Goal: Information Seeking & Learning: Learn about a topic

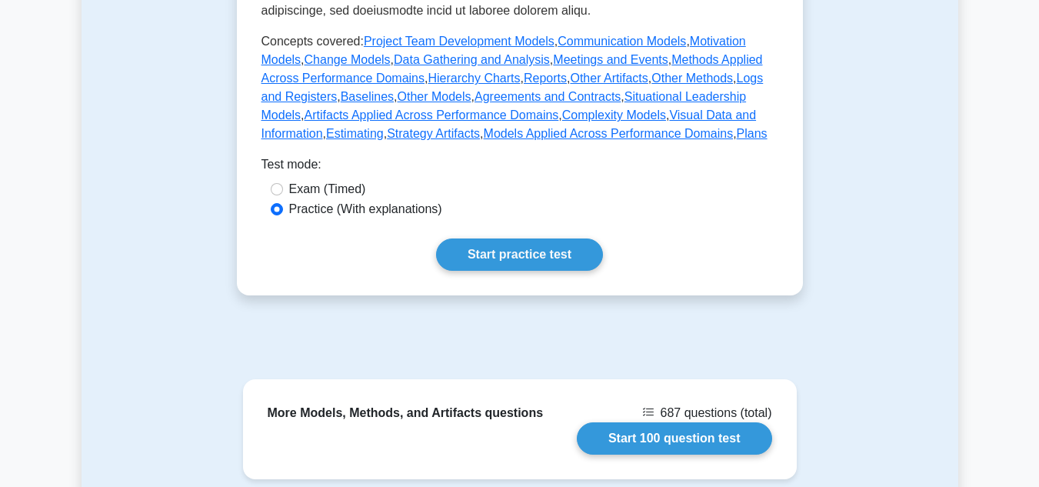
scroll to position [846, 0]
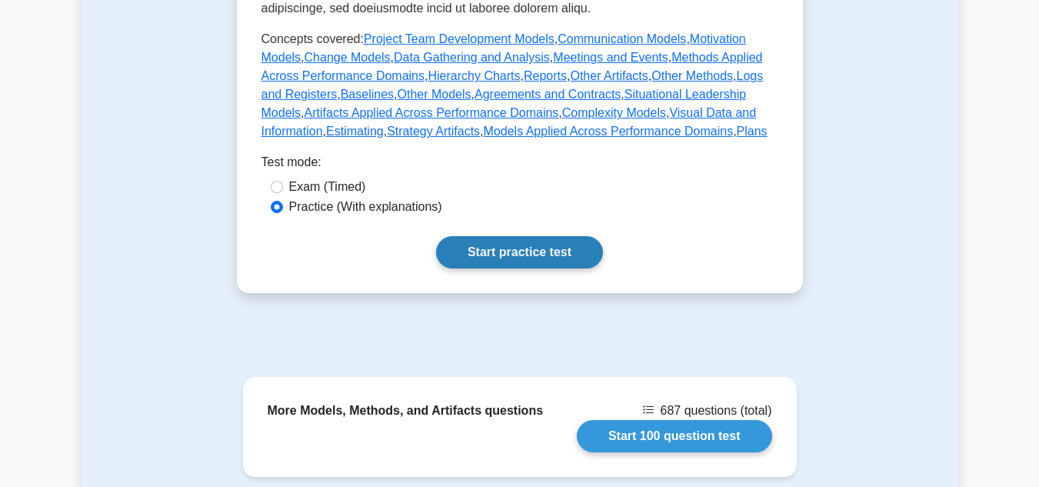
click at [504, 237] on link "Start practice test" at bounding box center [519, 252] width 167 height 32
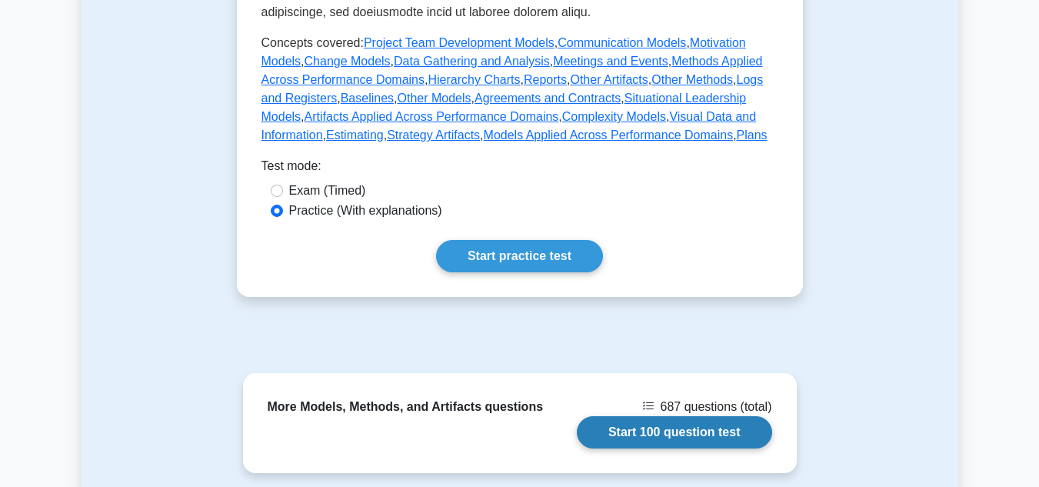
click at [637, 416] on link "Start 100 question test" at bounding box center [674, 432] width 195 height 32
click at [635, 418] on link "Start 100 question test" at bounding box center [674, 432] width 195 height 32
click at [625, 422] on link "Start 100 question test" at bounding box center [674, 432] width 195 height 32
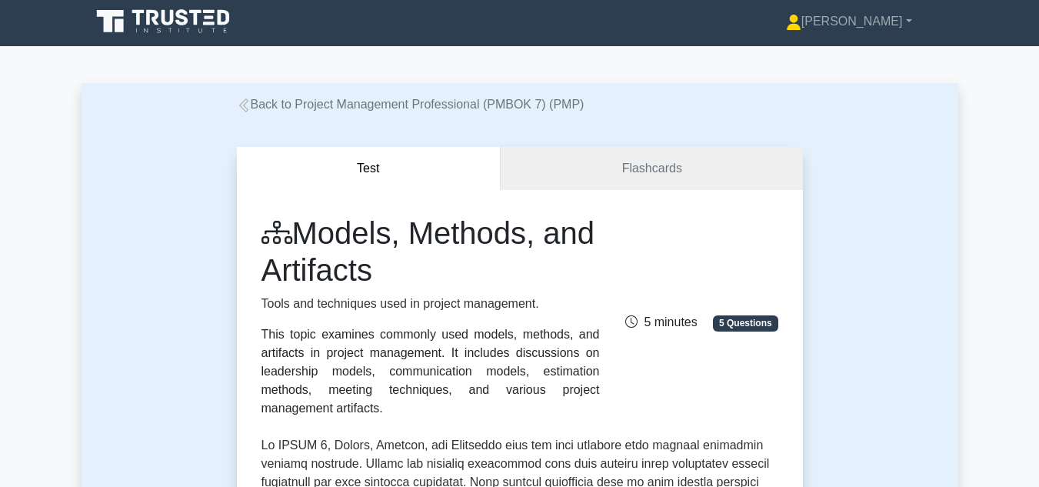
scroll to position [0, 0]
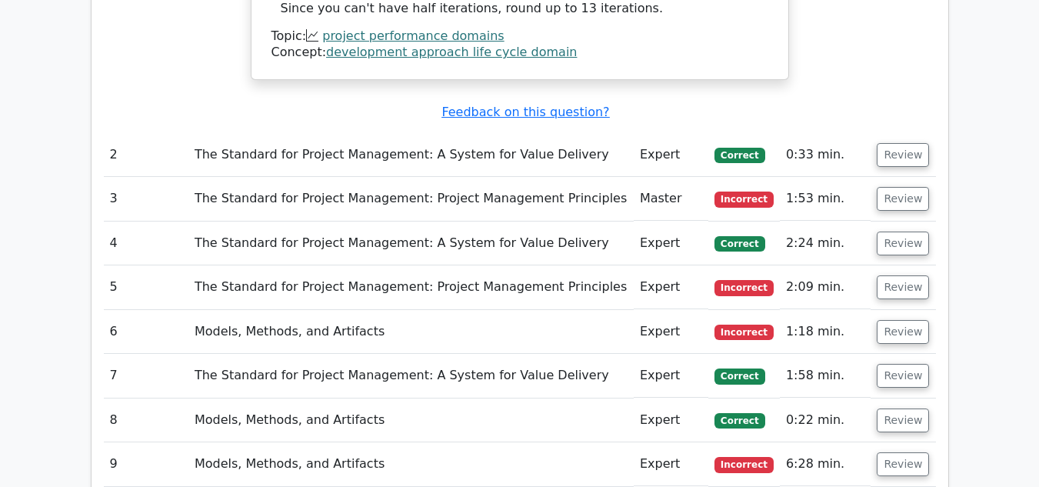
scroll to position [1462, 0]
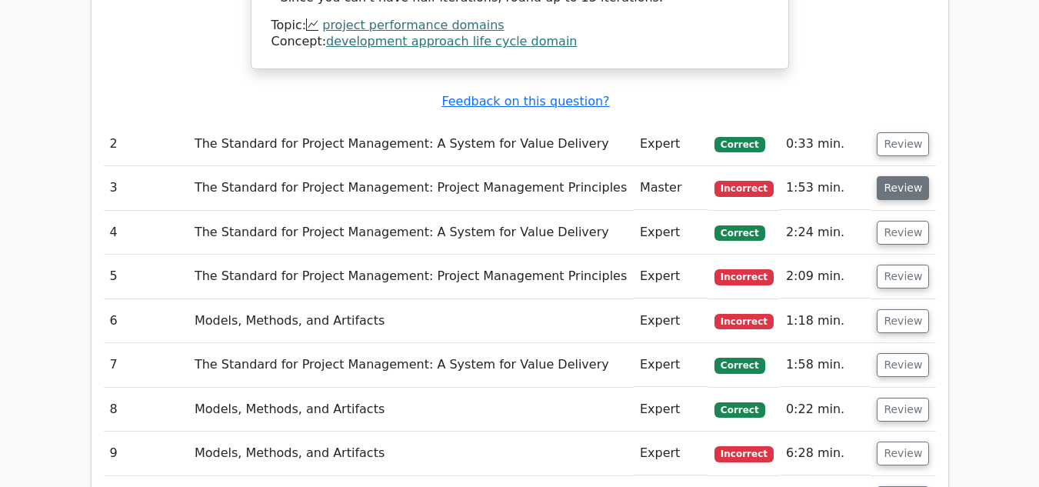
click at [898, 192] on button "Review" at bounding box center [903, 188] width 52 height 24
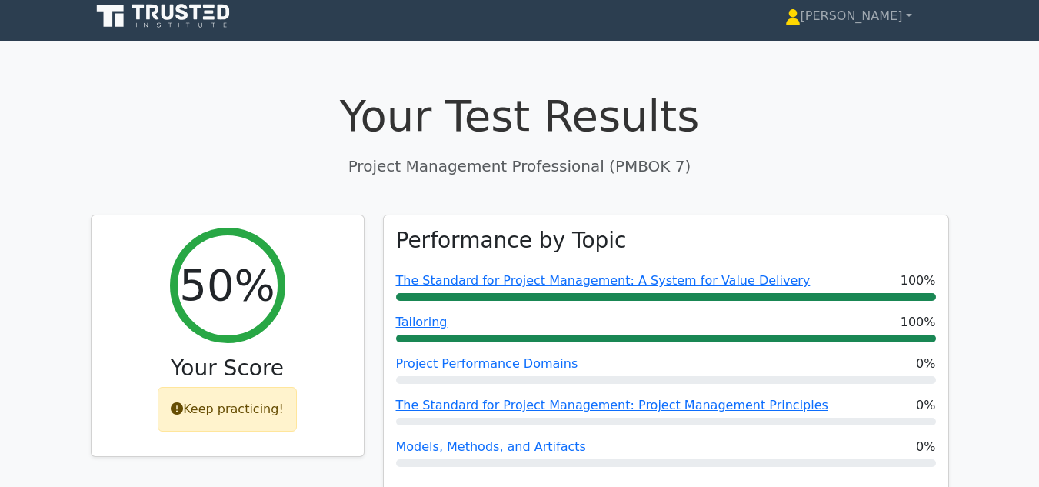
scroll to position [0, 0]
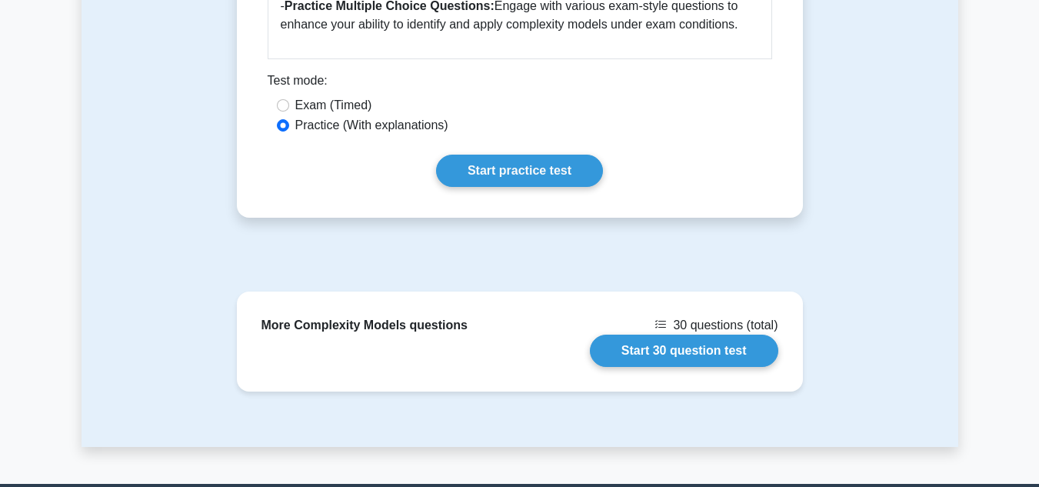
scroll to position [1462, 0]
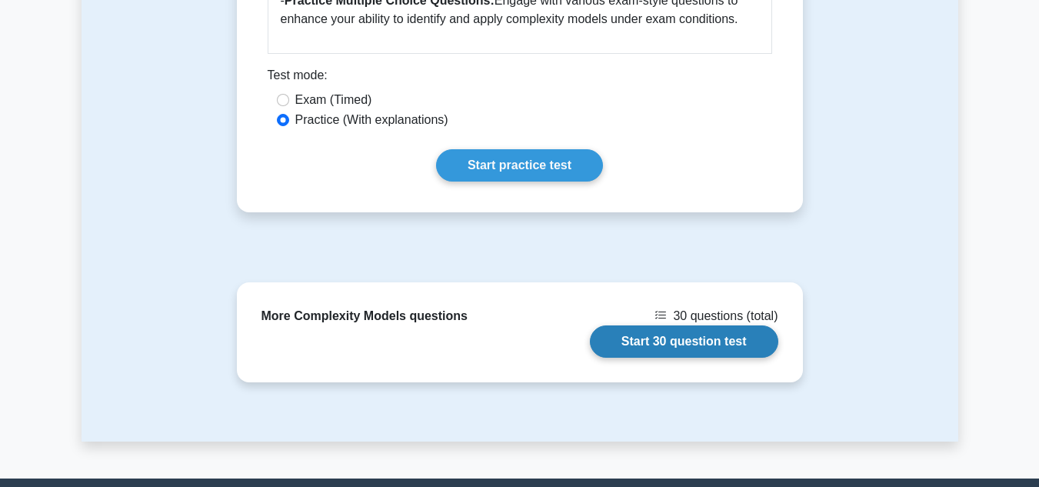
click at [659, 339] on link "Start 30 question test" at bounding box center [684, 341] width 188 height 32
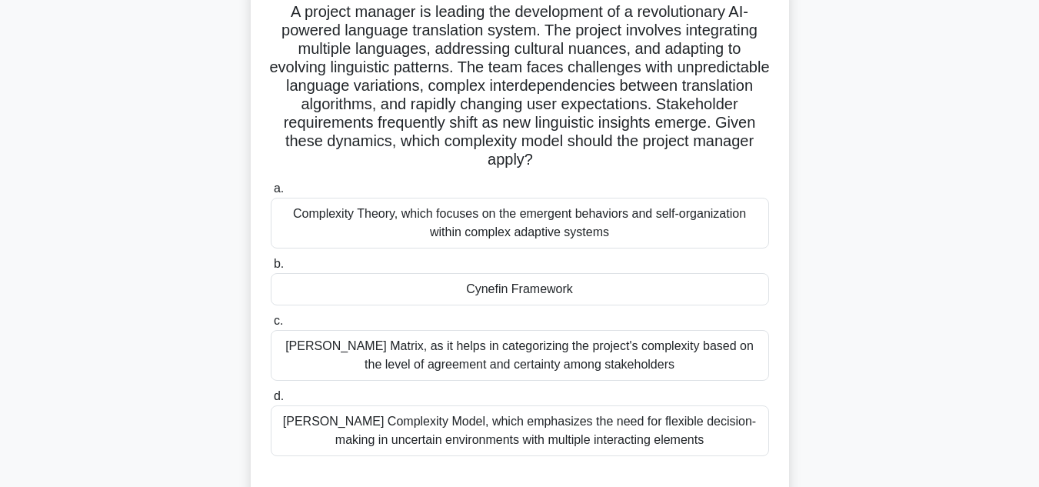
scroll to position [154, 0]
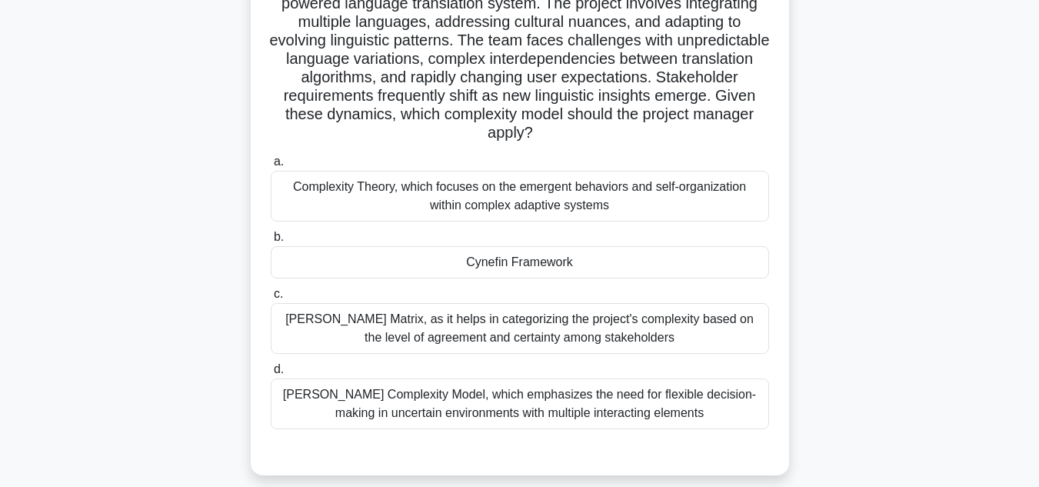
click at [545, 268] on div "Cynefin Framework" at bounding box center [520, 262] width 498 height 32
click at [271, 242] on input "b. Cynefin Framework" at bounding box center [271, 237] width 0 height 10
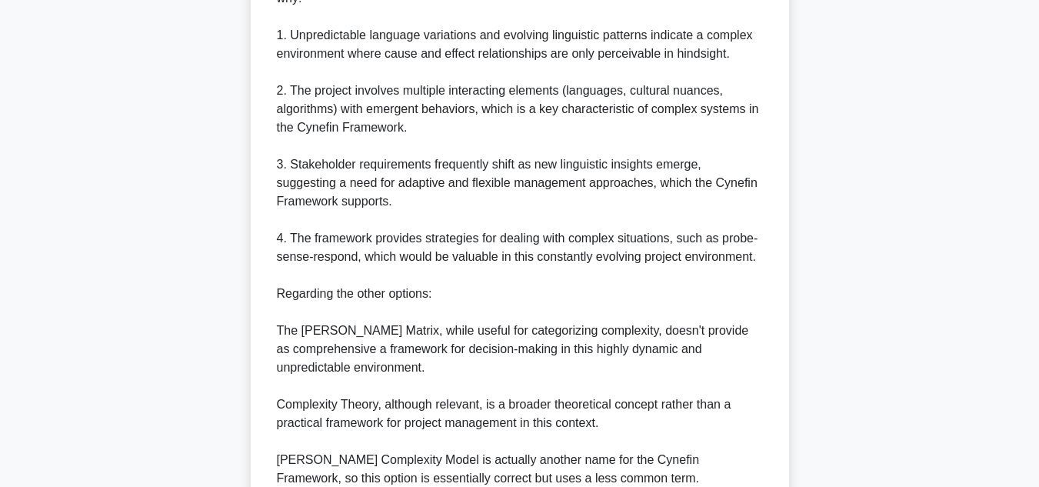
scroll to position [769, 0]
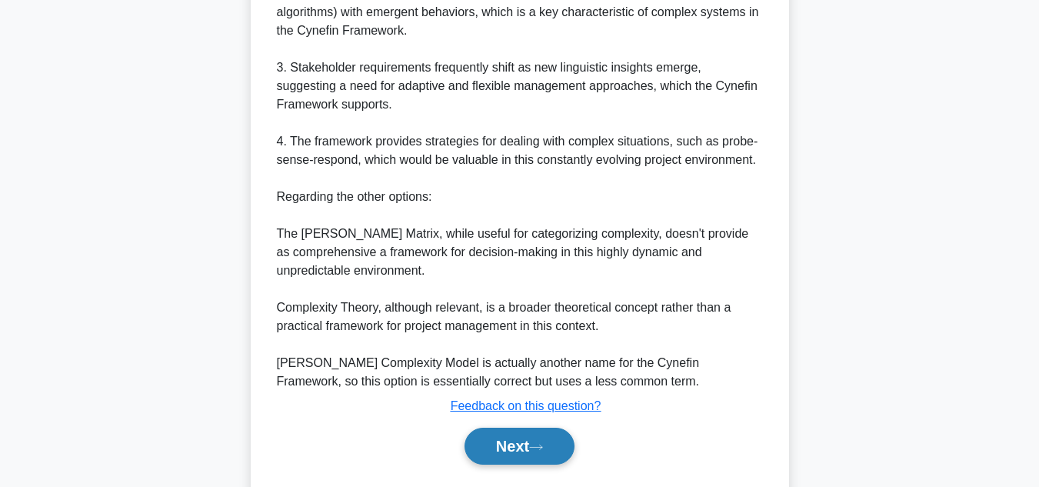
click at [525, 443] on button "Next" at bounding box center [520, 446] width 110 height 37
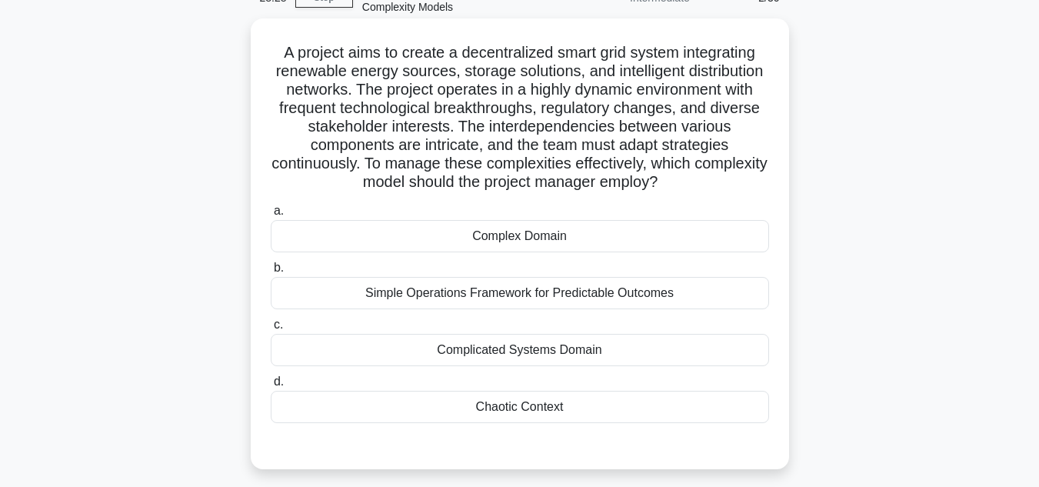
scroll to position [113, 0]
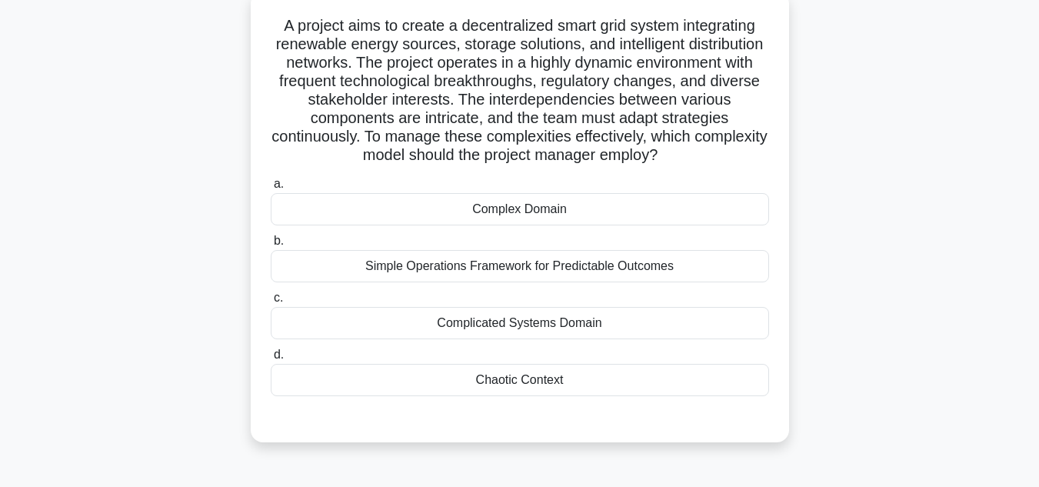
click at [552, 215] on div "Complex Domain" at bounding box center [520, 209] width 498 height 32
click at [271, 189] on input "a. Complex Domain" at bounding box center [271, 184] width 0 height 10
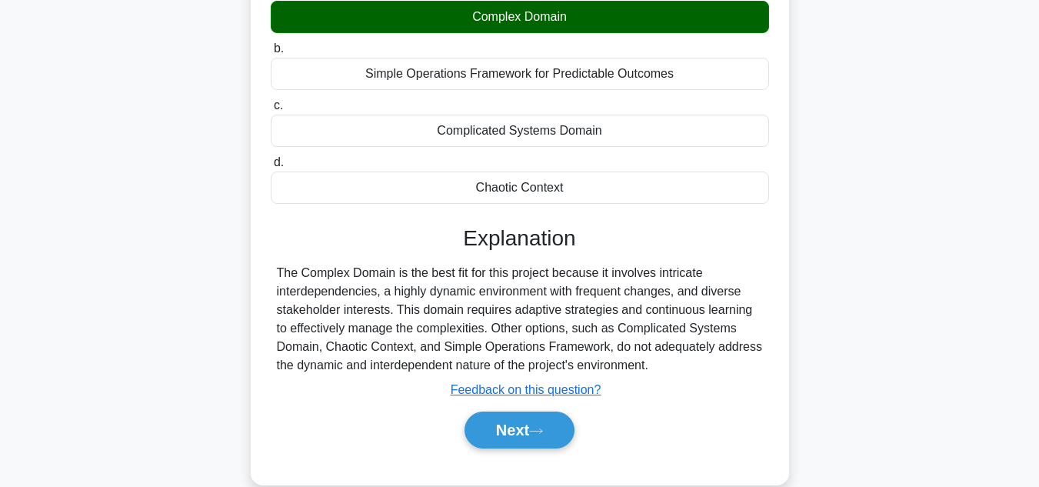
scroll to position [344, 0]
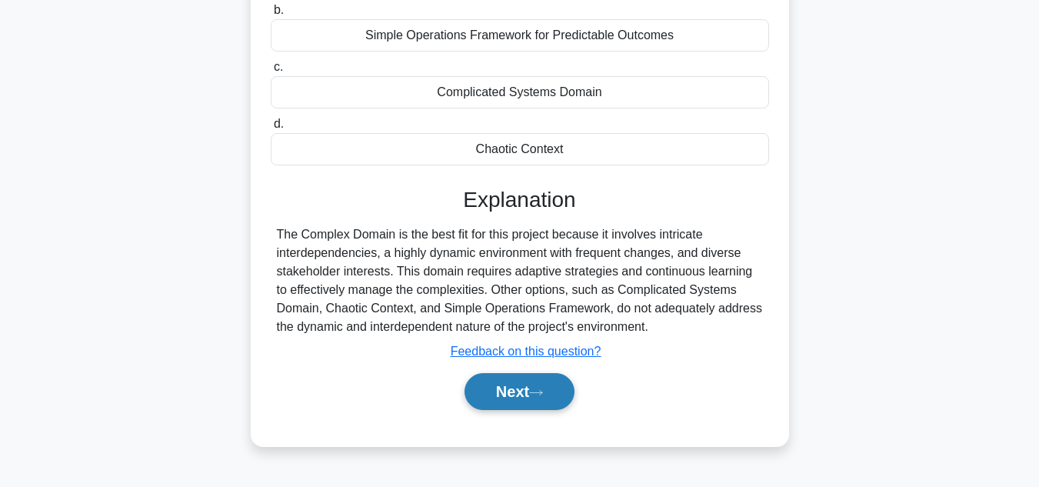
click at [526, 397] on button "Next" at bounding box center [520, 391] width 110 height 37
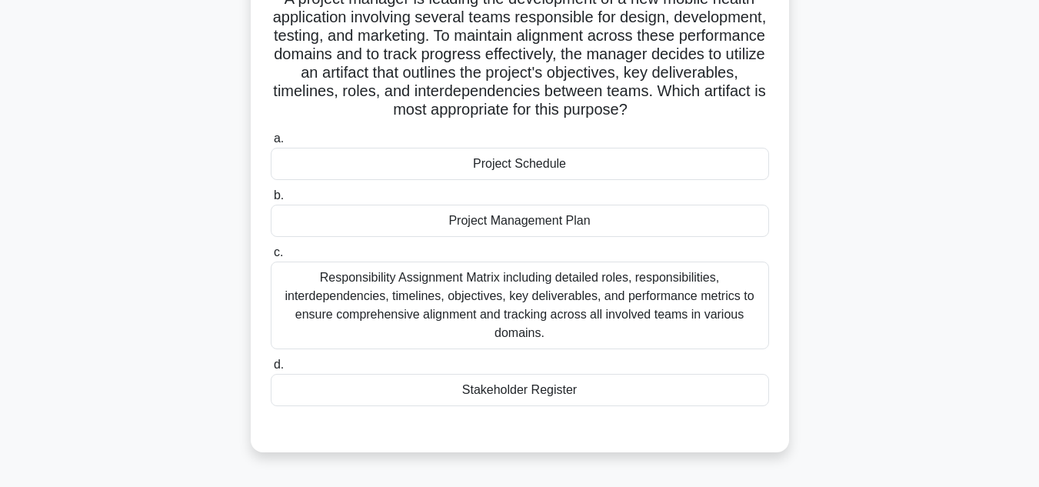
scroll to position [113, 0]
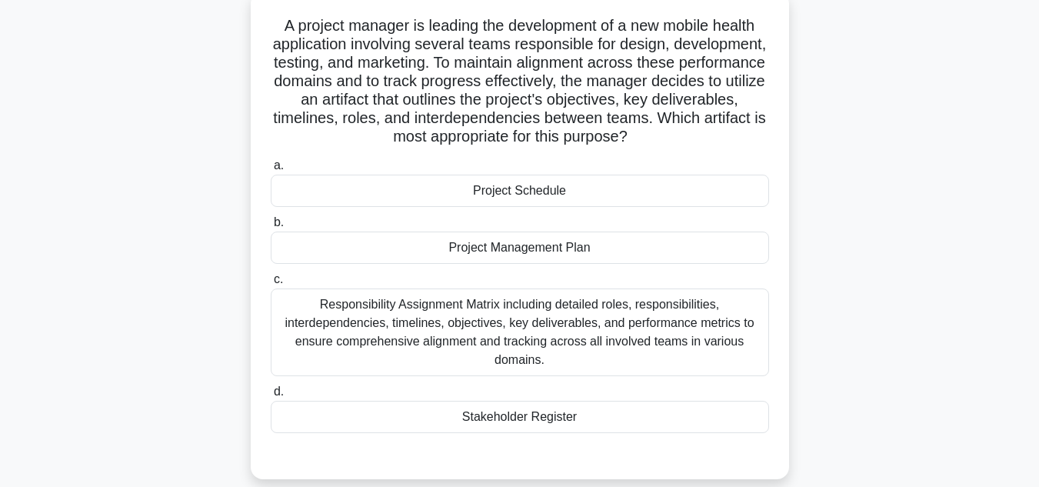
click at [552, 331] on div "Responsibility Assignment Matrix including detailed roles, responsibilities, in…" at bounding box center [520, 332] width 498 height 88
click at [271, 285] on input "c. Responsibility Assignment Matrix including detailed roles, responsibilities,…" at bounding box center [271, 280] width 0 height 10
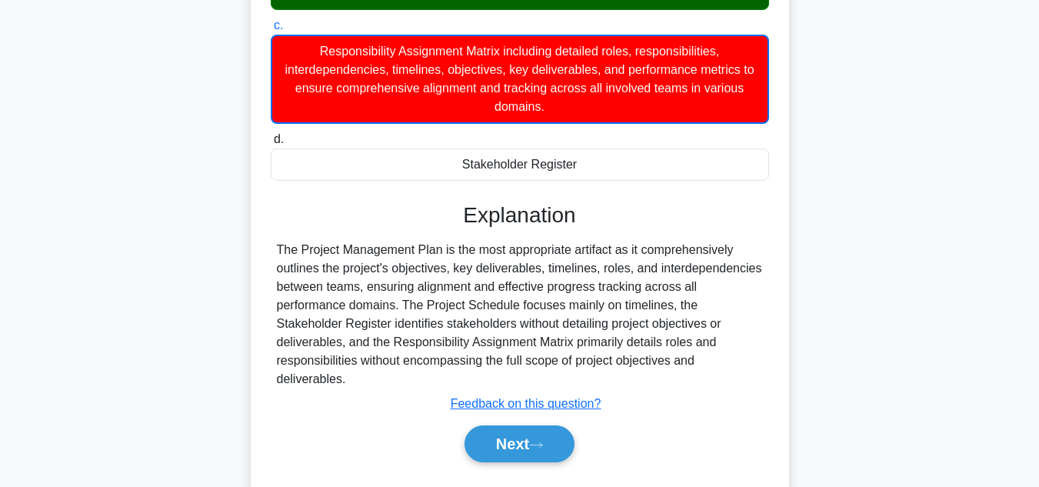
scroll to position [390, 0]
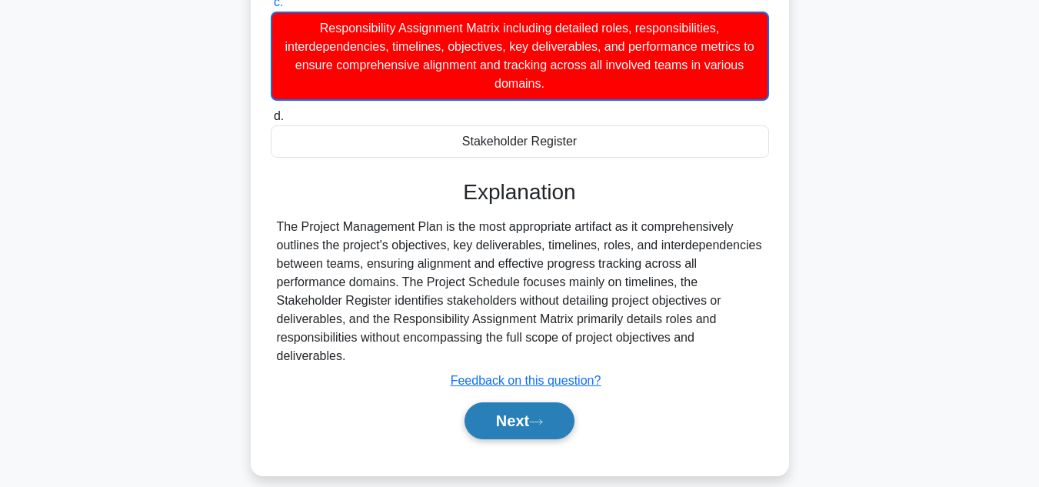
click at [516, 402] on button "Next" at bounding box center [520, 420] width 110 height 37
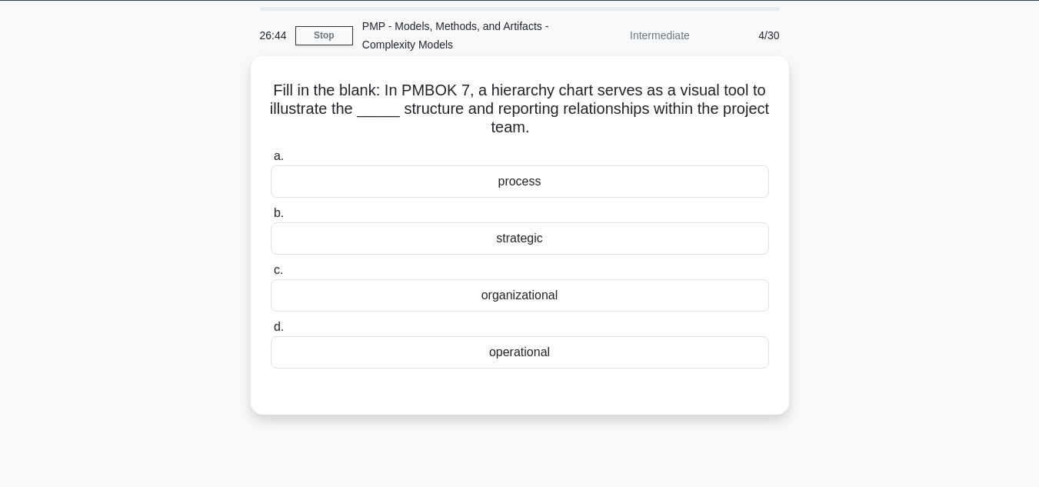
scroll to position [36, 0]
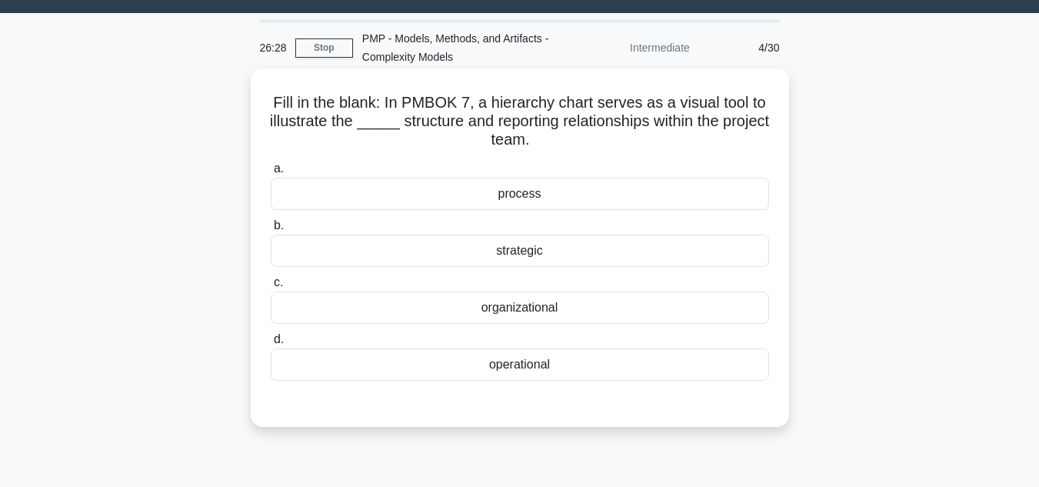
click at [514, 315] on div "organizational" at bounding box center [520, 308] width 498 height 32
click at [271, 288] on input "c. organizational" at bounding box center [271, 283] width 0 height 10
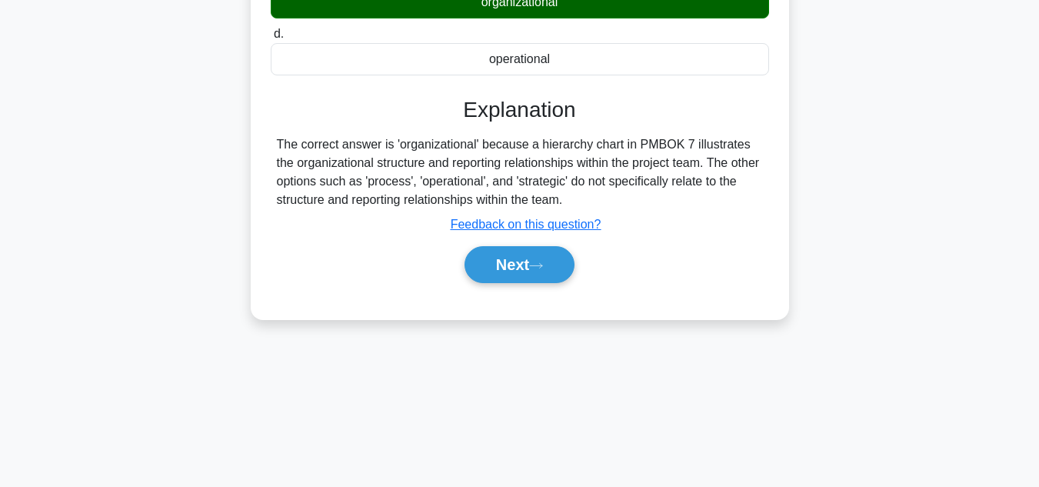
scroll to position [344, 0]
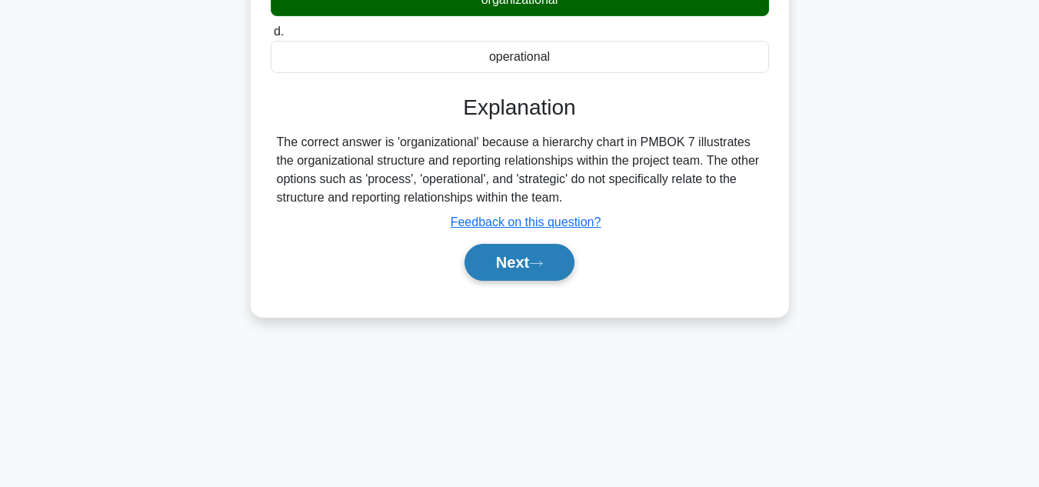
click at [523, 263] on button "Next" at bounding box center [520, 262] width 110 height 37
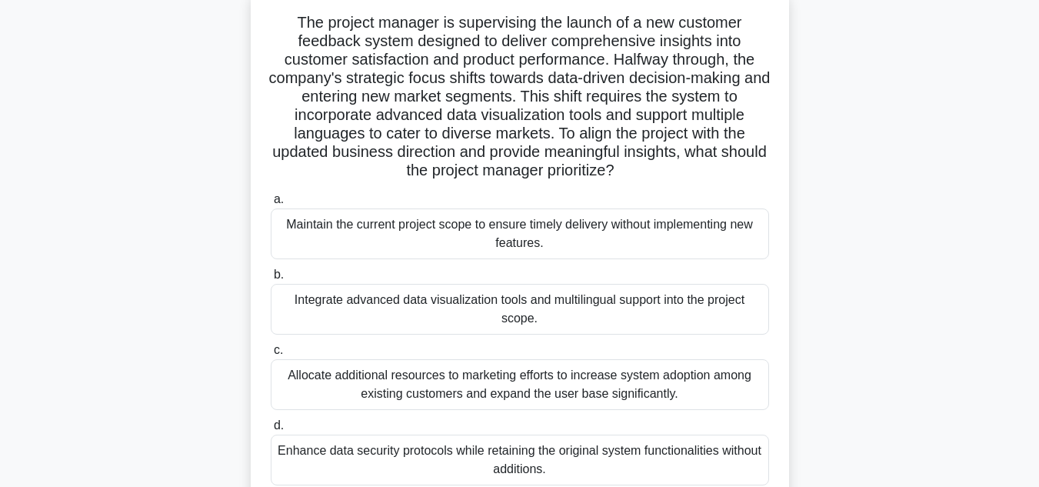
scroll to position [154, 0]
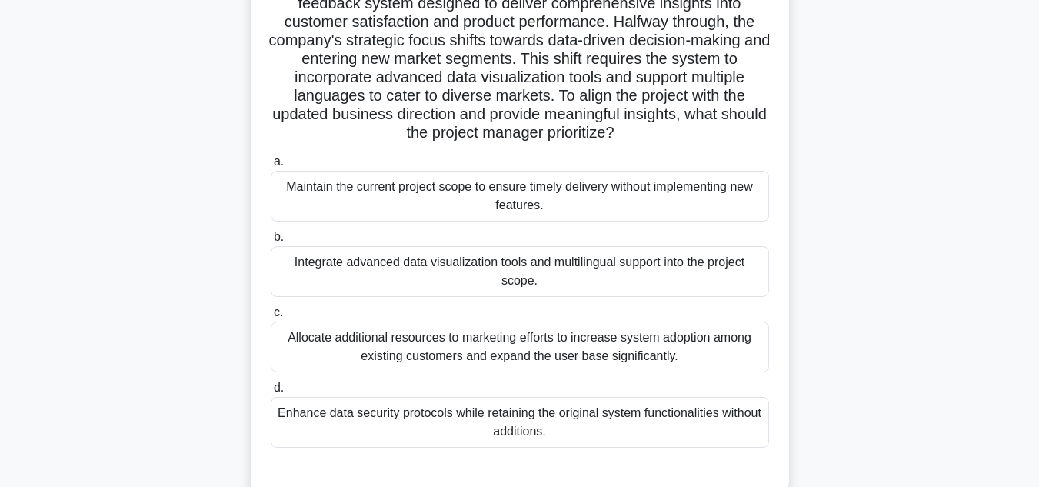
click at [408, 265] on div "Integrate advanced data visualization tools and multilingual support into the p…" at bounding box center [520, 271] width 498 height 51
click at [271, 242] on input "b. Integrate advanced data visualization tools and multilingual support into th…" at bounding box center [271, 237] width 0 height 10
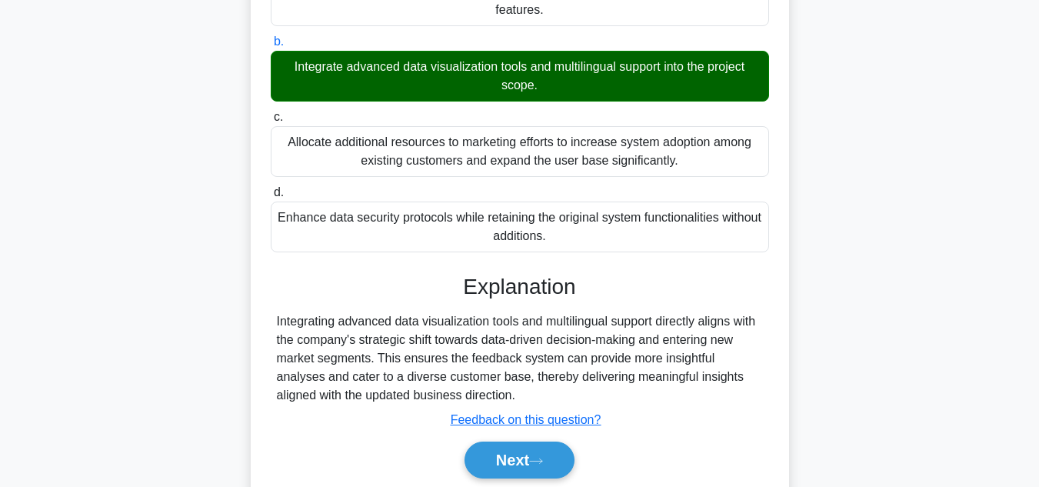
scroll to position [407, 0]
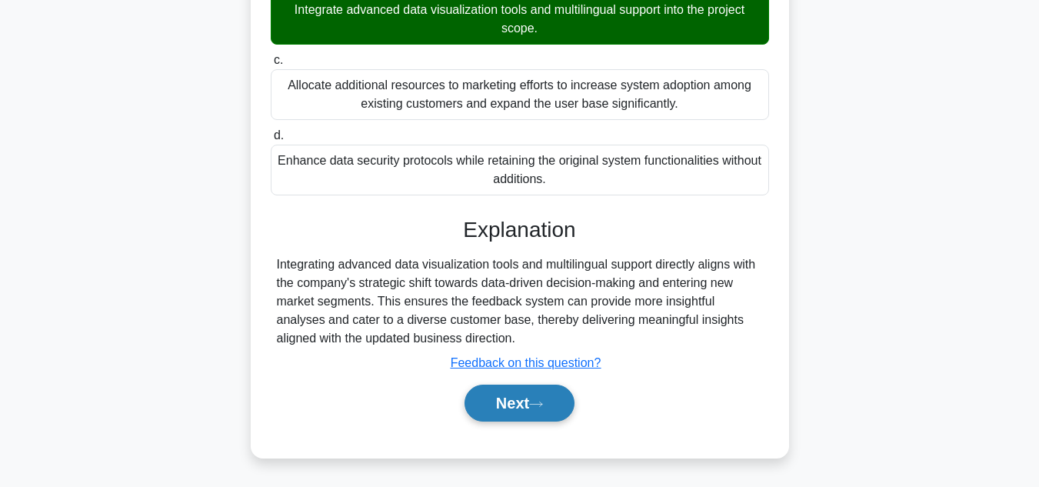
click at [502, 416] on button "Next" at bounding box center [520, 403] width 110 height 37
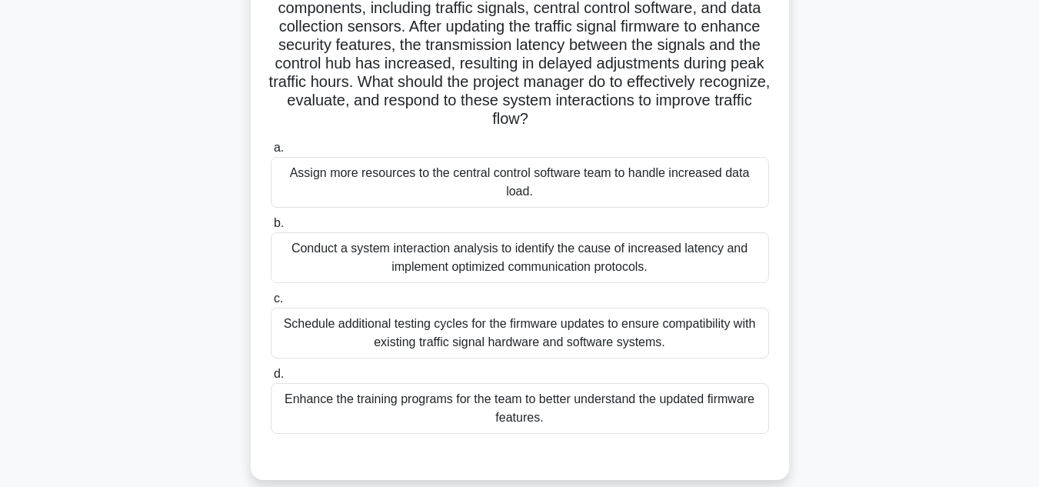
scroll to position [154, 0]
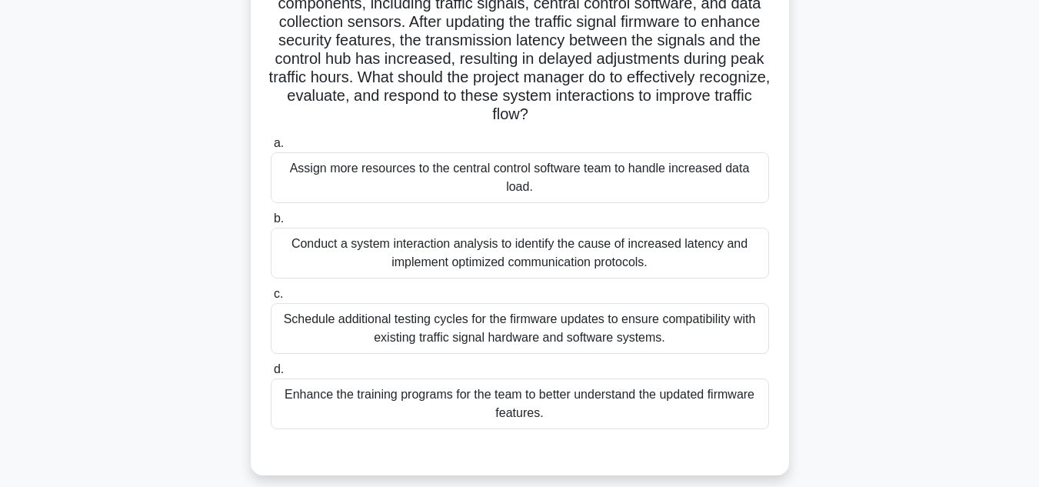
click at [532, 263] on div "Conduct a system interaction analysis to identify the cause of increased latenc…" at bounding box center [520, 253] width 498 height 51
click at [271, 224] on input "b. Conduct a system interaction analysis to identify the cause of increased lat…" at bounding box center [271, 219] width 0 height 10
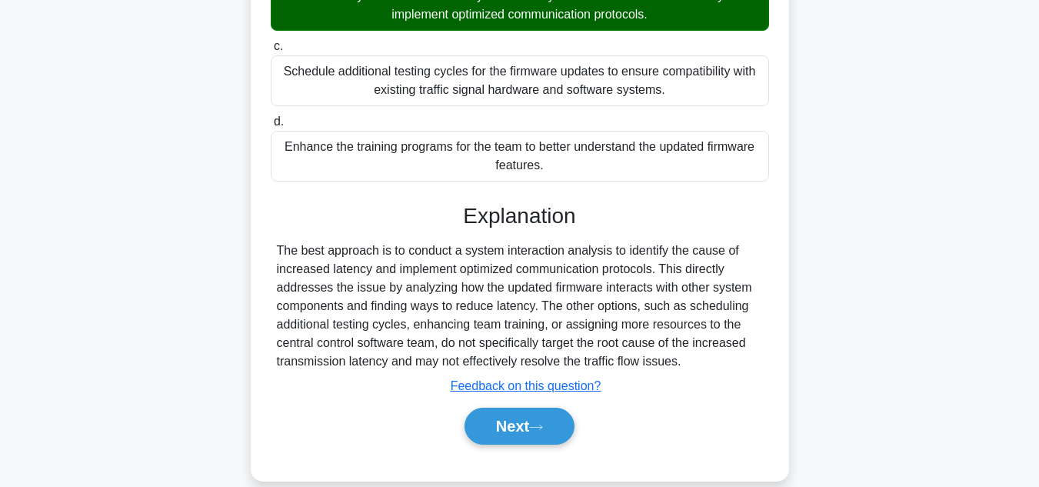
scroll to position [425, 0]
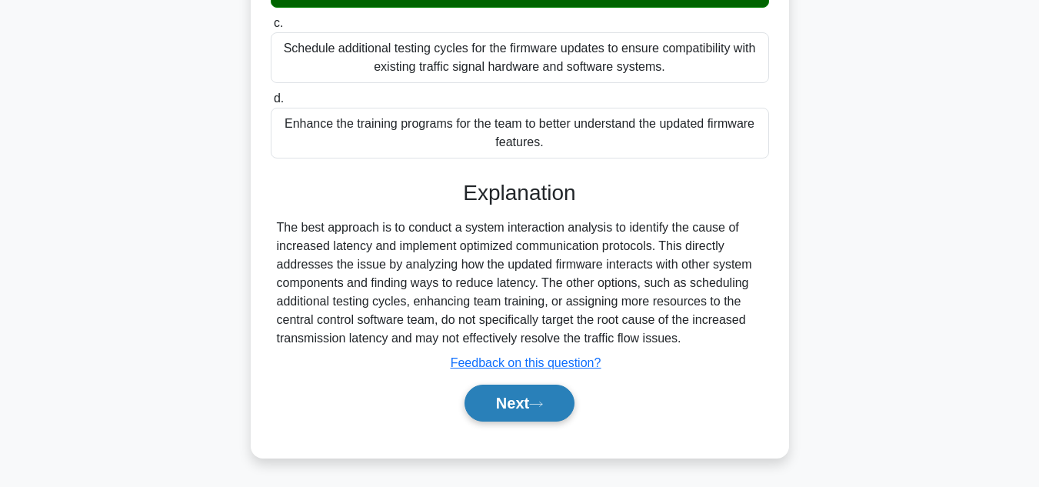
click at [510, 403] on button "Next" at bounding box center [520, 403] width 110 height 37
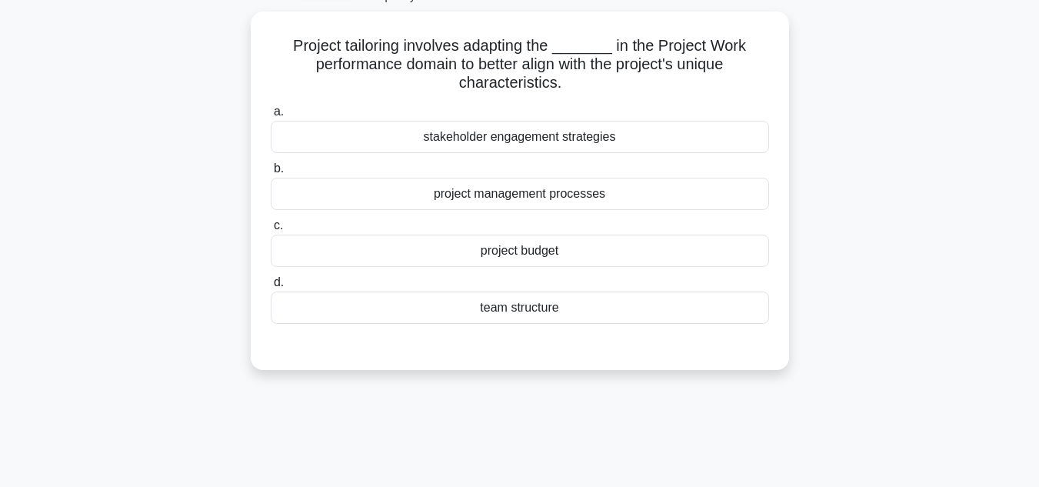
scroll to position [0, 0]
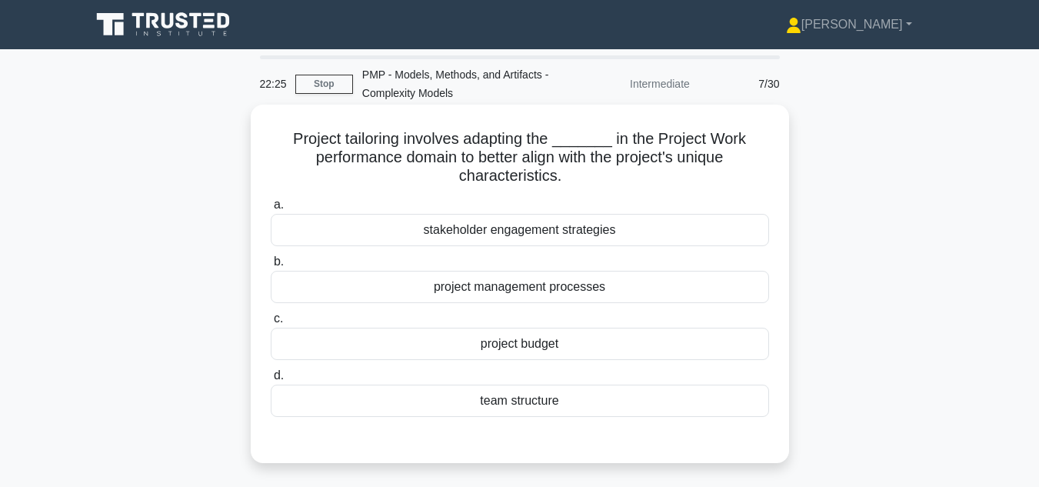
click at [532, 293] on div "project management processes" at bounding box center [520, 287] width 498 height 32
click at [271, 267] on input "b. project management processes" at bounding box center [271, 262] width 0 height 10
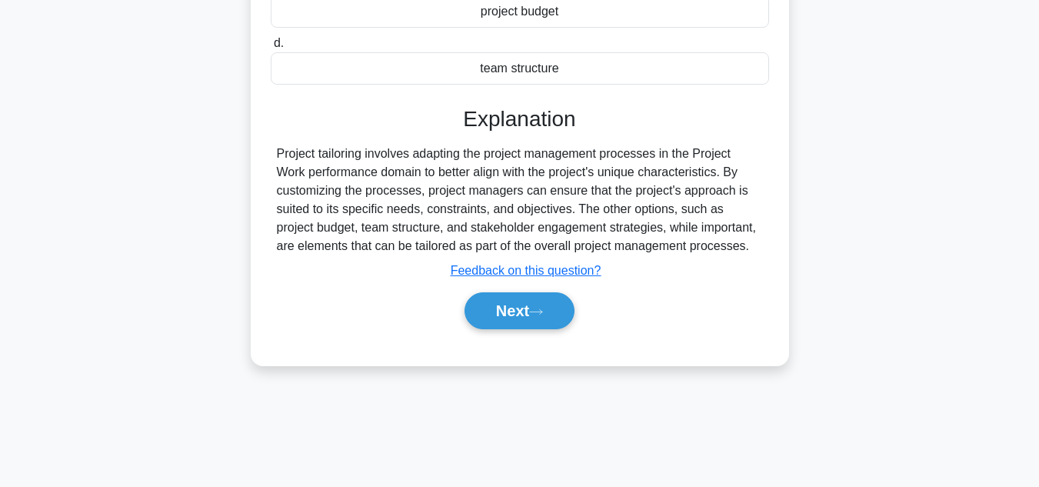
scroll to position [344, 0]
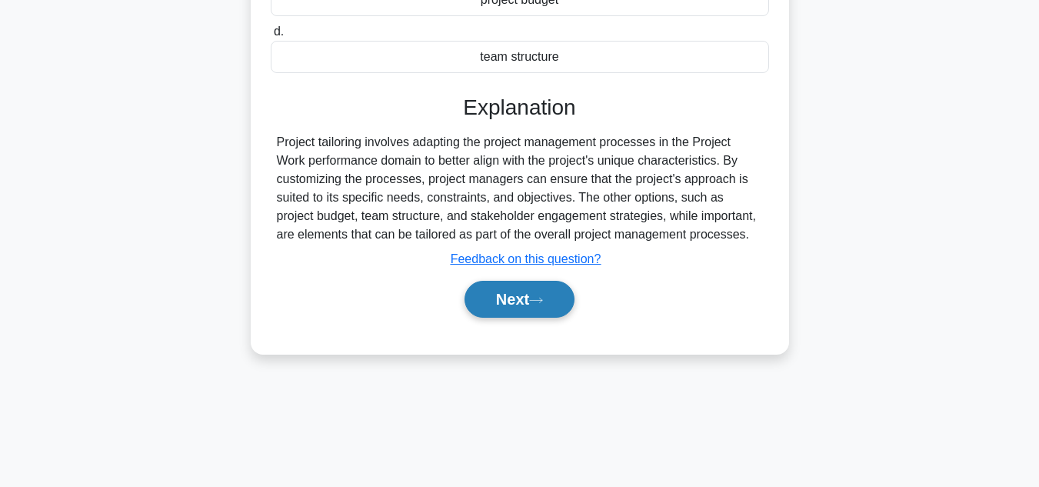
click at [519, 308] on button "Next" at bounding box center [520, 299] width 110 height 37
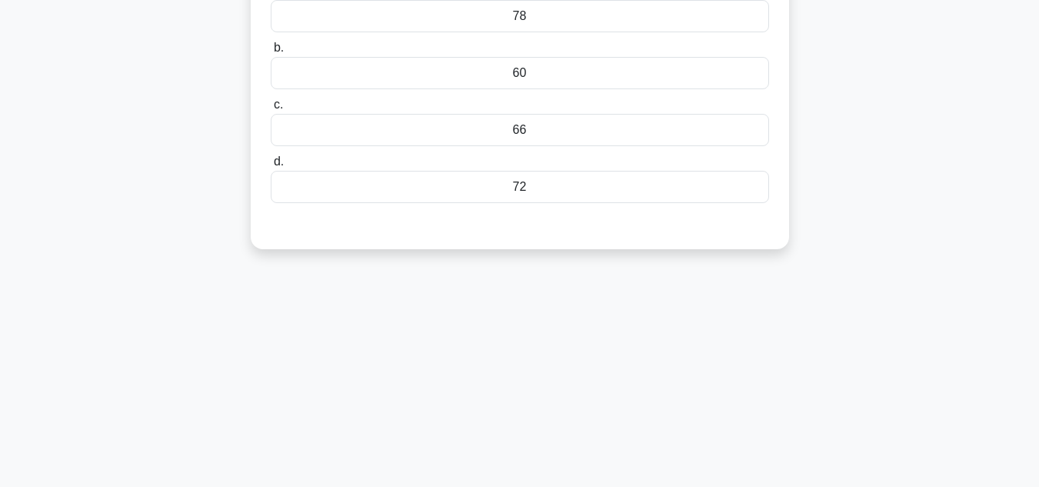
scroll to position [36, 0]
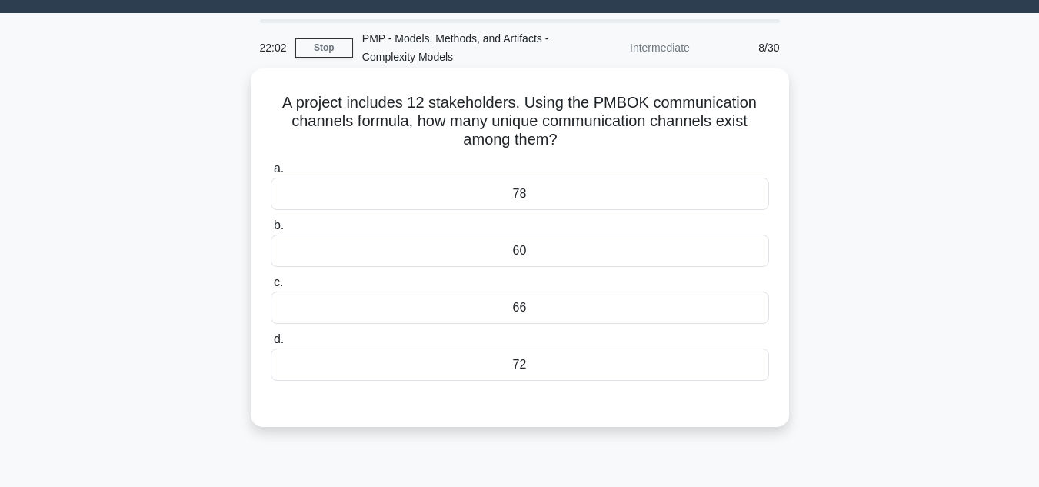
click at [597, 307] on div "66" at bounding box center [520, 308] width 498 height 32
click at [271, 288] on input "c. 66" at bounding box center [271, 283] width 0 height 10
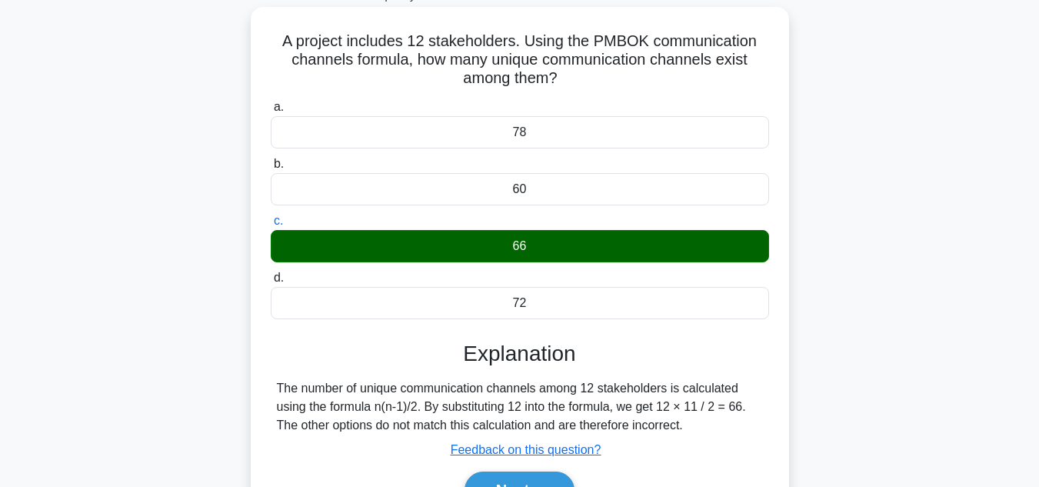
scroll to position [344, 0]
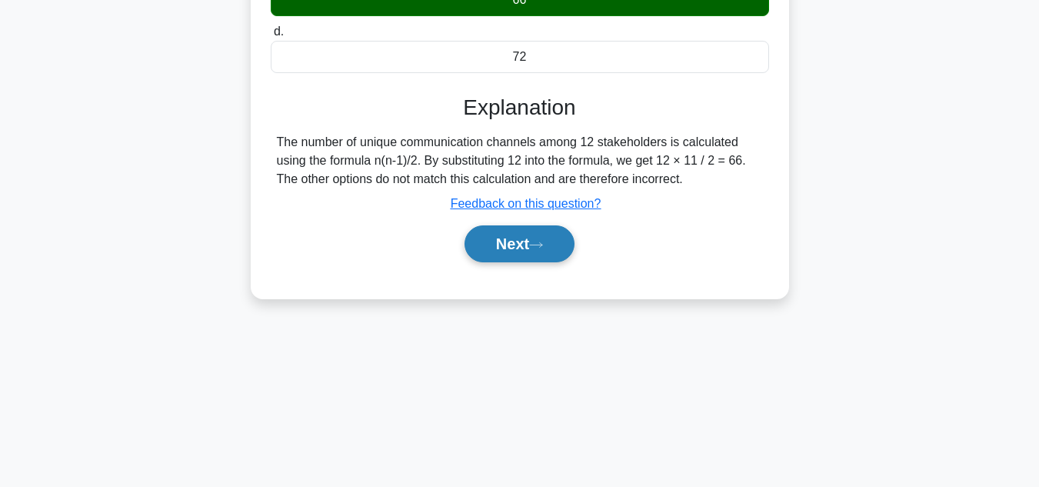
click at [505, 251] on button "Next" at bounding box center [520, 243] width 110 height 37
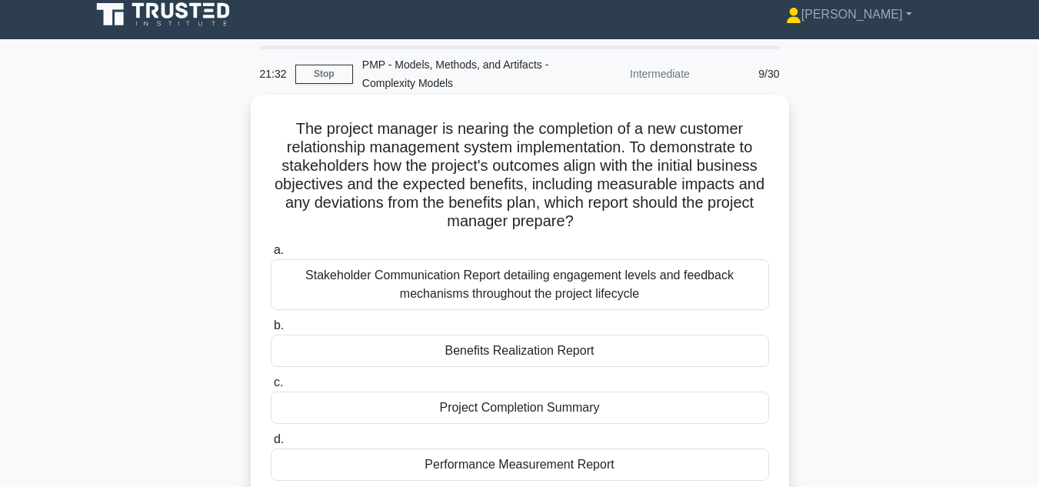
scroll to position [77, 0]
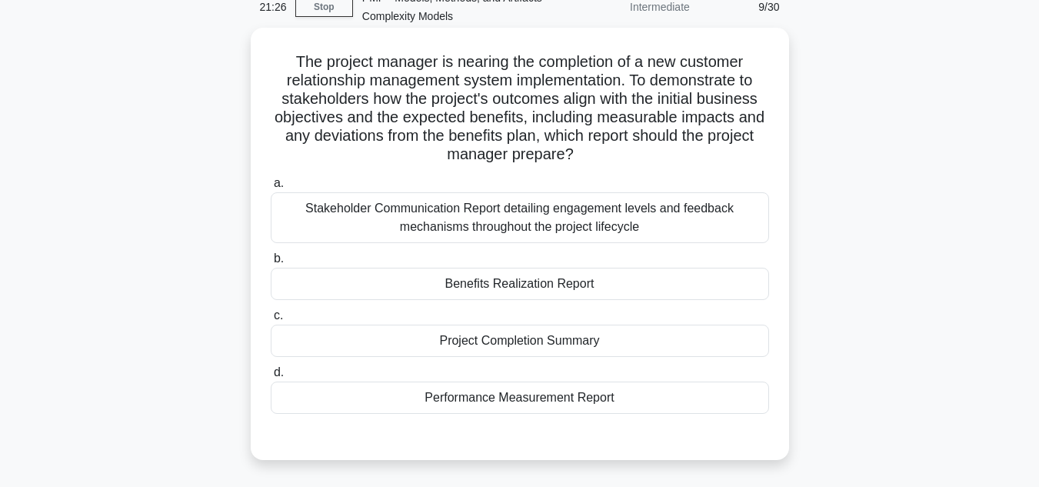
click at [521, 286] on div "Benefits Realization Report" at bounding box center [520, 284] width 498 height 32
click at [271, 264] on input "b. Benefits Realization Report" at bounding box center [271, 259] width 0 height 10
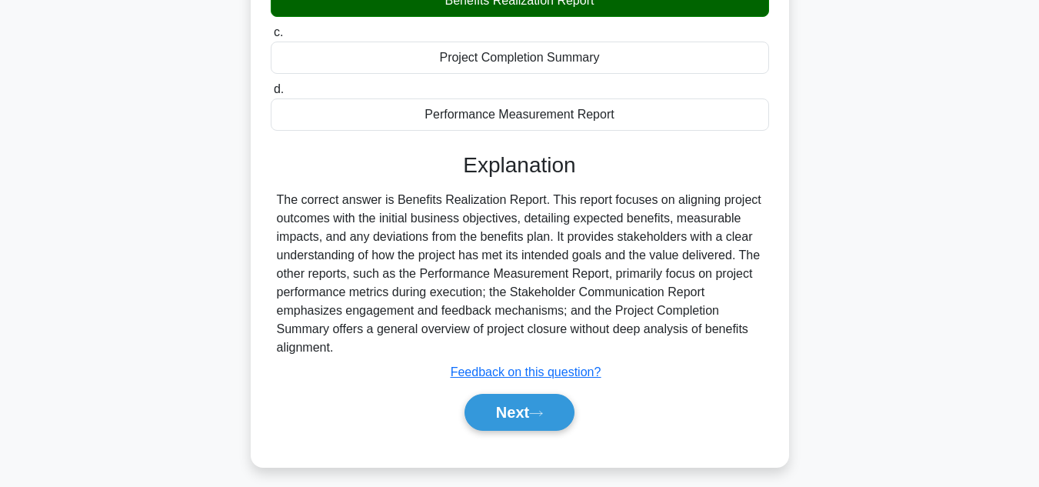
scroll to position [370, 0]
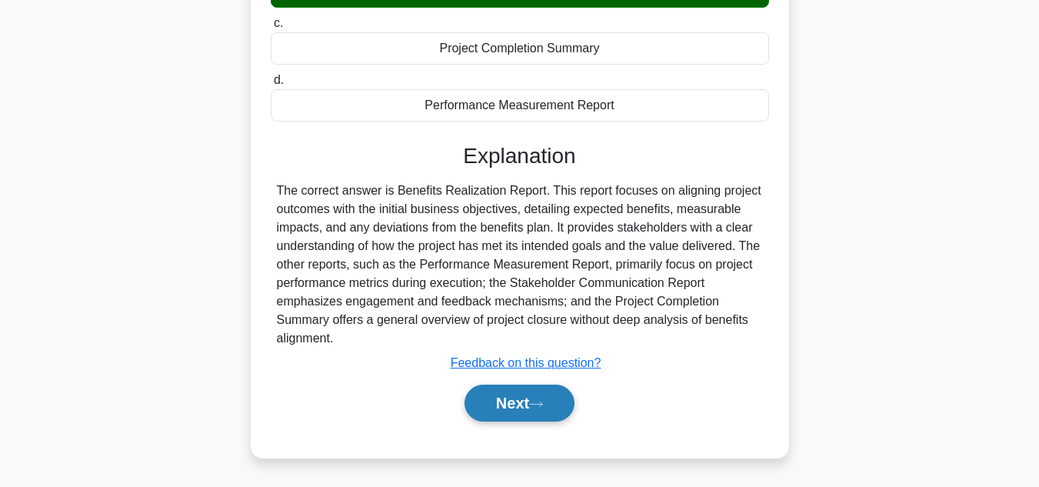
click at [519, 406] on button "Next" at bounding box center [520, 403] width 110 height 37
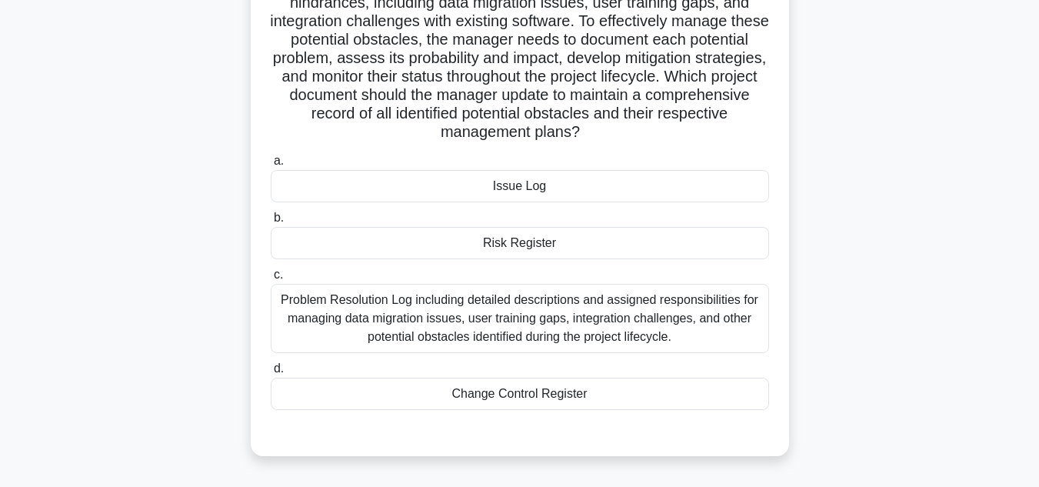
scroll to position [231, 0]
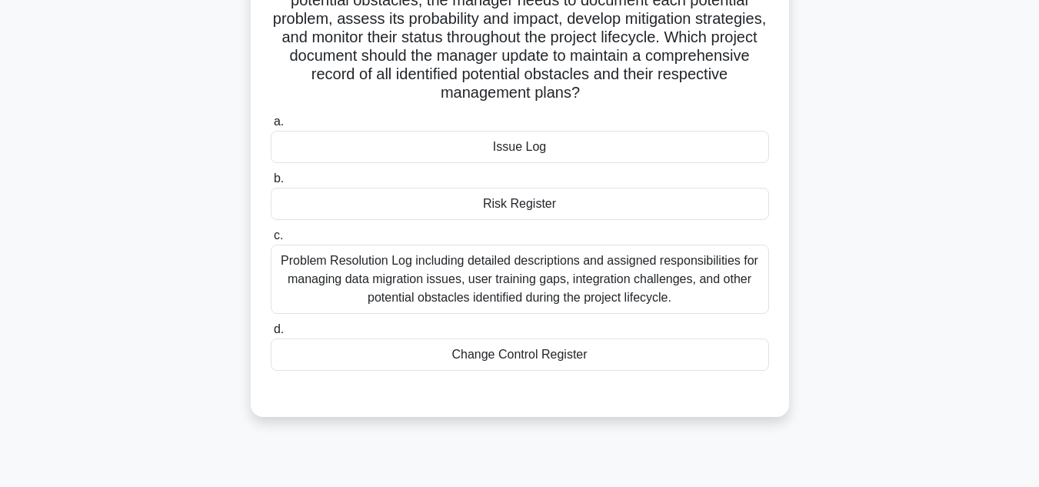
click at [518, 208] on div "Risk Register" at bounding box center [520, 204] width 498 height 32
click at [271, 184] on input "b. Risk Register" at bounding box center [271, 179] width 0 height 10
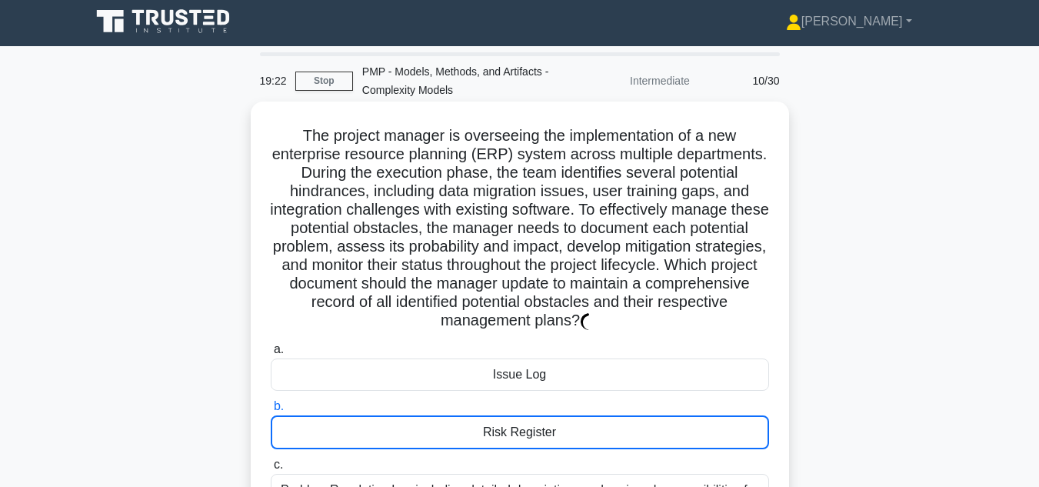
scroll to position [0, 0]
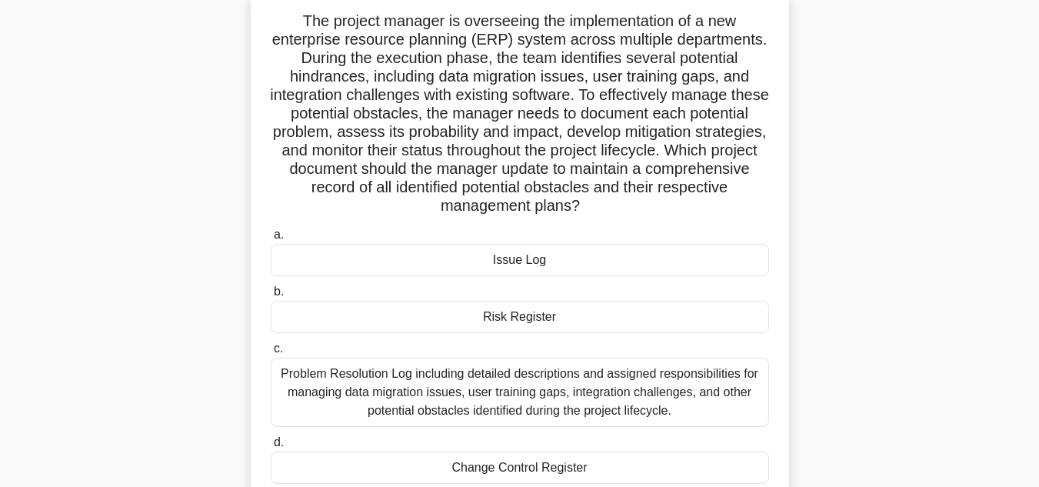
scroll to position [154, 0]
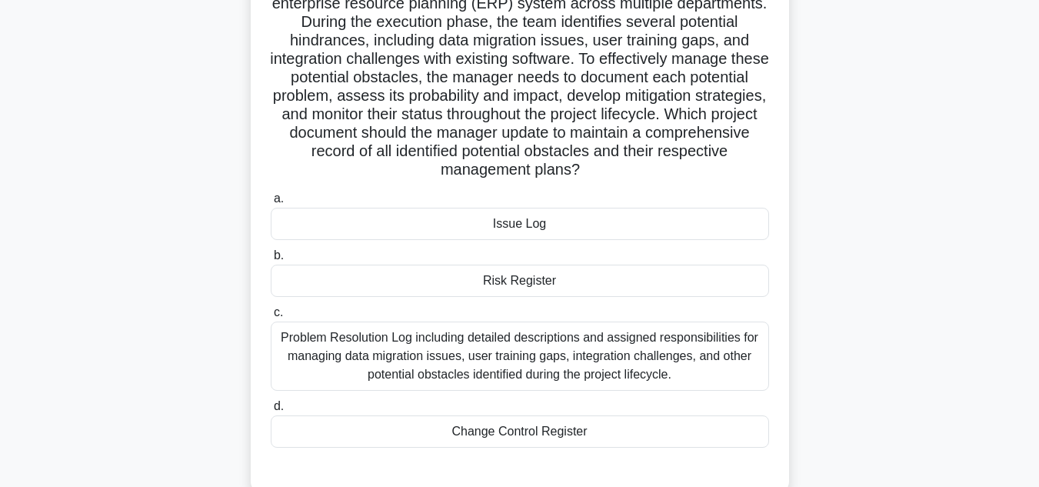
click at [522, 284] on div "Risk Register" at bounding box center [520, 281] width 498 height 32
click at [271, 261] on input "b. Risk Register" at bounding box center [271, 256] width 0 height 10
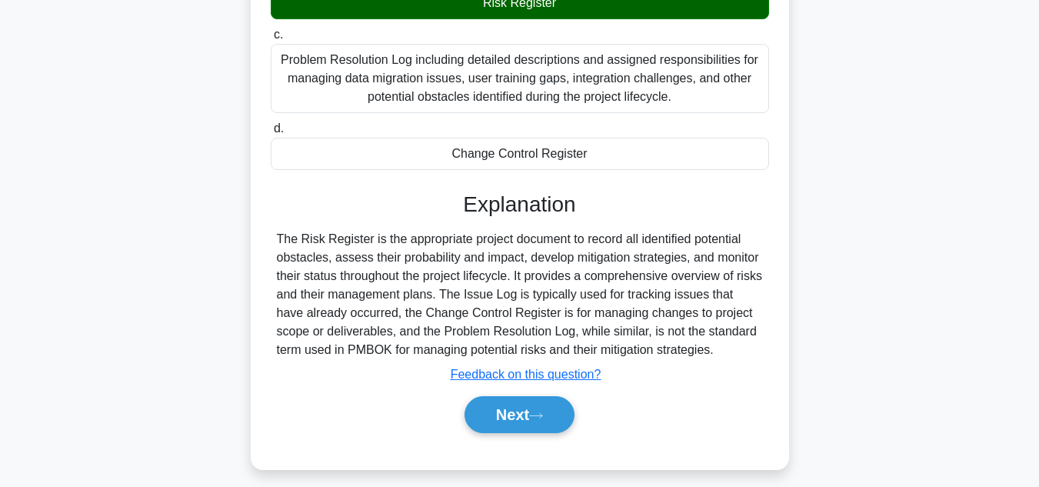
scroll to position [444, 0]
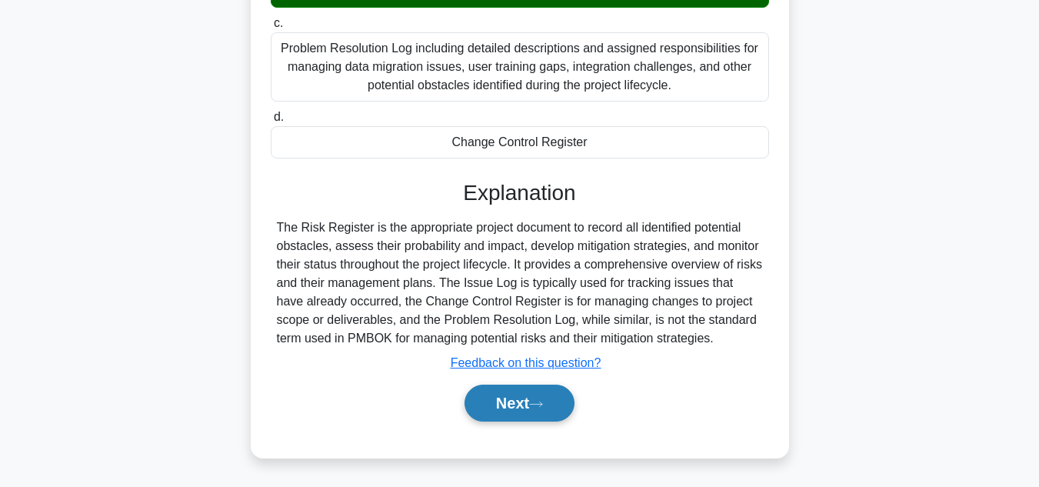
click at [515, 401] on button "Next" at bounding box center [520, 403] width 110 height 37
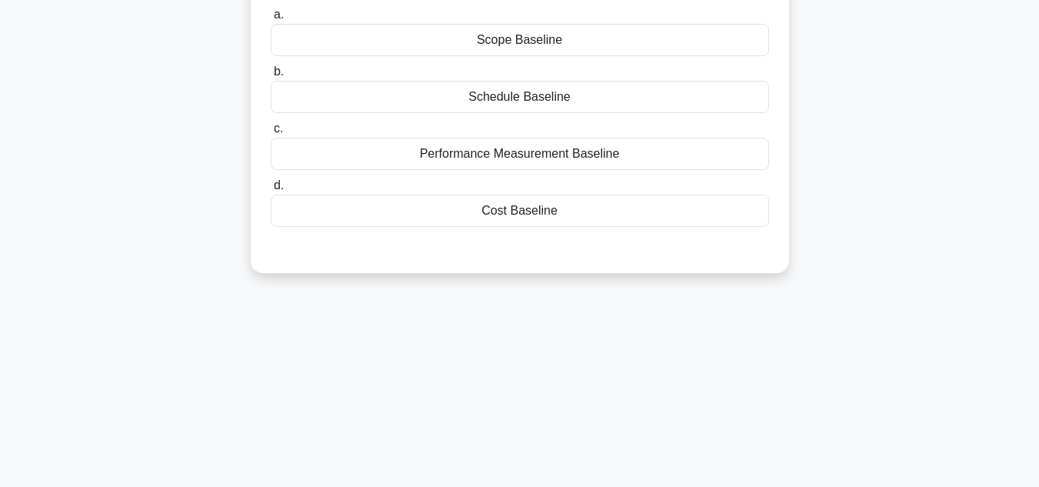
scroll to position [0, 0]
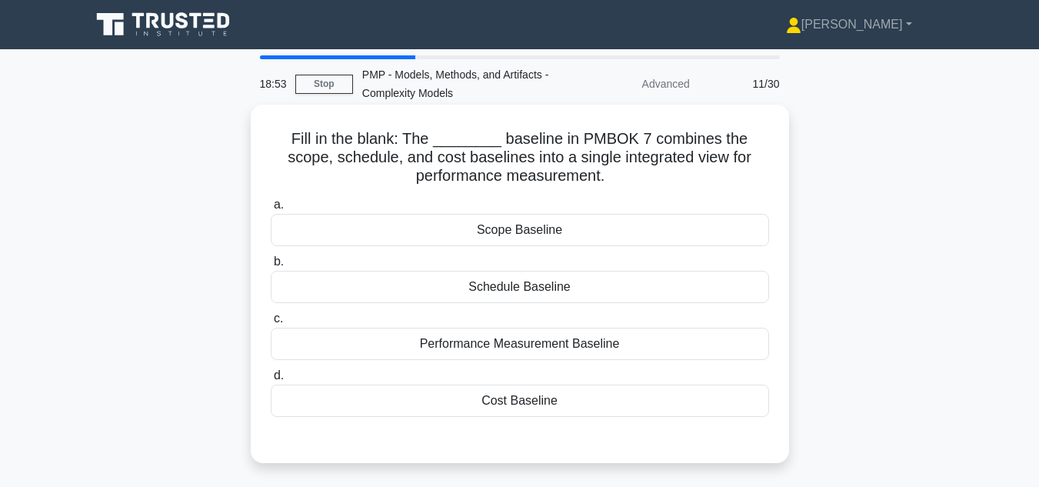
click at [533, 347] on div "Performance Measurement Baseline" at bounding box center [520, 344] width 498 height 32
click at [271, 324] on input "c. Performance Measurement Baseline" at bounding box center [271, 319] width 0 height 10
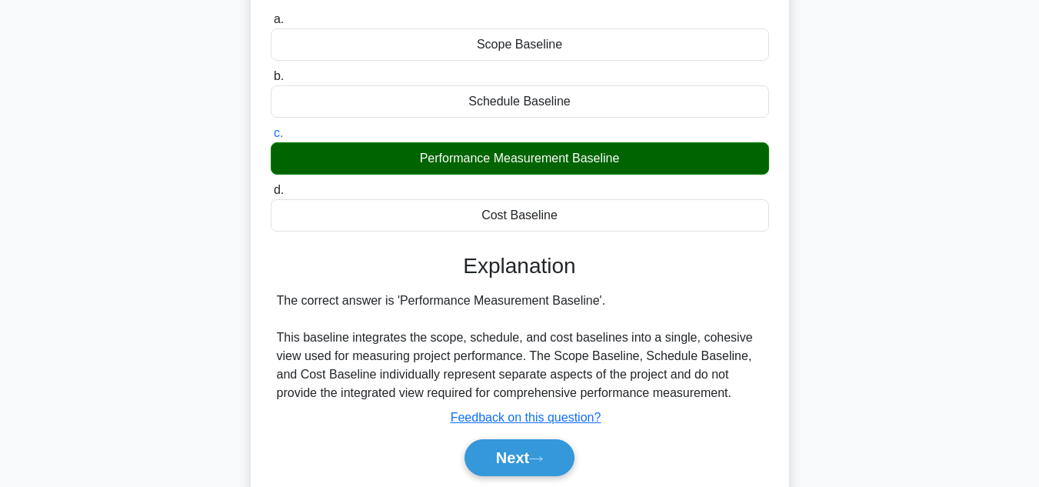
scroll to position [308, 0]
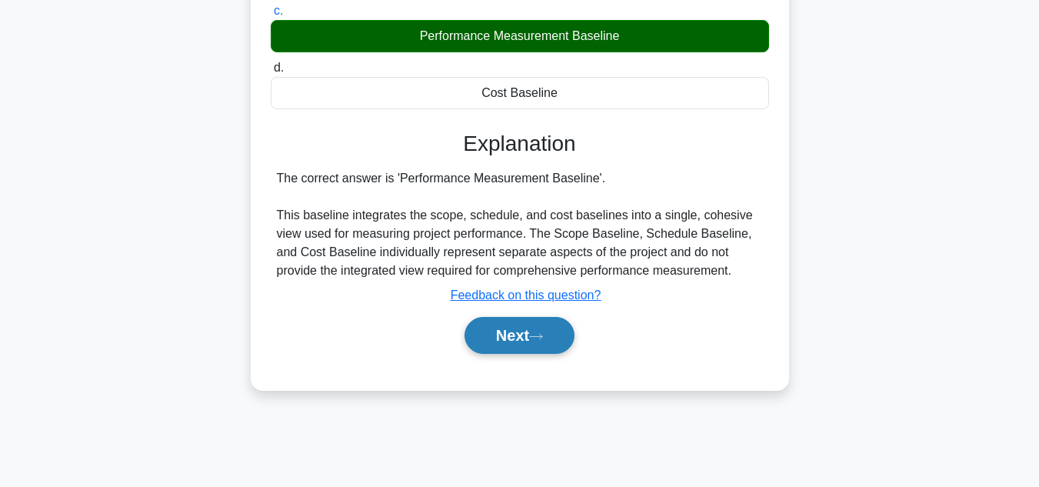
click at [504, 334] on button "Next" at bounding box center [520, 335] width 110 height 37
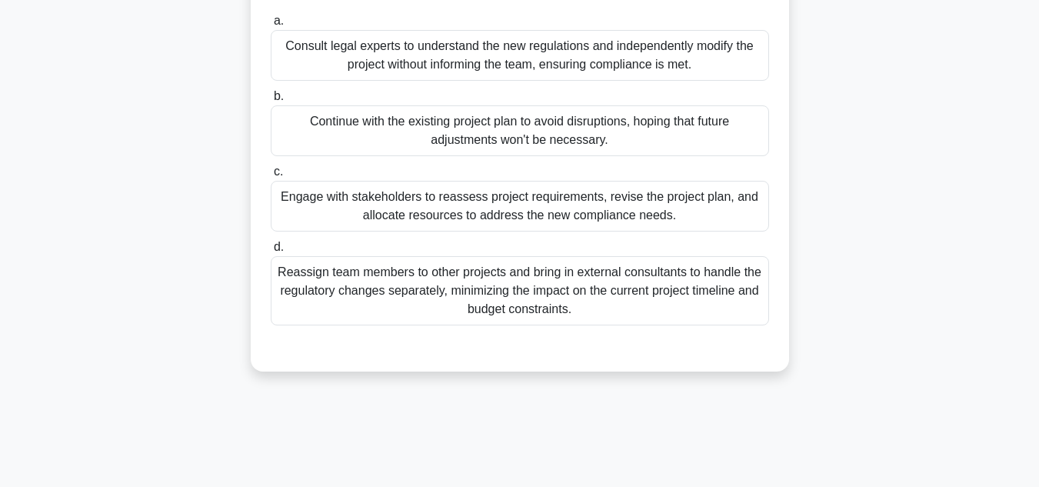
scroll to position [231, 0]
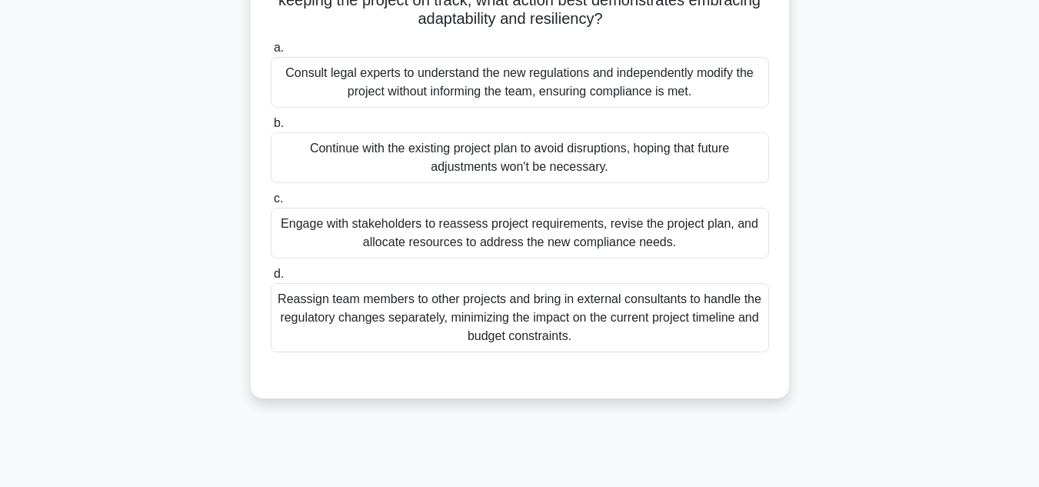
click at [446, 232] on div "Engage with stakeholders to reassess project requirements, revise the project p…" at bounding box center [520, 233] width 498 height 51
click at [271, 204] on input "c. Engage with stakeholders to reassess project requirements, revise the projec…" at bounding box center [271, 199] width 0 height 10
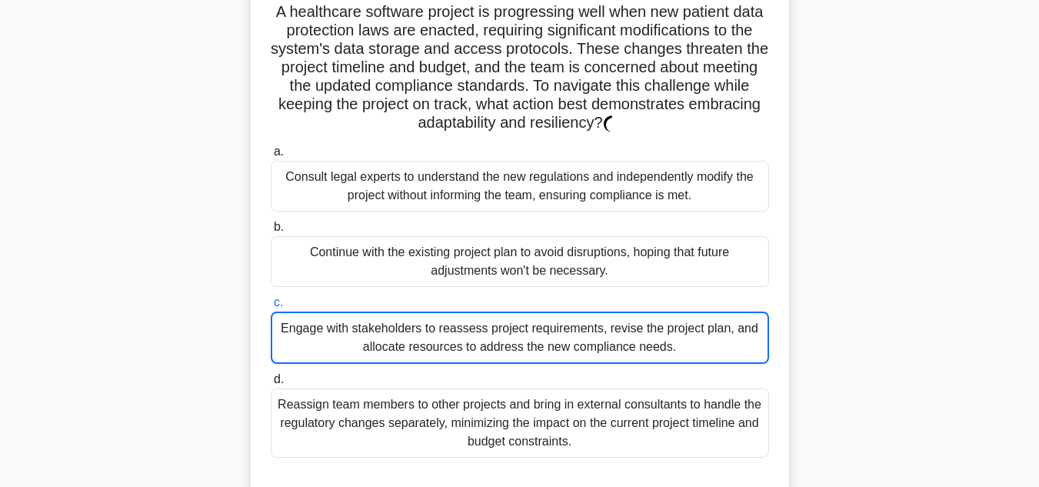
scroll to position [154, 0]
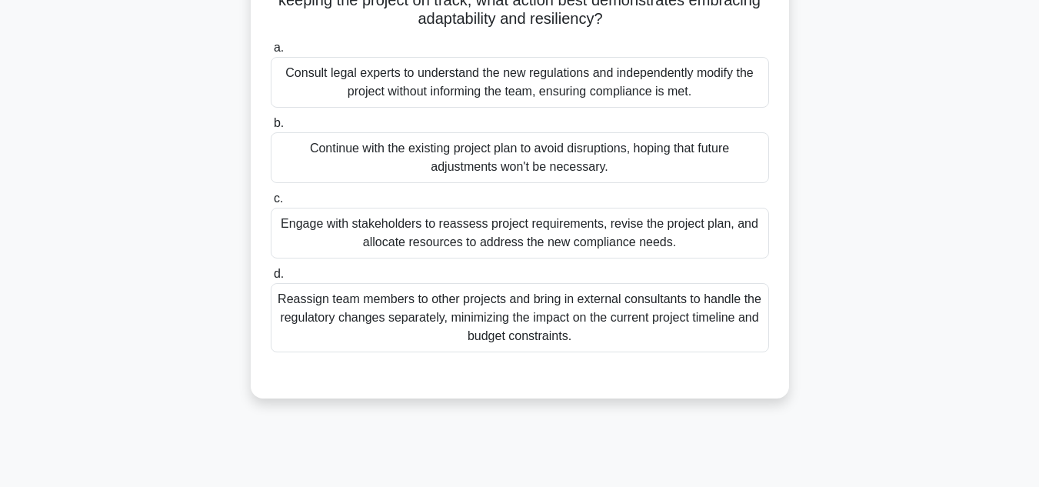
click at [449, 235] on div "Engage with stakeholders to reassess project requirements, revise the project p…" at bounding box center [520, 233] width 498 height 51
click at [271, 204] on input "c. Engage with stakeholders to reassess project requirements, revise the projec…" at bounding box center [271, 199] width 0 height 10
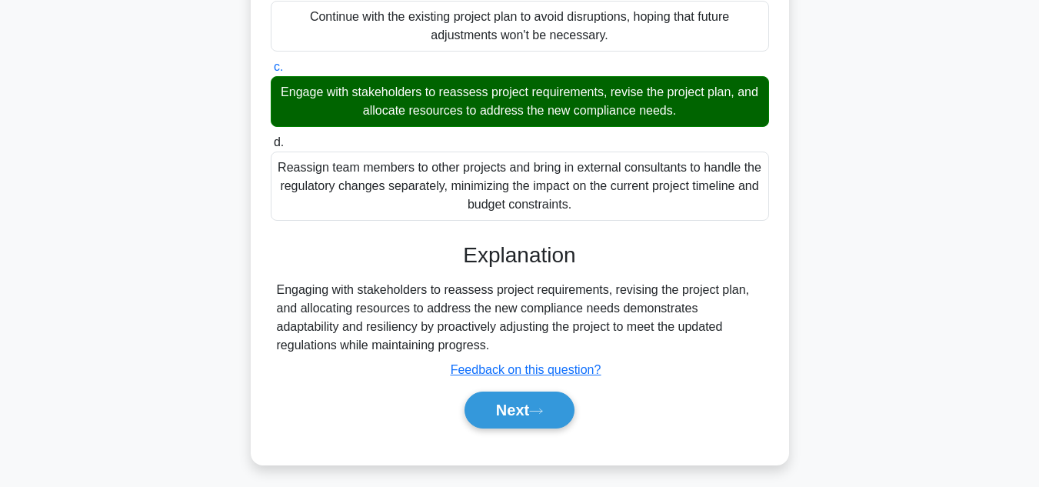
scroll to position [370, 0]
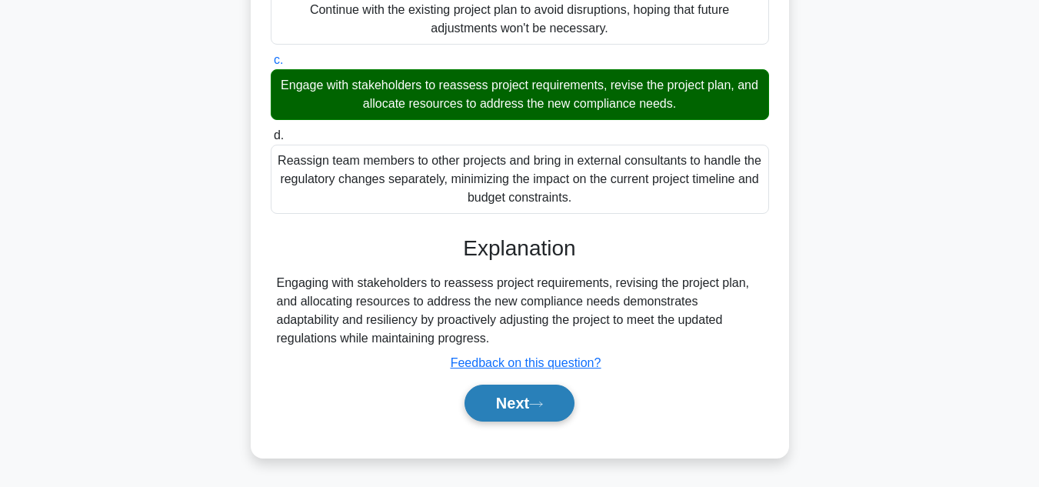
click at [504, 407] on button "Next" at bounding box center [520, 403] width 110 height 37
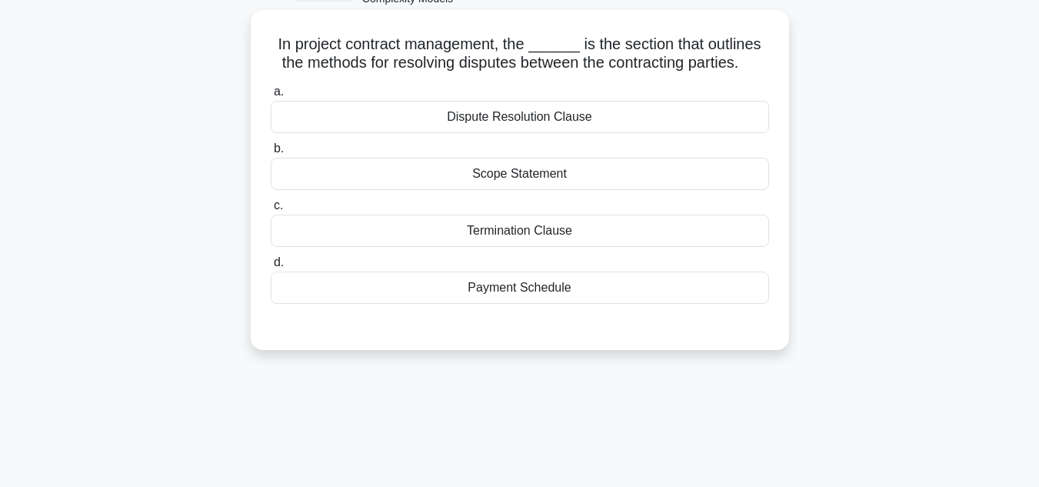
scroll to position [0, 0]
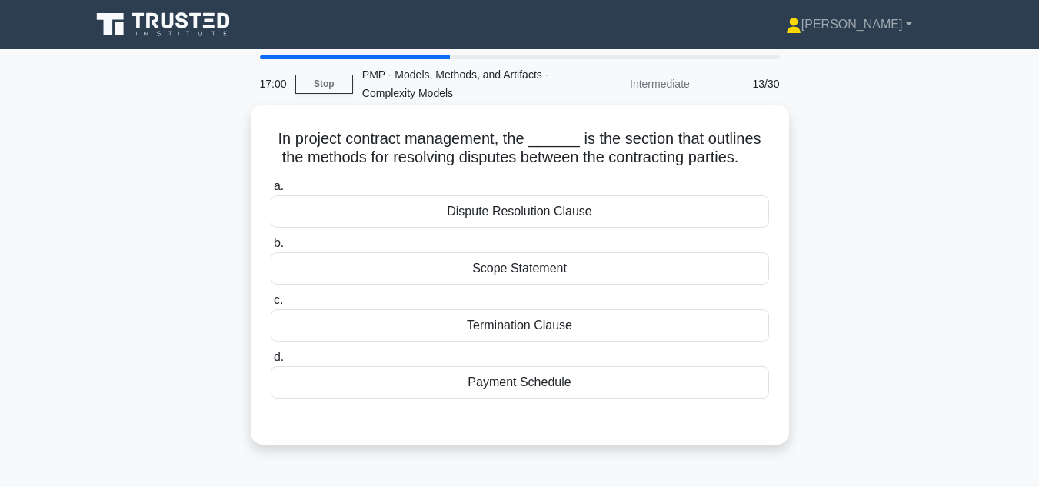
click at [535, 212] on div "Dispute Resolution Clause" at bounding box center [520, 211] width 498 height 32
click at [271, 192] on input "a. Dispute Resolution Clause" at bounding box center [271, 187] width 0 height 10
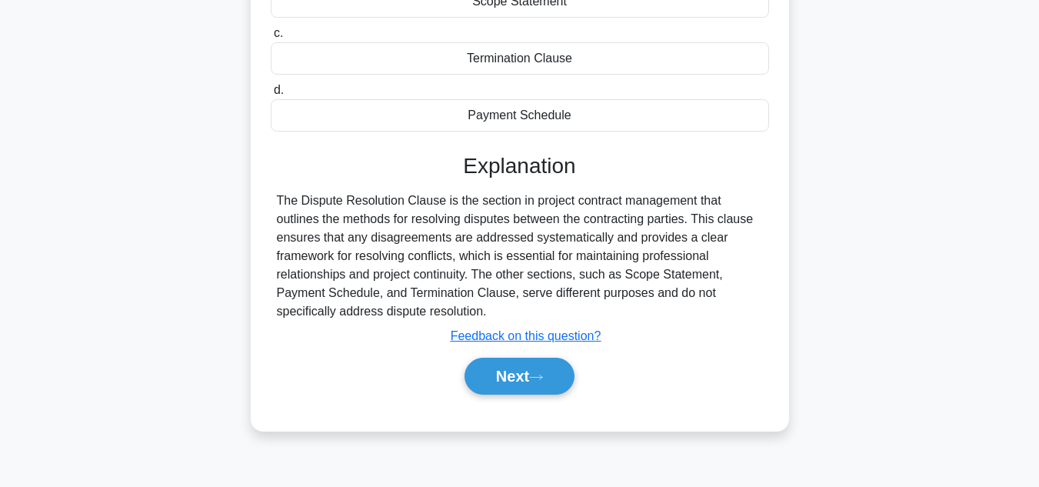
scroll to position [344, 0]
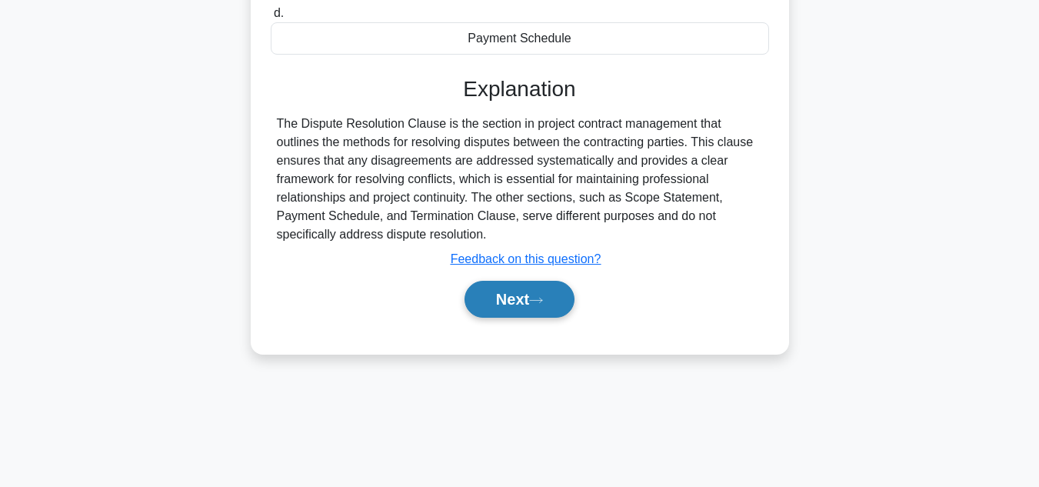
click at [513, 304] on button "Next" at bounding box center [520, 299] width 110 height 37
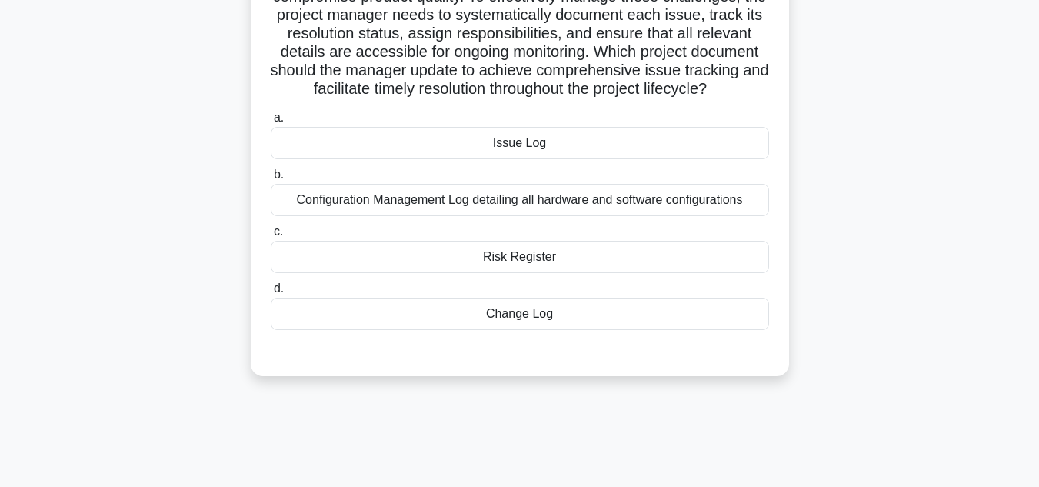
scroll to position [113, 0]
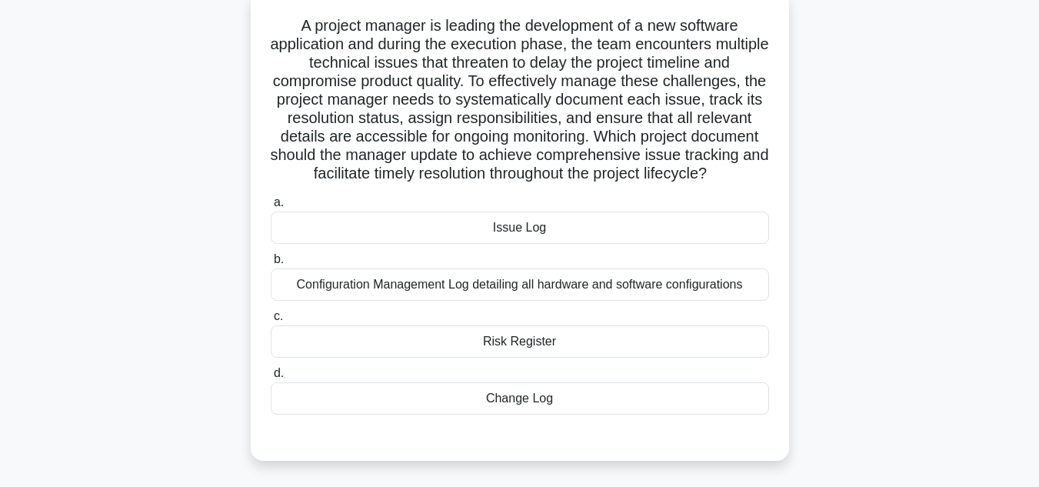
click at [495, 236] on div "Issue Log" at bounding box center [520, 228] width 498 height 32
click at [271, 208] on input "a. Issue Log" at bounding box center [271, 203] width 0 height 10
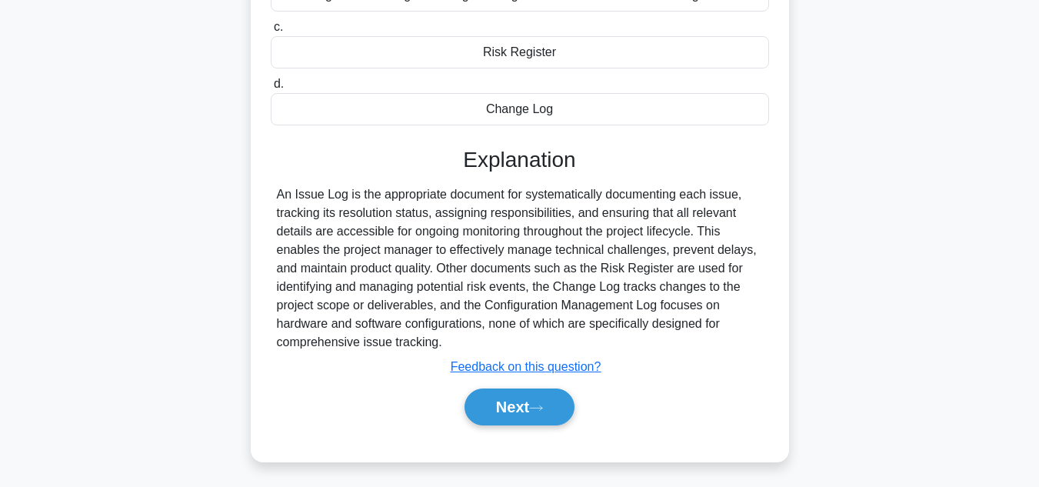
scroll to position [407, 0]
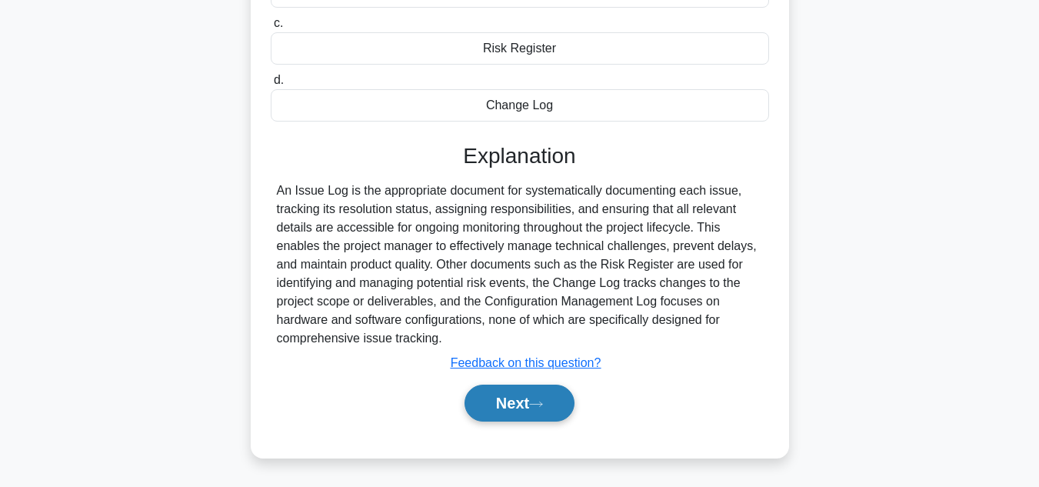
click at [492, 402] on button "Next" at bounding box center [520, 403] width 110 height 37
click at [512, 405] on button "Next" at bounding box center [520, 403] width 110 height 37
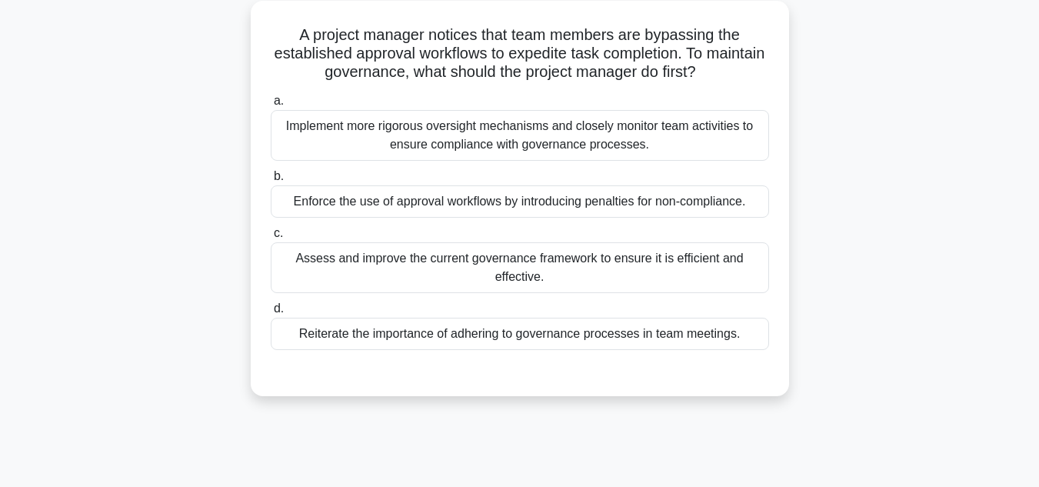
scroll to position [77, 0]
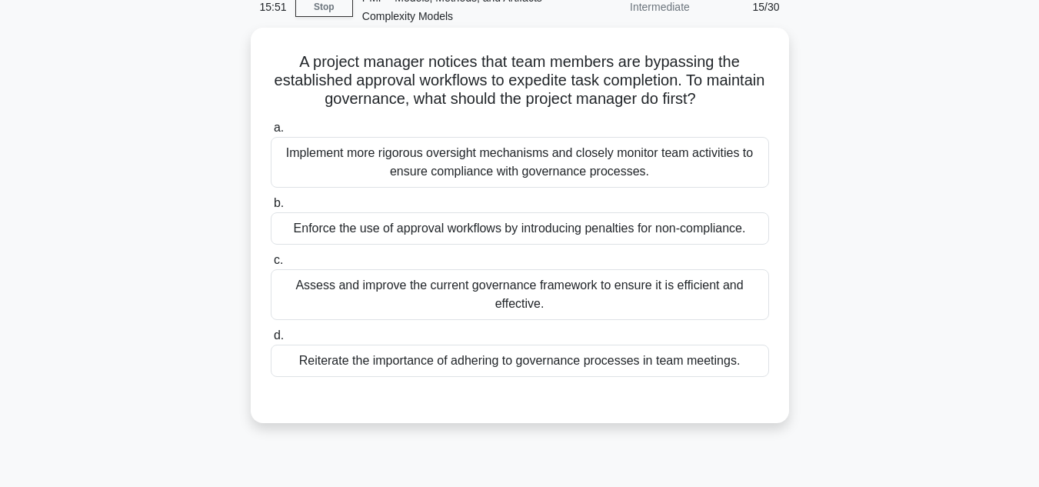
click at [532, 358] on div "Reiterate the importance of adhering to governance processes in team meetings." at bounding box center [520, 361] width 498 height 32
click at [271, 341] on input "d. Reiterate the importance of adhering to governance processes in team meeting…" at bounding box center [271, 336] width 0 height 10
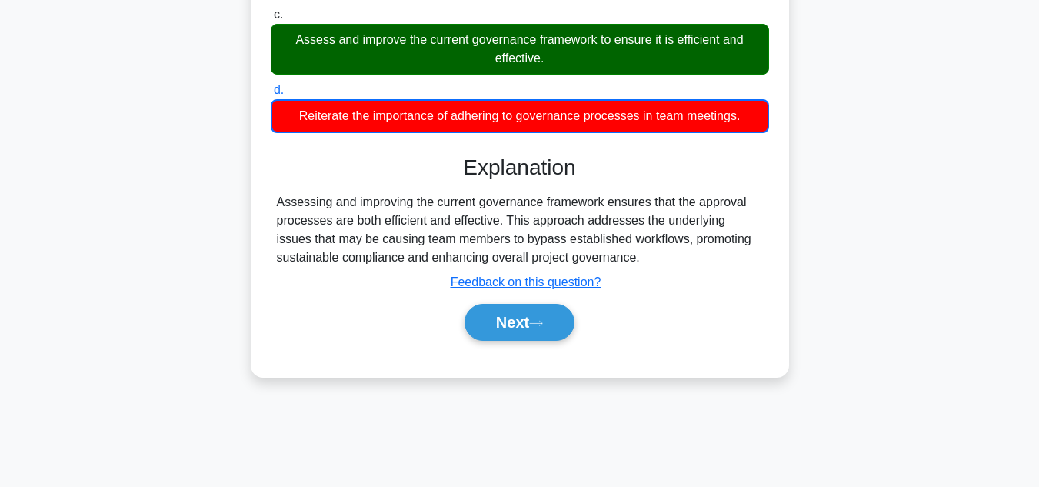
scroll to position [344, 0]
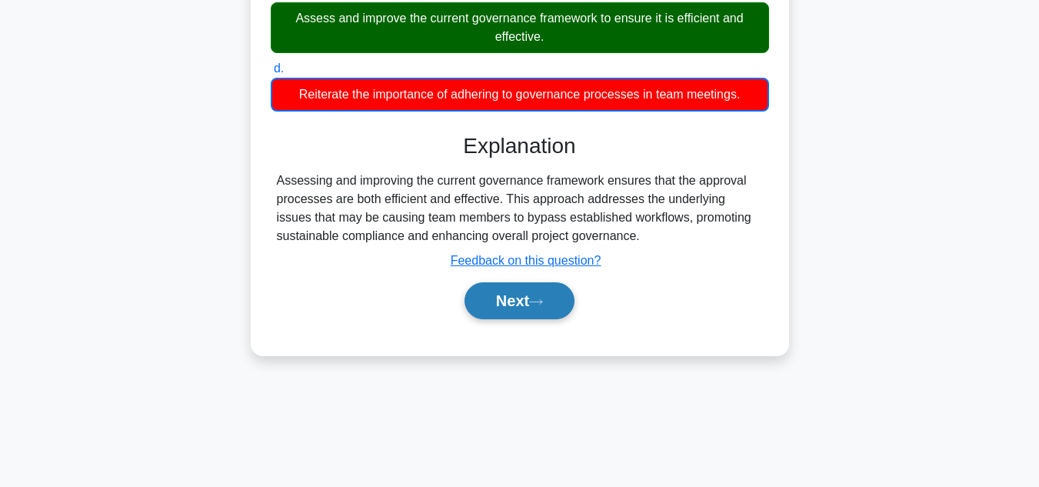
click at [505, 317] on button "Next" at bounding box center [520, 300] width 110 height 37
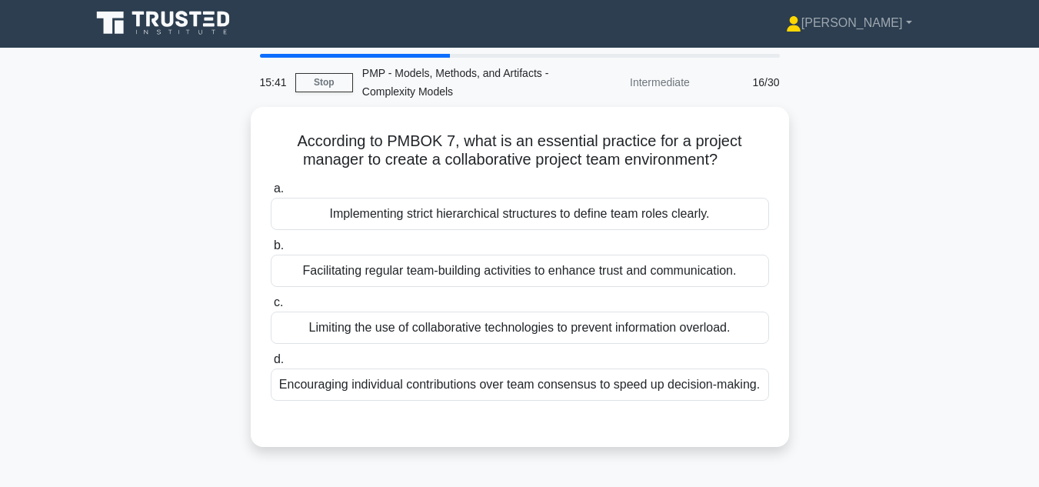
scroll to position [0, 0]
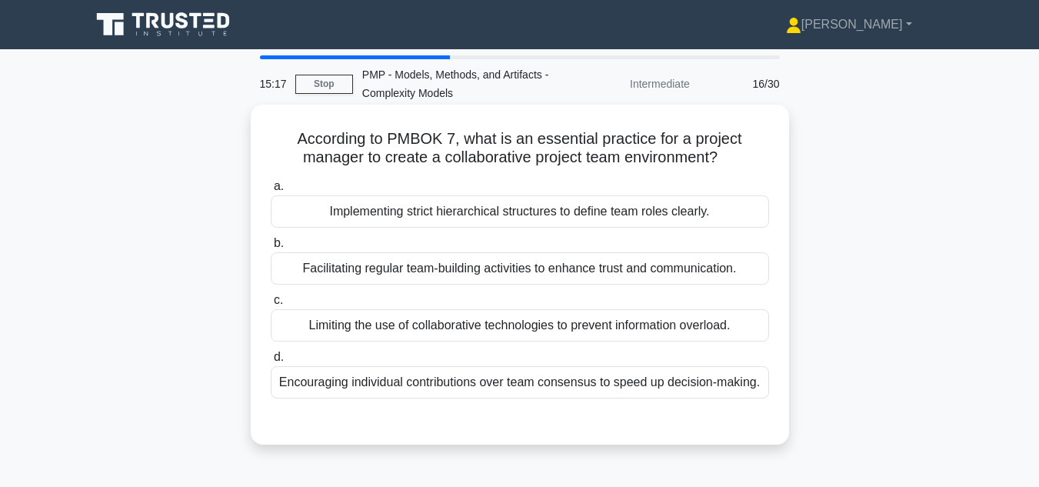
click at [449, 273] on div "Facilitating regular team-building activities to enhance trust and communicatio…" at bounding box center [520, 268] width 498 height 32
click at [271, 248] on input "b. Facilitating regular team-building activities to enhance trust and communica…" at bounding box center [271, 243] width 0 height 10
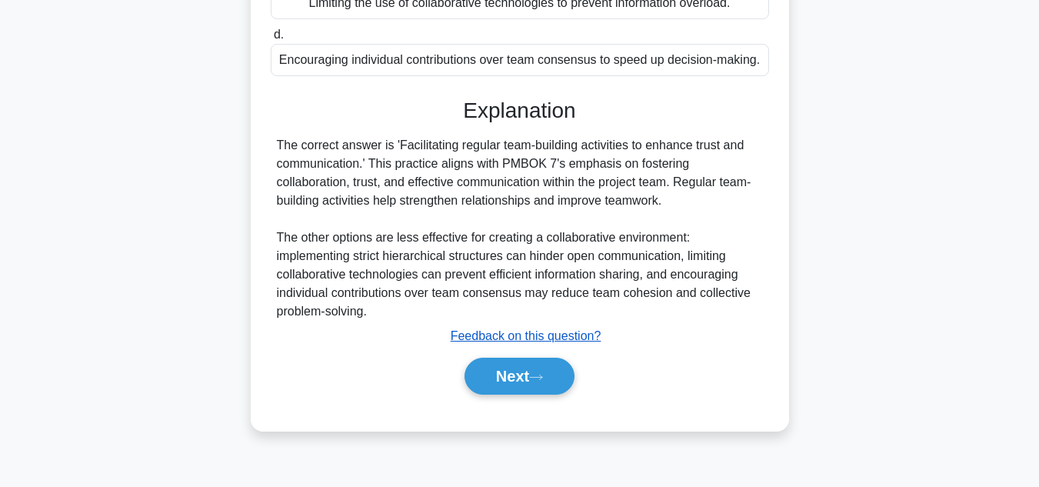
scroll to position [344, 0]
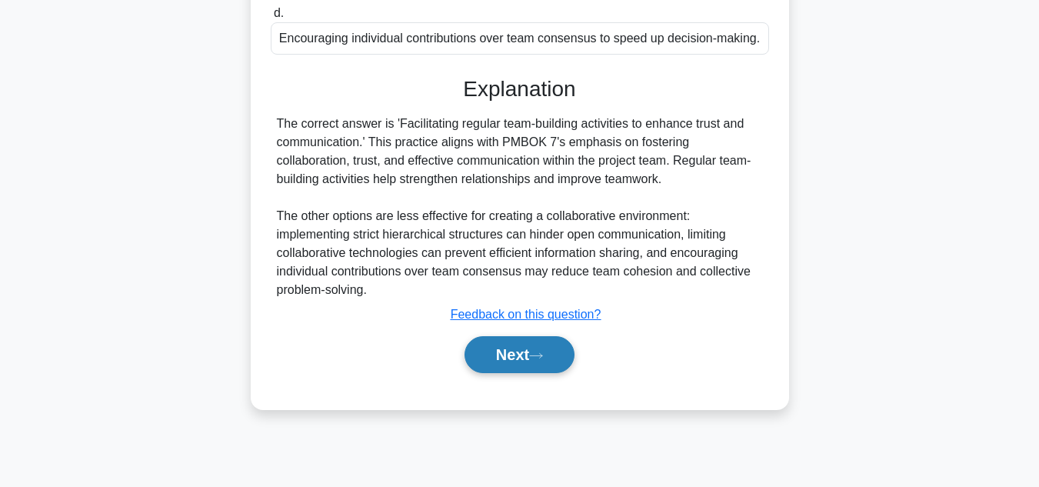
click at [499, 359] on button "Next" at bounding box center [520, 354] width 110 height 37
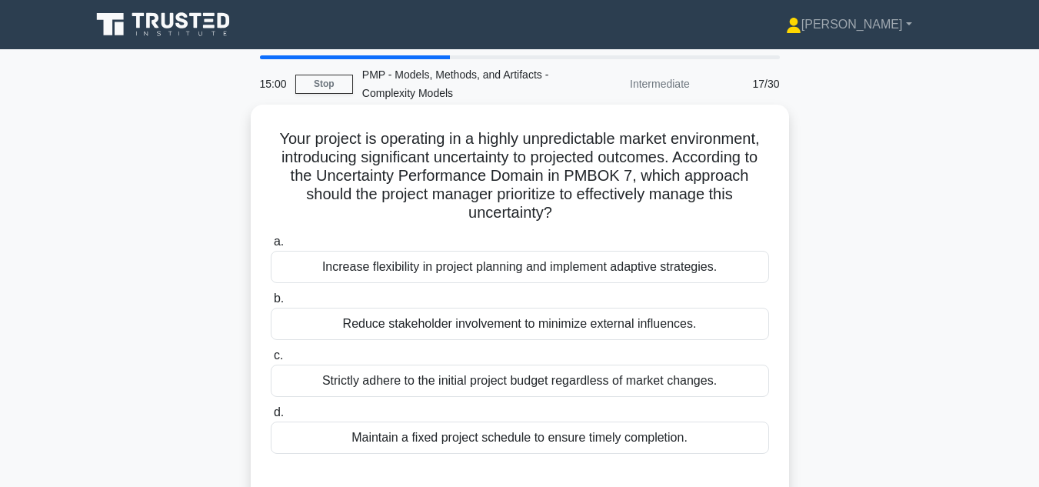
scroll to position [77, 0]
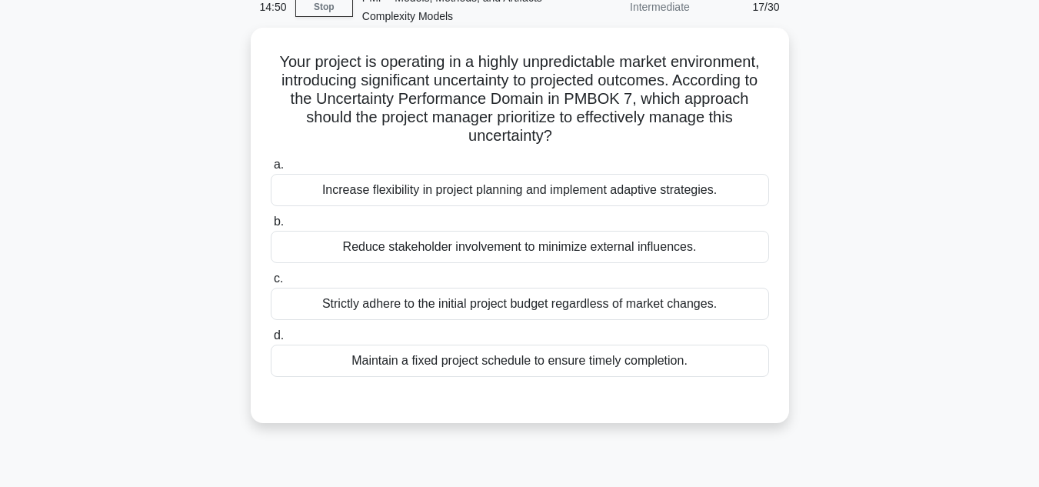
click at [470, 192] on div "Increase flexibility in project planning and implement adaptive strategies." at bounding box center [520, 190] width 498 height 32
click at [271, 170] on input "a. Increase flexibility in project planning and implement adaptive strategies." at bounding box center [271, 165] width 0 height 10
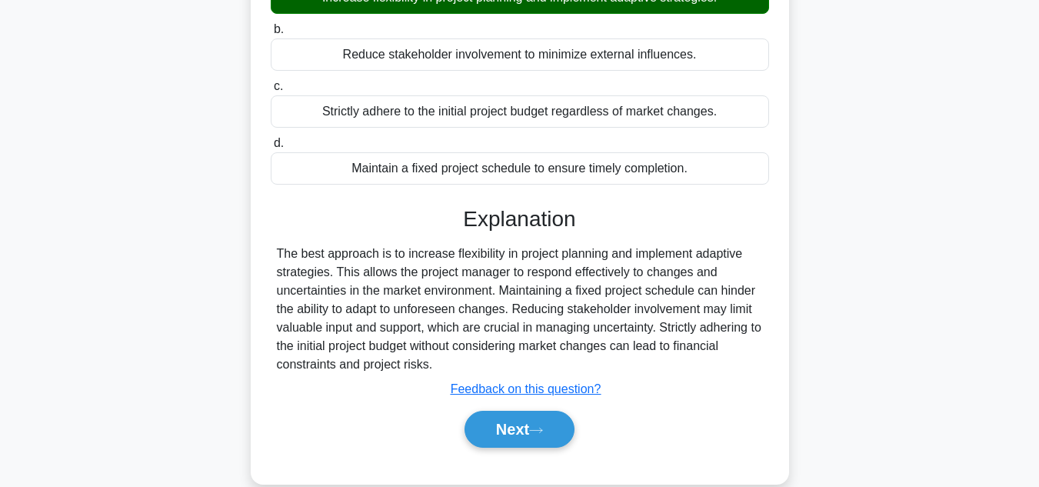
scroll to position [344, 0]
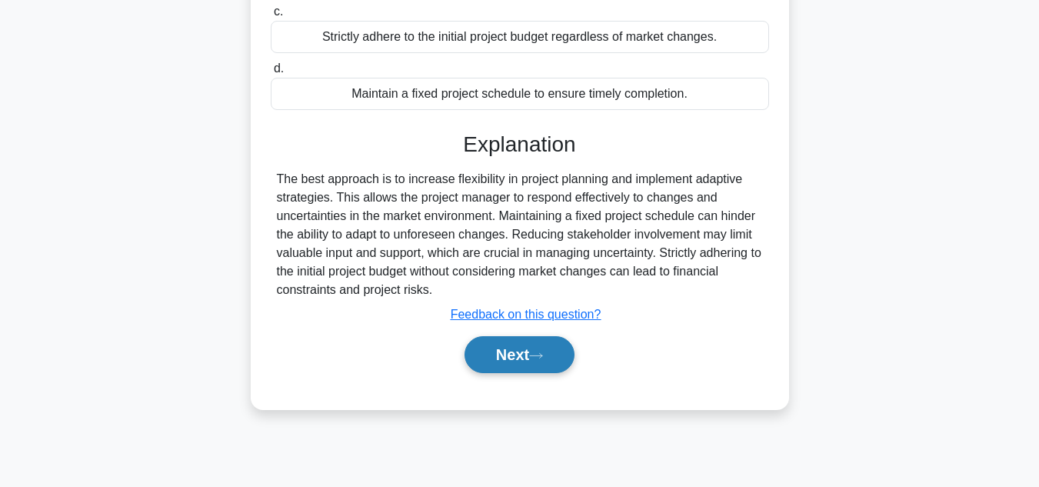
click at [488, 353] on button "Next" at bounding box center [520, 354] width 110 height 37
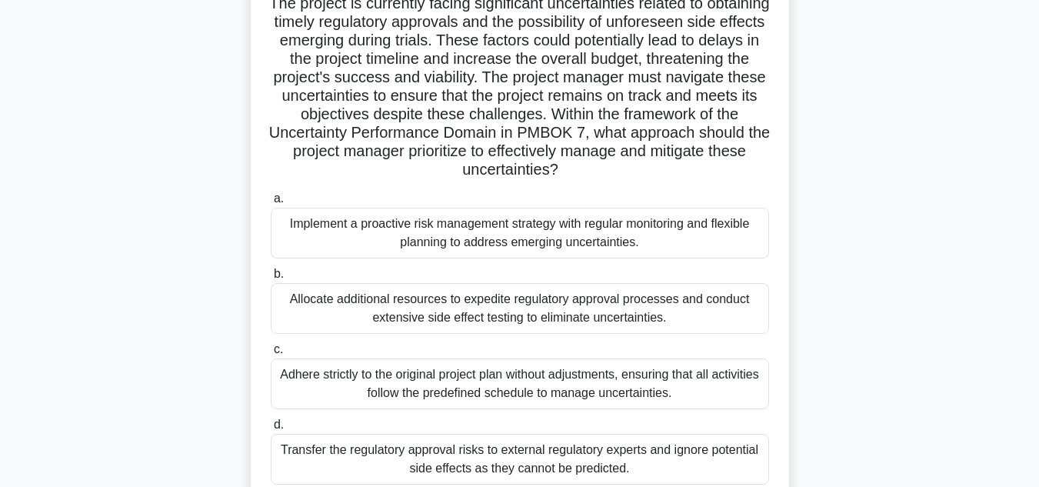
scroll to position [231, 0]
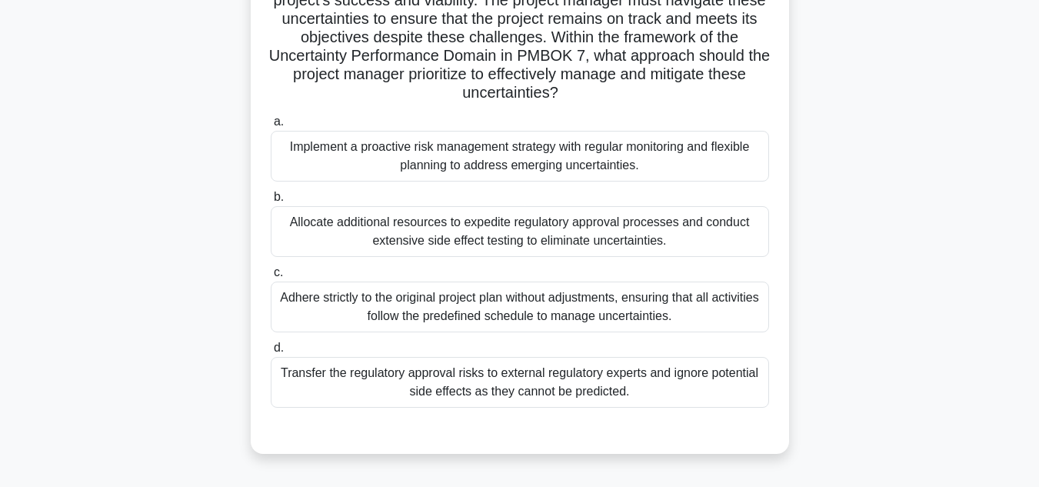
click at [451, 163] on div "Implement a proactive risk management strategy with regular monitoring and flex…" at bounding box center [520, 156] width 498 height 51
click at [271, 127] on input "a. Implement a proactive risk management strategy with regular monitoring and f…" at bounding box center [271, 122] width 0 height 10
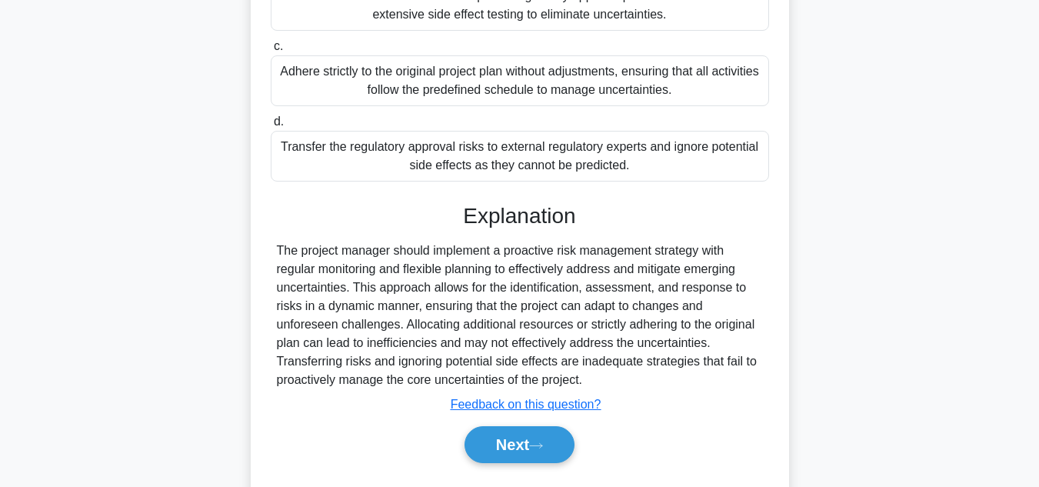
scroll to position [499, 0]
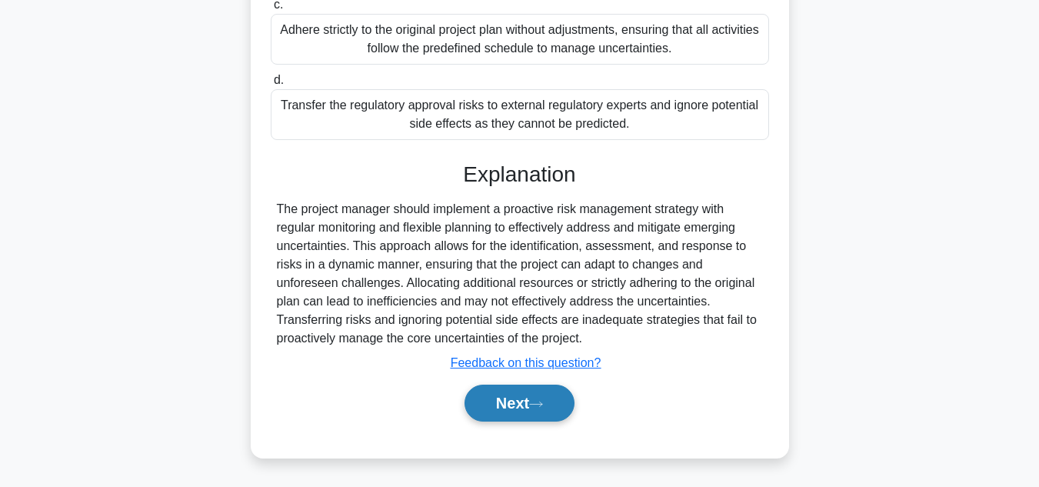
click at [485, 397] on button "Next" at bounding box center [520, 403] width 110 height 37
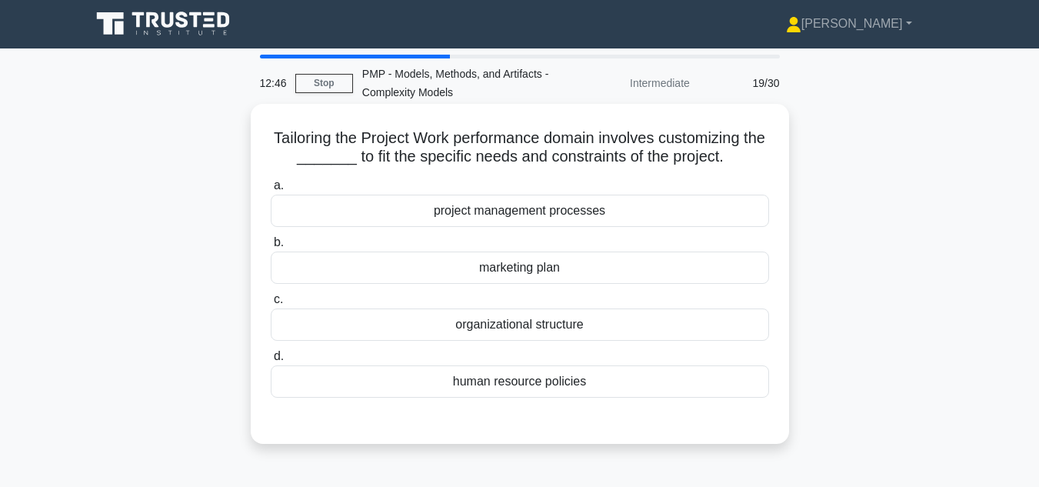
scroll to position [0, 0]
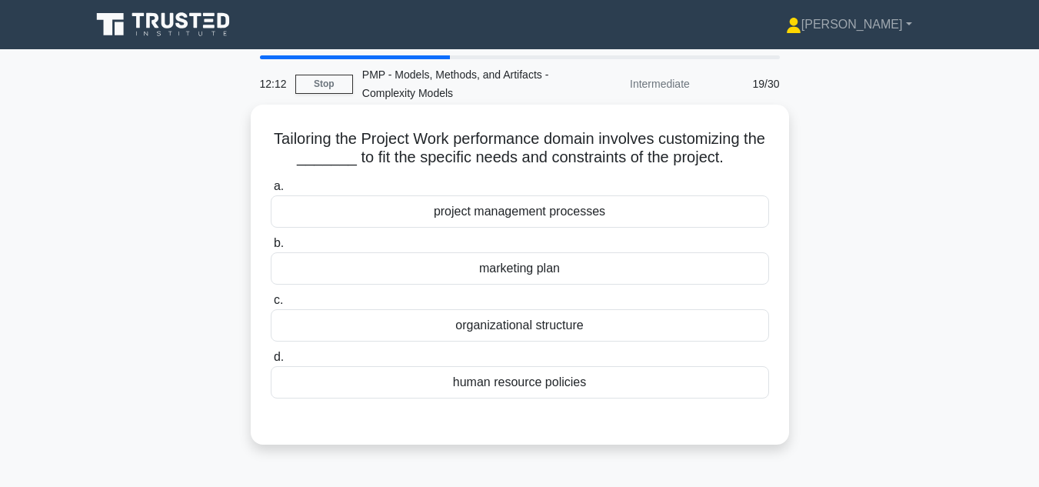
click at [528, 215] on div "project management processes" at bounding box center [520, 211] width 498 height 32
click at [271, 192] on input "a. project management processes" at bounding box center [271, 187] width 0 height 10
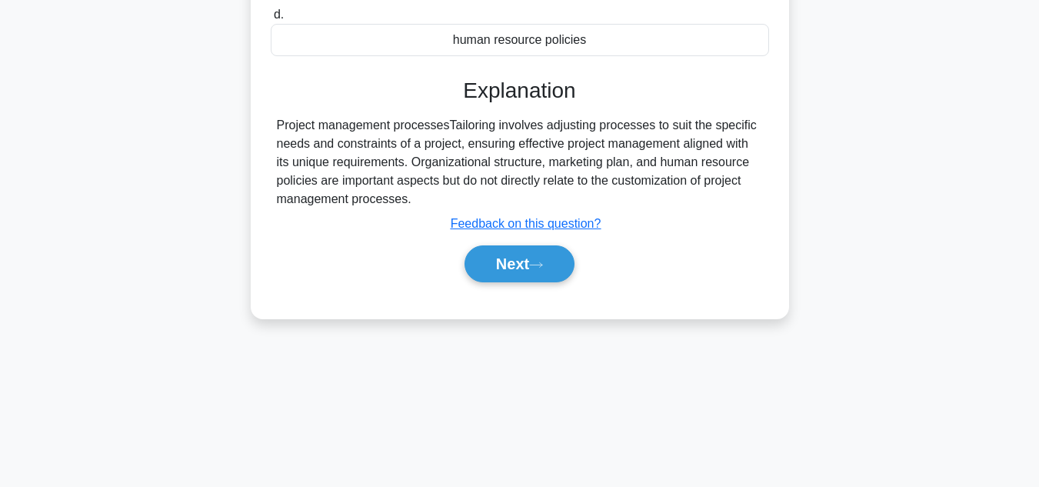
scroll to position [344, 0]
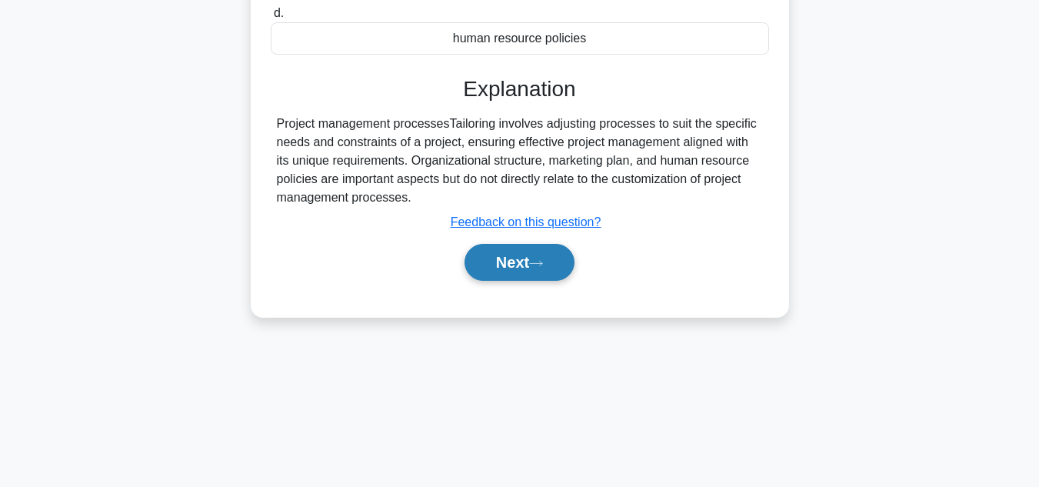
click at [501, 265] on button "Next" at bounding box center [520, 262] width 110 height 37
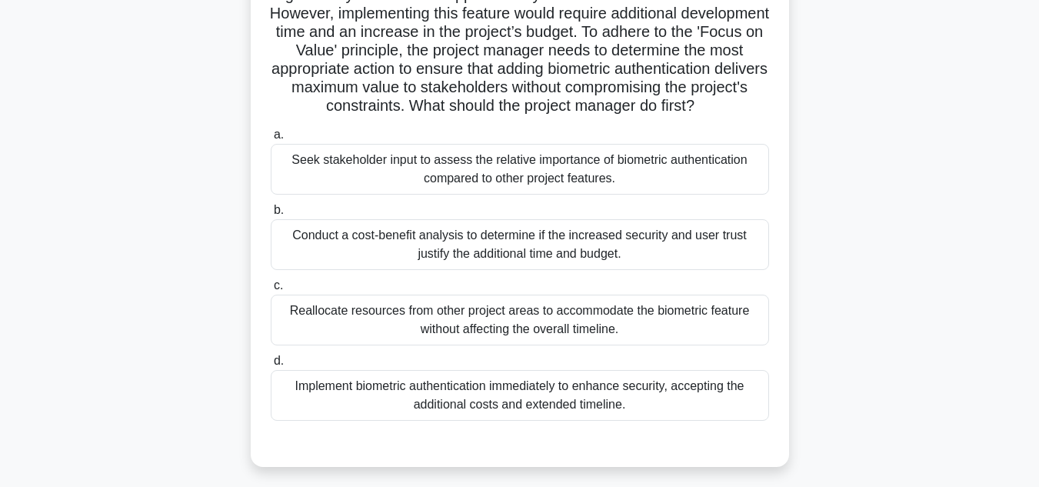
scroll to position [154, 0]
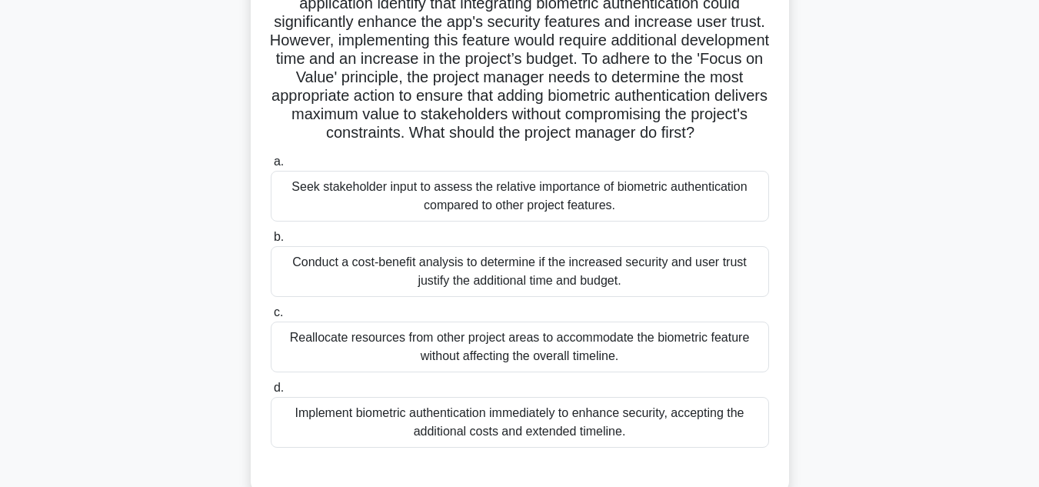
click at [529, 297] on div "Conduct a cost-benefit analysis to determine if the increased security and user…" at bounding box center [520, 271] width 498 height 51
click at [271, 242] on input "b. Conduct a cost-benefit analysis to determine if the increased security and u…" at bounding box center [271, 237] width 0 height 10
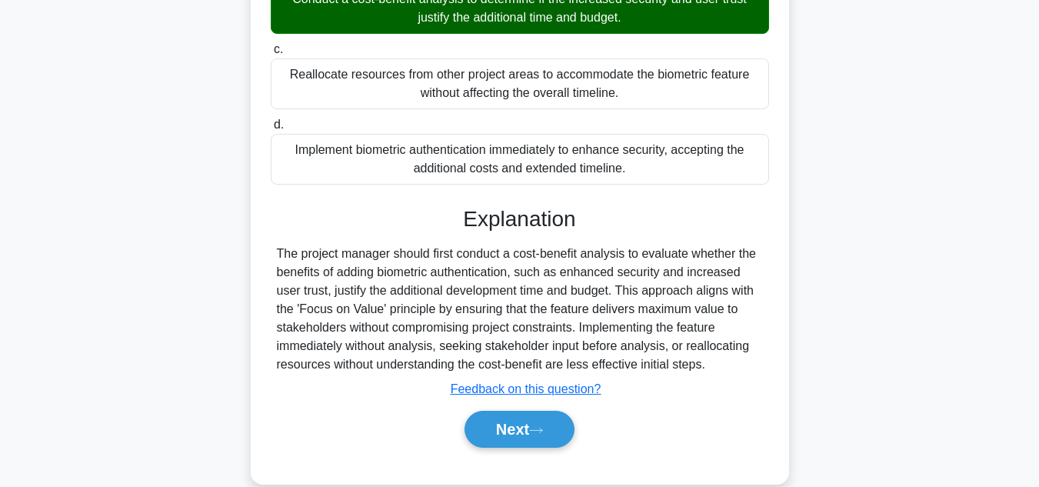
scroll to position [462, 0]
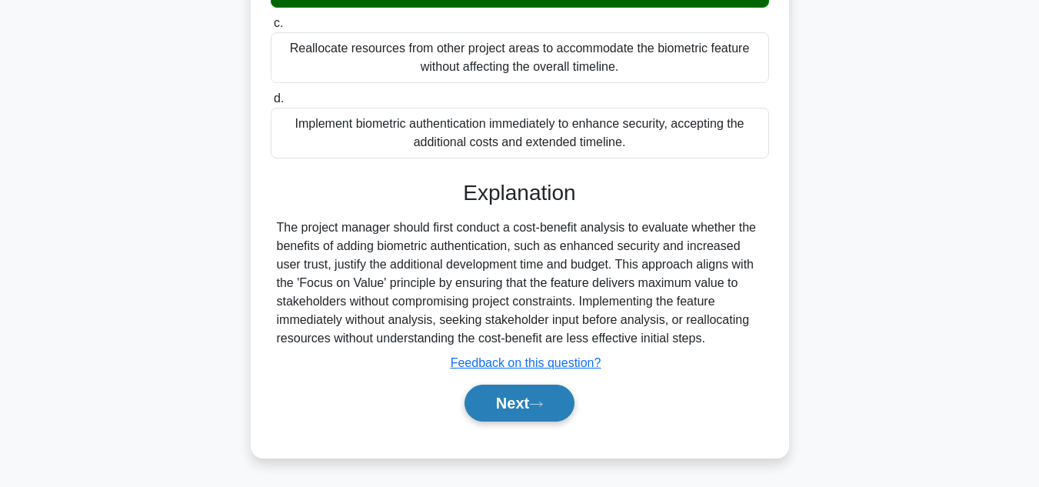
click at [508, 405] on button "Next" at bounding box center [520, 403] width 110 height 37
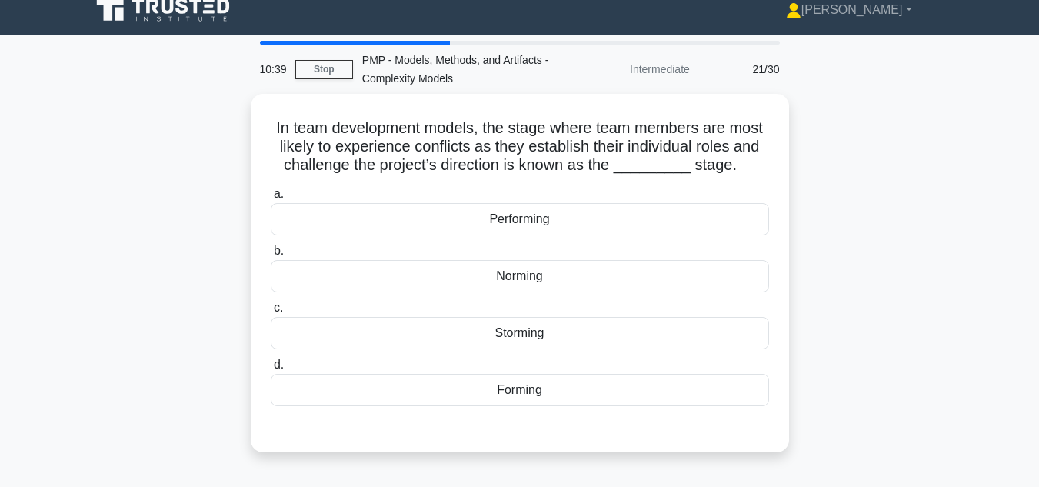
scroll to position [0, 0]
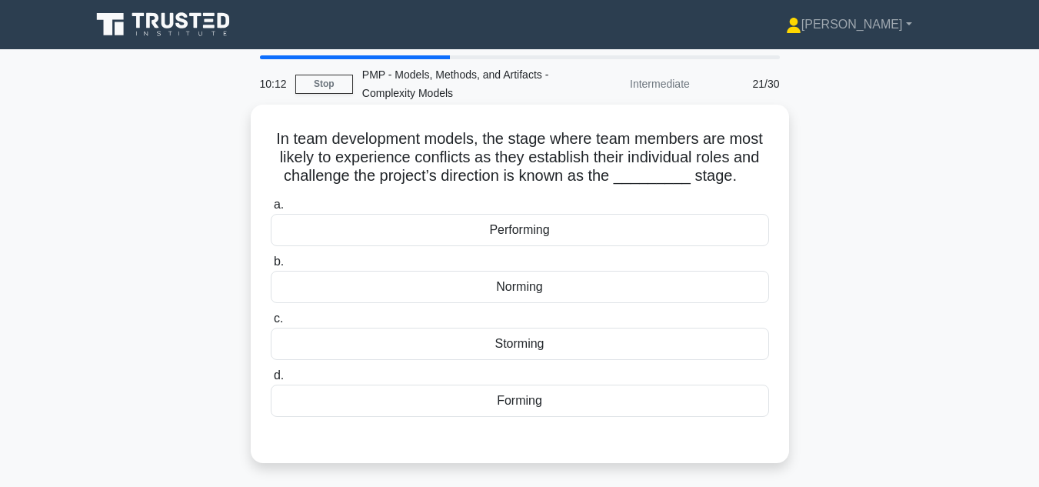
click at [528, 348] on div "Storming" at bounding box center [520, 344] width 498 height 32
click at [271, 324] on input "c. Storming" at bounding box center [271, 319] width 0 height 10
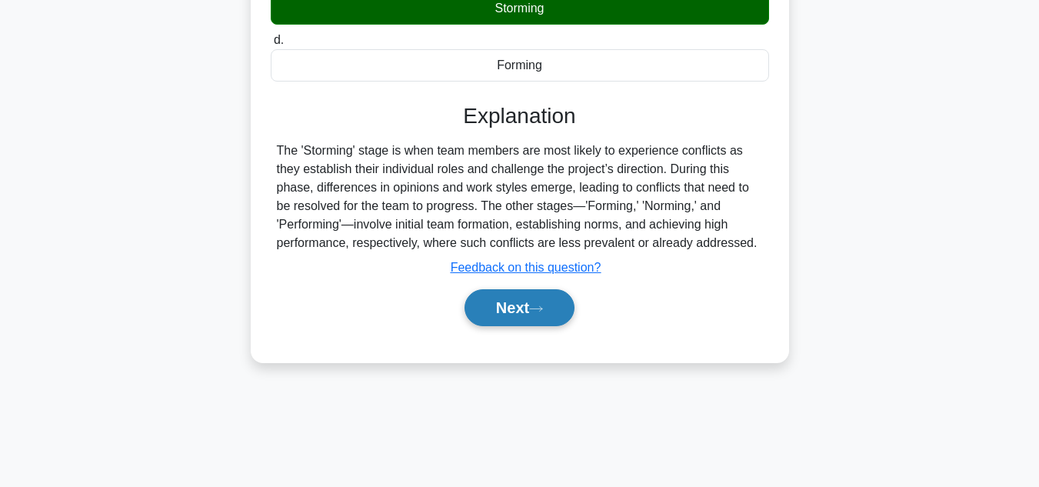
scroll to position [344, 0]
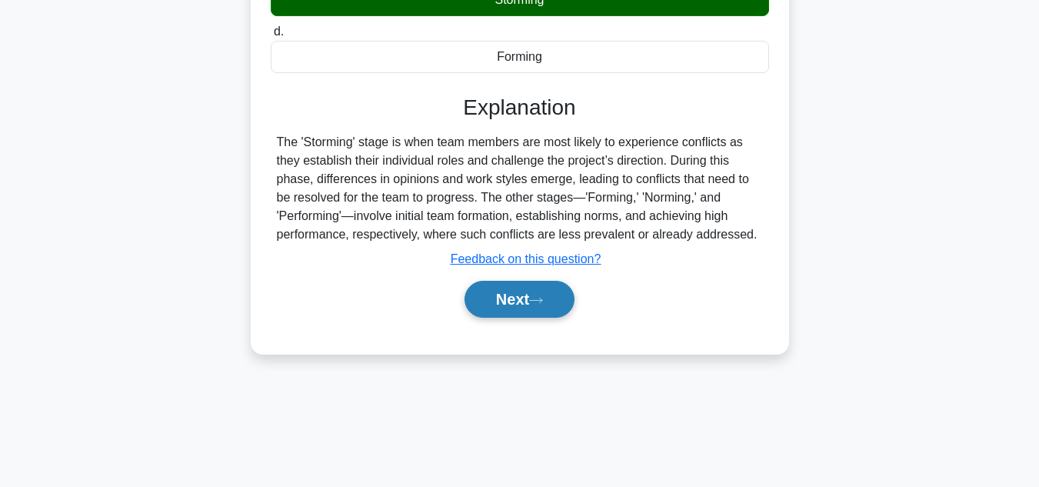
click at [475, 304] on button "Next" at bounding box center [520, 299] width 110 height 37
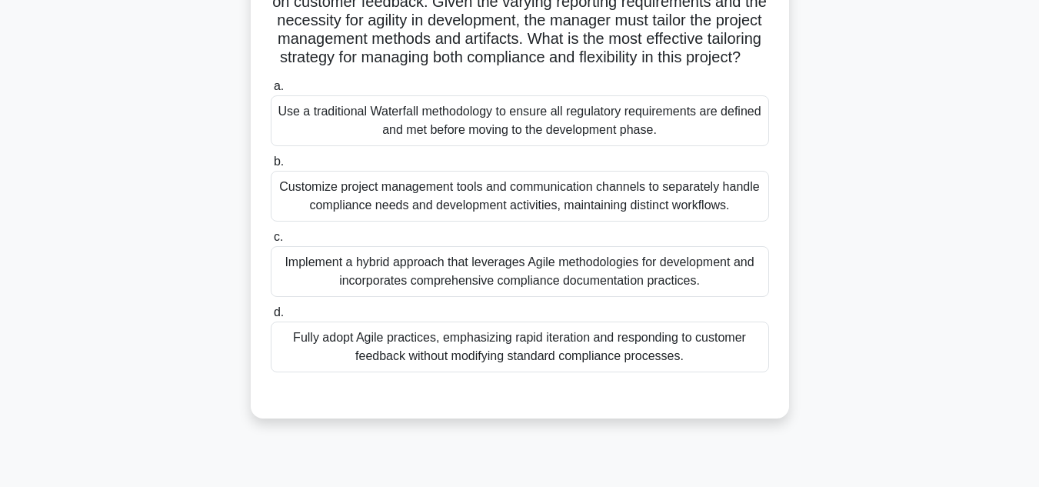
scroll to position [231, 0]
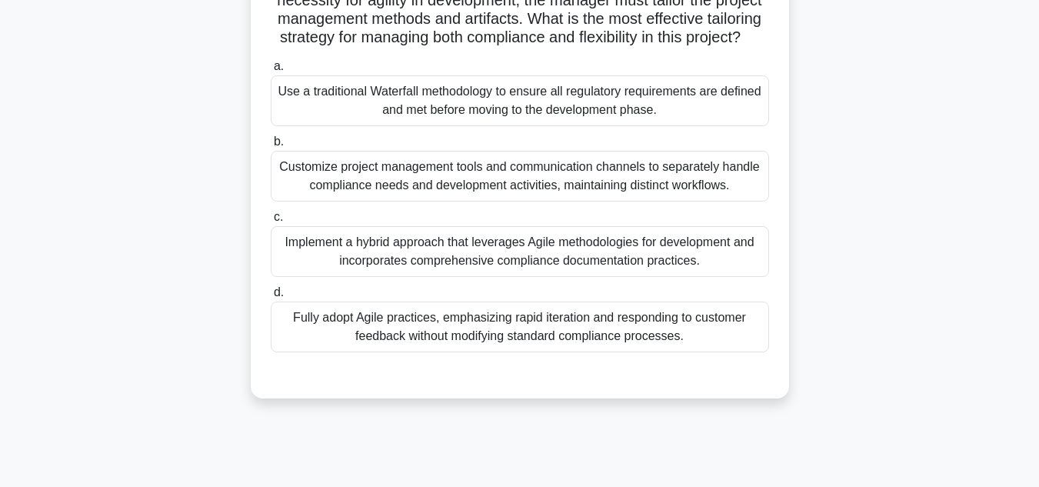
click at [640, 277] on div "Implement a hybrid approach that leverages Agile methodologies for development …" at bounding box center [520, 251] width 498 height 51
click at [271, 222] on input "c. Implement a hybrid approach that leverages Agile methodologies for developme…" at bounding box center [271, 217] width 0 height 10
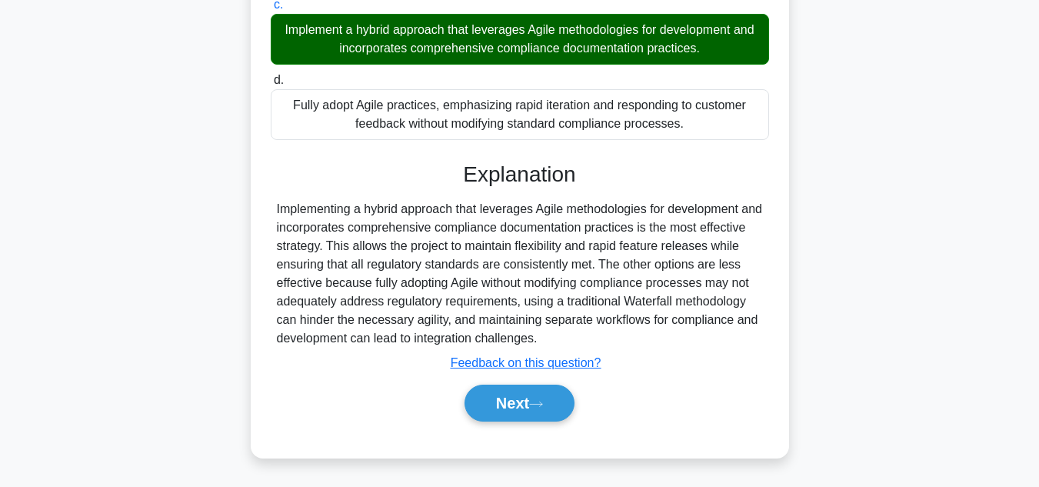
scroll to position [462, 0]
click at [490, 408] on button "Next" at bounding box center [520, 403] width 110 height 37
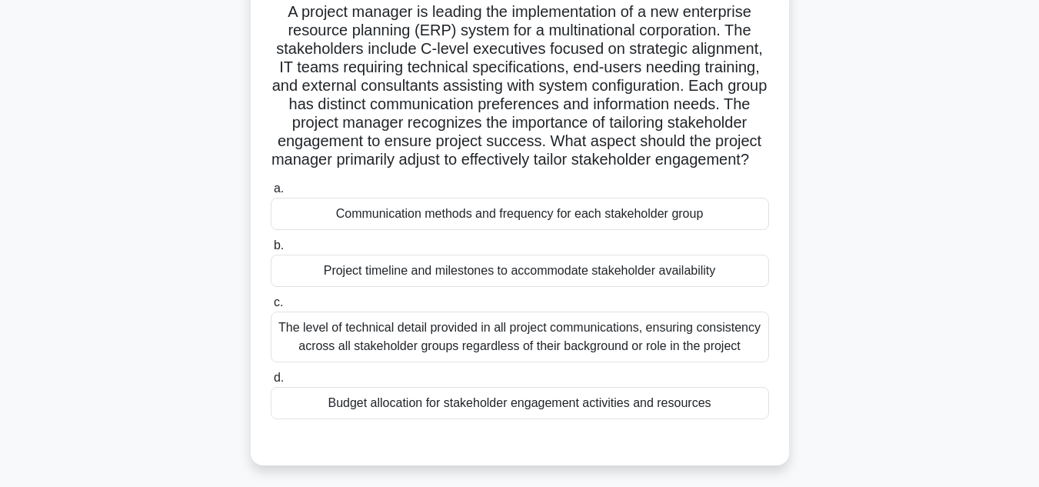
scroll to position [154, 0]
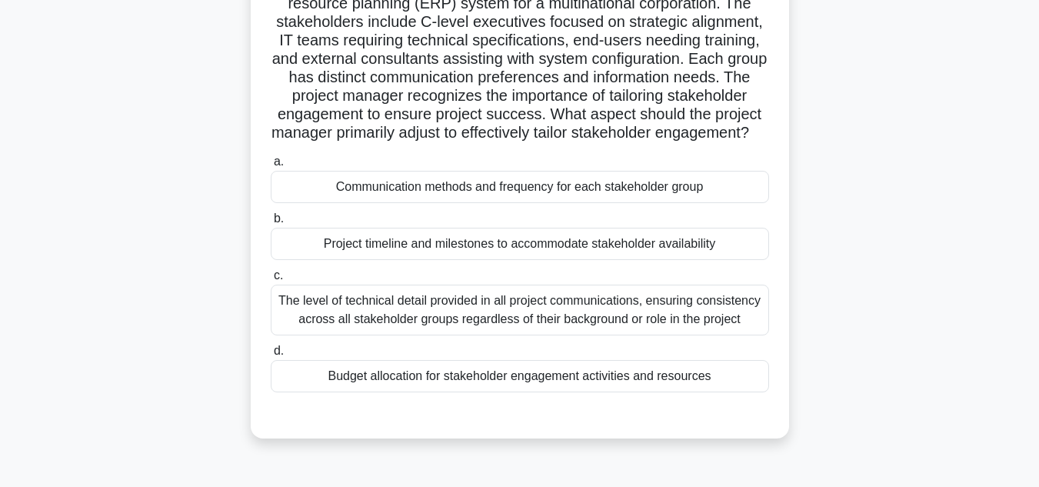
click at [406, 326] on div "The level of technical detail provided in all project communications, ensuring …" at bounding box center [520, 310] width 498 height 51
click at [271, 281] on input "c. The level of technical detail provided in all project communications, ensuri…" at bounding box center [271, 276] width 0 height 10
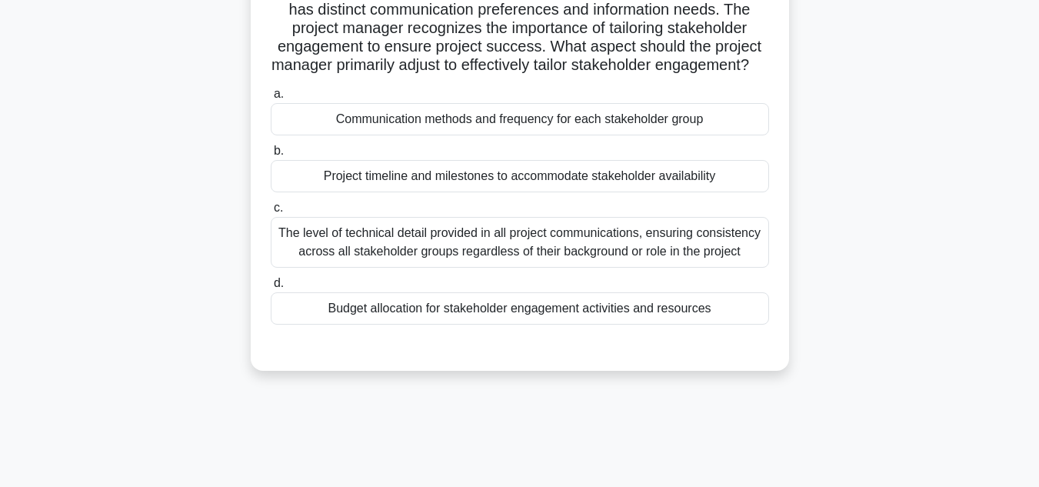
scroll to position [231, 0]
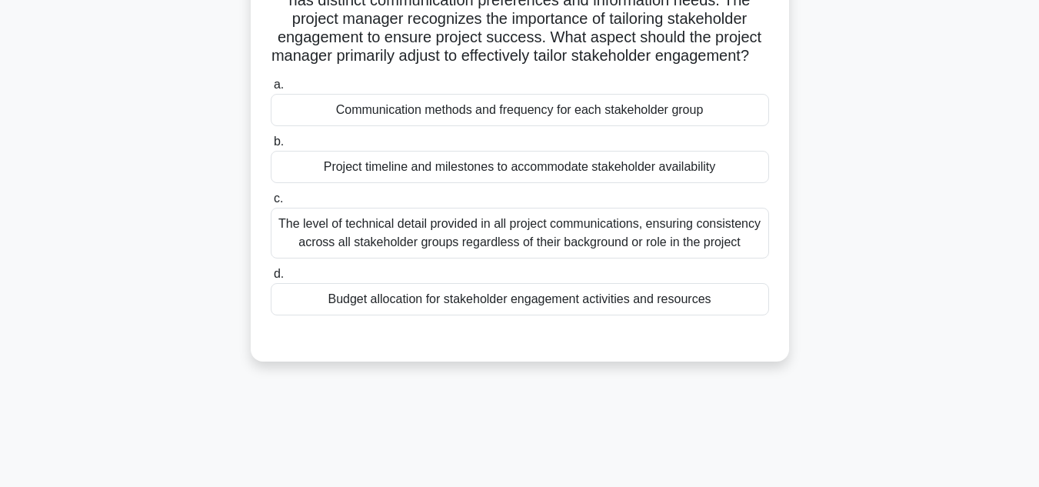
click at [495, 258] on div "The level of technical detail provided in all project communications, ensuring …" at bounding box center [520, 233] width 498 height 51
click at [271, 204] on input "c. The level of technical detail provided in all project communications, ensuri…" at bounding box center [271, 199] width 0 height 10
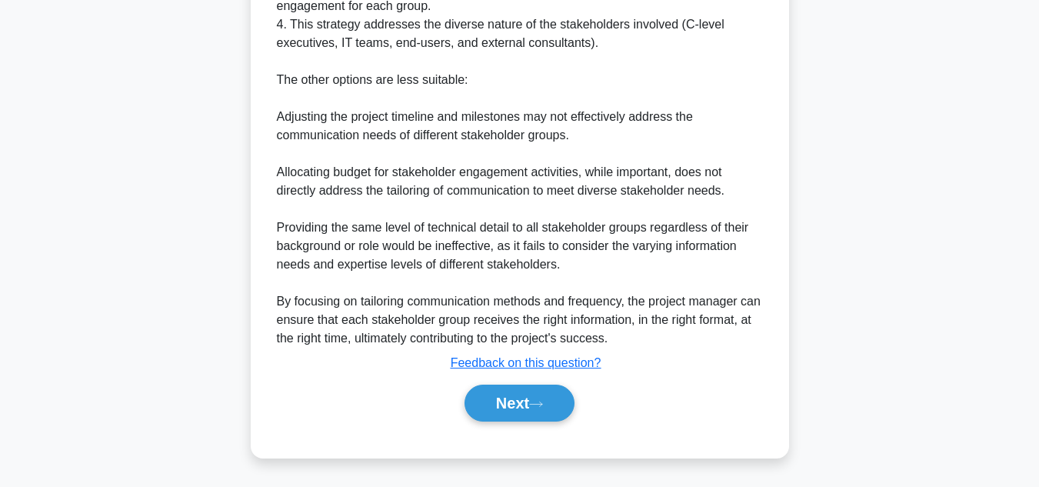
scroll to position [815, 0]
click at [507, 408] on button "Next" at bounding box center [520, 403] width 110 height 37
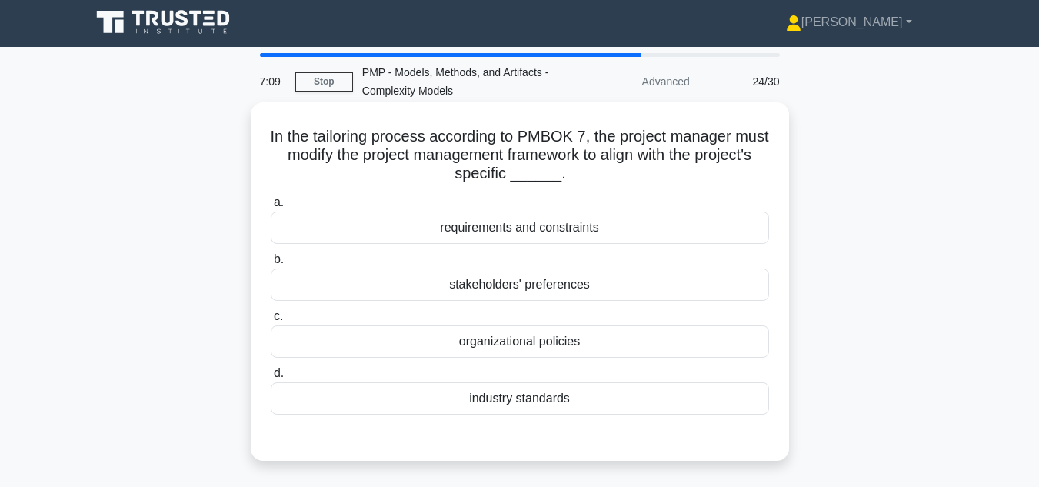
scroll to position [0, 0]
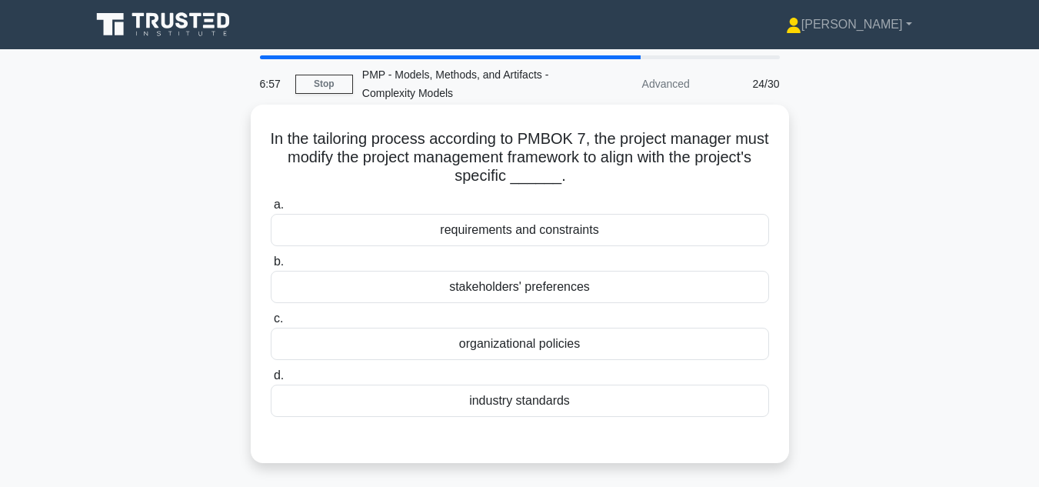
click at [528, 235] on div "requirements and constraints" at bounding box center [520, 230] width 498 height 32
click at [271, 210] on input "a. requirements and constraints" at bounding box center [271, 205] width 0 height 10
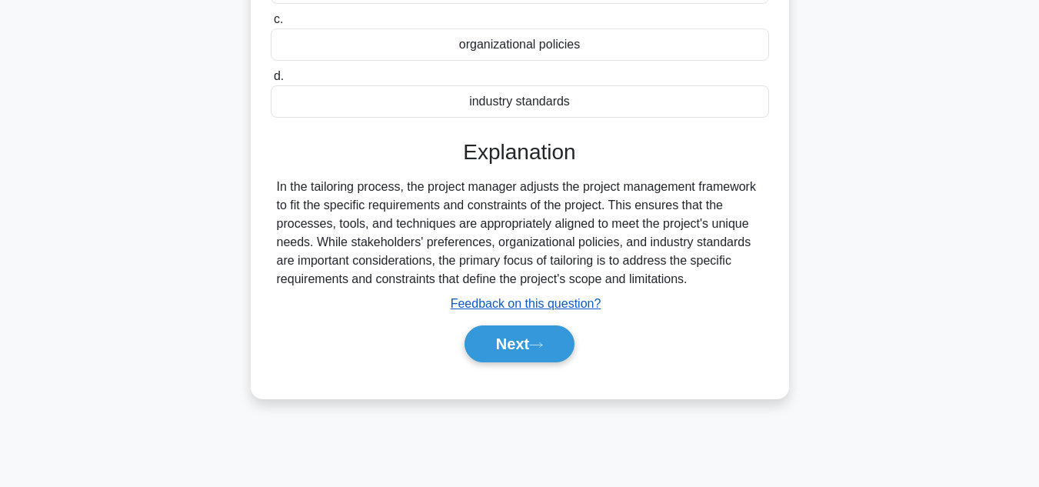
scroll to position [344, 0]
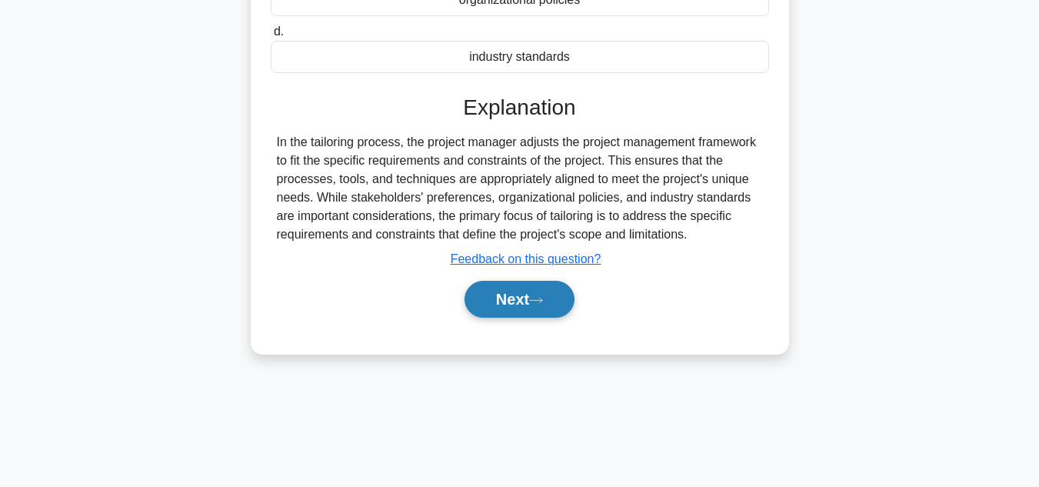
click at [521, 297] on button "Next" at bounding box center [520, 299] width 110 height 37
click at [498, 301] on button "Next" at bounding box center [520, 299] width 110 height 37
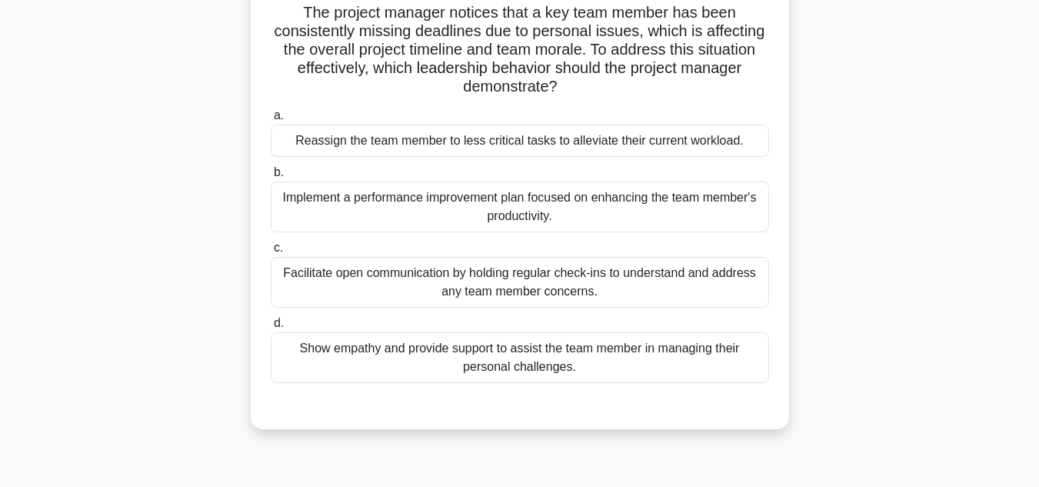
scroll to position [154, 0]
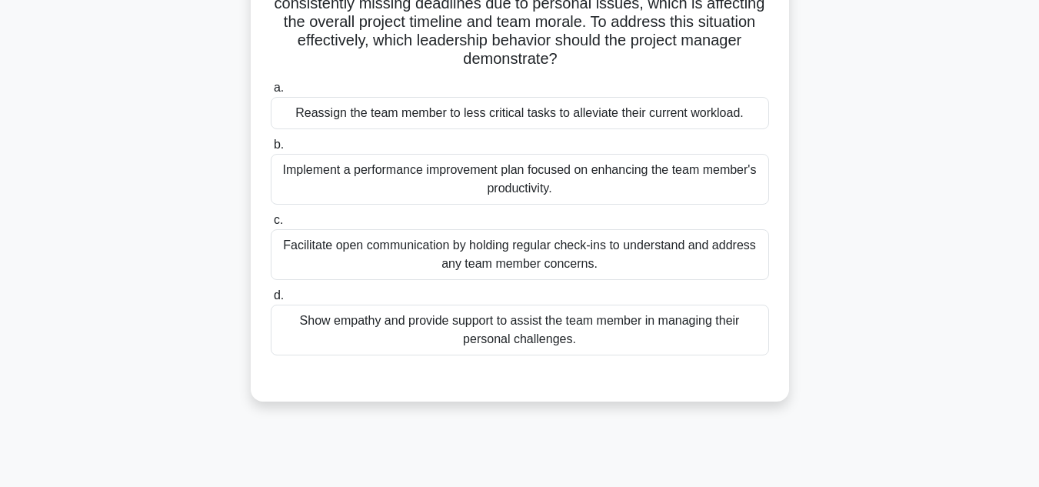
click at [551, 339] on div "Show empathy and provide support to assist the team member in managing their pe…" at bounding box center [520, 330] width 498 height 51
click at [271, 301] on input "d. Show empathy and provide support to assist the team member in managing their…" at bounding box center [271, 296] width 0 height 10
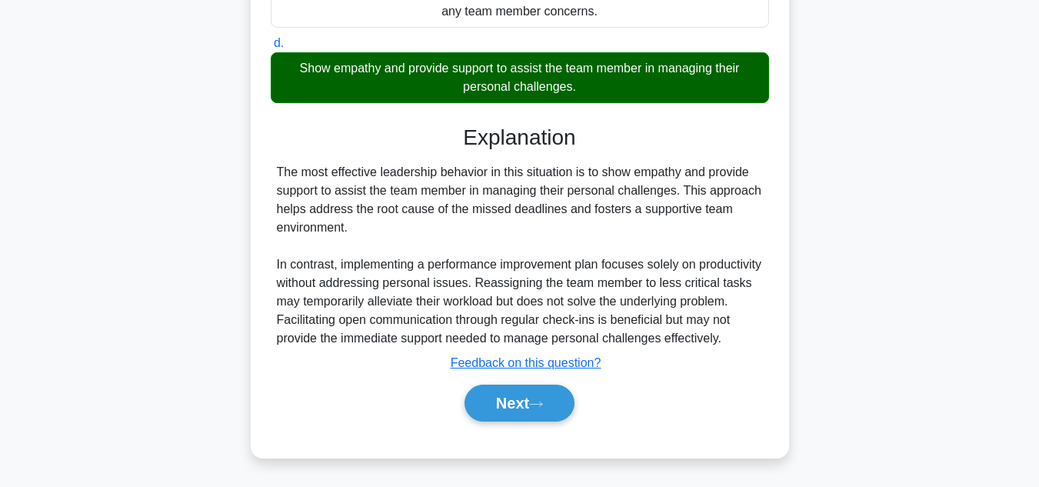
scroll to position [425, 0]
click at [522, 398] on button "Next" at bounding box center [520, 403] width 110 height 37
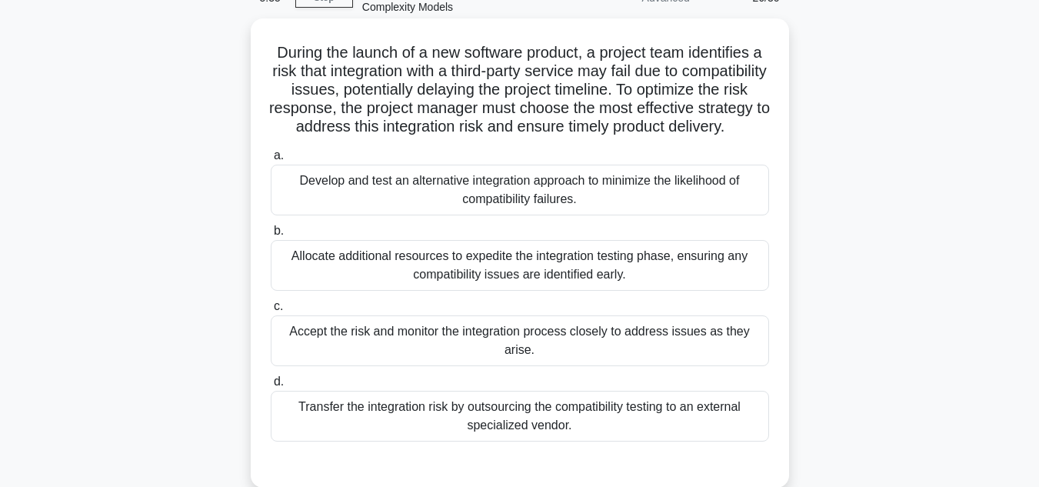
scroll to position [113, 0]
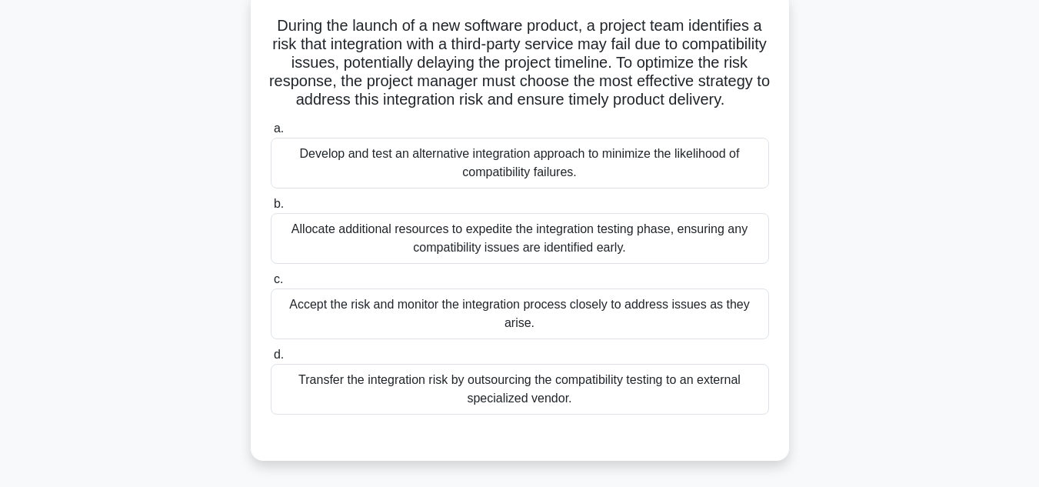
click at [556, 188] on div "Develop and test an alternative integration approach to minimize the likelihood…" at bounding box center [520, 163] width 498 height 51
click at [271, 134] on input "a. Develop and test an alternative integration approach to minimize the likelih…" at bounding box center [271, 129] width 0 height 10
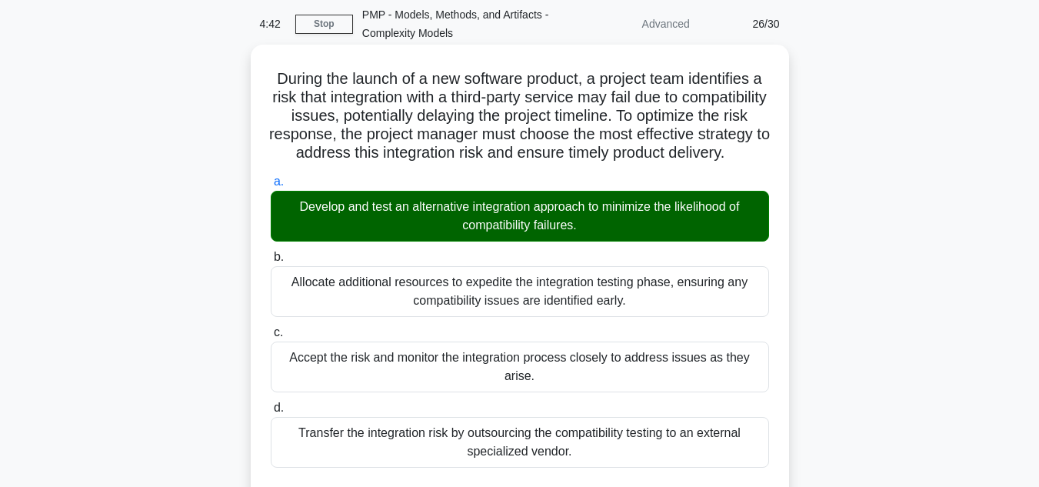
scroll to position [385, 0]
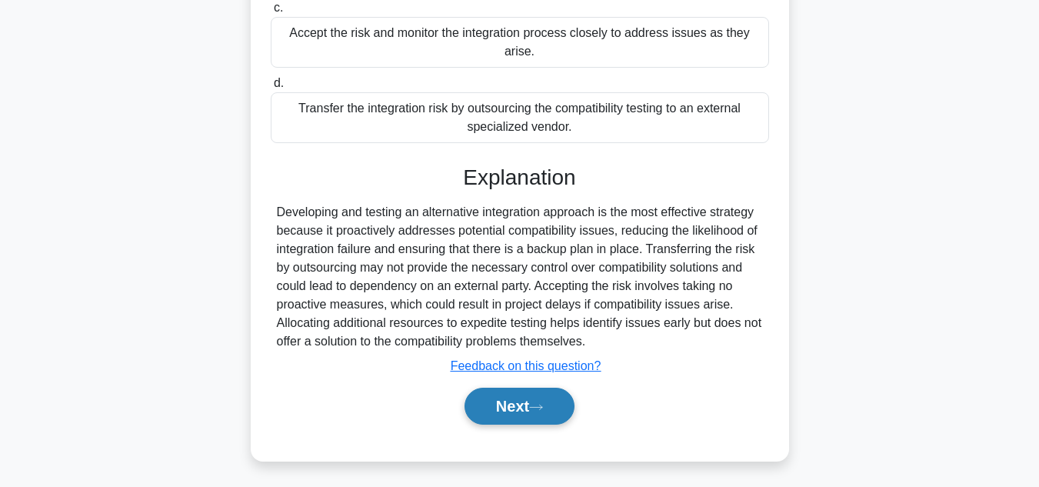
click at [512, 425] on button "Next" at bounding box center [520, 406] width 110 height 37
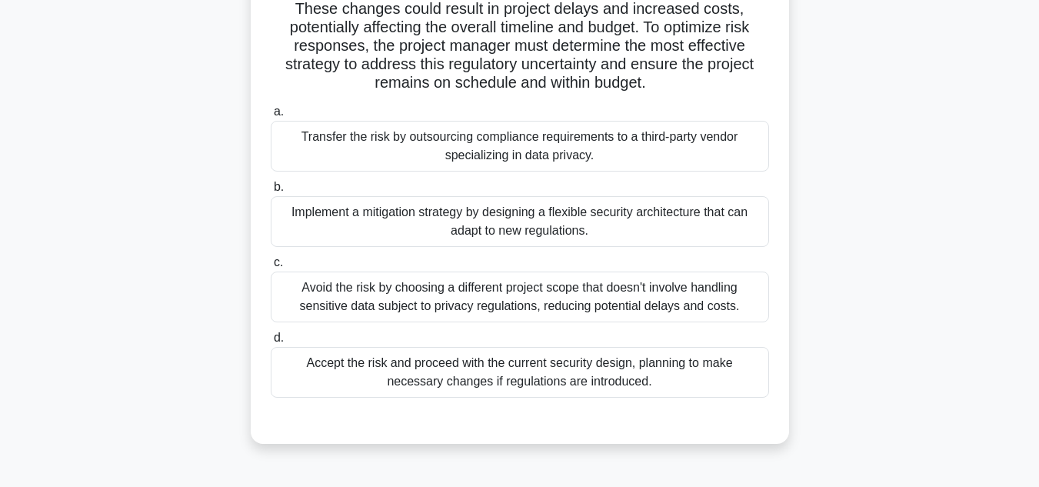
scroll to position [231, 0]
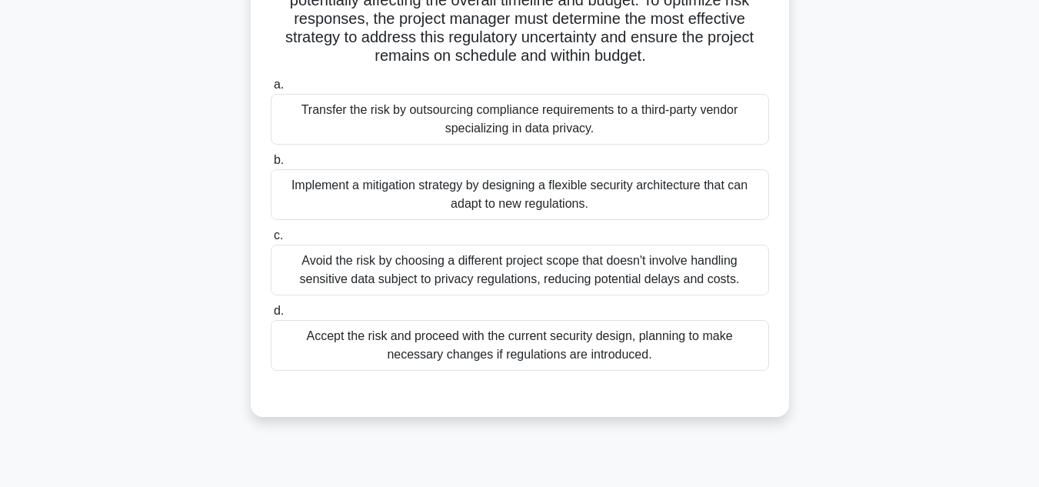
click at [515, 200] on div "Implement a mitigation strategy by designing a flexible security architecture t…" at bounding box center [520, 194] width 498 height 51
click at [271, 165] on input "b. Implement a mitigation strategy by designing a flexible security architectur…" at bounding box center [271, 160] width 0 height 10
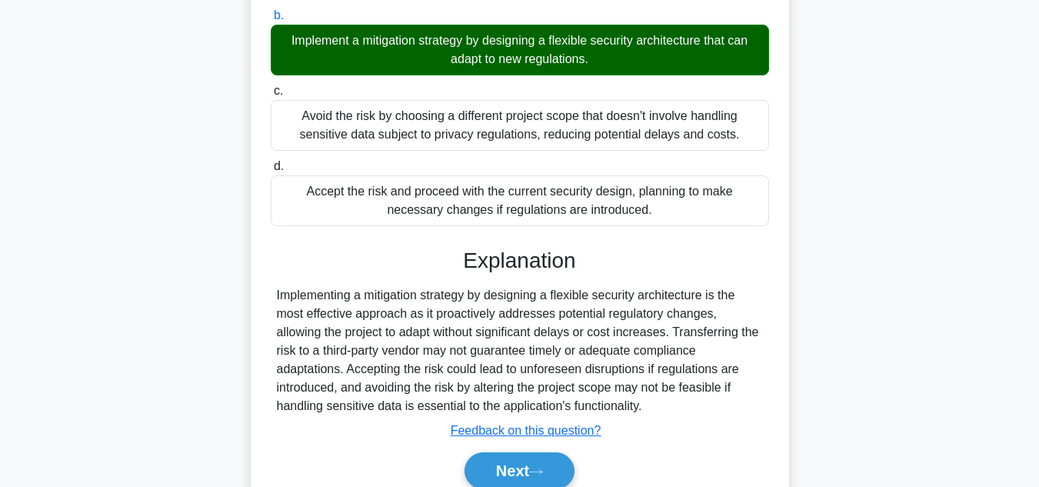
scroll to position [444, 0]
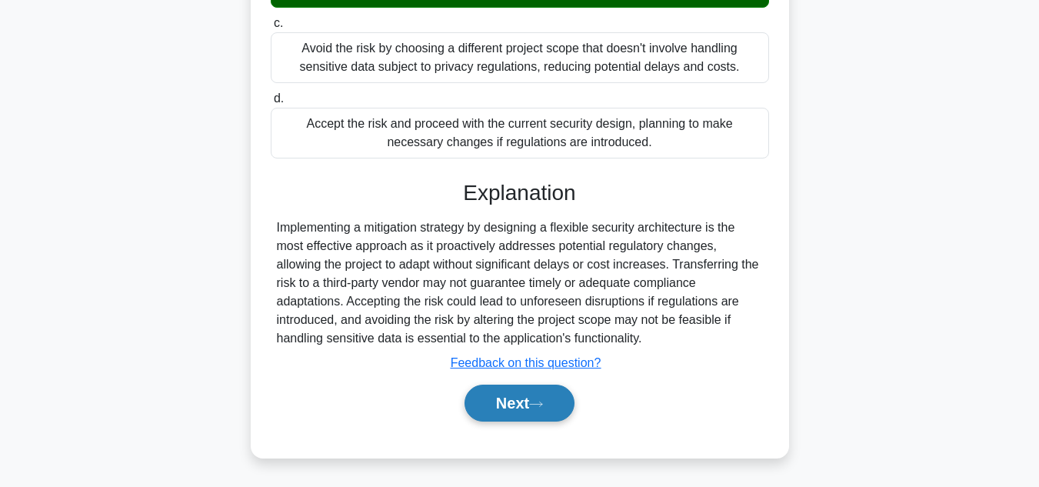
click at [511, 414] on button "Next" at bounding box center [520, 403] width 110 height 37
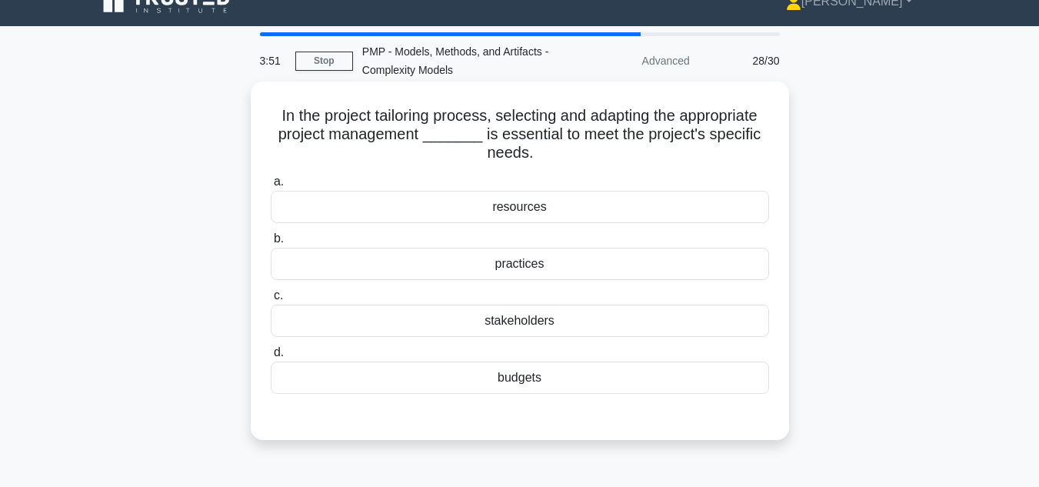
scroll to position [0, 0]
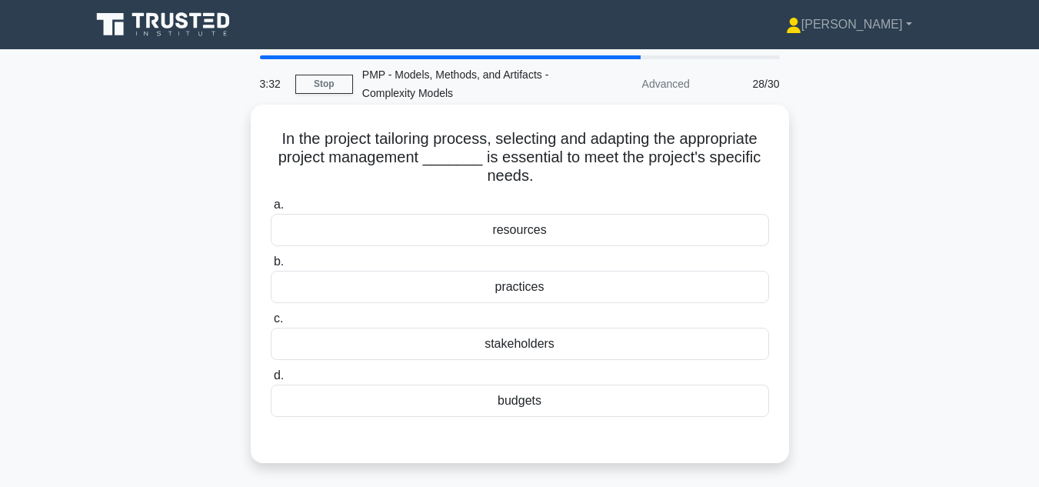
click at [515, 290] on div "practices" at bounding box center [520, 287] width 498 height 32
click at [271, 267] on input "b. practices" at bounding box center [271, 262] width 0 height 10
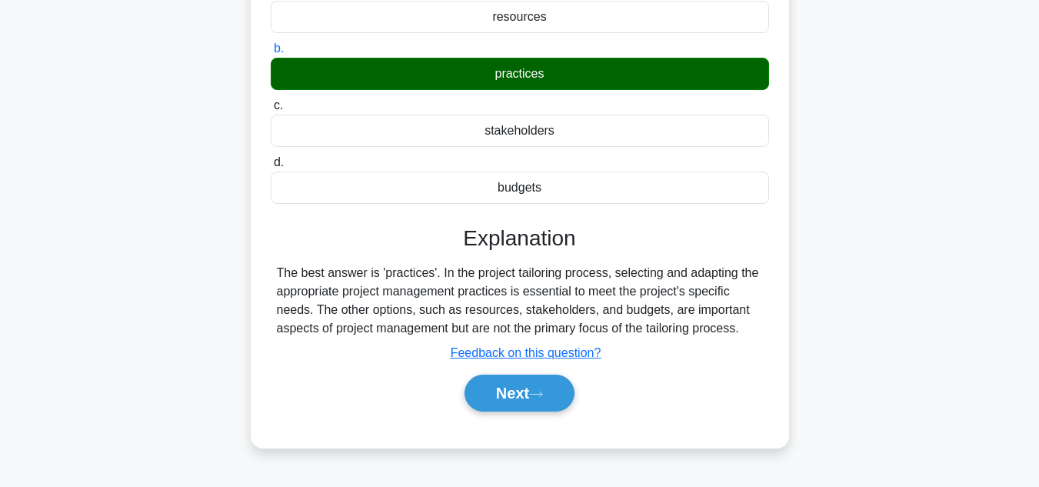
scroll to position [344, 0]
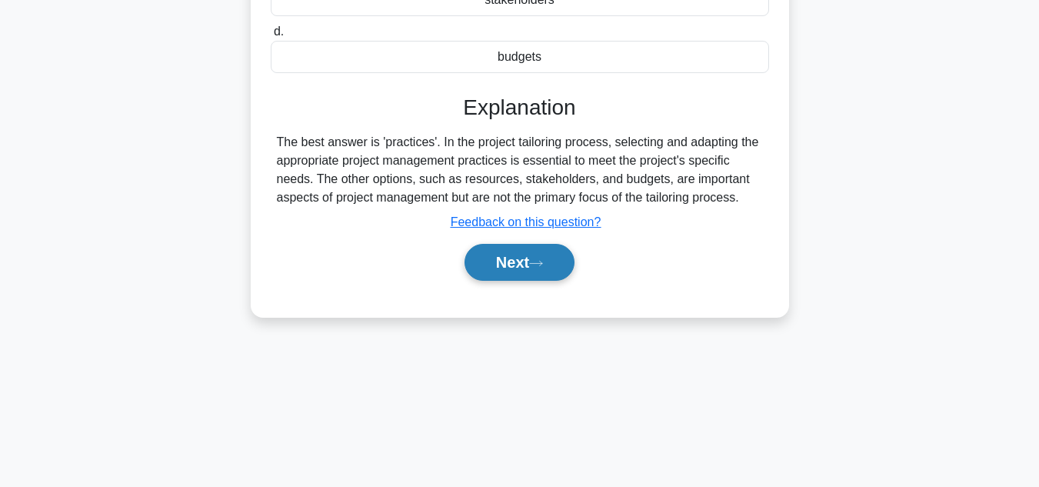
click at [504, 265] on button "Next" at bounding box center [520, 262] width 110 height 37
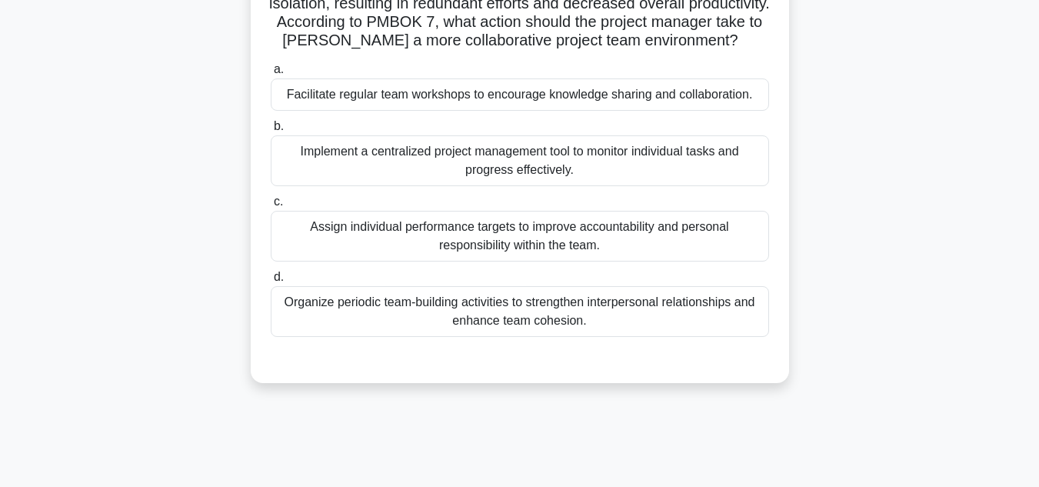
scroll to position [77, 0]
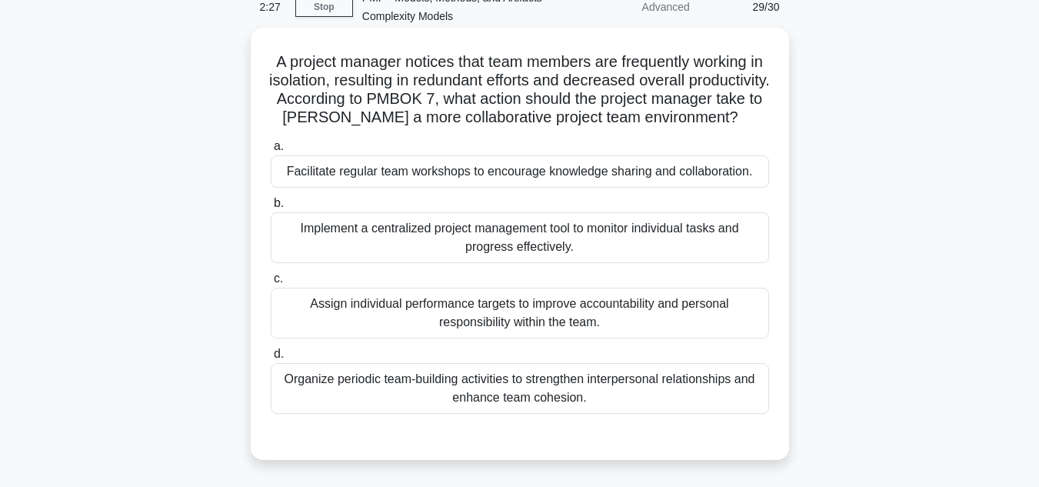
click at [528, 414] on div "Organize periodic team-building activities to strengthen interpersonal relation…" at bounding box center [520, 388] width 498 height 51
click at [271, 359] on input "d. Organize periodic team-building activities to strengthen interpersonal relat…" at bounding box center [271, 354] width 0 height 10
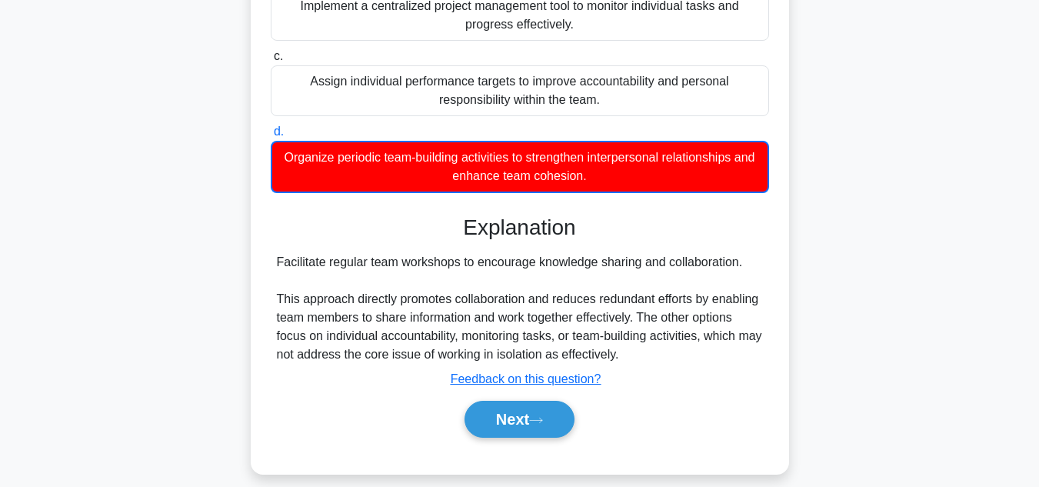
scroll to position [344, 0]
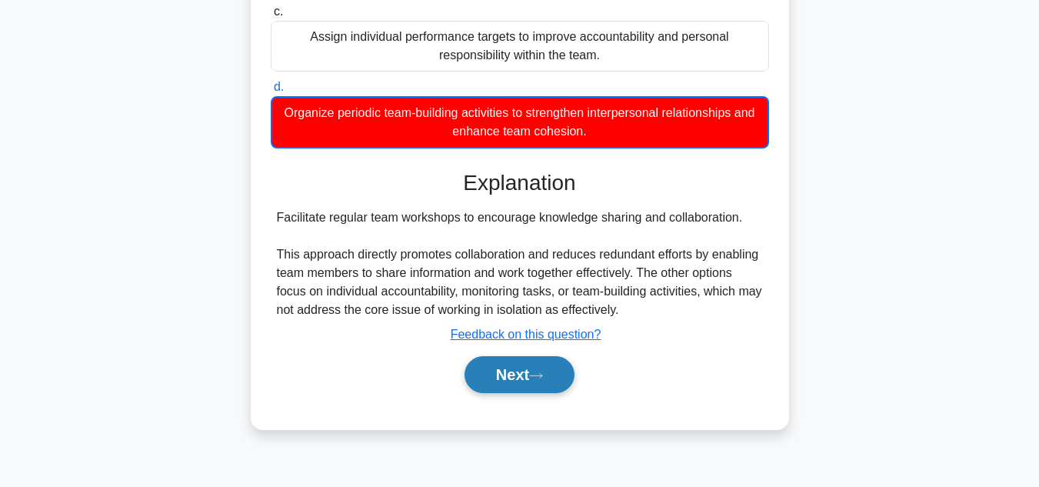
click at [499, 393] on button "Next" at bounding box center [520, 374] width 110 height 37
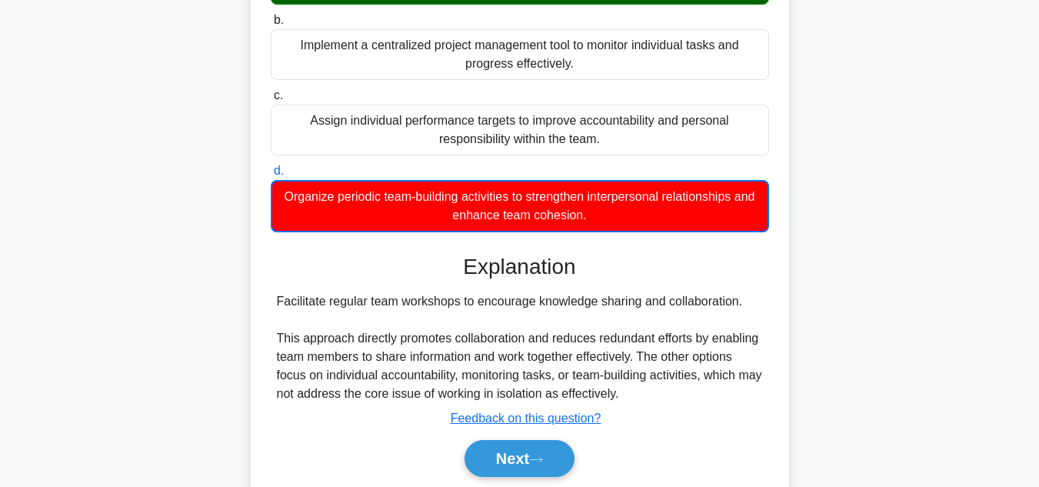
scroll to position [0, 0]
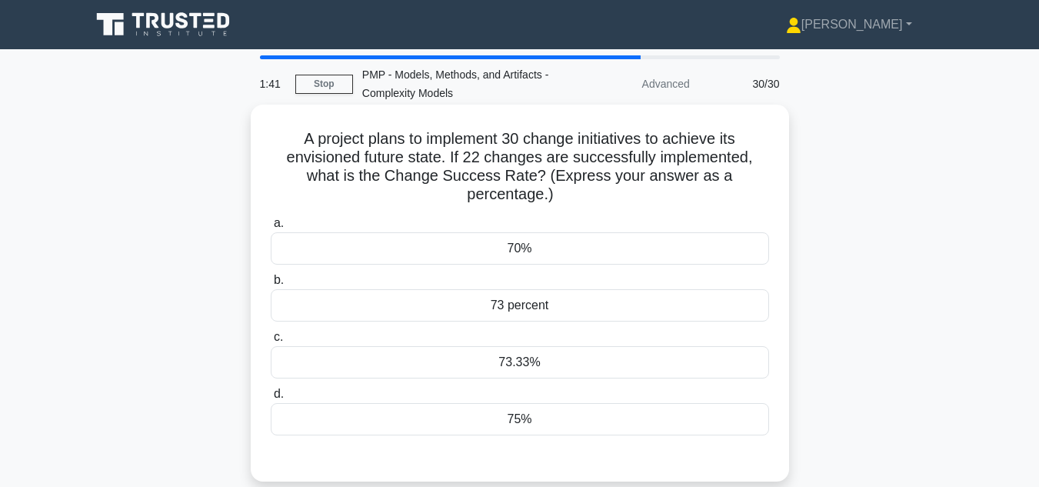
click at [512, 365] on div "73.33%" at bounding box center [520, 362] width 498 height 32
click at [271, 342] on input "c. 73.33%" at bounding box center [271, 337] width 0 height 10
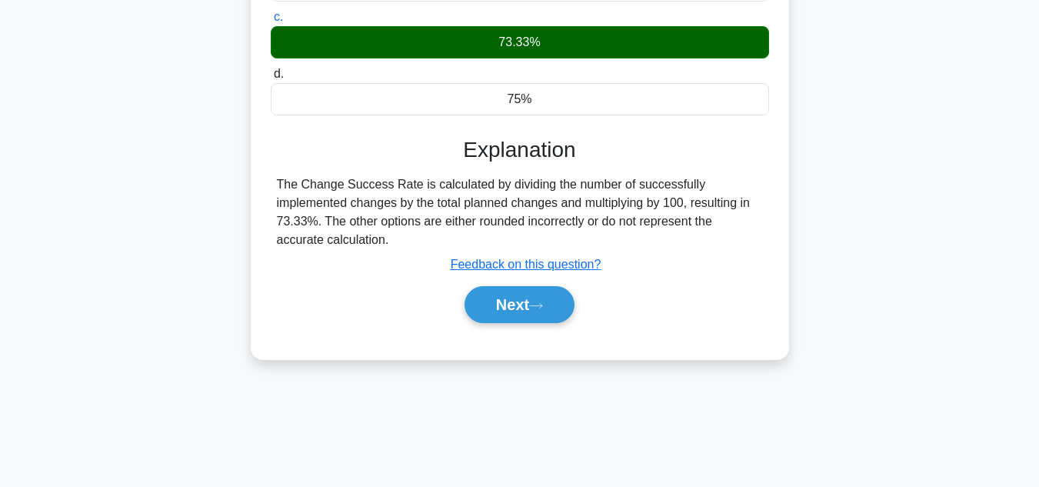
scroll to position [344, 0]
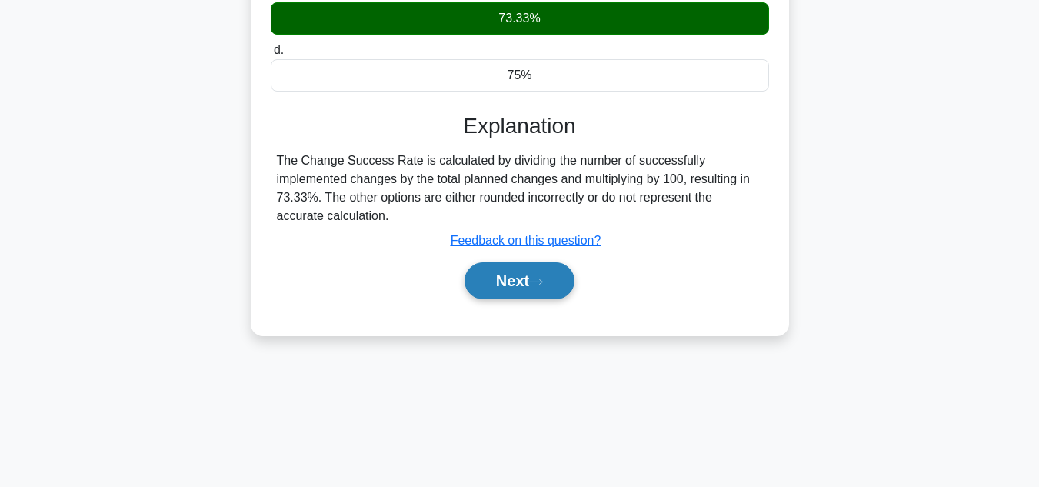
click at [527, 279] on button "Next" at bounding box center [520, 280] width 110 height 37
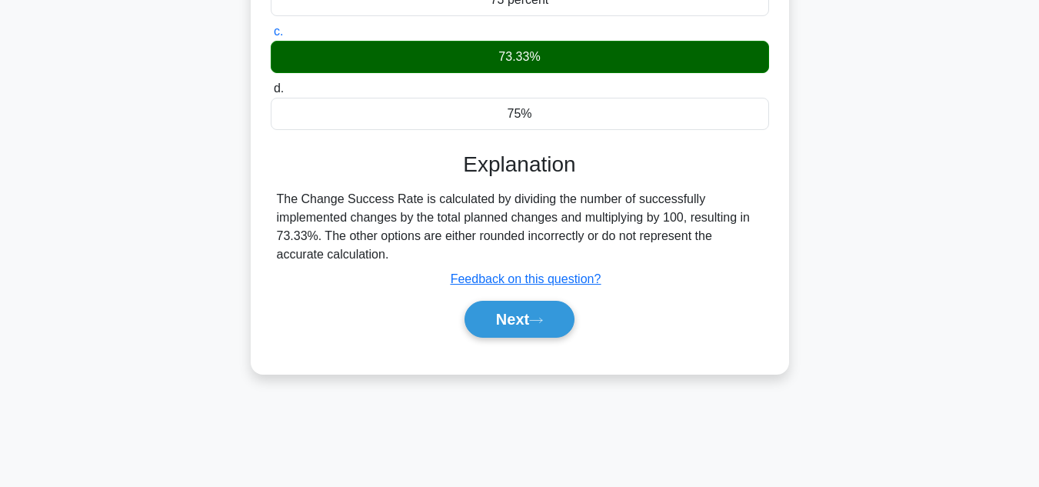
scroll to position [308, 0]
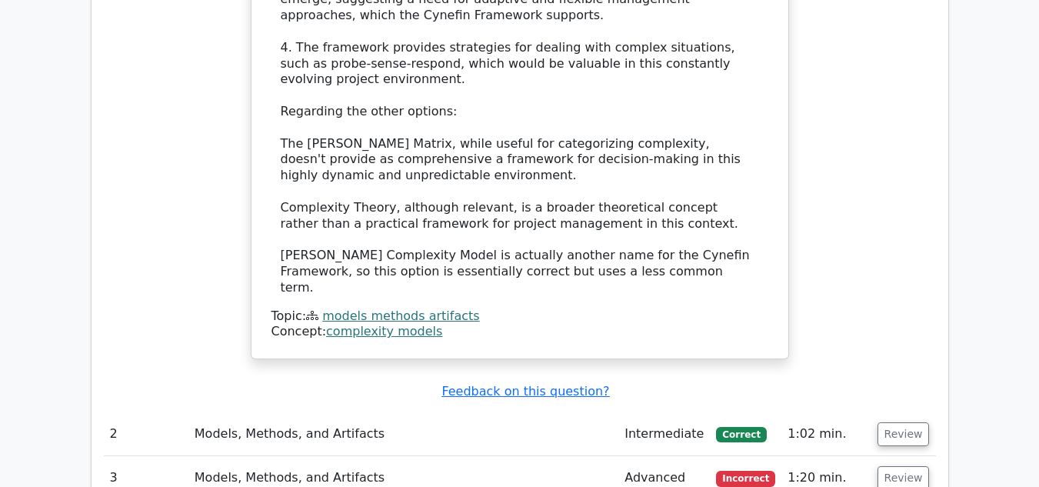
scroll to position [1846, 0]
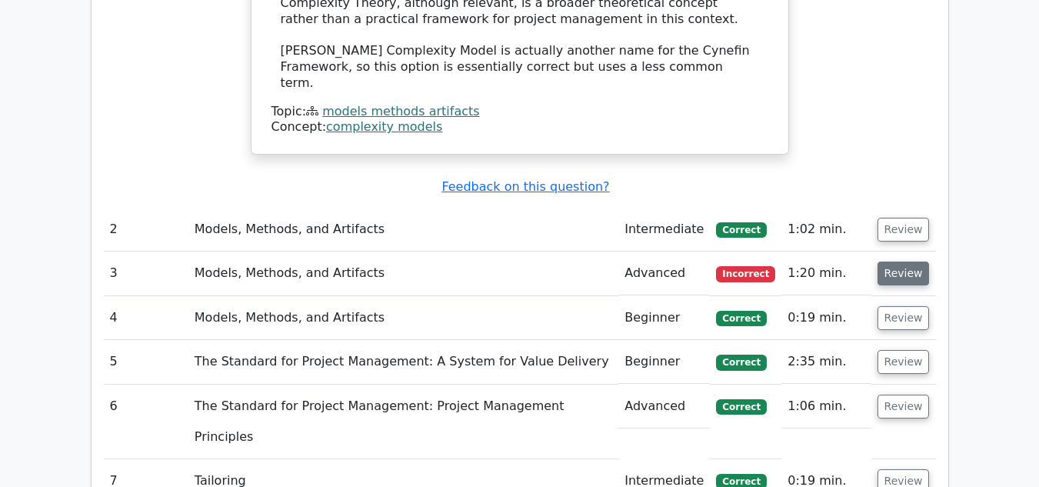
click at [898, 262] on button "Review" at bounding box center [904, 274] width 52 height 24
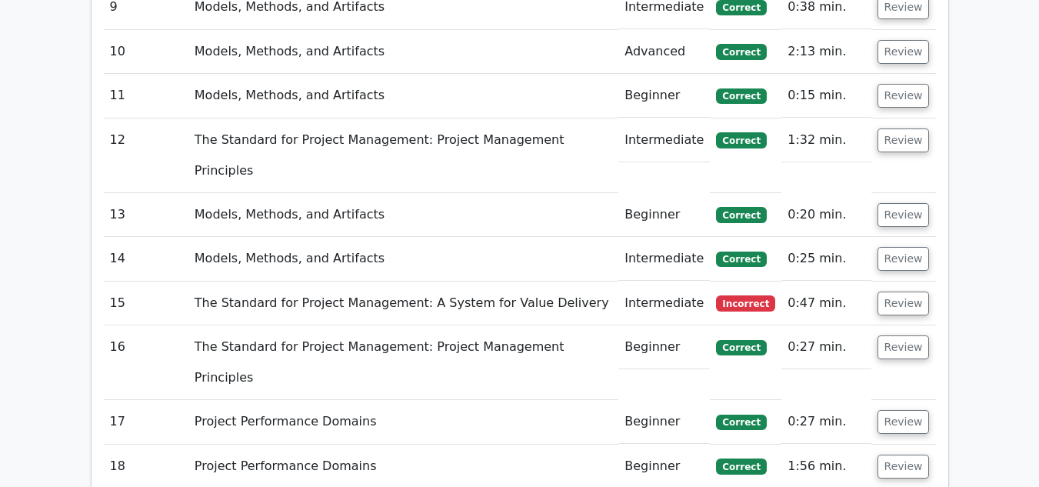
scroll to position [3154, 0]
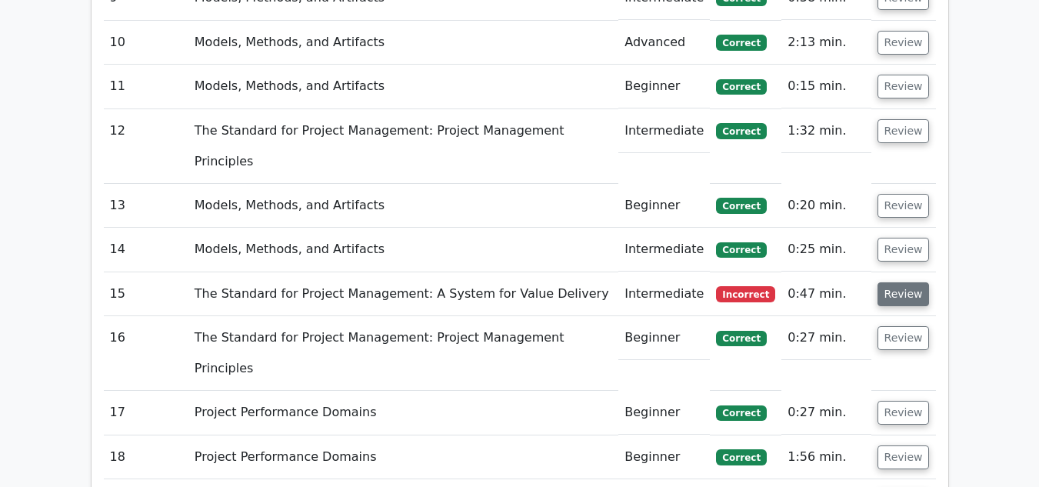
click at [898, 282] on button "Review" at bounding box center [904, 294] width 52 height 24
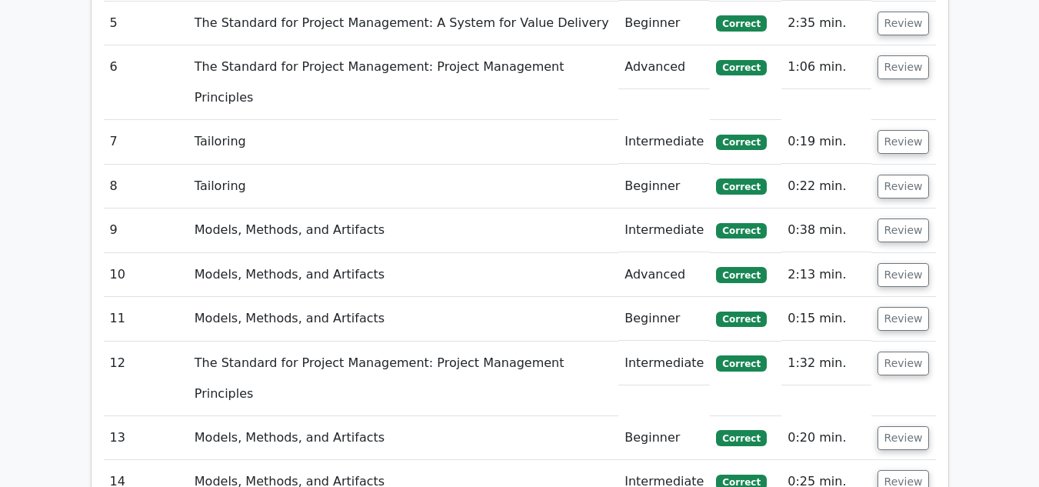
scroll to position [2923, 0]
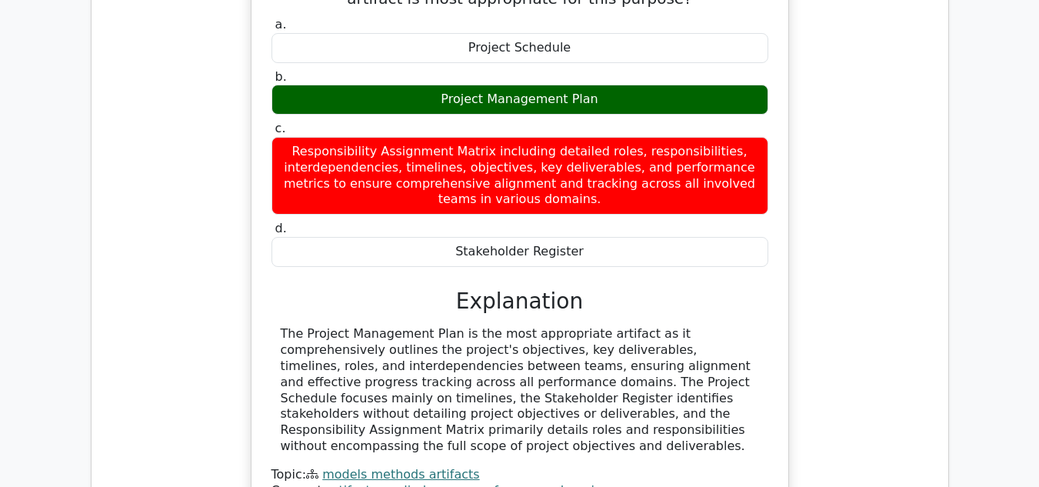
scroll to position [2265, 0]
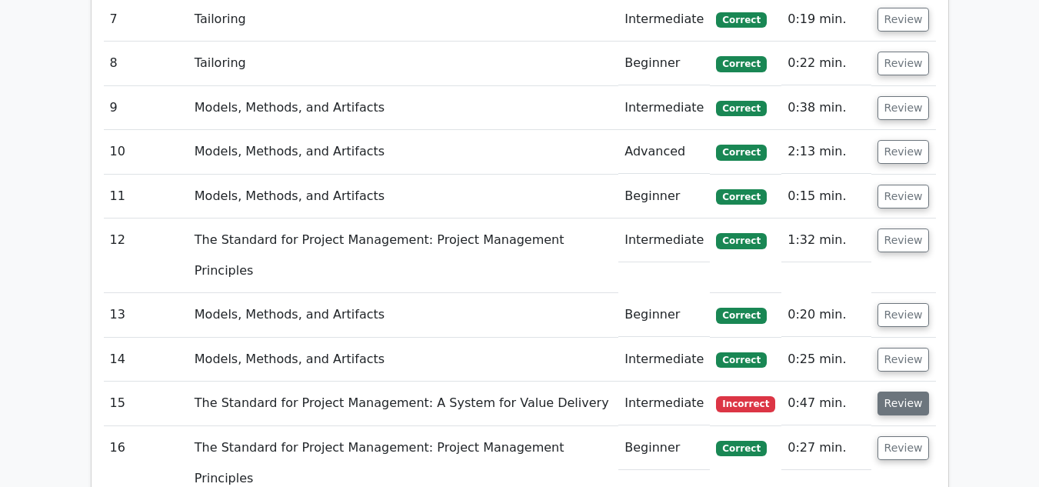
click at [895, 392] on button "Review" at bounding box center [904, 404] width 52 height 24
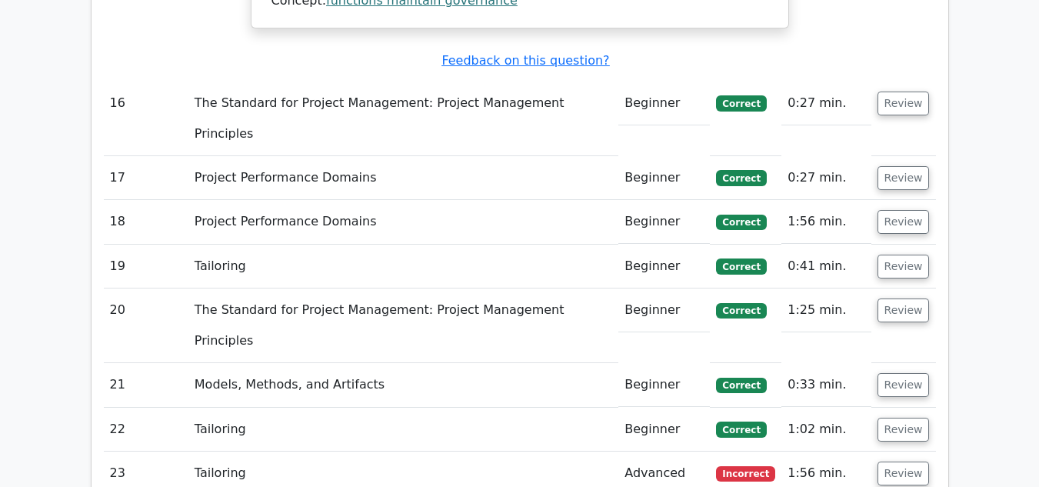
scroll to position [3308, 0]
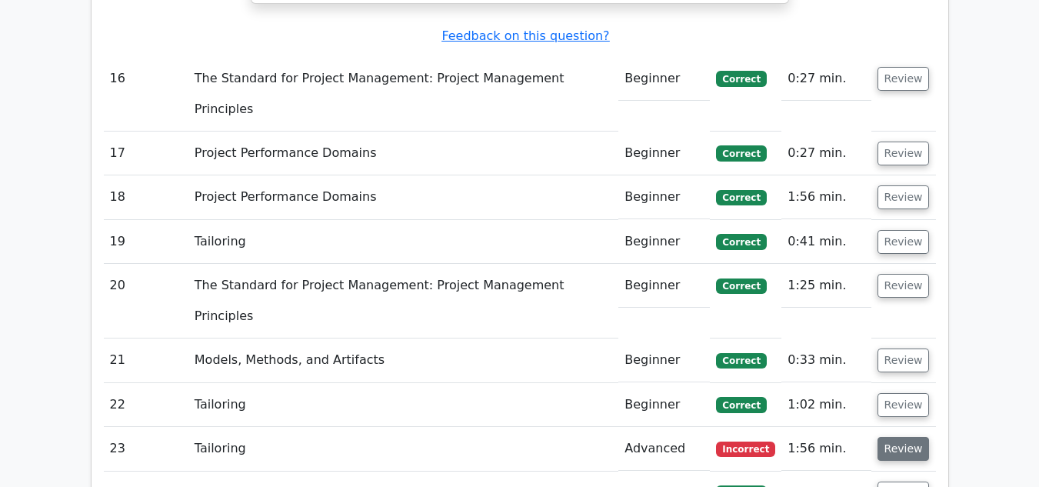
click at [907, 437] on button "Review" at bounding box center [904, 449] width 52 height 24
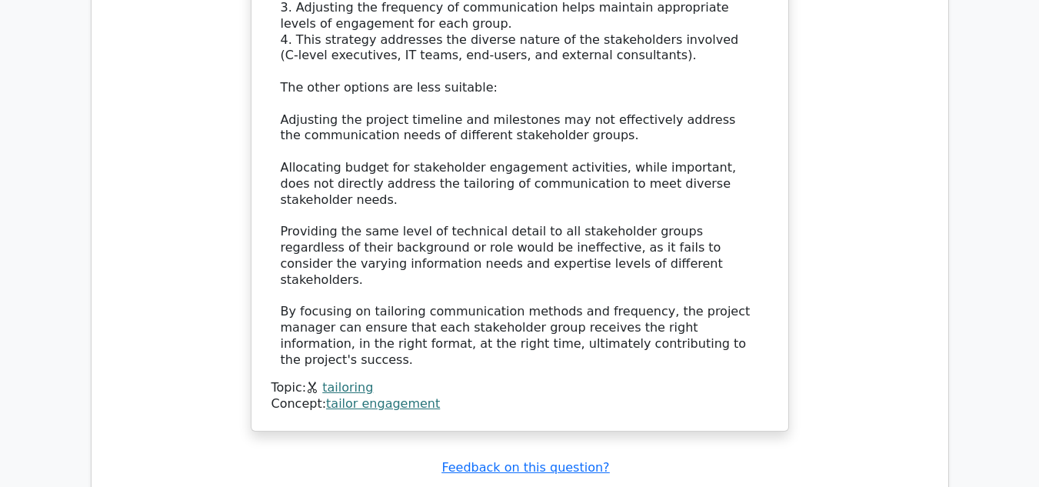
scroll to position [4539, 0]
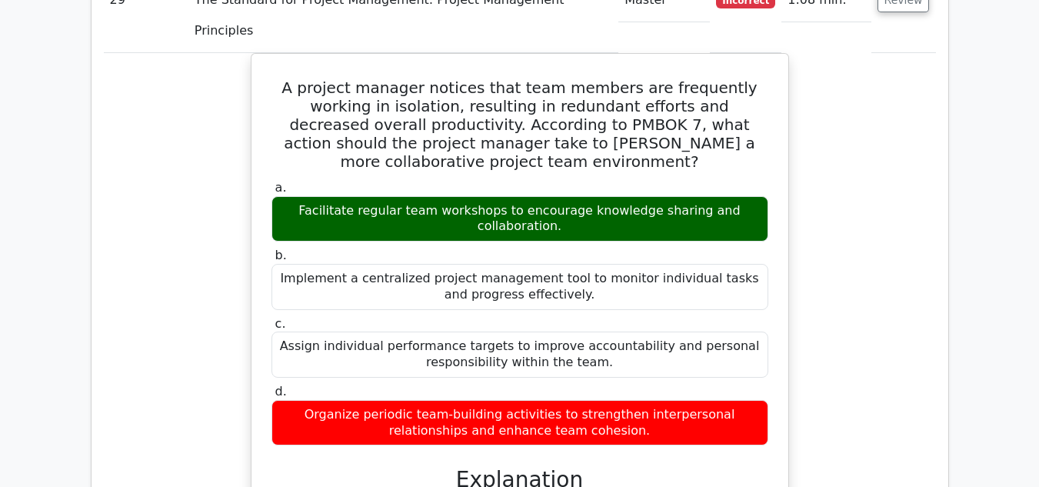
scroll to position [5292, 0]
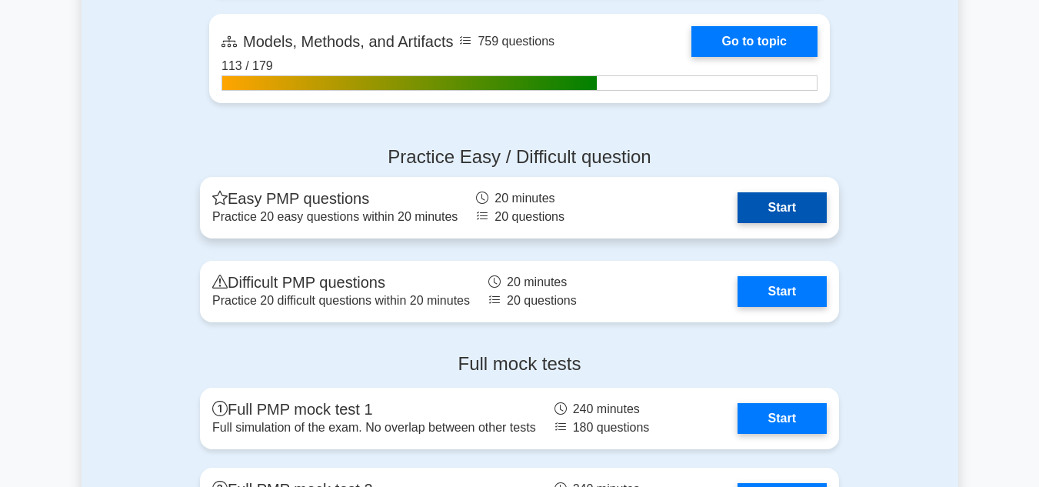
scroll to position [1231, 0]
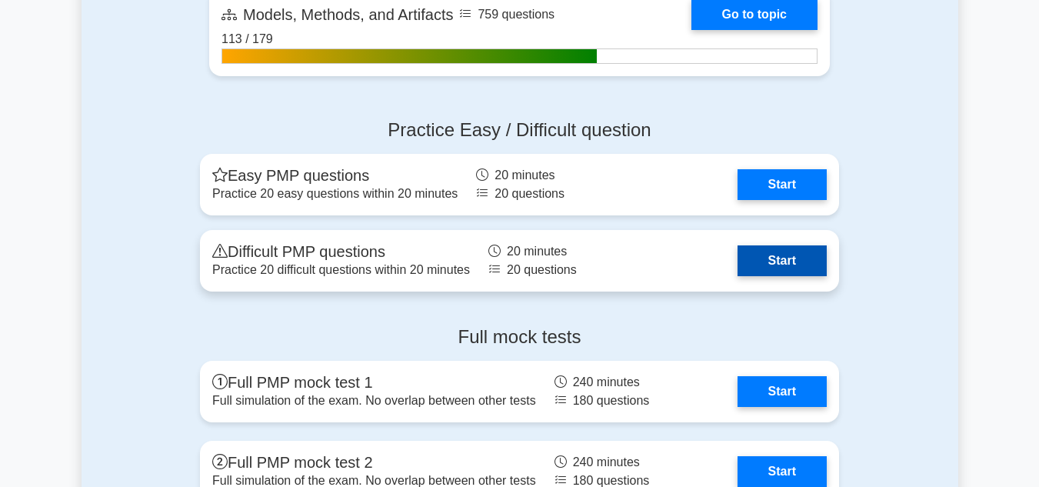
click at [779, 260] on link "Start" at bounding box center [782, 260] width 89 height 31
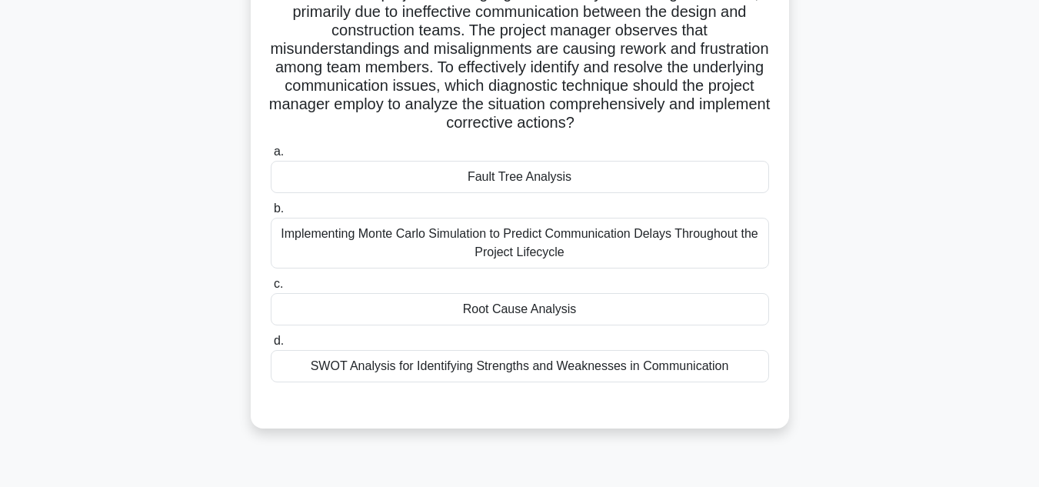
scroll to position [154, 0]
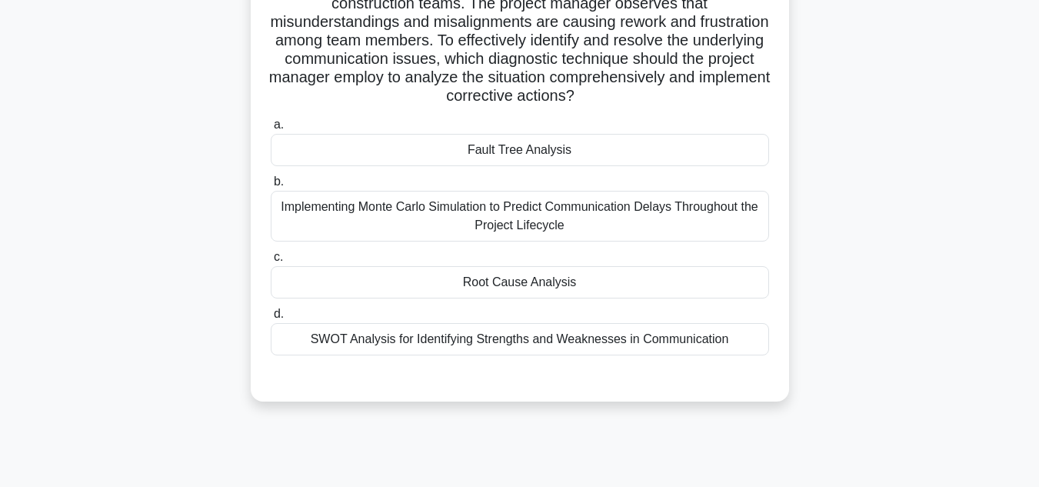
click at [509, 288] on div "Root Cause Analysis" at bounding box center [520, 282] width 498 height 32
click at [271, 262] on input "c. Root Cause Analysis" at bounding box center [271, 257] width 0 height 10
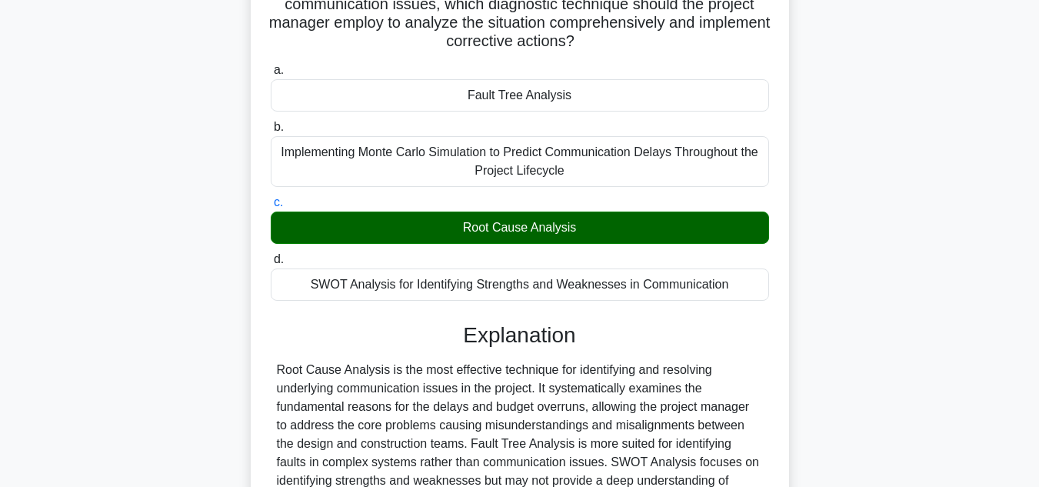
scroll to position [407, 0]
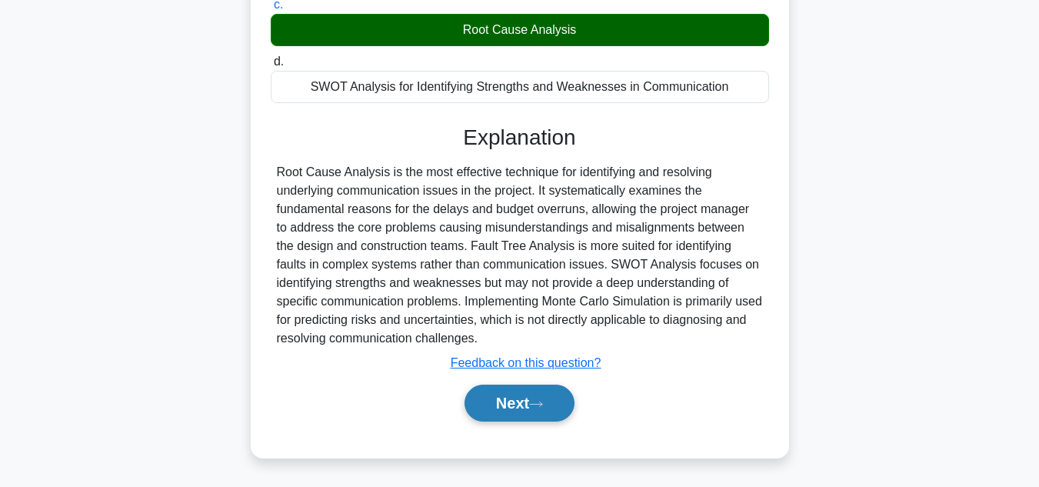
click at [508, 401] on button "Next" at bounding box center [520, 403] width 110 height 37
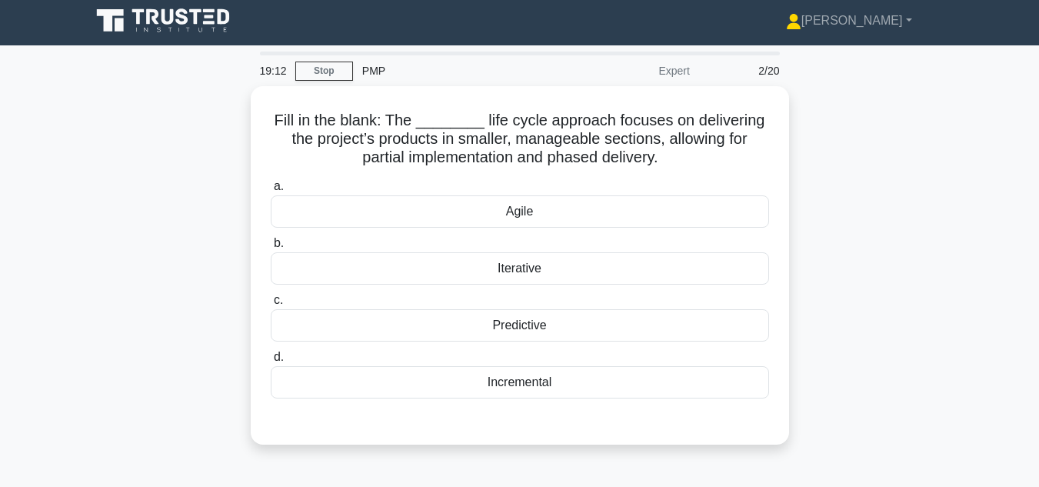
scroll to position [0, 0]
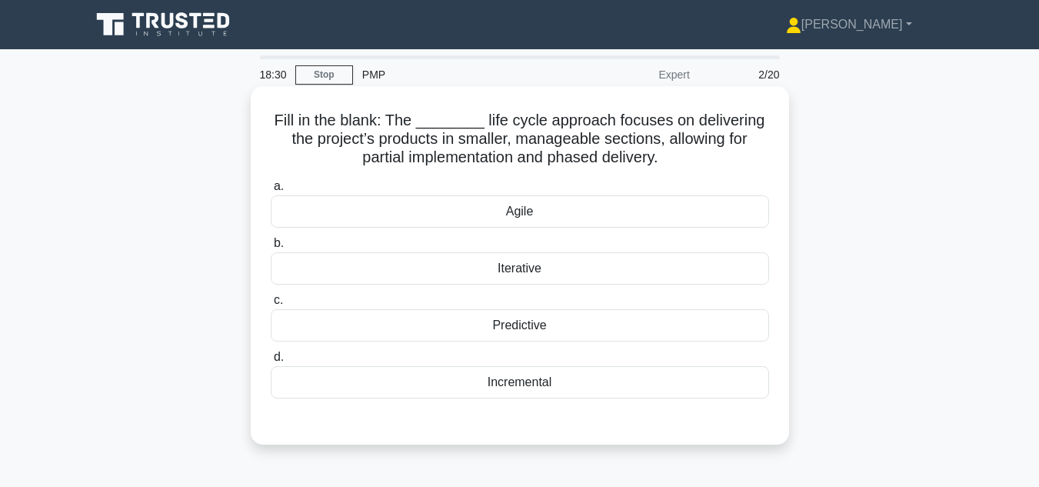
click at [525, 381] on div "Incremental" at bounding box center [520, 382] width 498 height 32
click at [271, 362] on input "d. Incremental" at bounding box center [271, 357] width 0 height 10
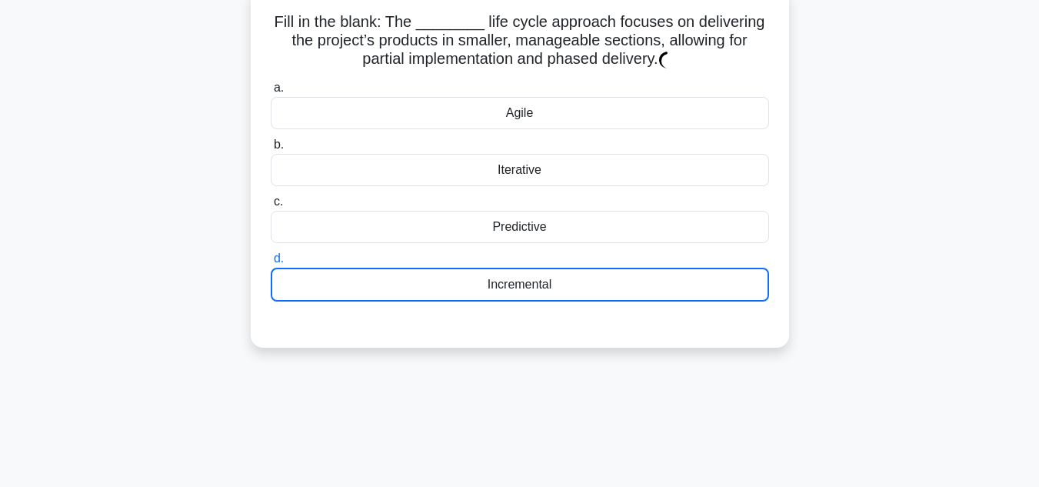
scroll to position [20, 0]
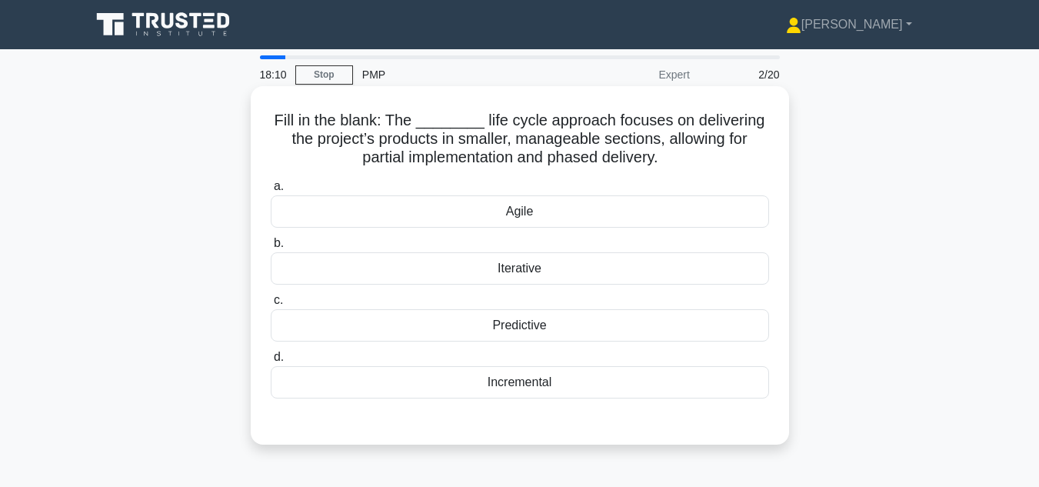
click at [513, 382] on div "Incremental" at bounding box center [520, 382] width 498 height 32
click at [271, 362] on input "d. Incremental" at bounding box center [271, 357] width 0 height 10
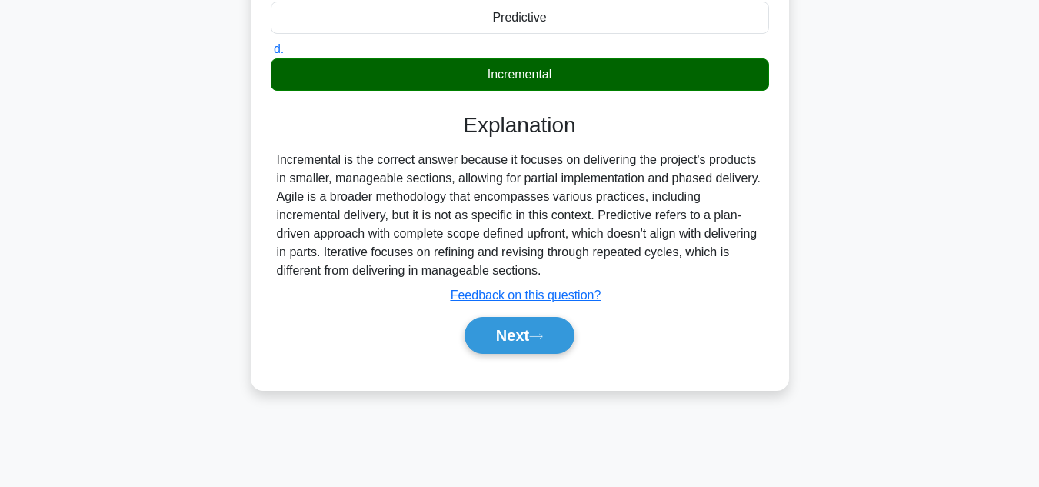
scroll to position [344, 0]
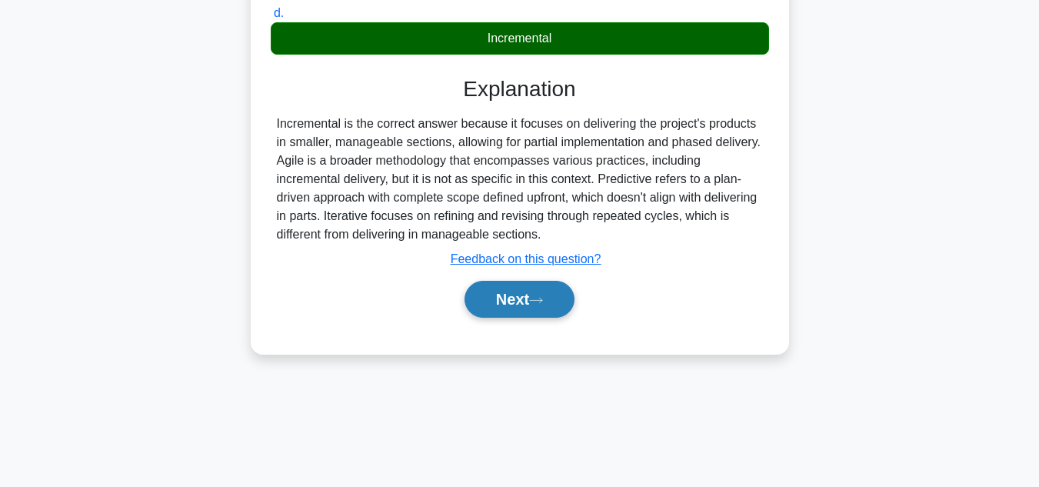
click at [499, 306] on button "Next" at bounding box center [520, 299] width 110 height 37
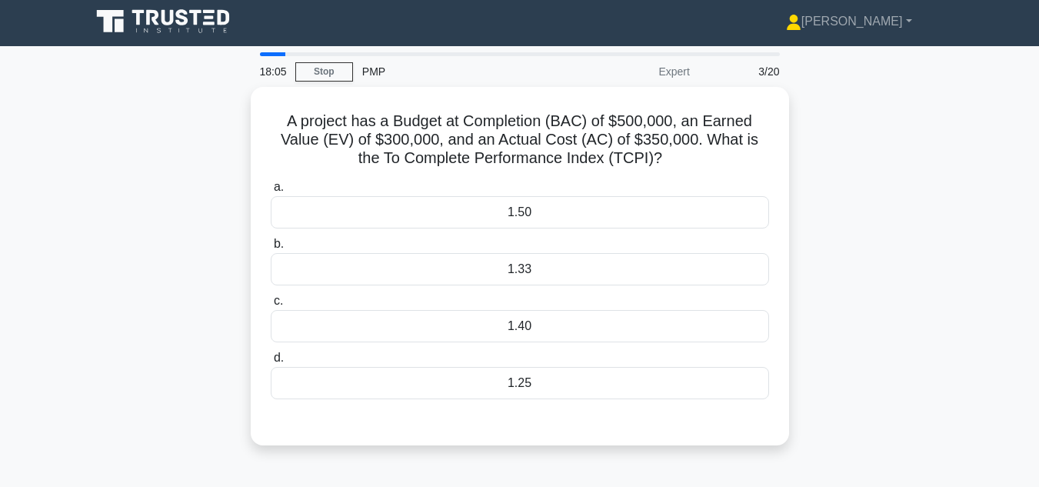
scroll to position [0, 0]
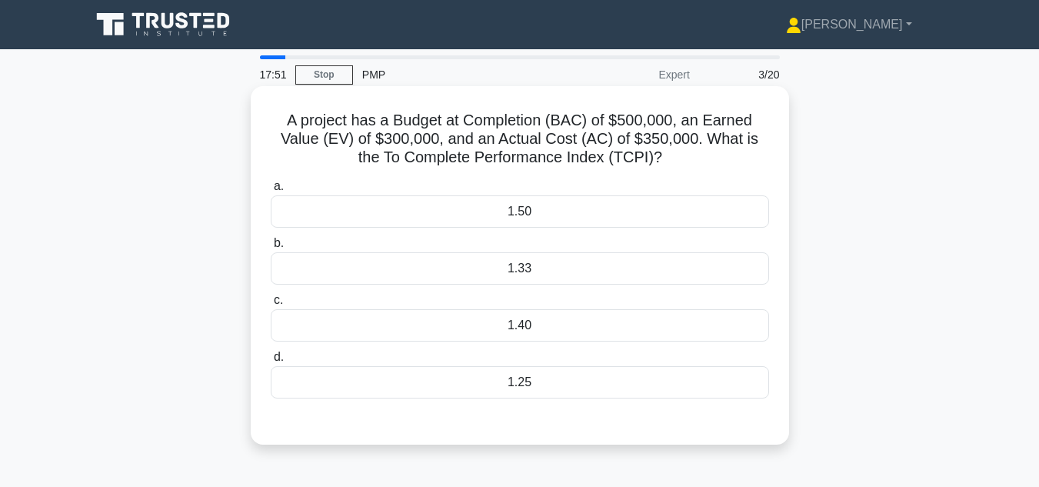
click at [518, 274] on div "1.33" at bounding box center [520, 268] width 498 height 32
click at [271, 248] on input "b. 1.33" at bounding box center [271, 243] width 0 height 10
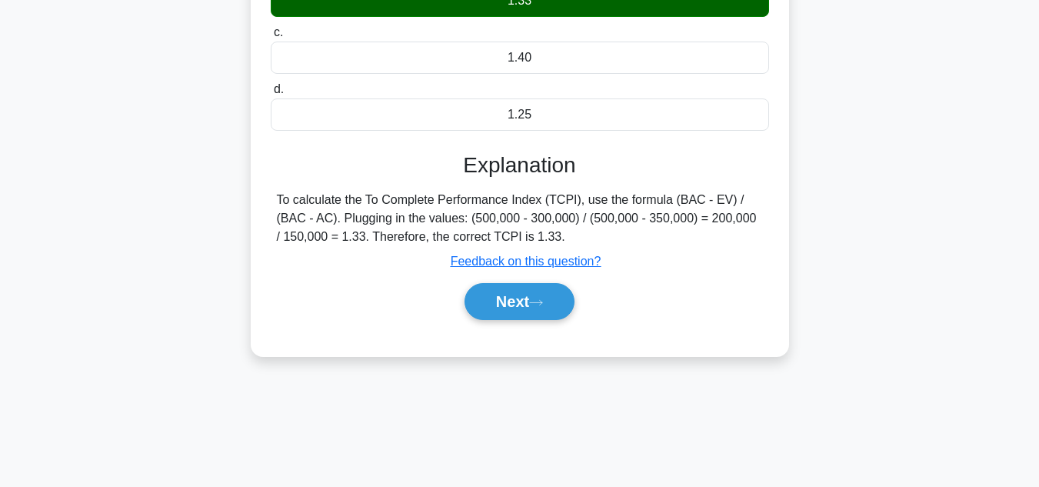
scroll to position [344, 0]
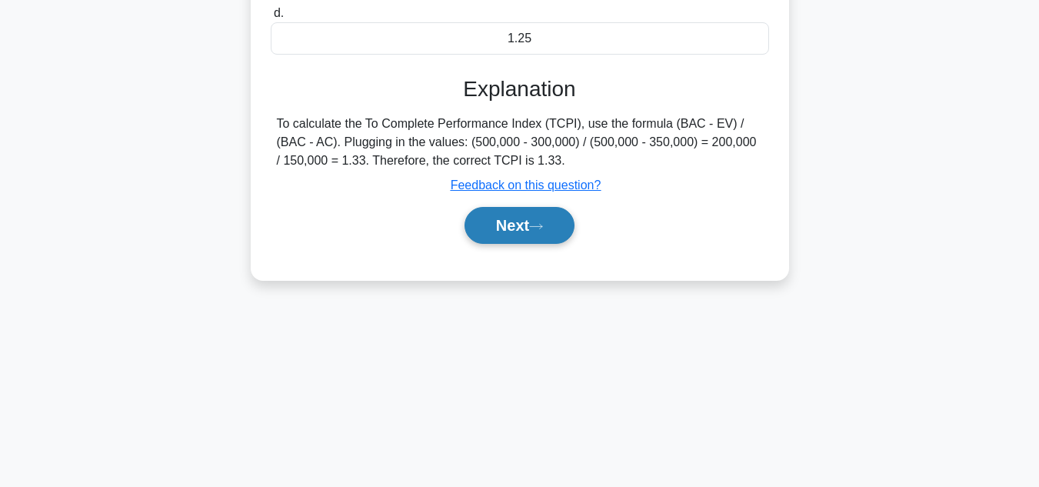
click at [512, 232] on button "Next" at bounding box center [520, 225] width 110 height 37
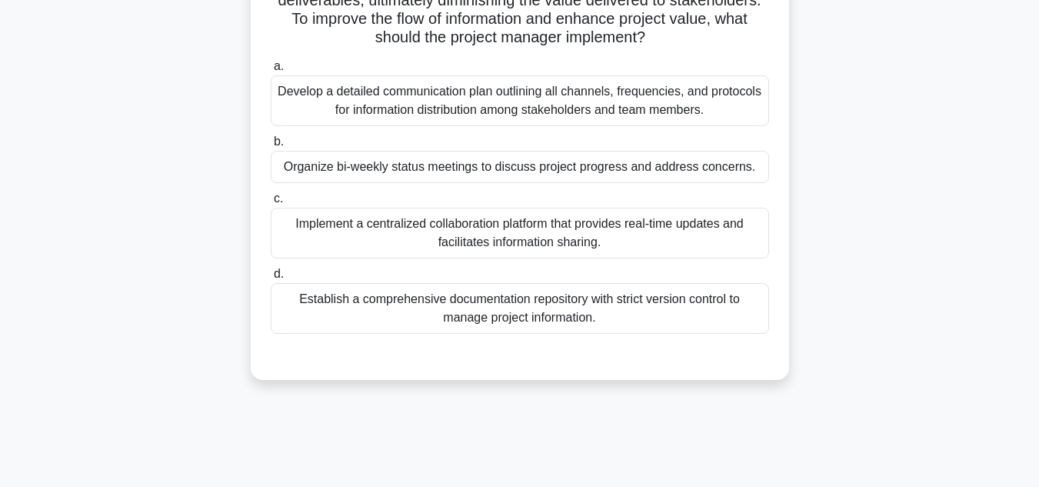
scroll to position [154, 0]
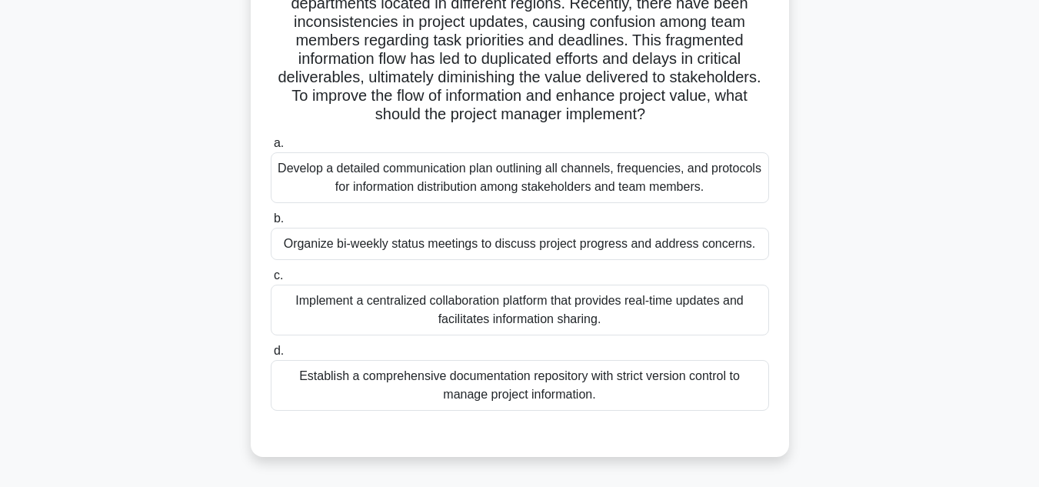
click at [383, 311] on div "Implement a centralized collaboration platform that provides real-time updates …" at bounding box center [520, 310] width 498 height 51
click at [271, 281] on input "c. Implement a centralized collaboration platform that provides real-time updat…" at bounding box center [271, 276] width 0 height 10
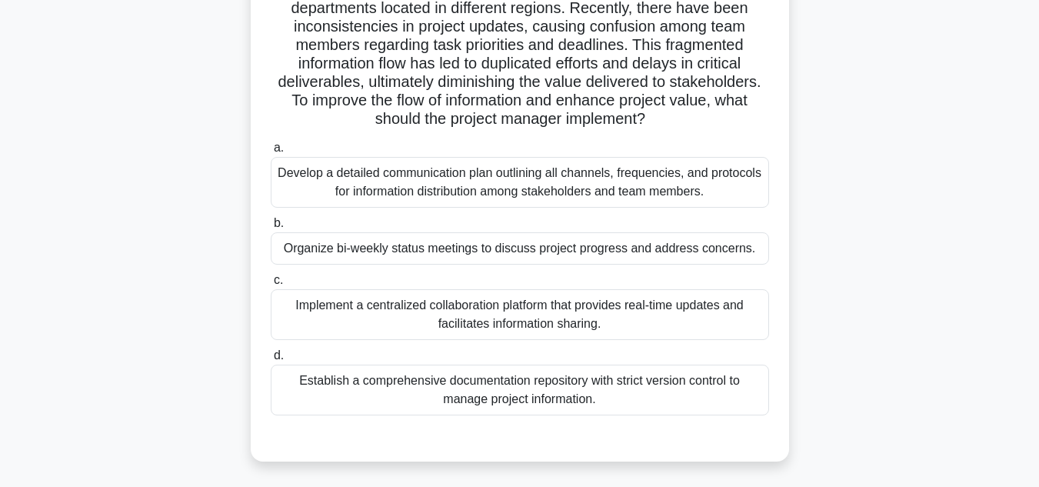
scroll to position [154, 0]
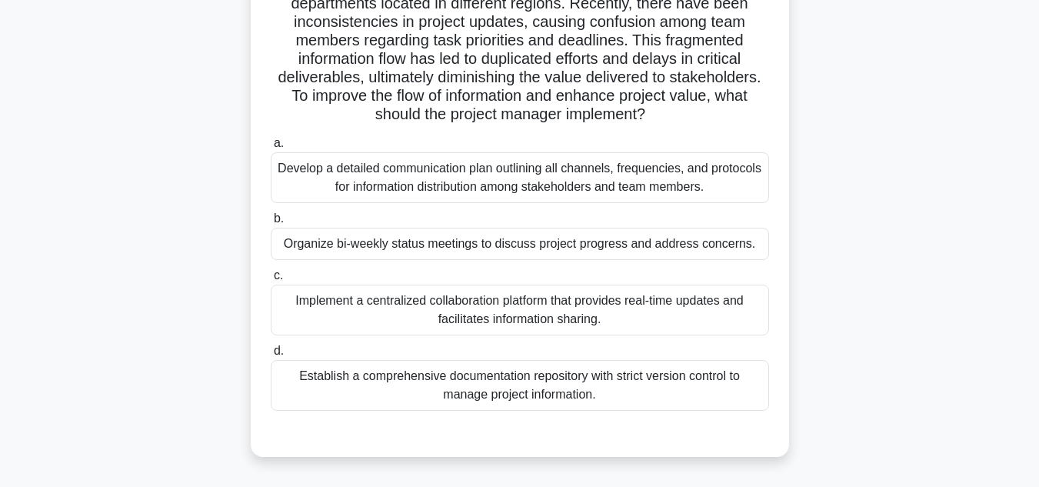
click at [483, 308] on div "Implement a centralized collaboration platform that provides real-time updates …" at bounding box center [520, 310] width 498 height 51
click at [271, 281] on input "c. Implement a centralized collaboration platform that provides real-time updat…" at bounding box center [271, 276] width 0 height 10
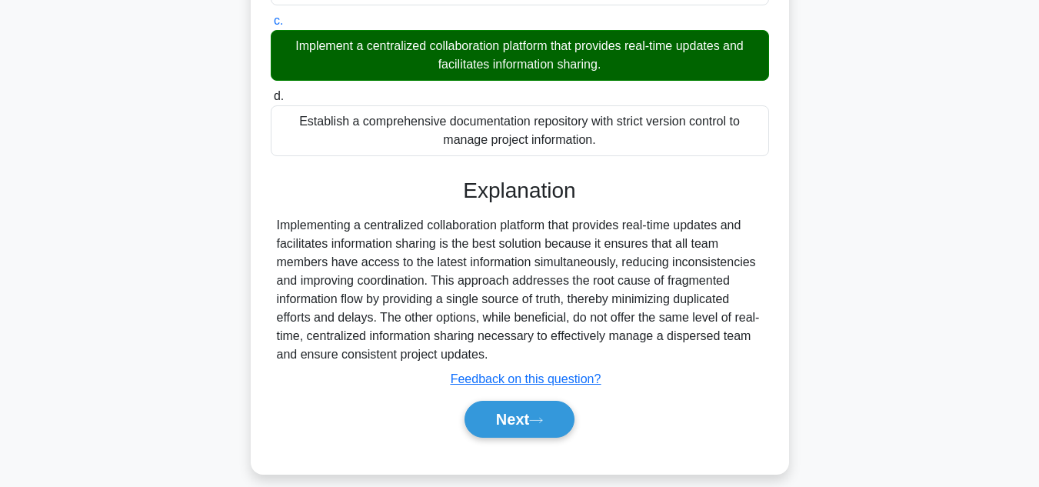
scroll to position [425, 0]
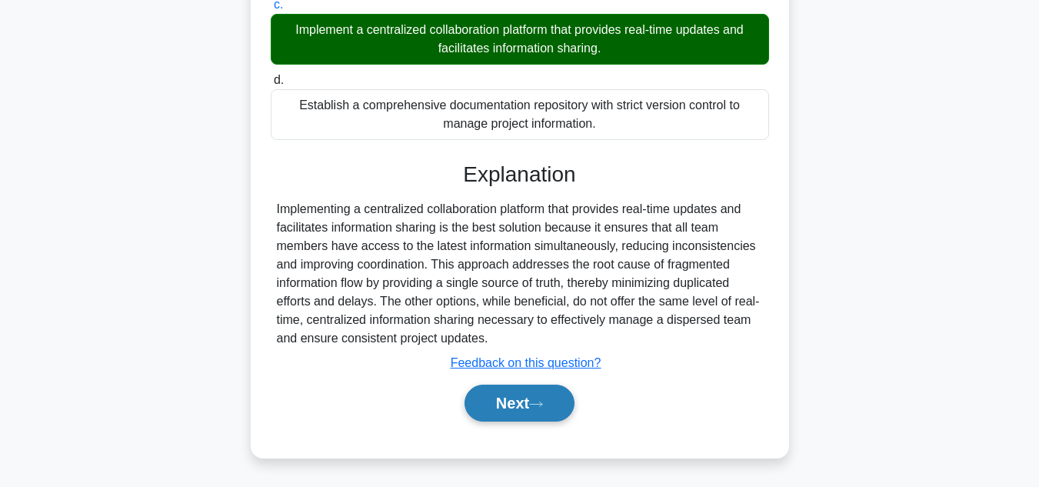
click at [497, 411] on button "Next" at bounding box center [520, 403] width 110 height 37
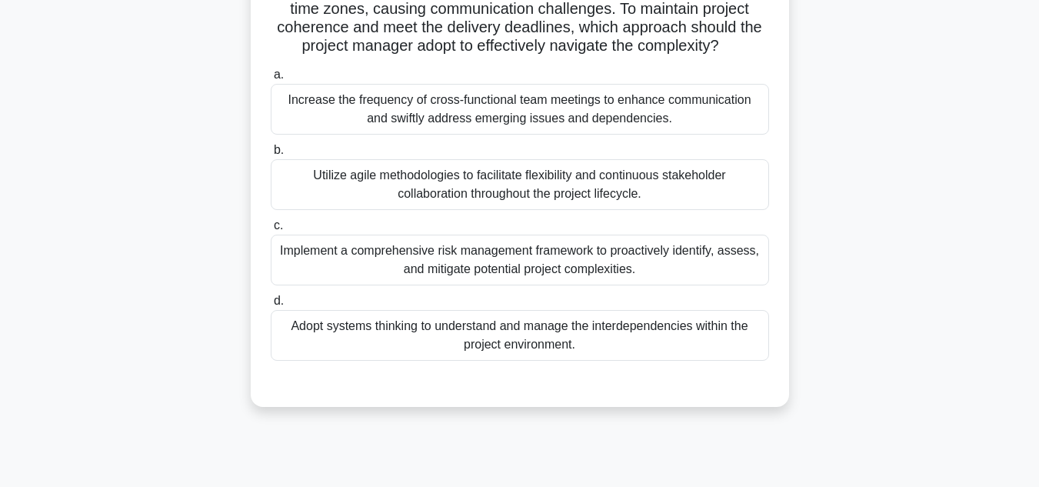
scroll to position [231, 0]
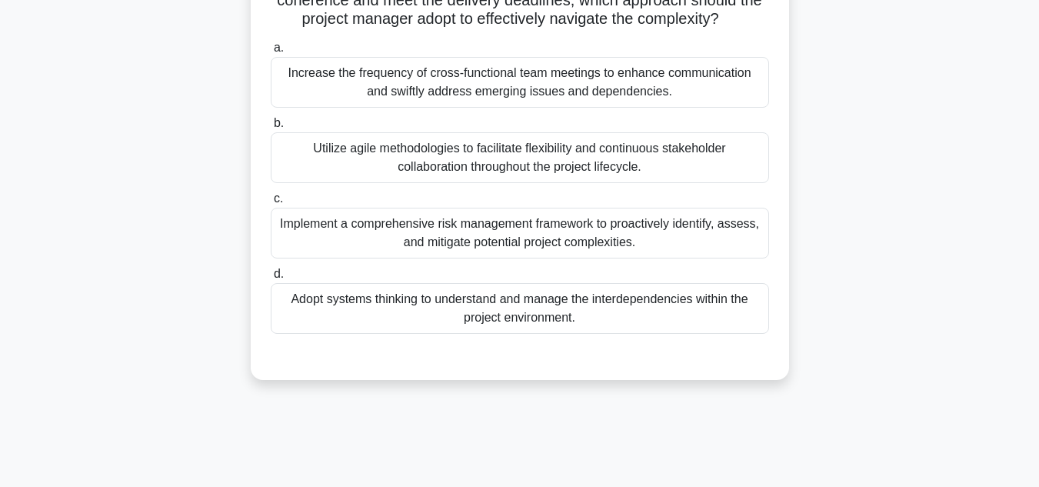
click at [528, 334] on div "Adopt systems thinking to understand and manage the interdependencies within th…" at bounding box center [520, 308] width 498 height 51
click at [271, 279] on input "d. Adopt systems thinking to understand and manage the interdependencies within…" at bounding box center [271, 274] width 0 height 10
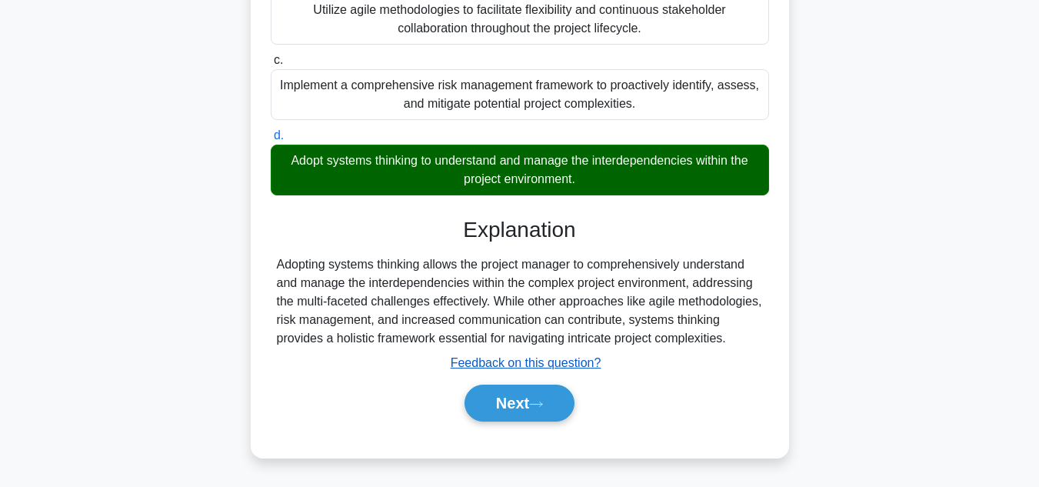
scroll to position [407, 0]
click at [505, 400] on button "Next" at bounding box center [520, 403] width 110 height 37
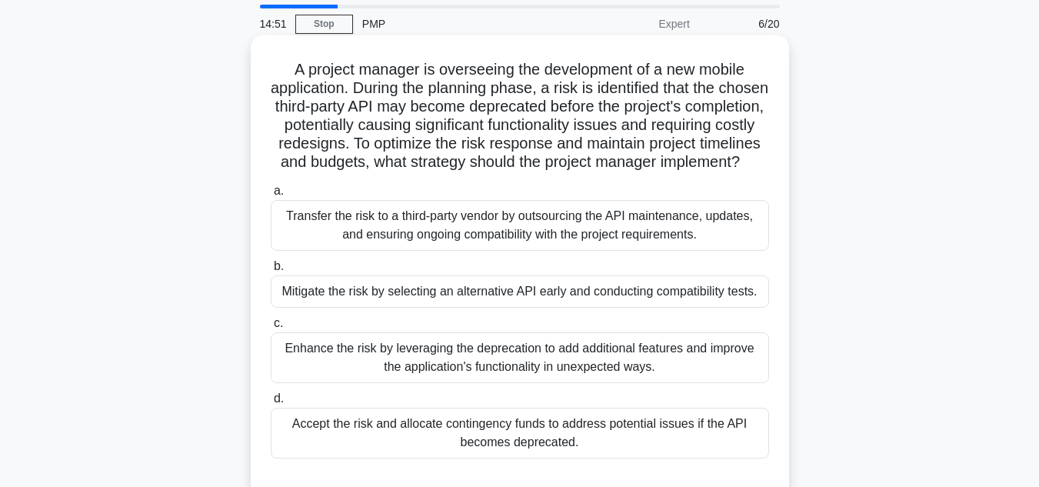
scroll to position [77, 0]
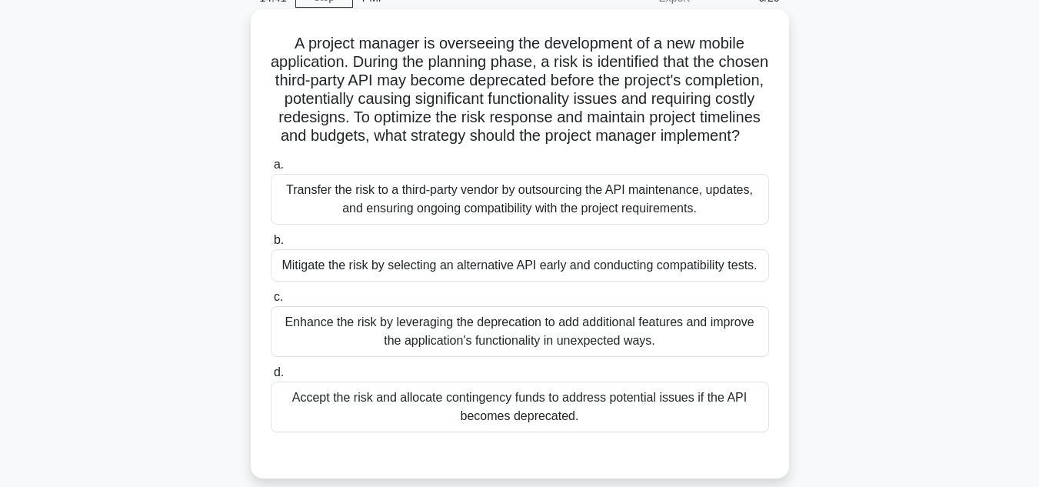
click at [457, 282] on div "Mitigate the risk by selecting an alternative API early and conducting compatib…" at bounding box center [520, 265] width 498 height 32
click at [271, 245] on input "b. Mitigate the risk by selecting an alternative API early and conducting compa…" at bounding box center [271, 240] width 0 height 10
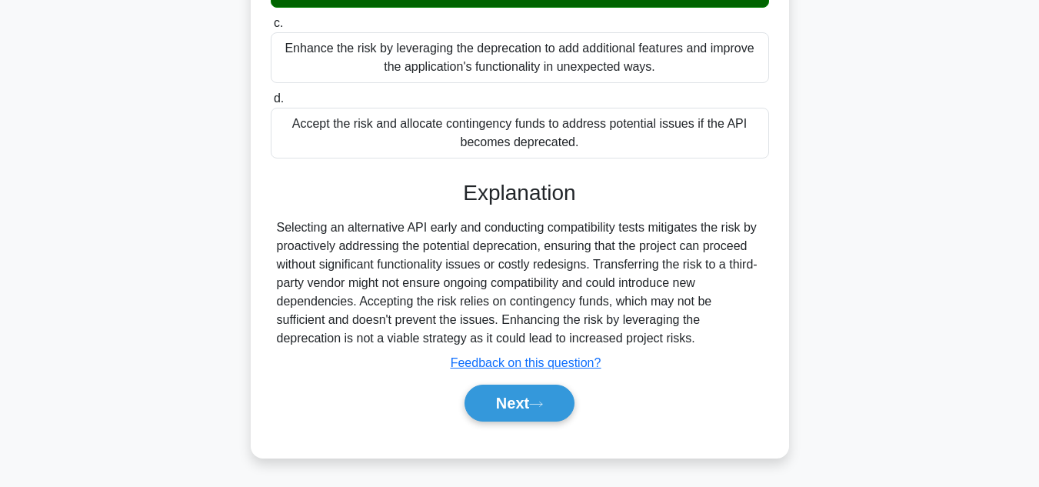
scroll to position [388, 0]
click at [506, 406] on button "Next" at bounding box center [520, 403] width 110 height 37
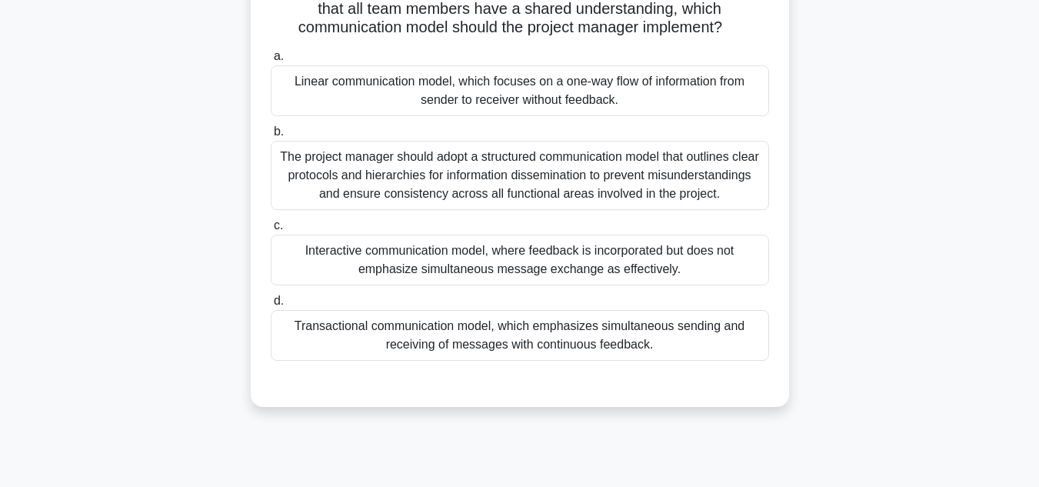
scroll to position [231, 0]
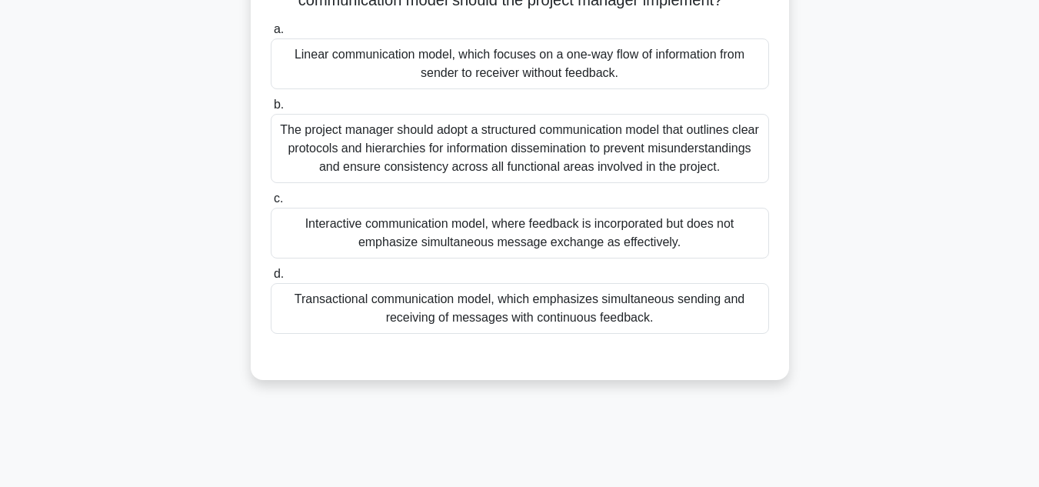
click at [453, 307] on div "Transactional communication model, which emphasizes simultaneous sending and re…" at bounding box center [520, 308] width 498 height 51
click at [271, 279] on input "d. Transactional communication model, which emphasizes simultaneous sending and…" at bounding box center [271, 274] width 0 height 10
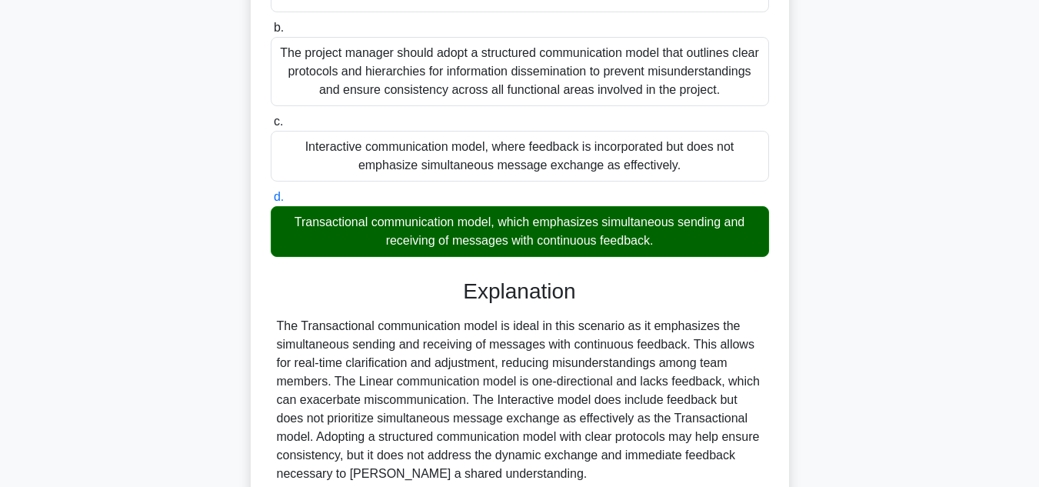
scroll to position [444, 0]
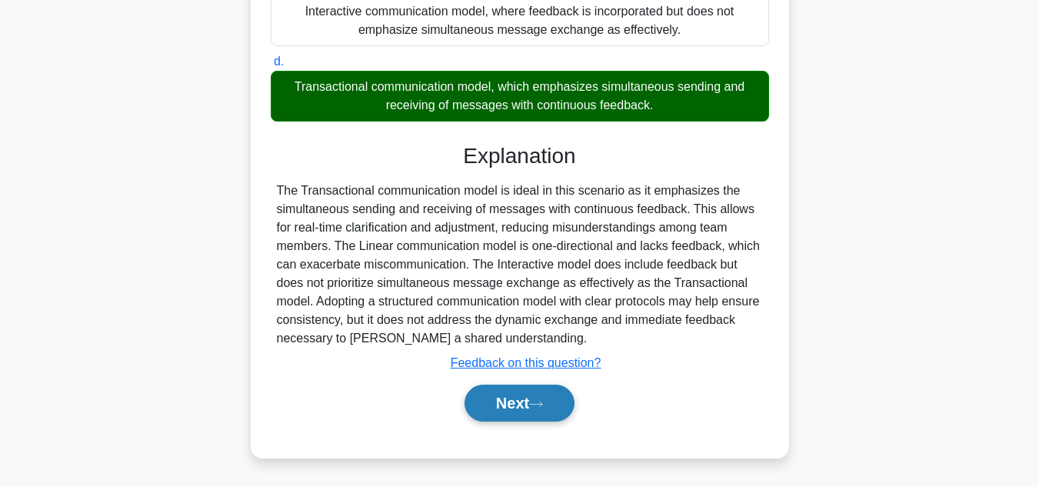
click at [486, 409] on button "Next" at bounding box center [520, 403] width 110 height 37
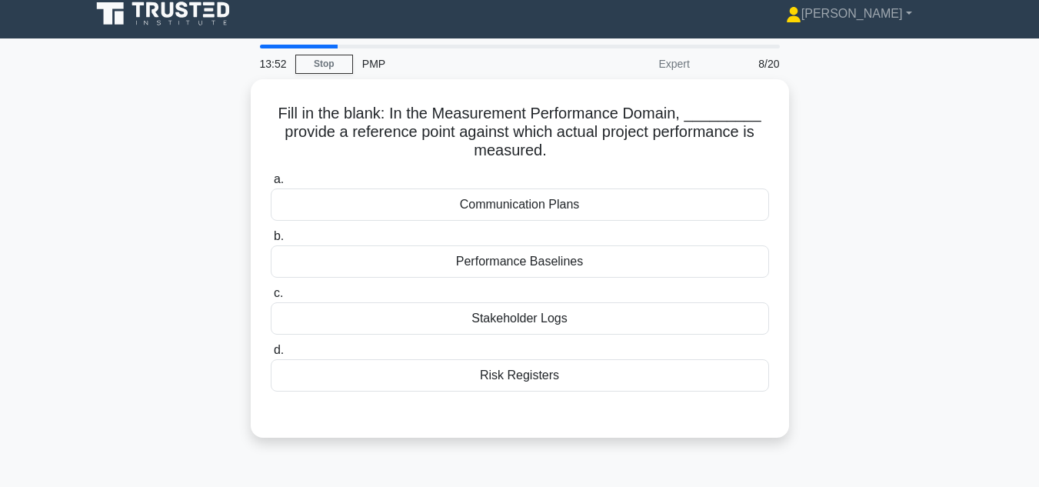
scroll to position [0, 0]
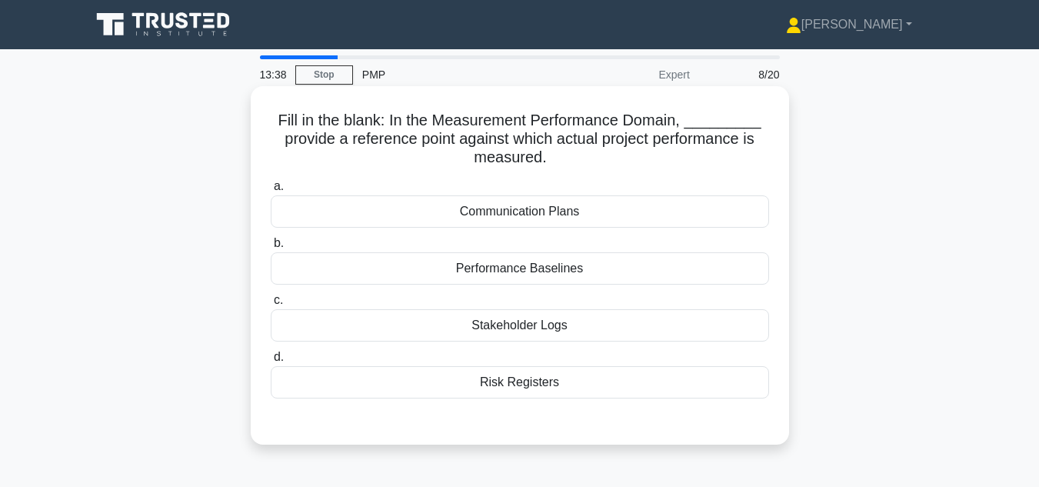
click at [503, 267] on div "Performance Baselines" at bounding box center [520, 268] width 498 height 32
click at [271, 248] on input "b. Performance Baselines" at bounding box center [271, 243] width 0 height 10
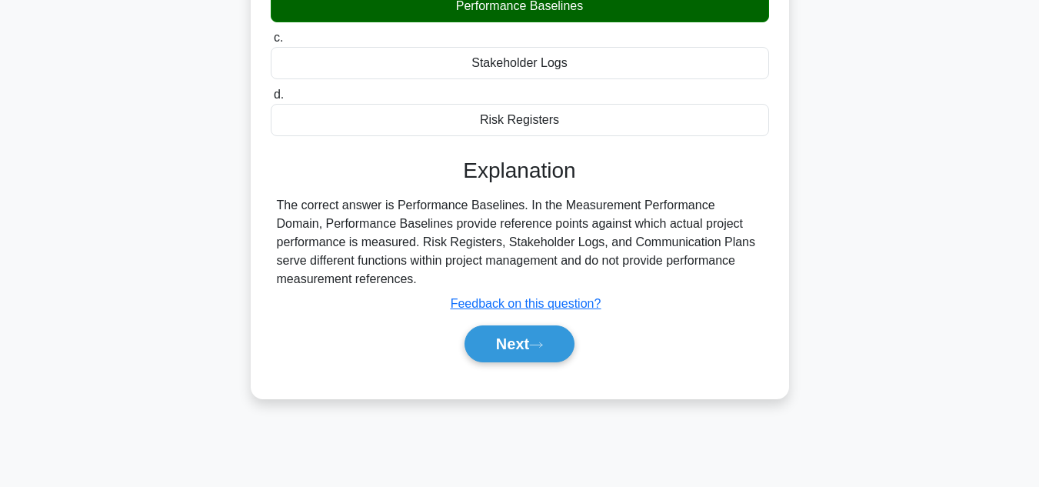
scroll to position [344, 0]
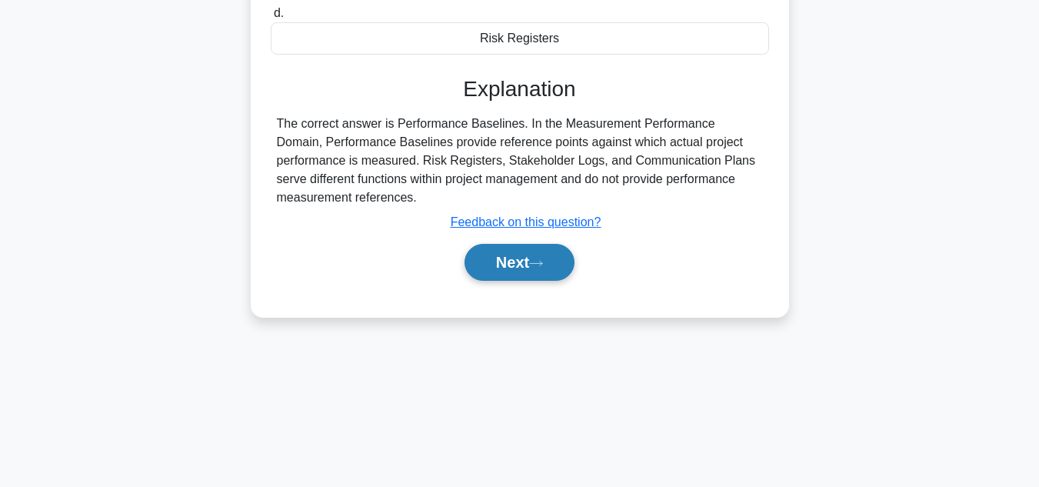
click at [518, 268] on button "Next" at bounding box center [520, 262] width 110 height 37
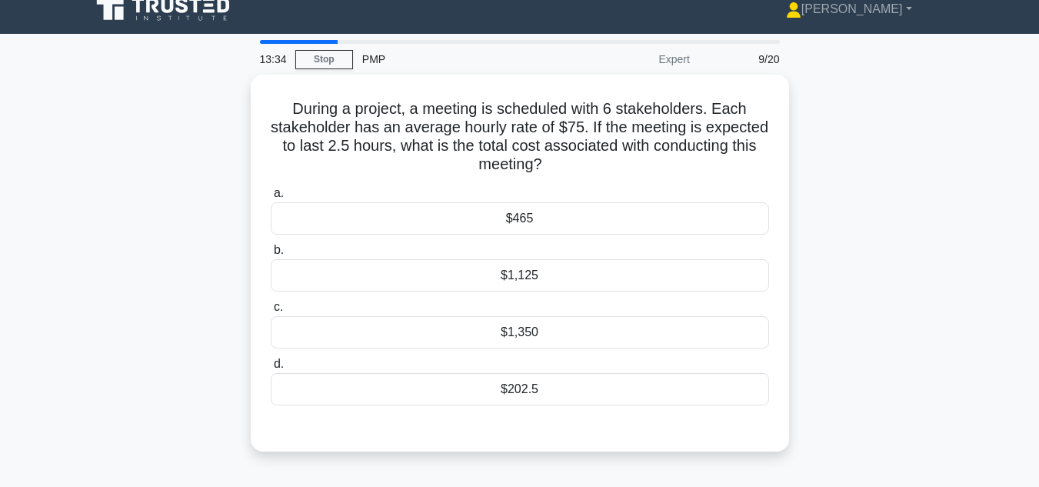
scroll to position [0, 0]
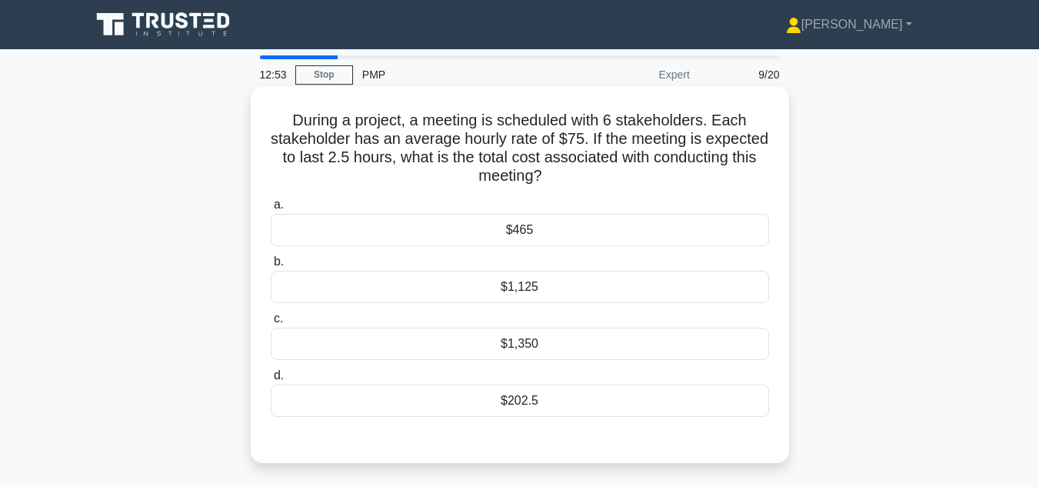
click at [528, 290] on div "$1,125" at bounding box center [520, 287] width 498 height 32
click at [271, 267] on input "b. $1,125" at bounding box center [271, 262] width 0 height 10
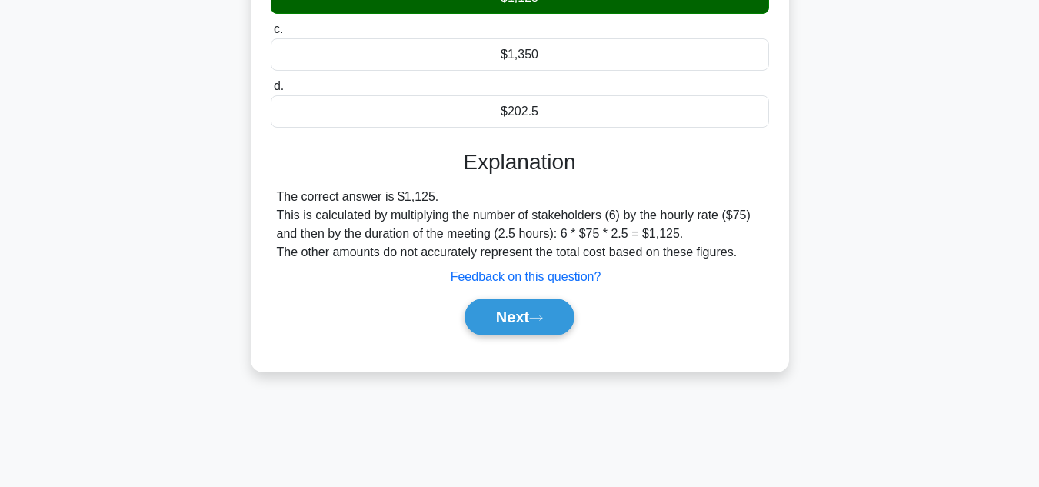
scroll to position [344, 0]
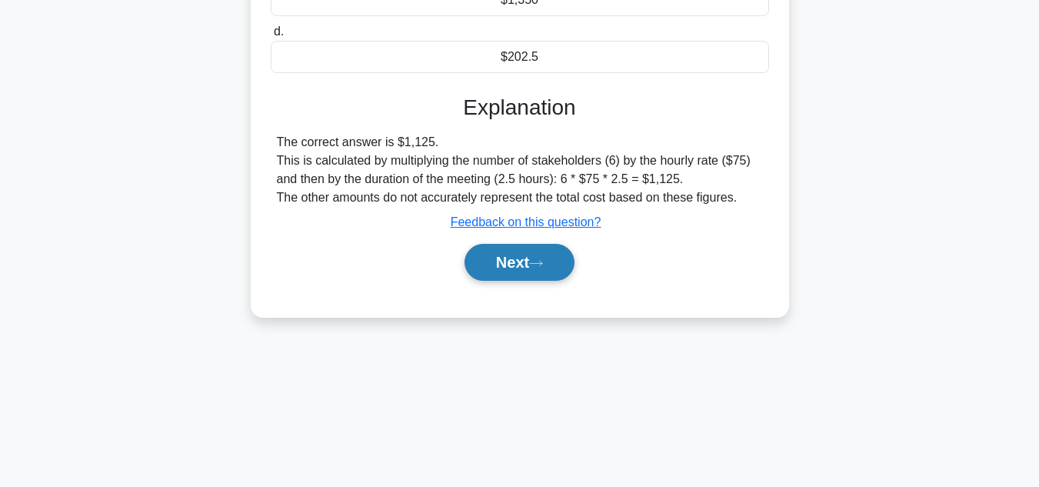
click at [523, 265] on button "Next" at bounding box center [520, 262] width 110 height 37
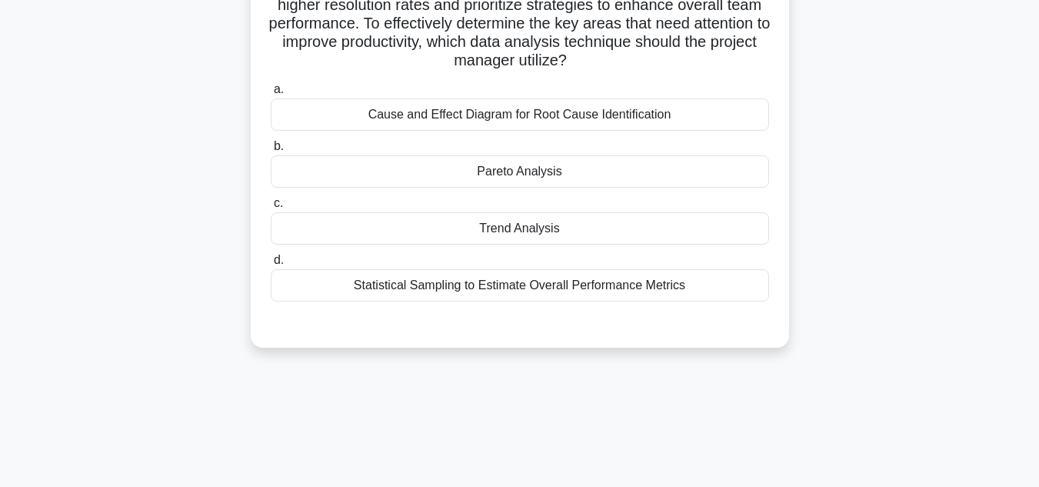
scroll to position [190, 0]
click at [522, 175] on div "Pareto Analysis" at bounding box center [520, 171] width 498 height 32
click at [271, 151] on input "b. Pareto Analysis" at bounding box center [271, 146] width 0 height 10
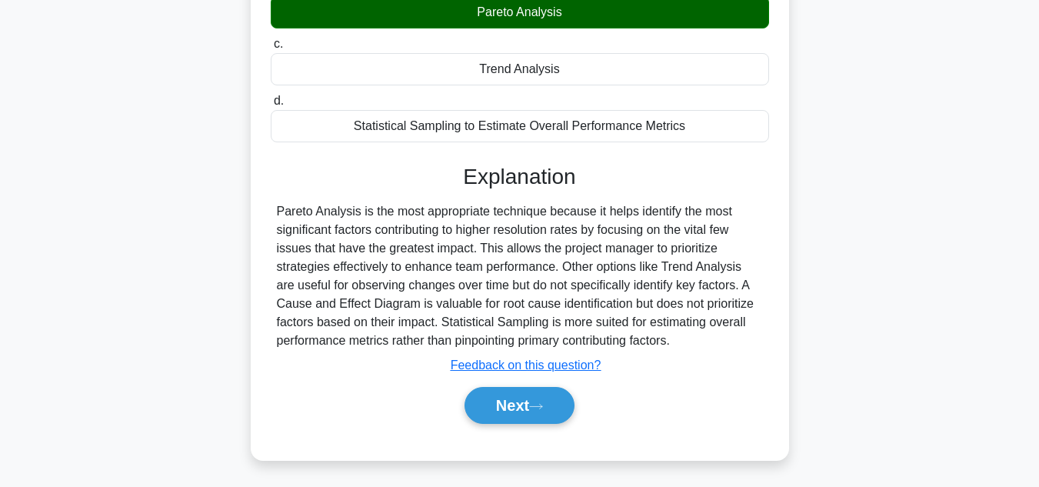
scroll to position [352, 0]
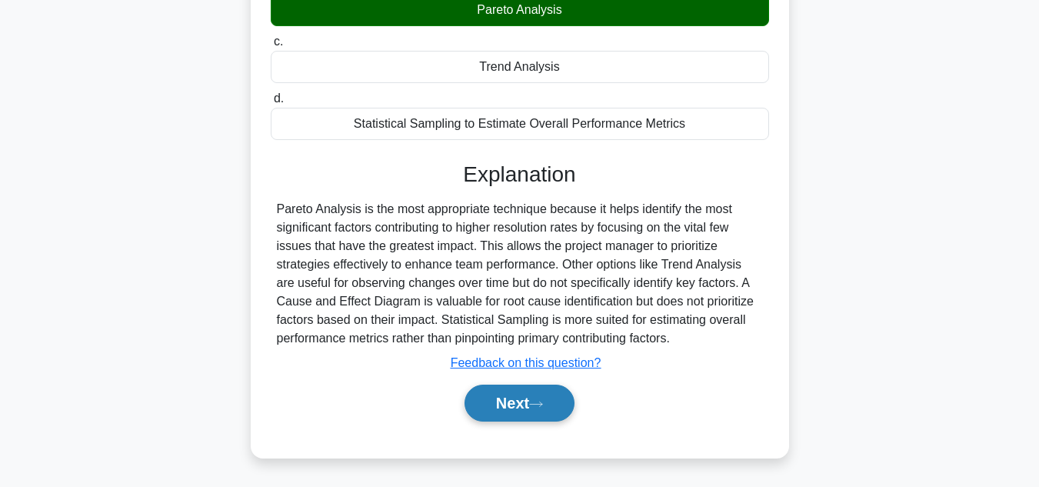
click at [502, 415] on button "Next" at bounding box center [520, 403] width 110 height 37
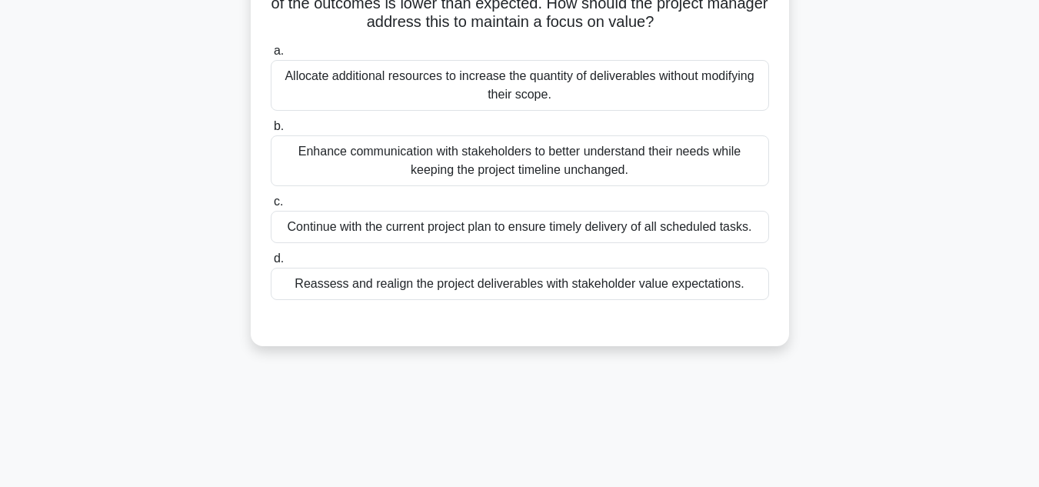
scroll to position [77, 0]
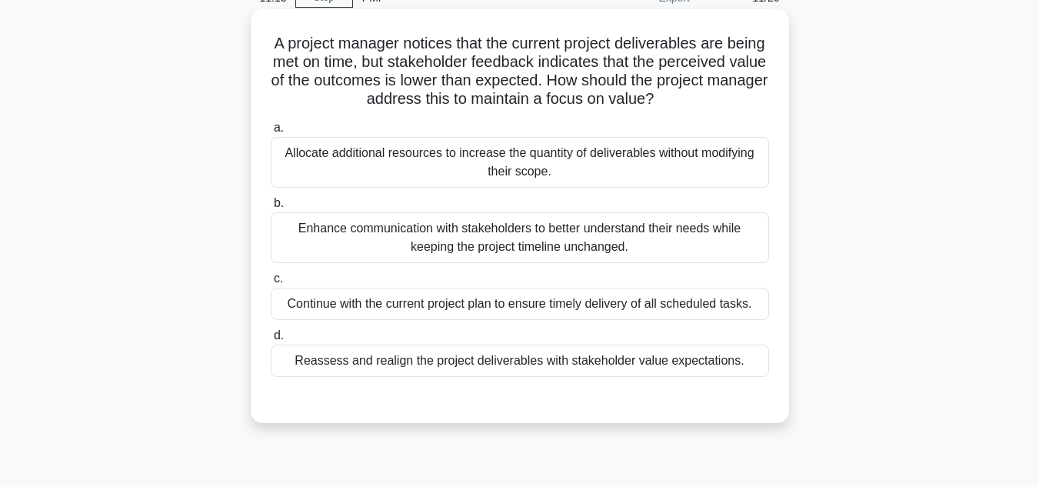
click at [499, 361] on div "Reassess and realign the project deliverables with stakeholder value expectatio…" at bounding box center [520, 361] width 498 height 32
click at [271, 341] on input "d. Reassess and realign the project deliverables with stakeholder value expecta…" at bounding box center [271, 336] width 0 height 10
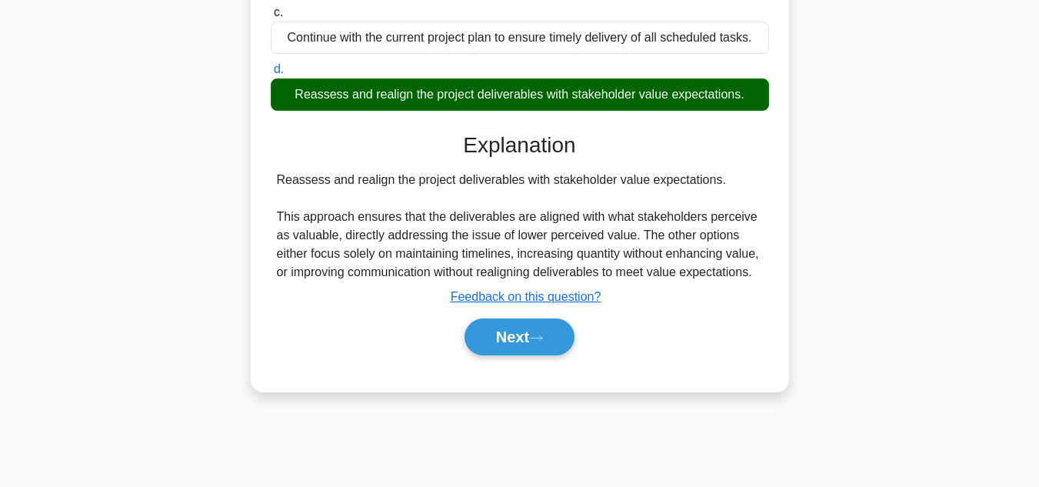
scroll to position [344, 0]
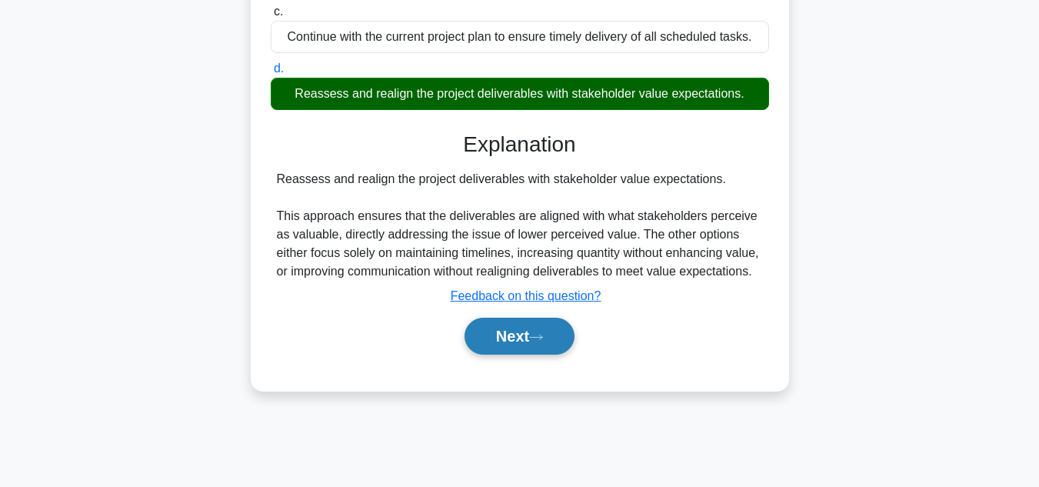
click at [496, 337] on button "Next" at bounding box center [520, 336] width 110 height 37
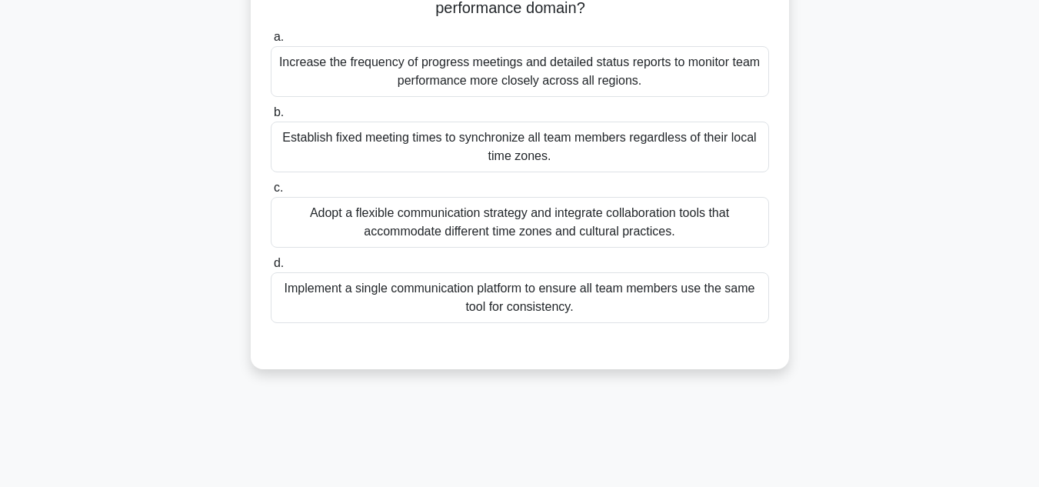
scroll to position [231, 0]
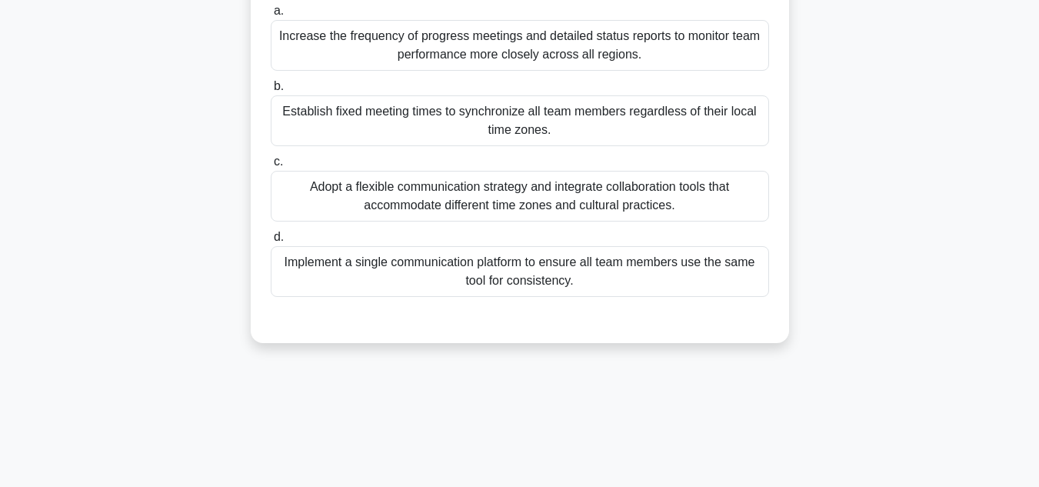
click at [508, 203] on div "Adopt a flexible communication strategy and integrate collaboration tools that …" at bounding box center [520, 196] width 498 height 51
click at [271, 167] on input "c. Adopt a flexible communication strategy and integrate collaboration tools th…" at bounding box center [271, 162] width 0 height 10
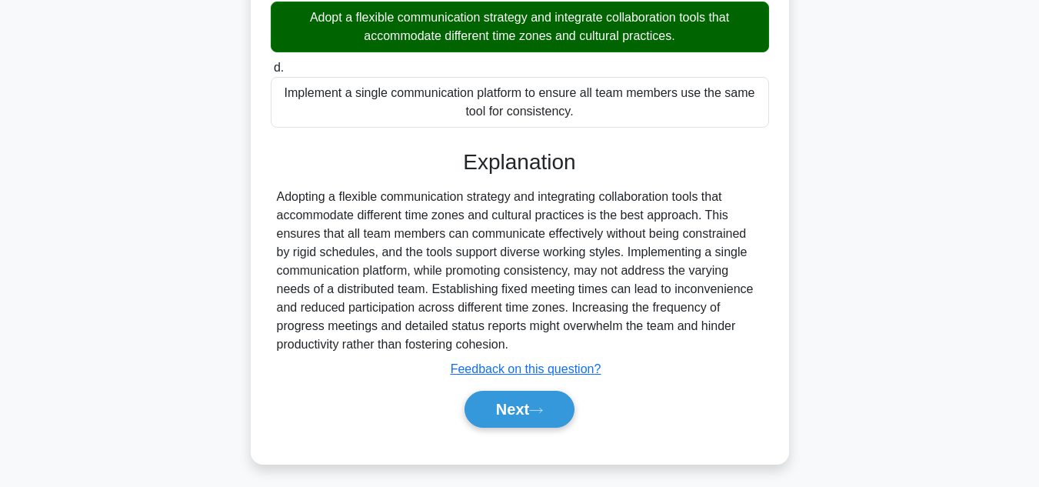
scroll to position [407, 0]
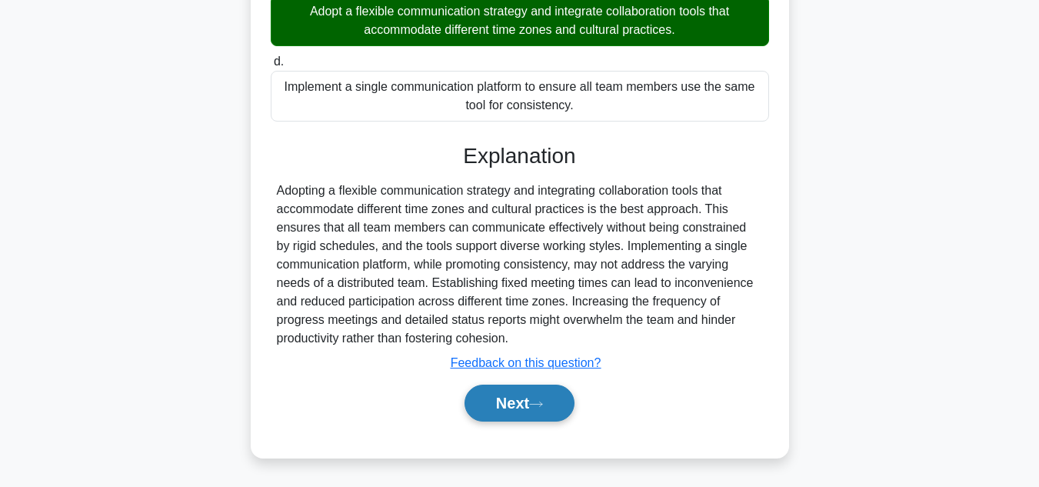
click at [482, 404] on button "Next" at bounding box center [520, 403] width 110 height 37
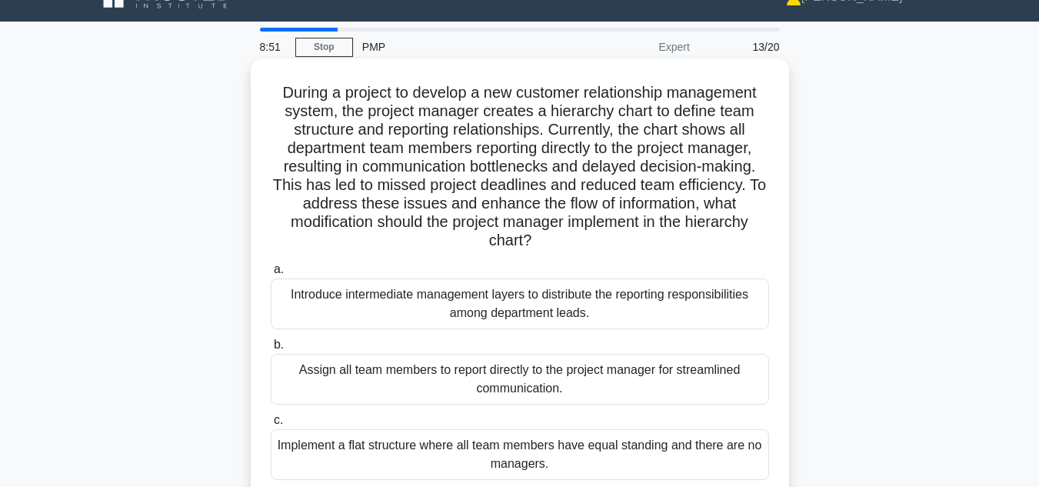
scroll to position [77, 0]
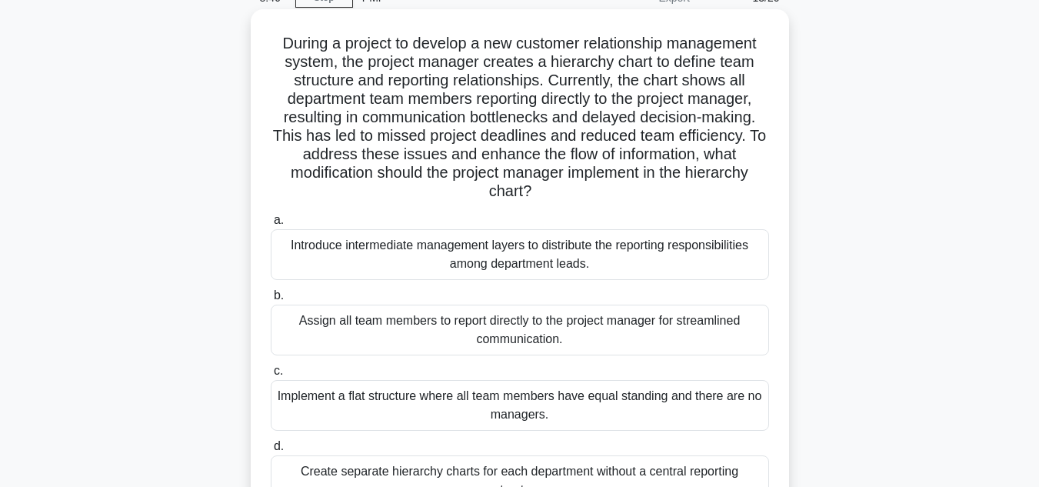
click at [545, 265] on div "Introduce intermediate management layers to distribute the reporting responsibi…" at bounding box center [520, 254] width 498 height 51
click at [271, 225] on input "a. Introduce intermediate management layers to distribute the reporting respons…" at bounding box center [271, 220] width 0 height 10
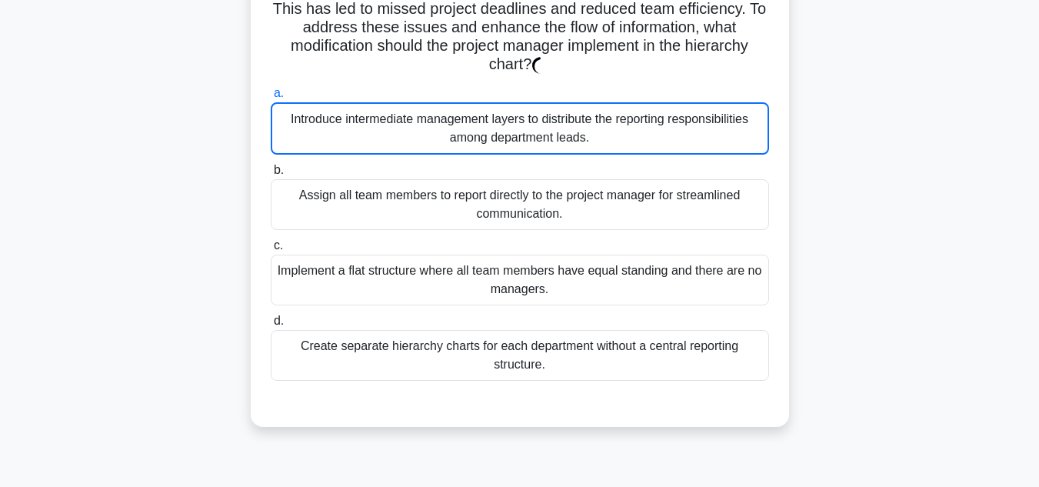
scroll to position [231, 0]
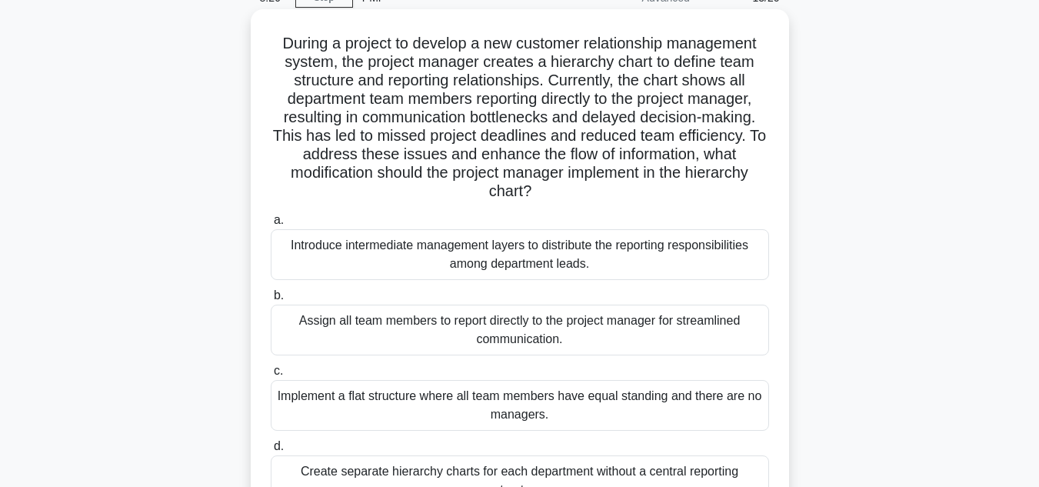
click at [549, 267] on div "Introduce intermediate management layers to distribute the reporting responsibi…" at bounding box center [520, 254] width 498 height 51
click at [271, 225] on input "a. Introduce intermediate management layers to distribute the reporting respons…" at bounding box center [271, 220] width 0 height 10
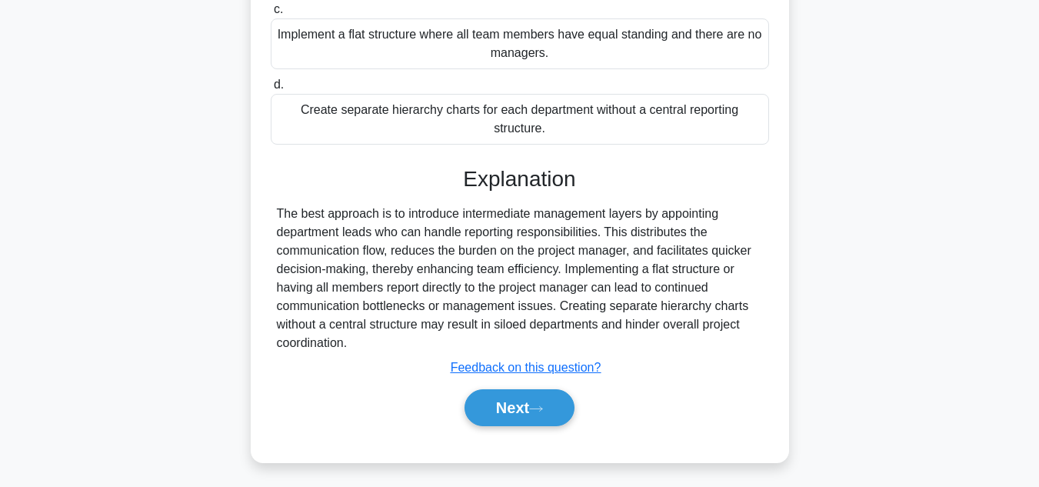
scroll to position [444, 0]
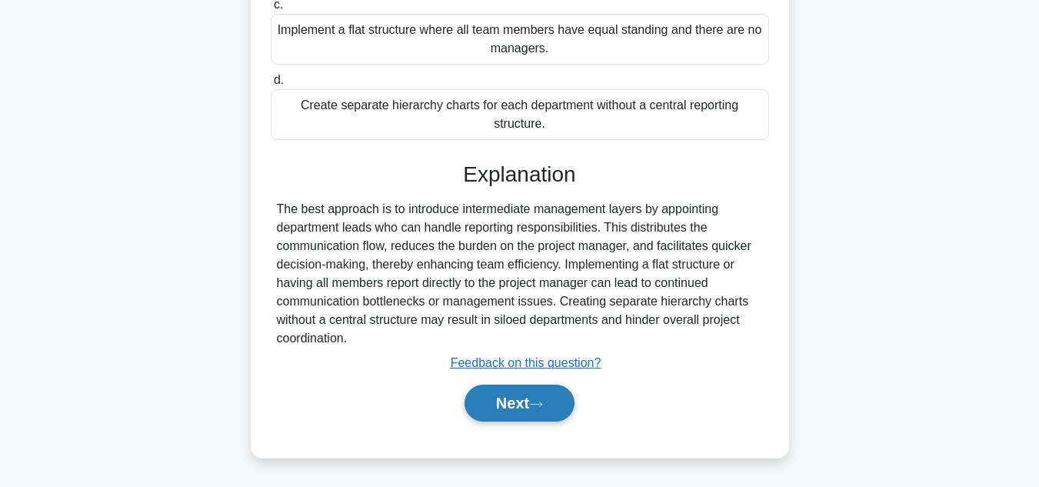
click at [508, 408] on button "Next" at bounding box center [520, 403] width 110 height 37
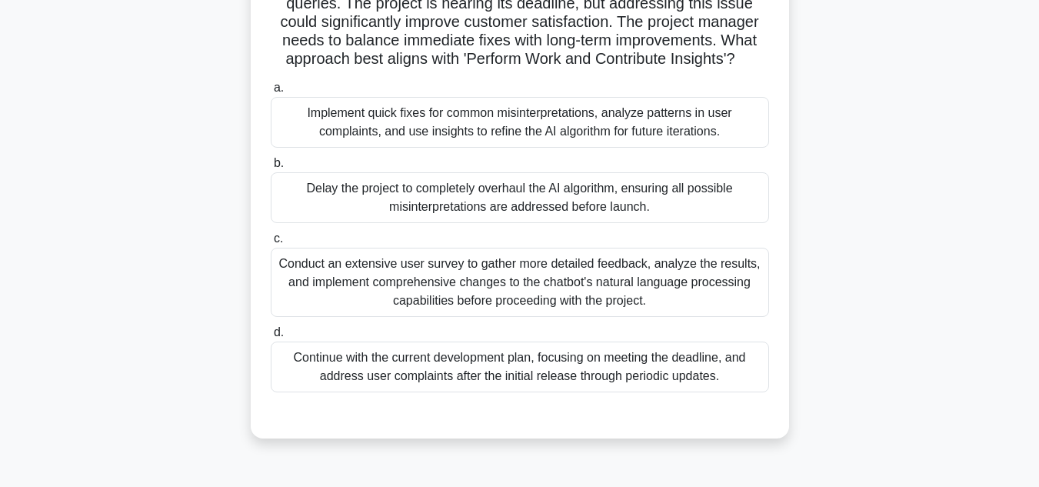
scroll to position [231, 0]
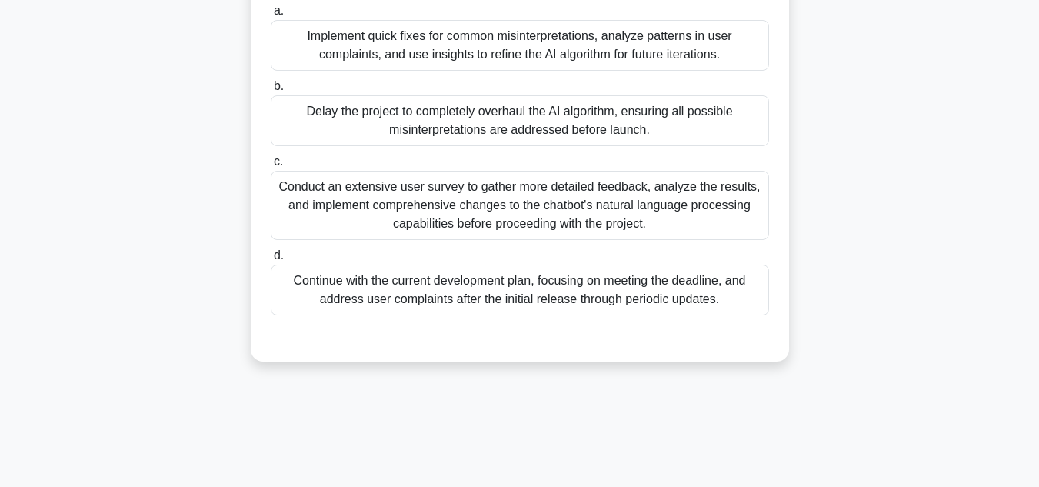
click at [417, 67] on div "Implement quick fixes for common misinterpretations, analyze patterns in user c…" at bounding box center [520, 45] width 498 height 51
click at [271, 16] on input "a. Implement quick fixes for common misinterpretations, analyze patterns in use…" at bounding box center [271, 11] width 0 height 10
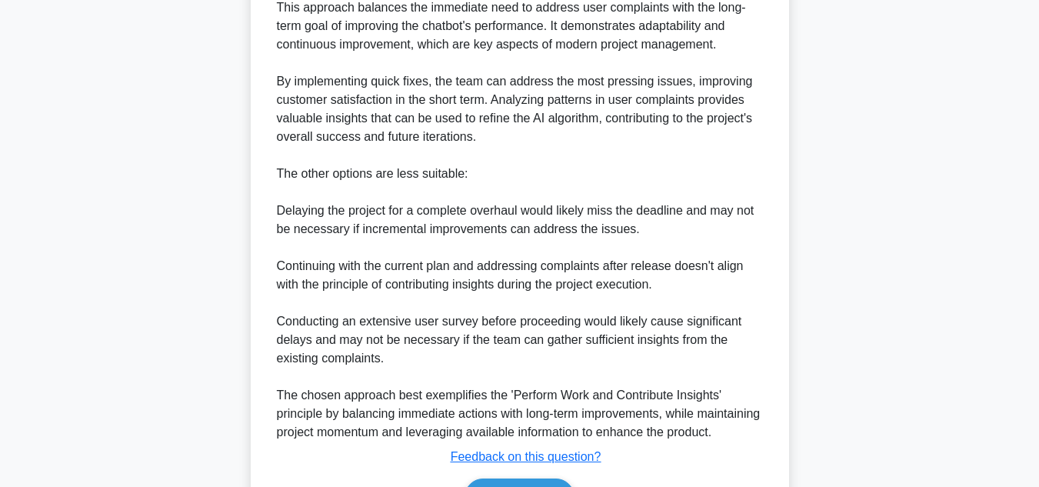
scroll to position [813, 0]
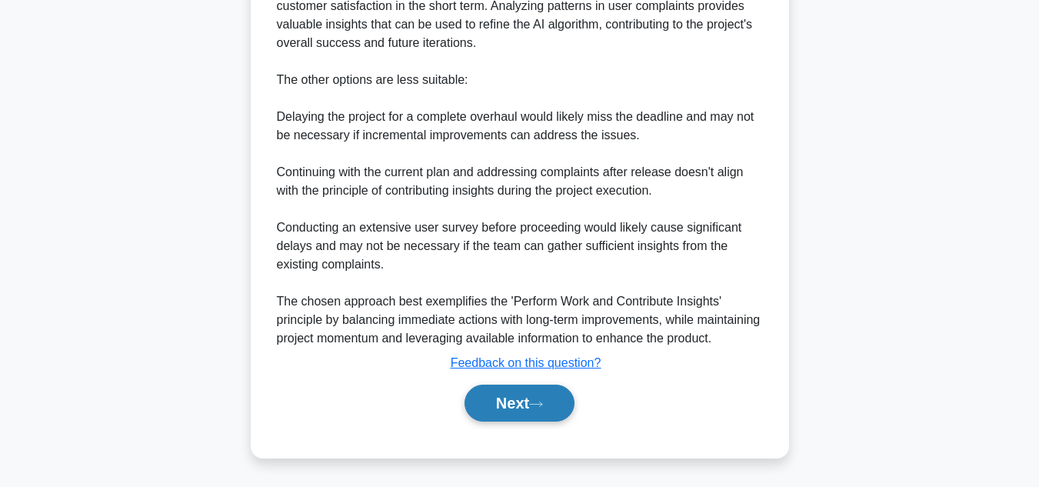
click at [482, 400] on button "Next" at bounding box center [520, 403] width 110 height 37
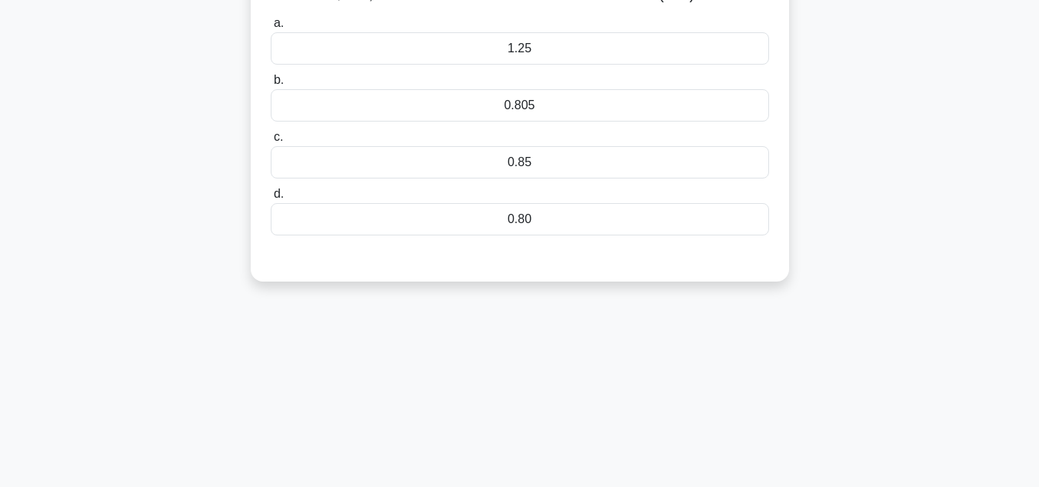
scroll to position [0, 0]
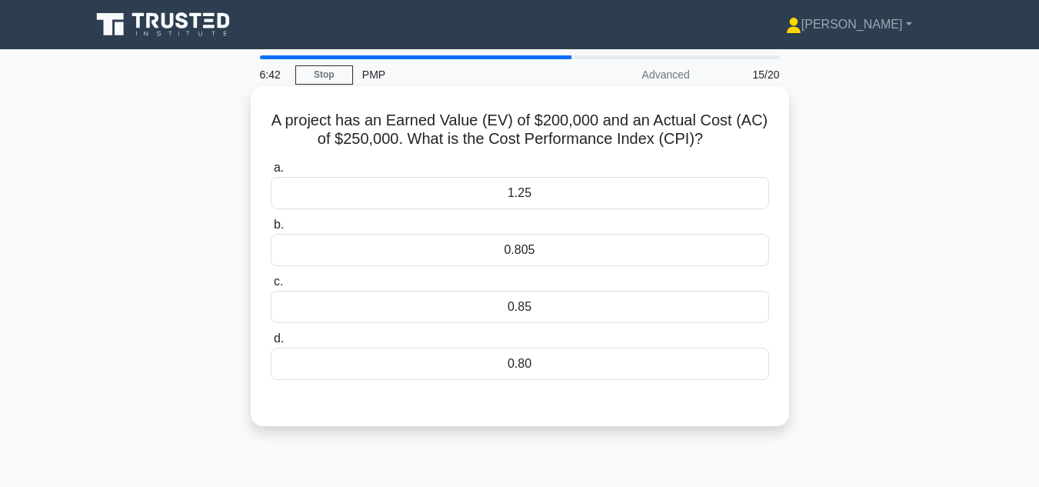
click at [525, 366] on div "0.80" at bounding box center [520, 364] width 498 height 32
click at [271, 344] on input "d. 0.80" at bounding box center [271, 339] width 0 height 10
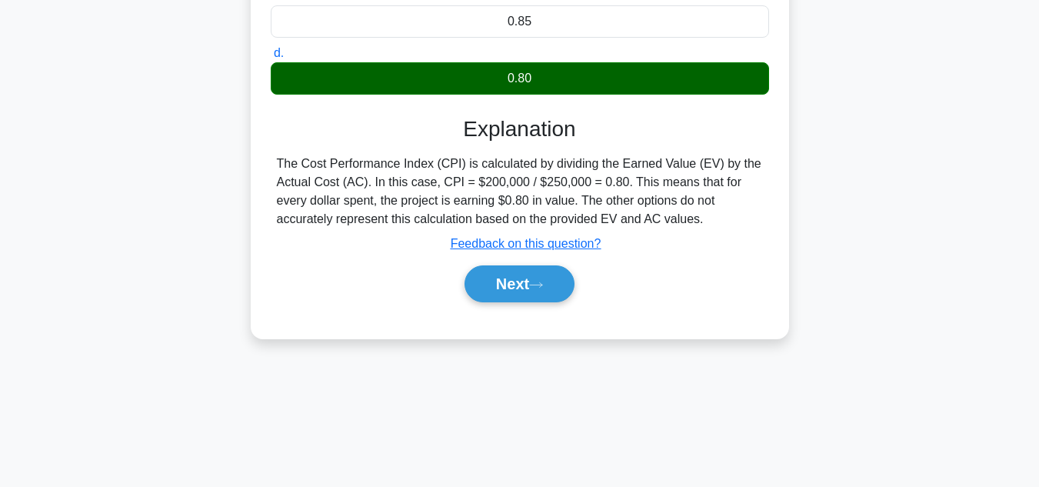
scroll to position [344, 0]
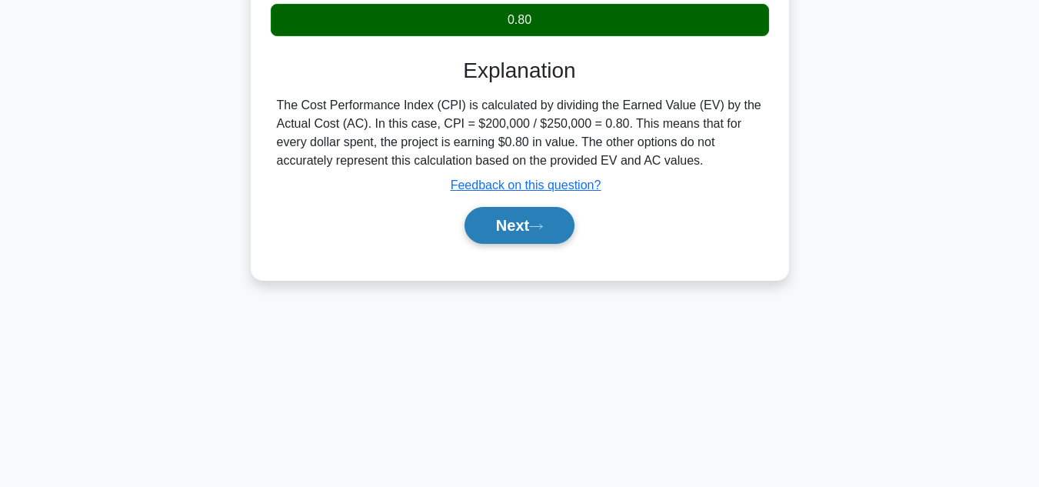
click at [509, 228] on button "Next" at bounding box center [520, 225] width 110 height 37
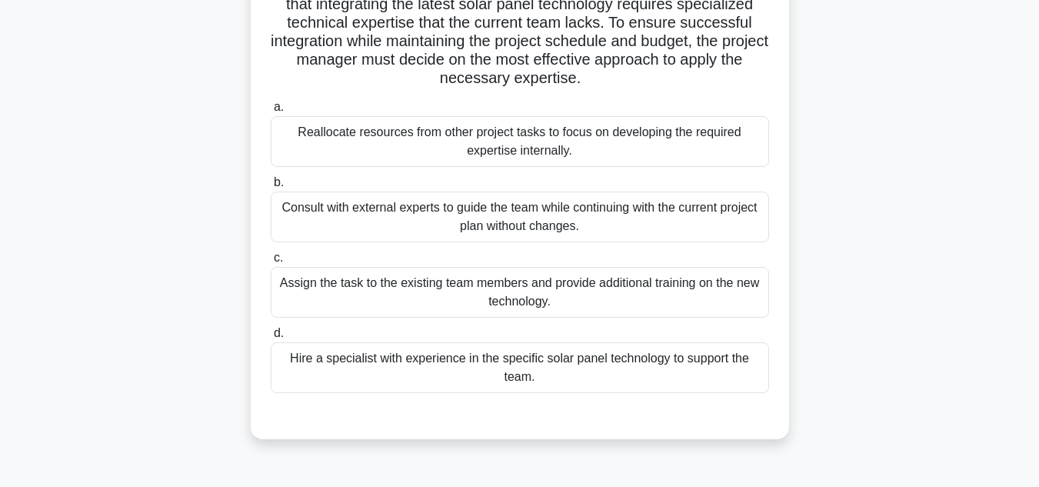
scroll to position [154, 0]
click at [522, 221] on div "Consult with external experts to guide the team while continuing with the curre…" at bounding box center [520, 216] width 498 height 51
click at [271, 187] on input "b. Consult with external experts to guide the team while continuing with the cu…" at bounding box center [271, 182] width 0 height 10
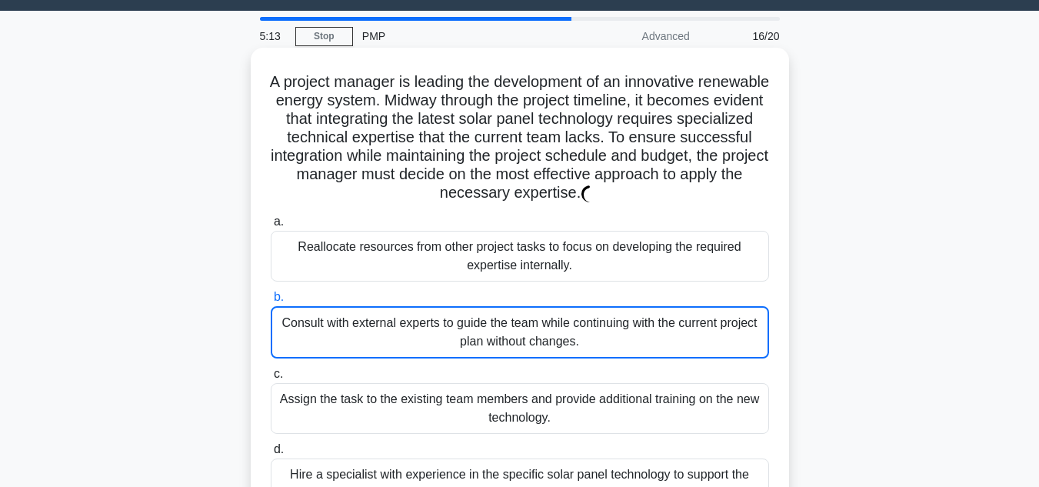
scroll to position [0, 0]
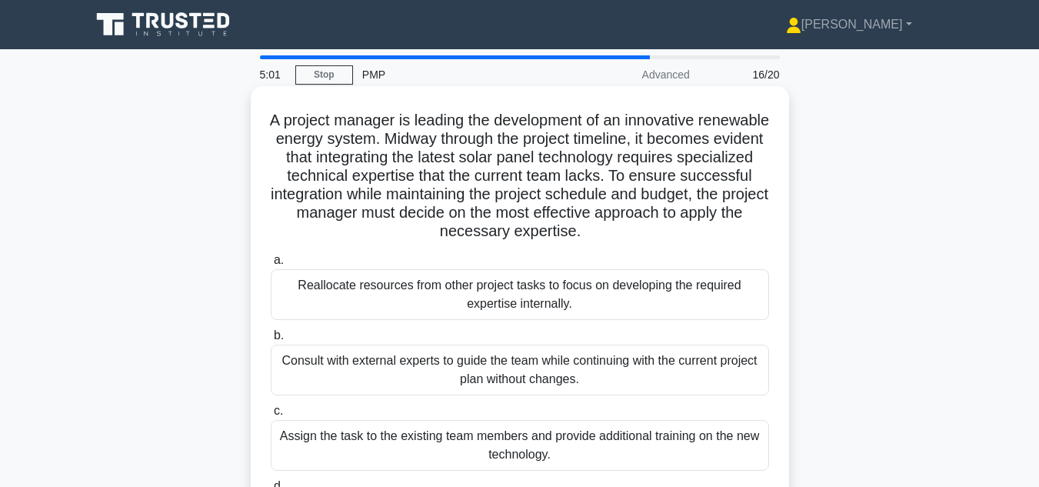
click at [597, 375] on div "Consult with external experts to guide the team while continuing with the curre…" at bounding box center [520, 370] width 498 height 51
click at [271, 341] on input "b. Consult with external experts to guide the team while continuing with the cu…" at bounding box center [271, 336] width 0 height 10
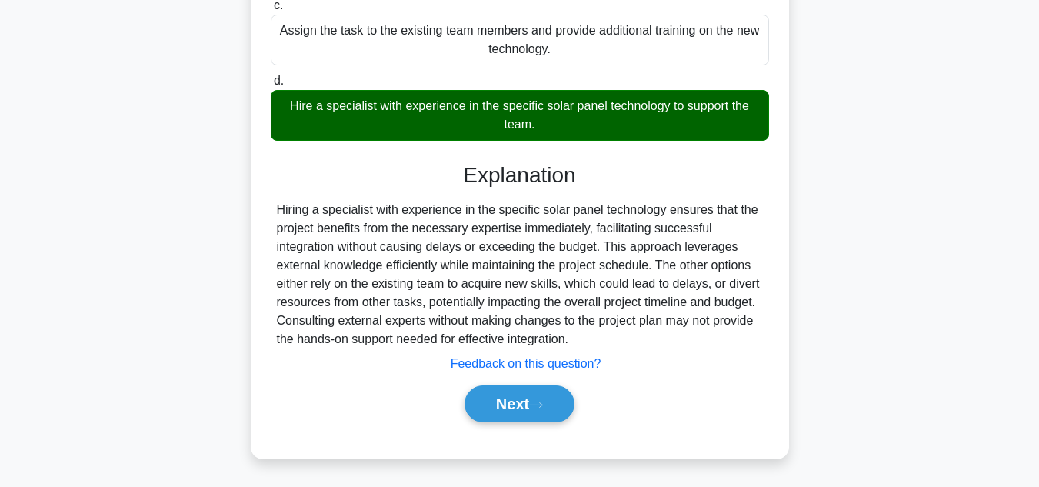
scroll to position [408, 0]
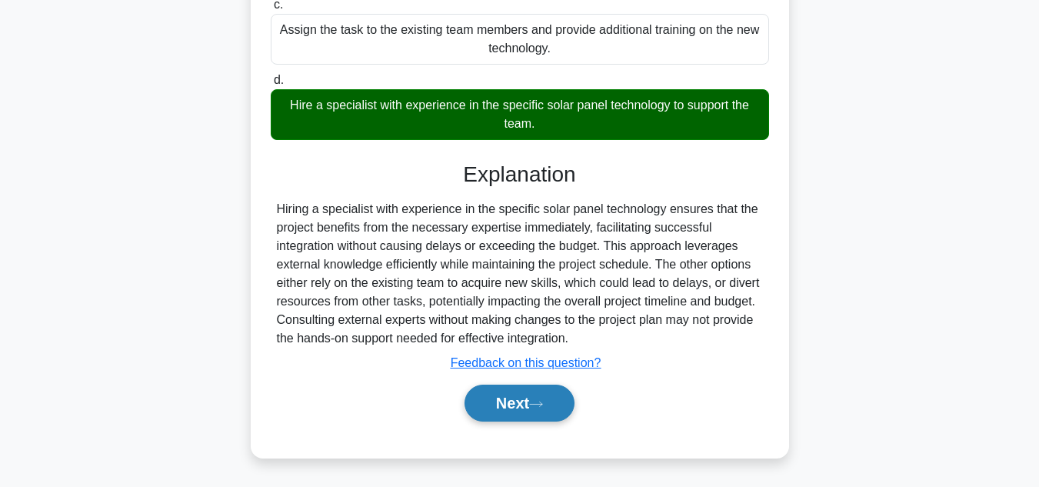
click at [509, 401] on button "Next" at bounding box center [520, 403] width 110 height 37
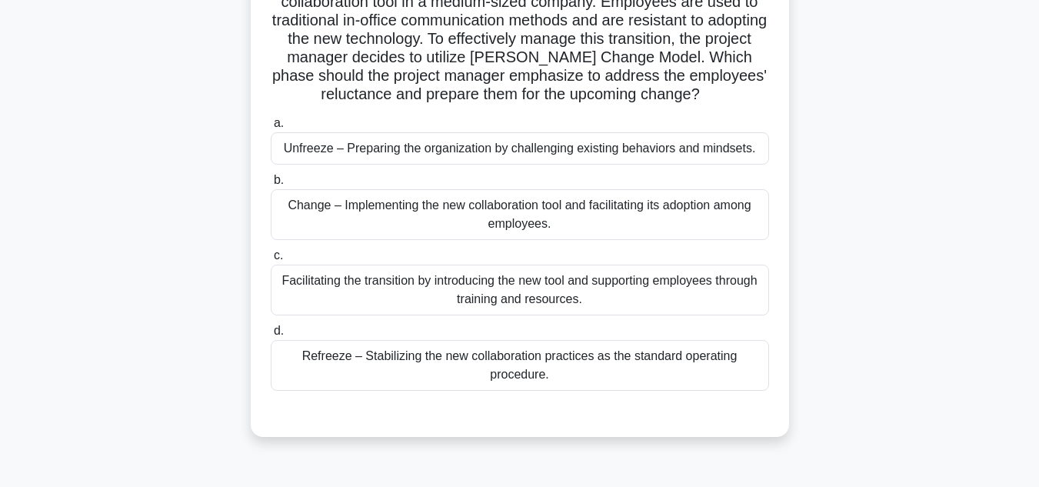
scroll to position [154, 0]
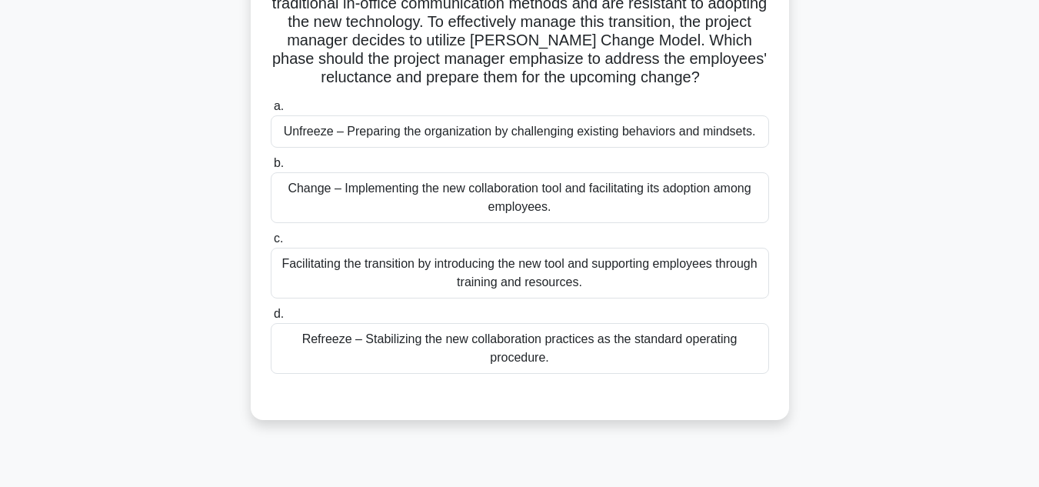
click at [389, 278] on div "Facilitating the transition by introducing the new tool and supporting employee…" at bounding box center [520, 273] width 498 height 51
click at [271, 244] on input "c. Facilitating the transition by introducing the new tool and supporting emplo…" at bounding box center [271, 239] width 0 height 10
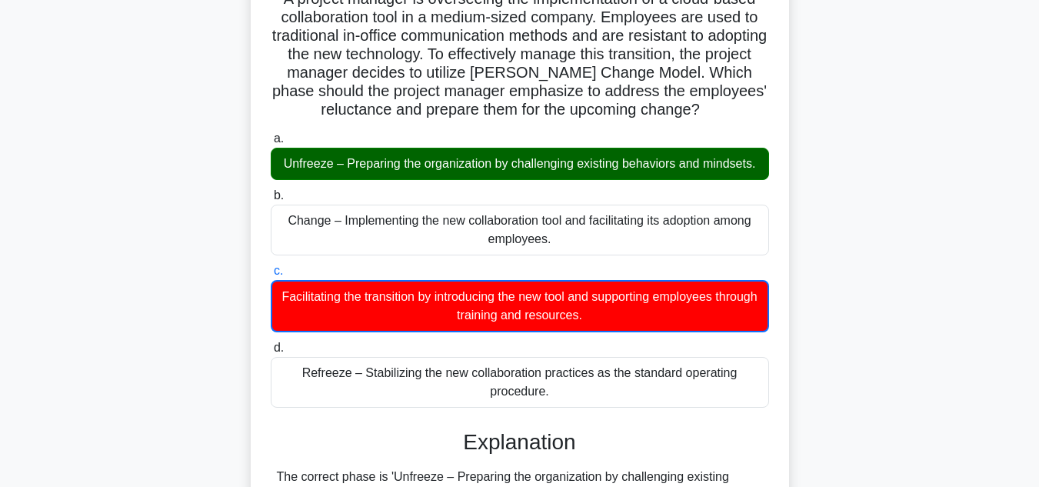
scroll to position [344, 0]
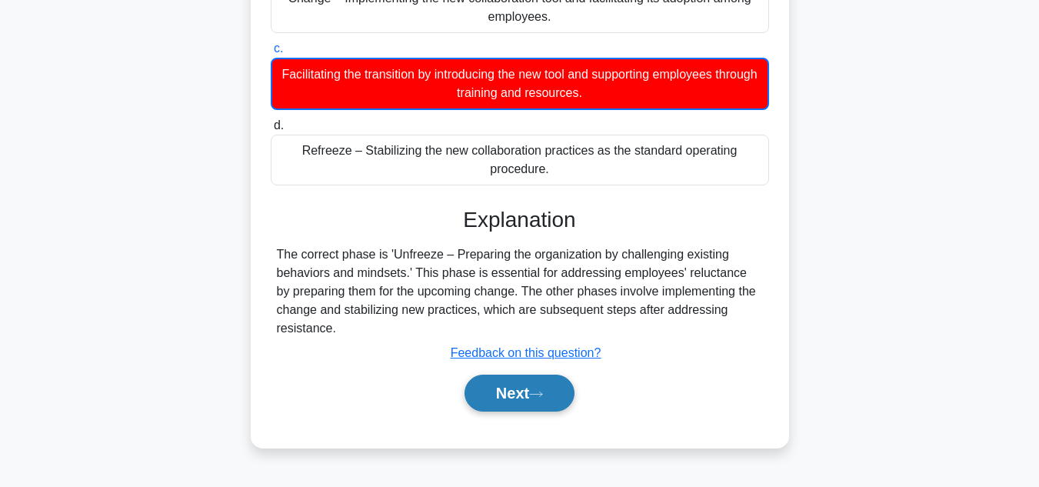
click at [510, 392] on button "Next" at bounding box center [520, 393] width 110 height 37
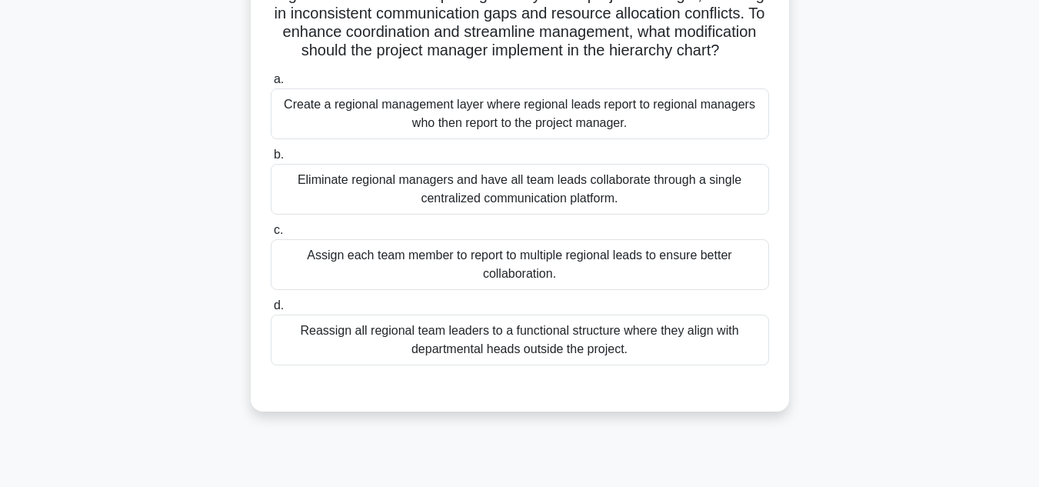
scroll to position [154, 0]
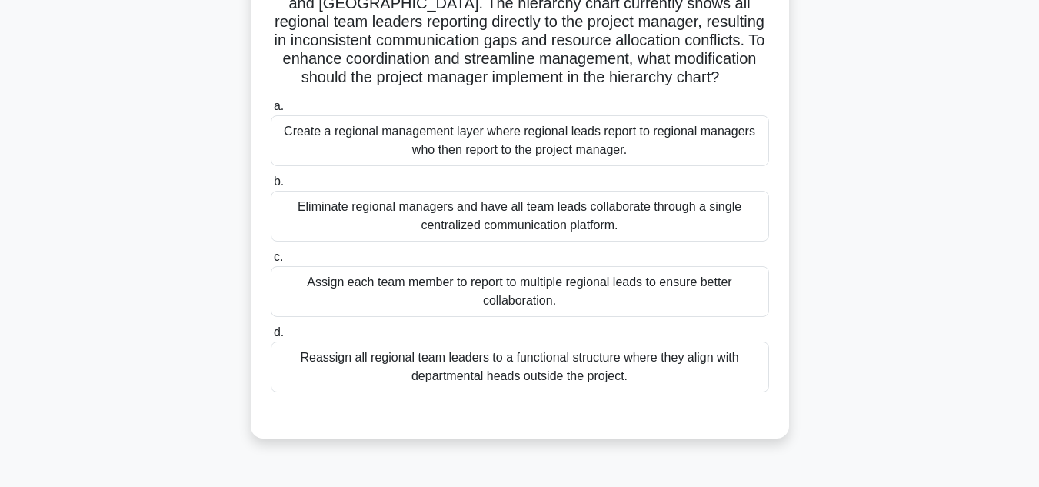
click at [433, 202] on div "Eliminate regional managers and have all team leads collaborate through a singl…" at bounding box center [520, 216] width 498 height 51
click at [271, 187] on input "b. Eliminate regional managers and have all team leads collaborate through a si…" at bounding box center [271, 182] width 0 height 10
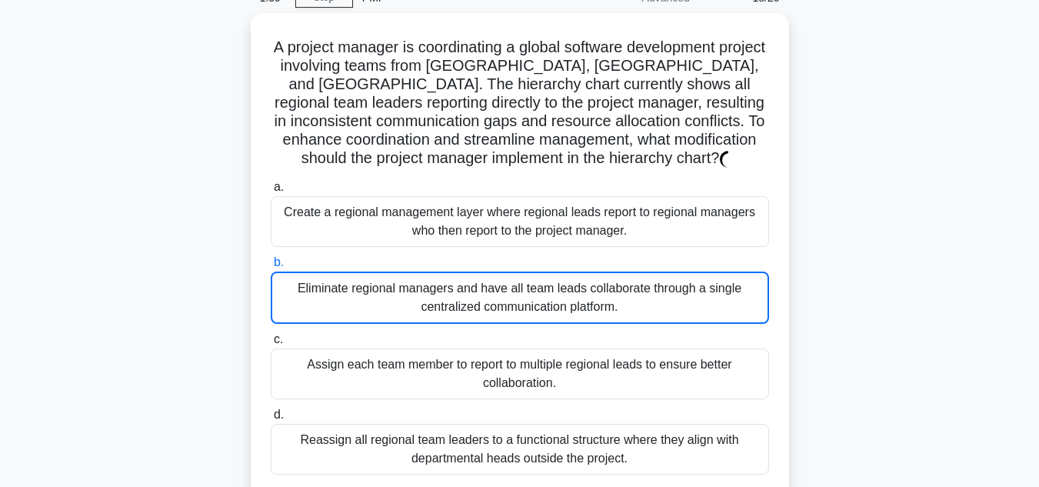
scroll to position [127, 0]
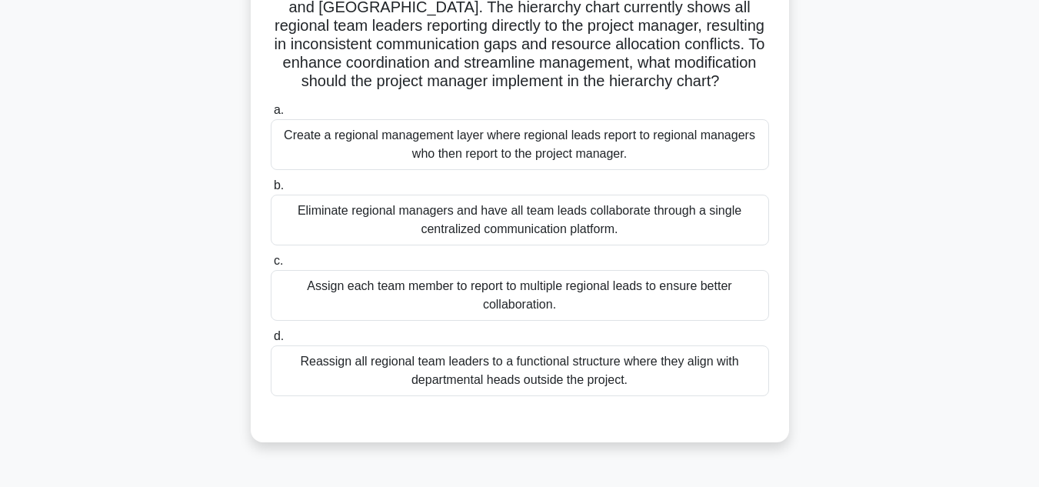
click at [470, 211] on div "Eliminate regional managers and have all team leads collaborate through a singl…" at bounding box center [520, 220] width 498 height 51
click at [271, 191] on input "b. Eliminate regional managers and have all team leads collaborate through a si…" at bounding box center [271, 186] width 0 height 10
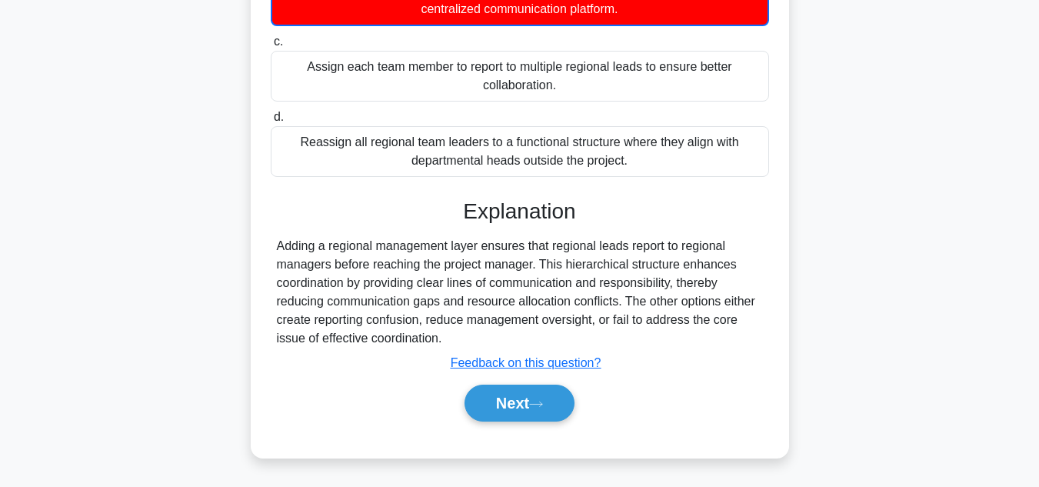
scroll to position [372, 0]
click at [476, 400] on button "Next" at bounding box center [520, 403] width 110 height 37
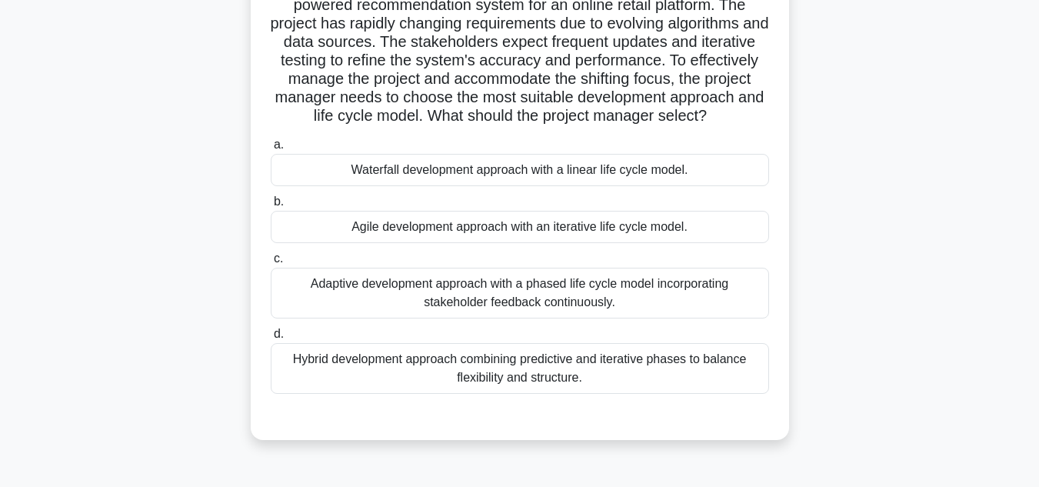
scroll to position [154, 0]
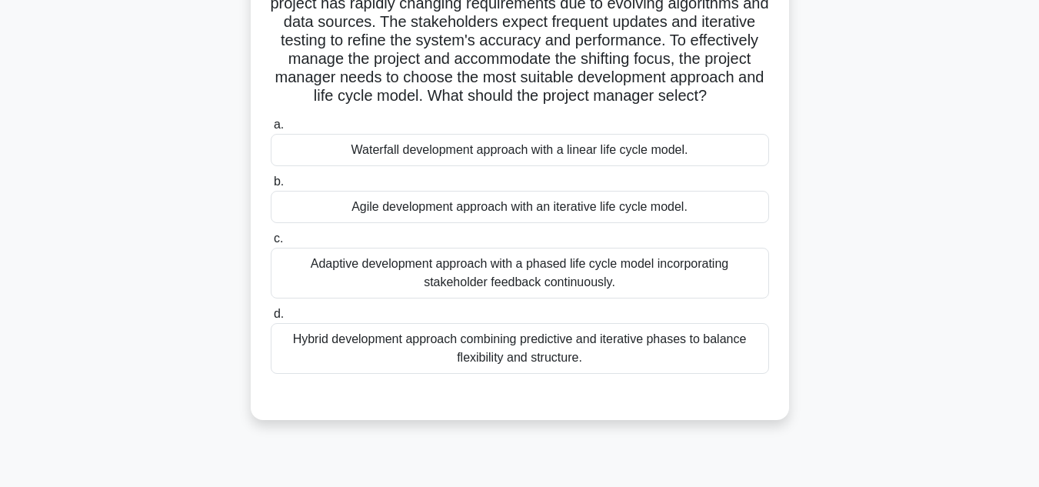
click at [408, 223] on div "Agile development approach with an iterative life cycle model." at bounding box center [520, 207] width 498 height 32
click at [271, 187] on input "b. Agile development approach with an iterative life cycle model." at bounding box center [271, 182] width 0 height 10
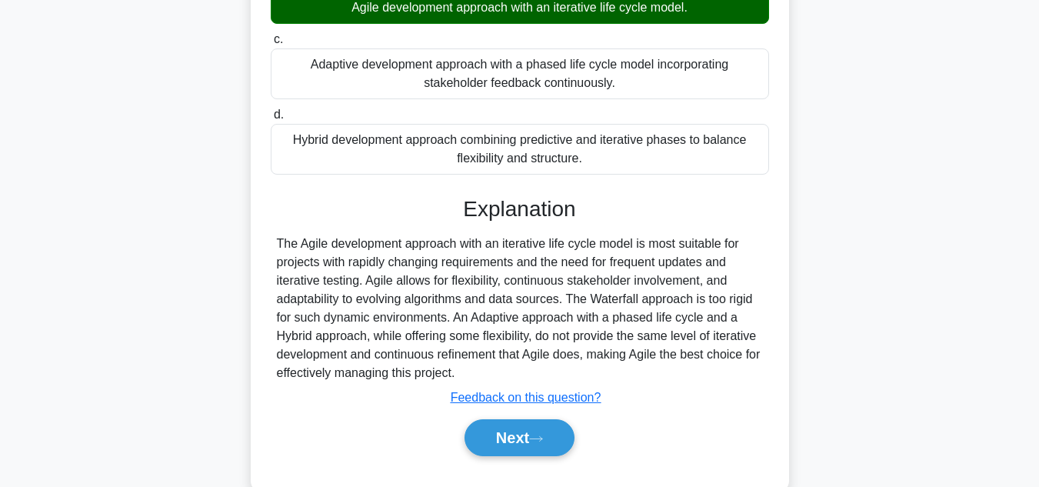
scroll to position [407, 0]
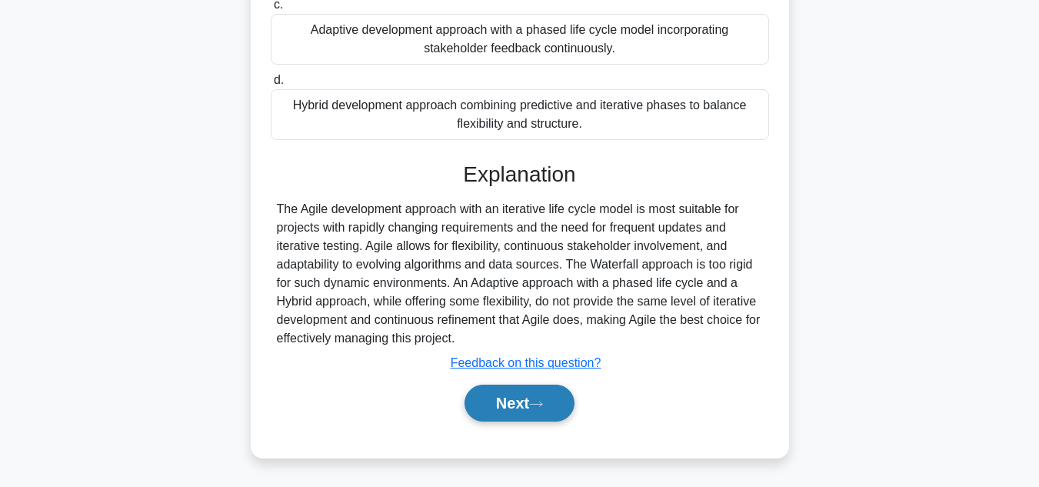
click at [502, 407] on button "Next" at bounding box center [520, 403] width 110 height 37
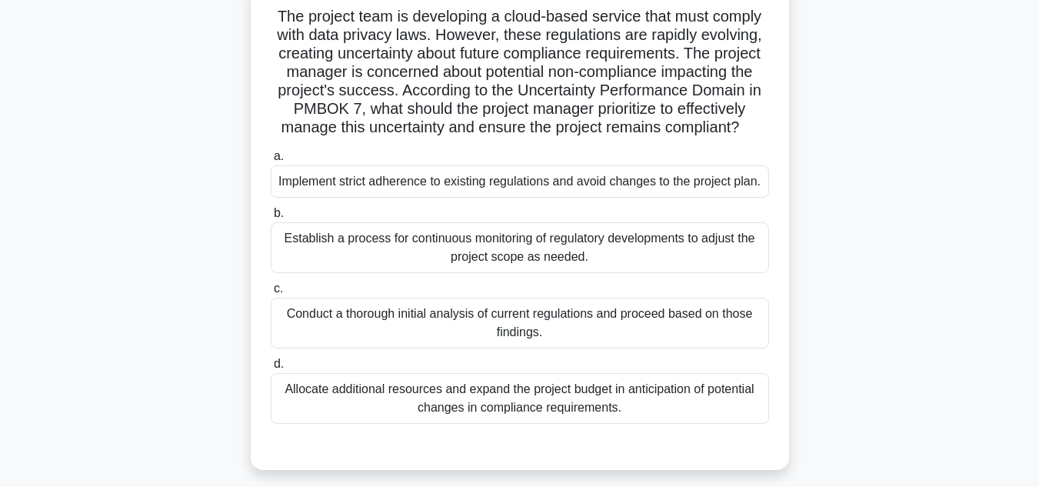
scroll to position [77, 0]
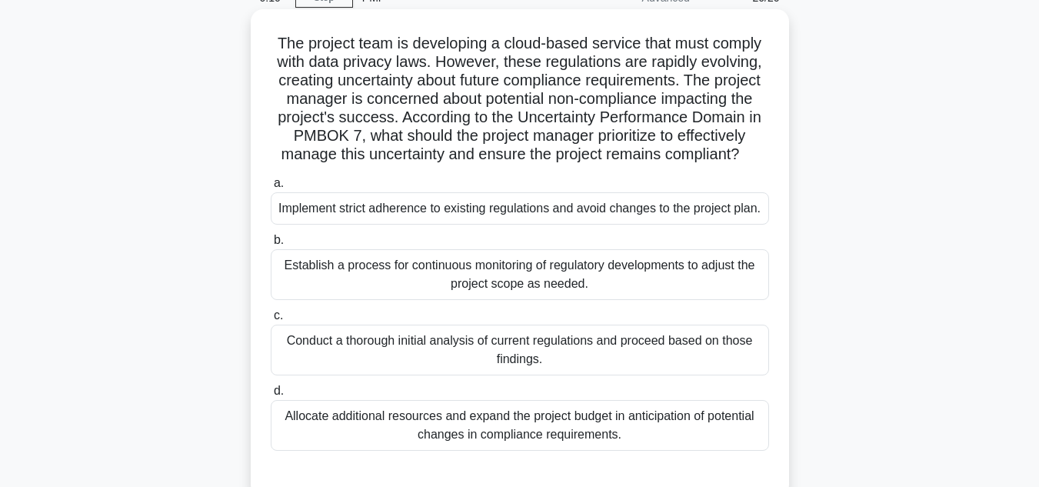
click at [557, 288] on div "Establish a process for continuous monitoring of regulatory developments to adj…" at bounding box center [520, 274] width 498 height 51
click at [271, 245] on input "b. Establish a process for continuous monitoring of regulatory developments to …" at bounding box center [271, 240] width 0 height 10
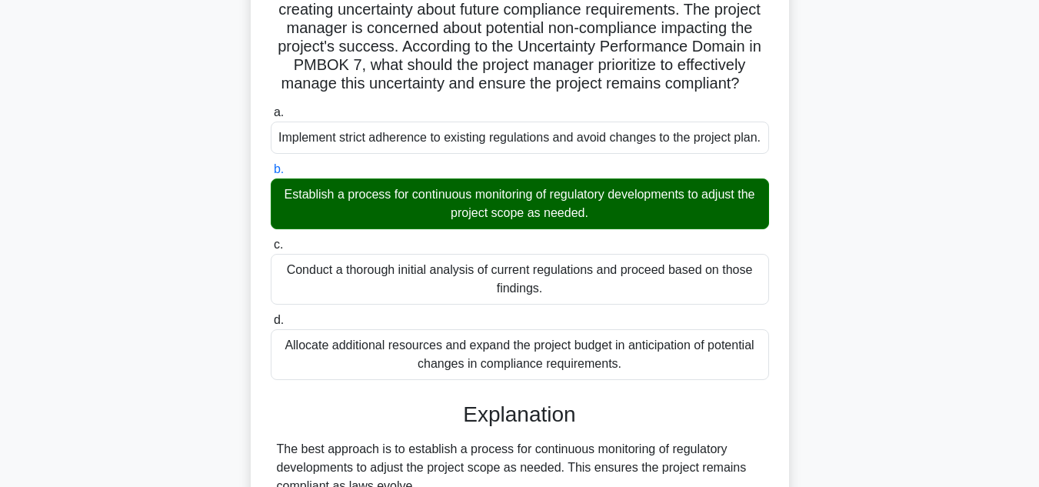
scroll to position [388, 0]
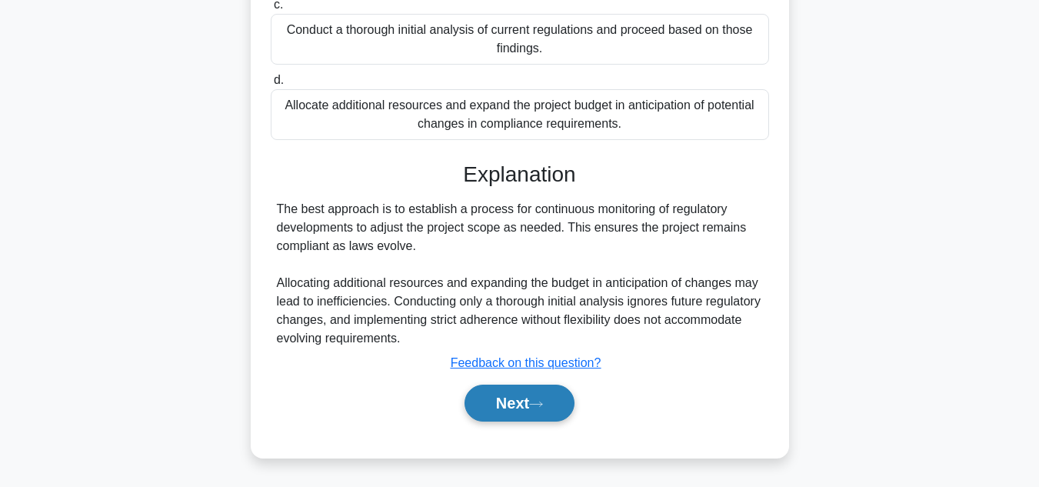
click at [505, 405] on button "Next" at bounding box center [520, 403] width 110 height 37
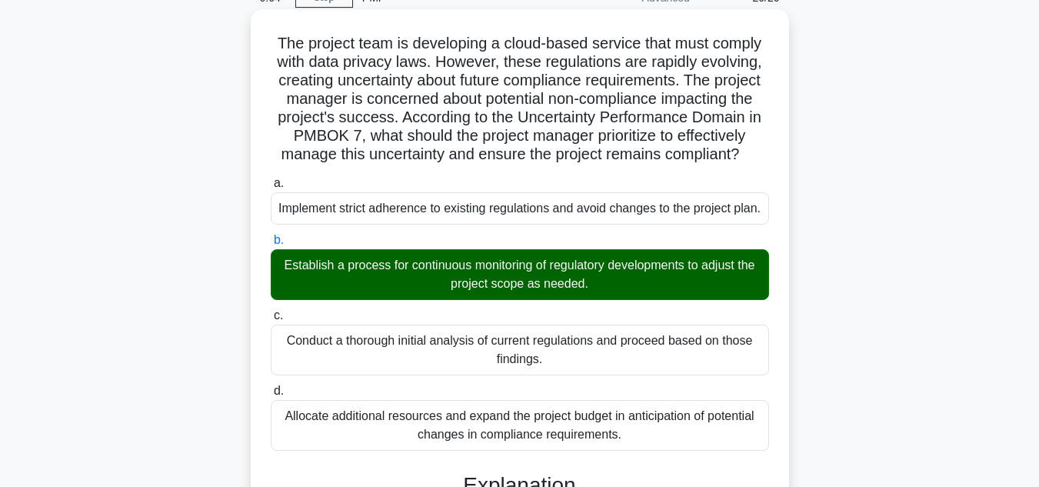
scroll to position [0, 0]
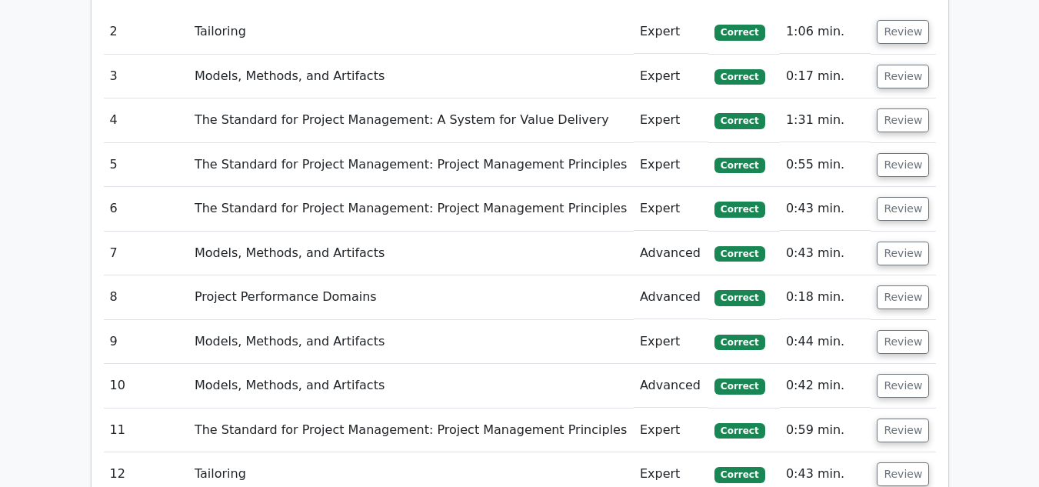
scroll to position [1608, 0]
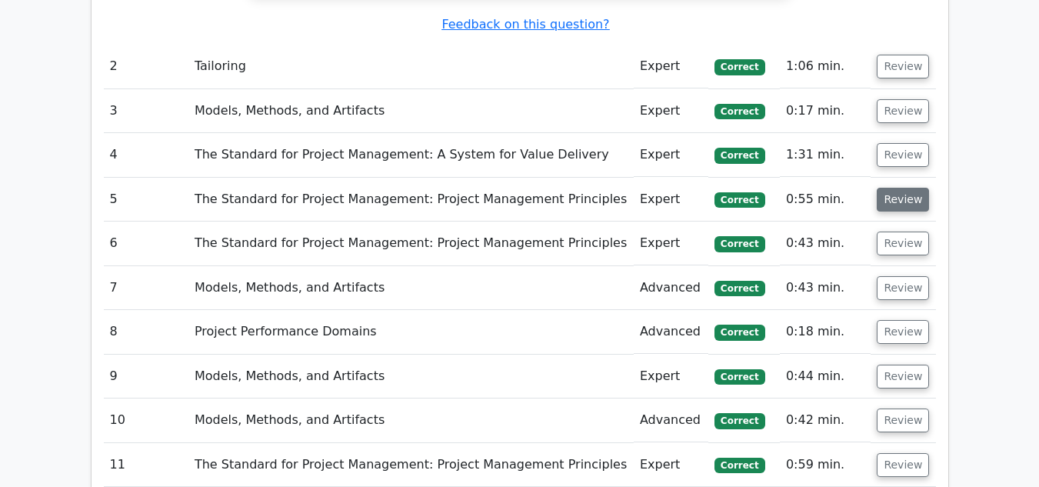
click at [898, 188] on button "Review" at bounding box center [903, 200] width 52 height 24
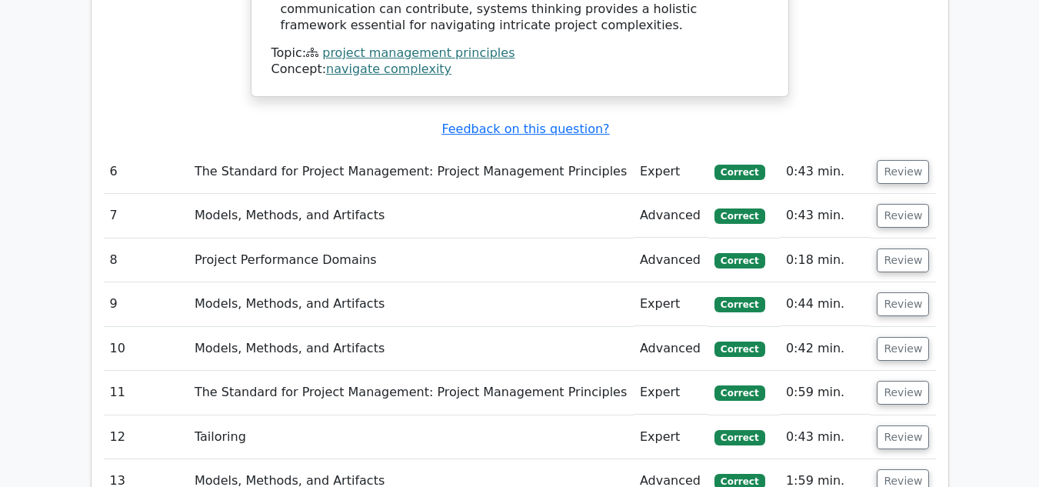
scroll to position [2454, 0]
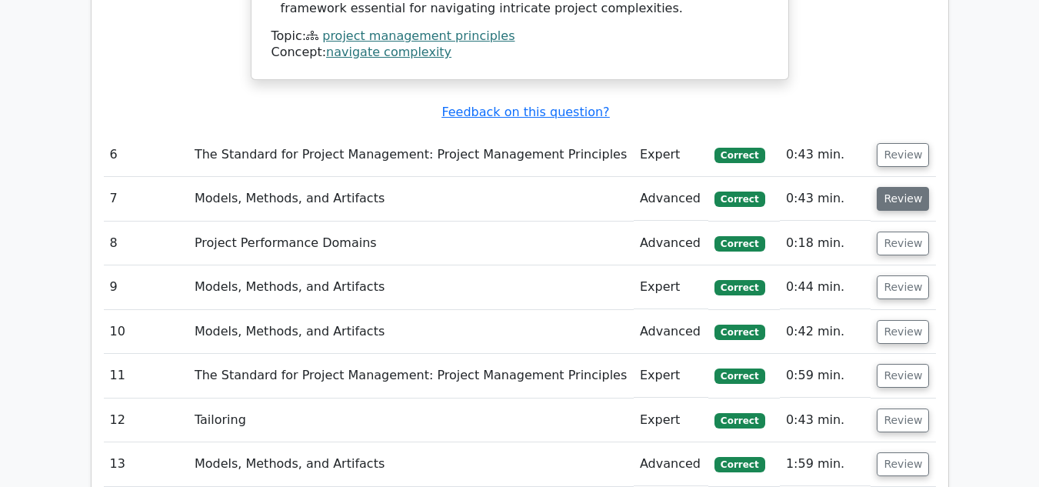
click at [916, 187] on button "Review" at bounding box center [903, 199] width 52 height 24
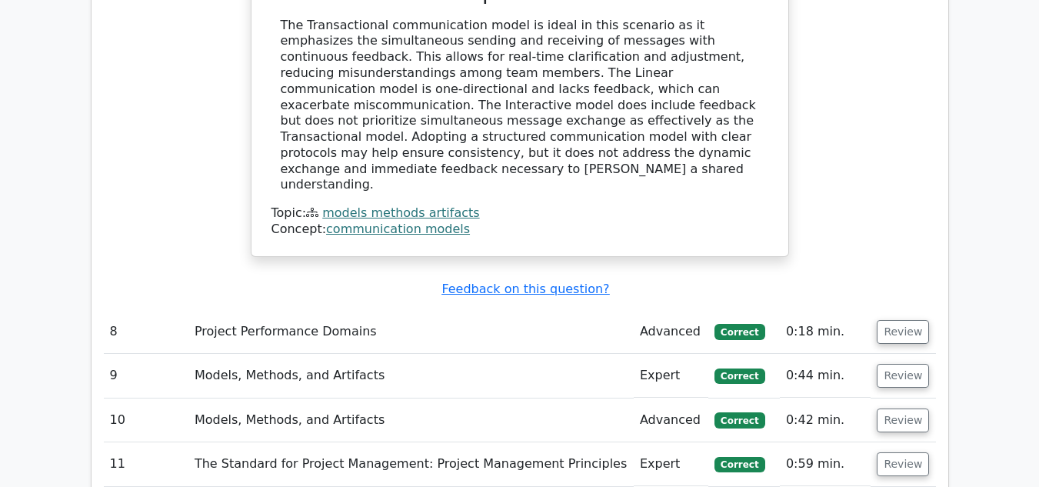
scroll to position [3223, 0]
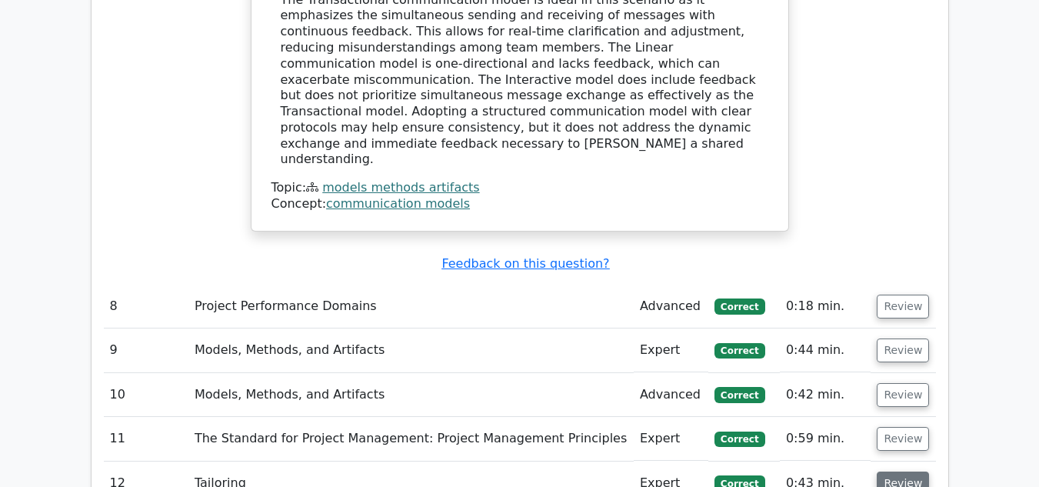
click at [903, 472] on button "Review" at bounding box center [903, 484] width 52 height 24
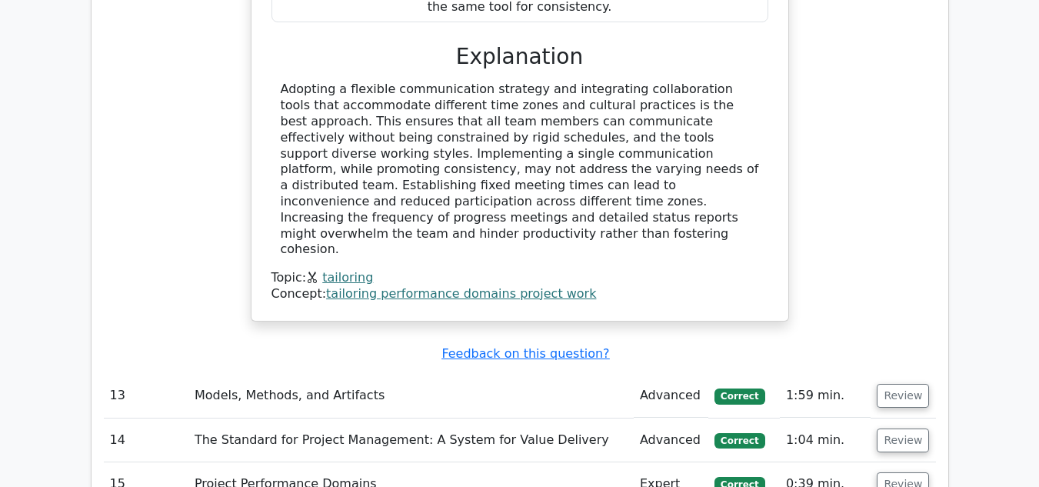
scroll to position [4146, 0]
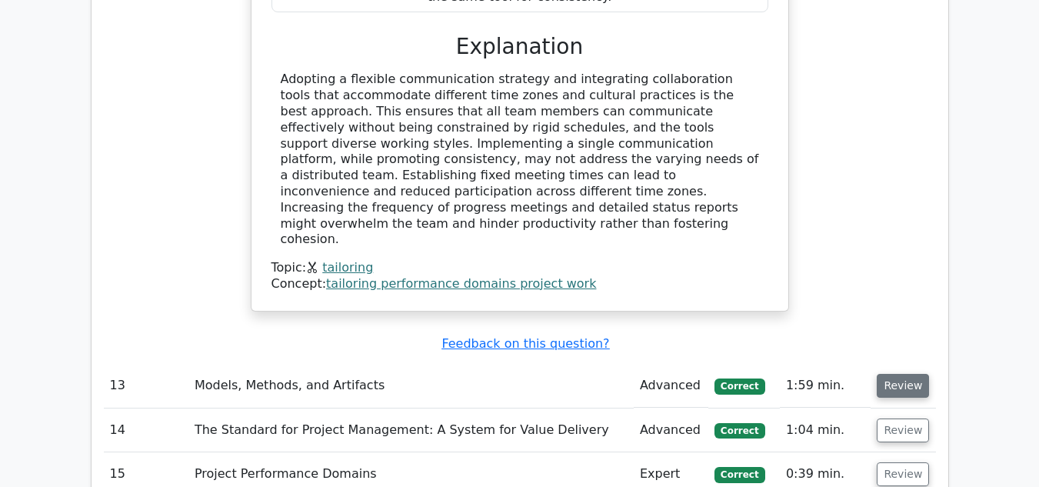
click at [902, 374] on button "Review" at bounding box center [903, 386] width 52 height 24
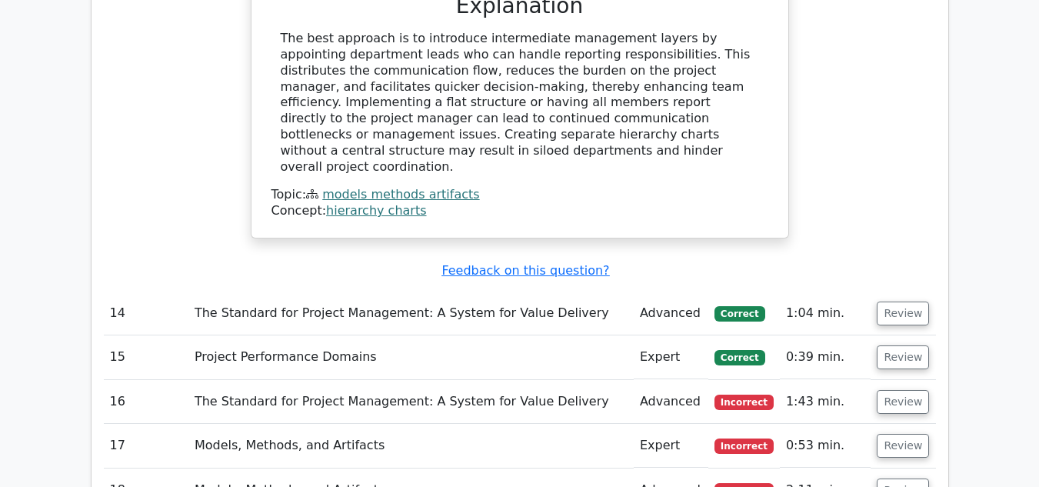
scroll to position [5069, 0]
click at [887, 301] on button "Review" at bounding box center [903, 313] width 52 height 24
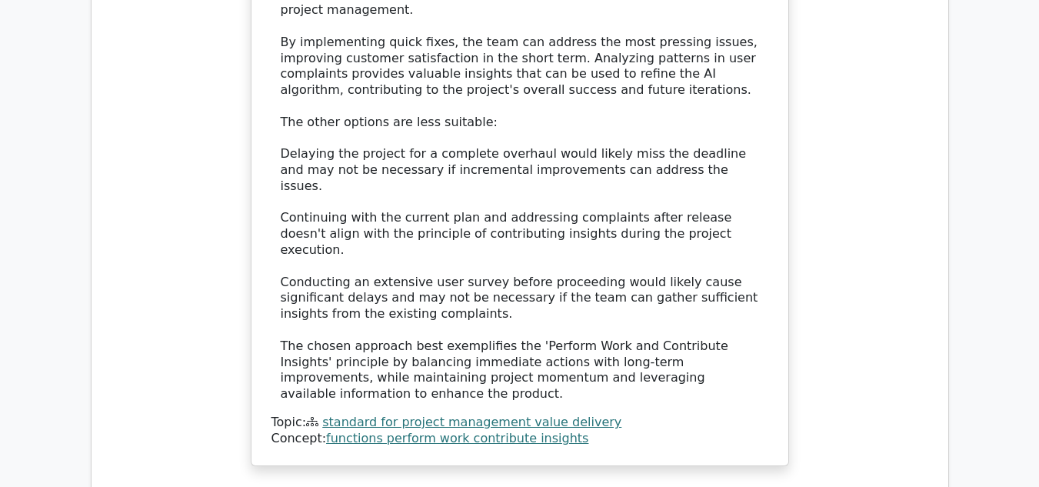
scroll to position [6223, 0]
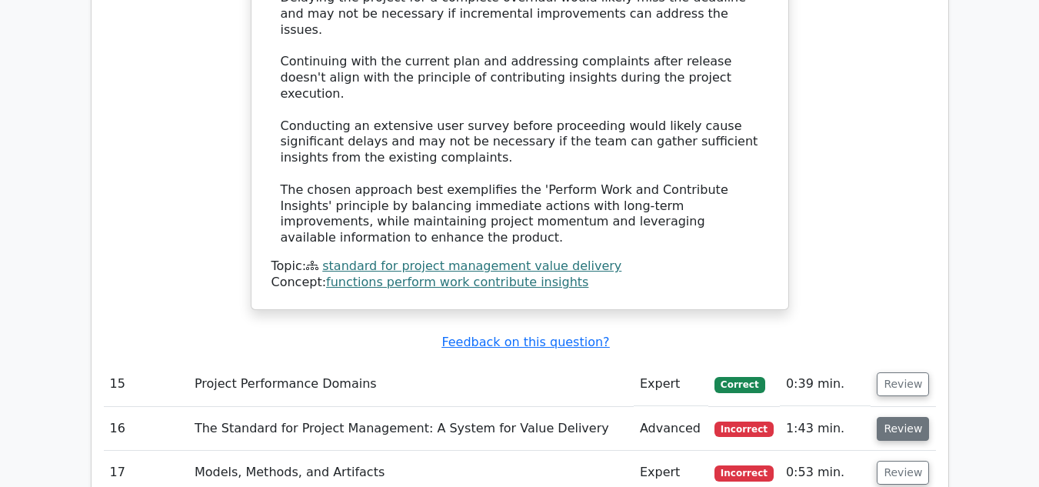
click at [892, 417] on button "Review" at bounding box center [903, 429] width 52 height 24
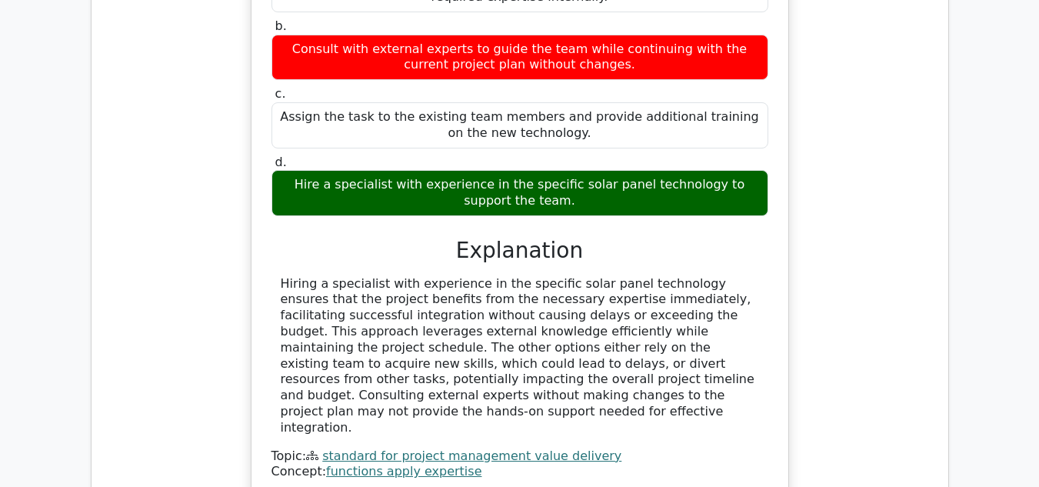
scroll to position [6916, 0]
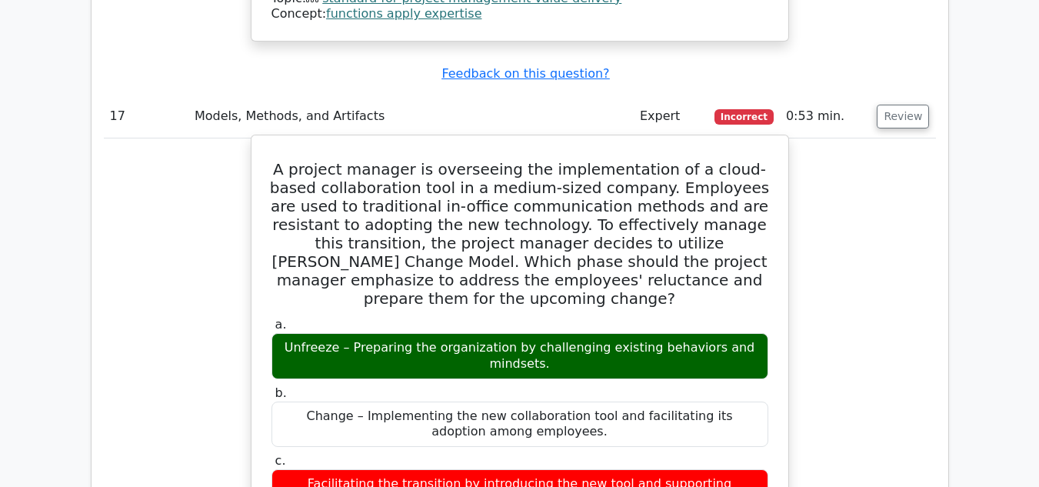
scroll to position [7454, 0]
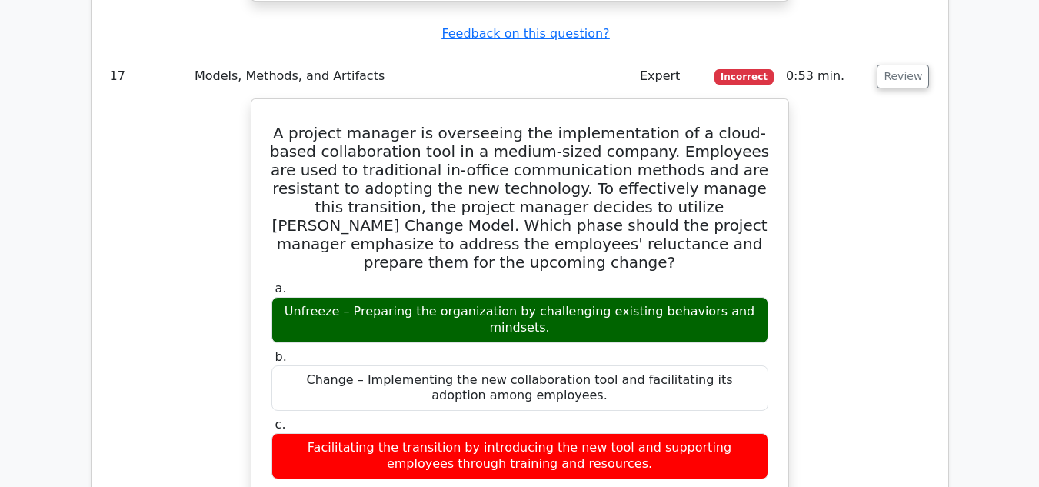
scroll to position [7377, 0]
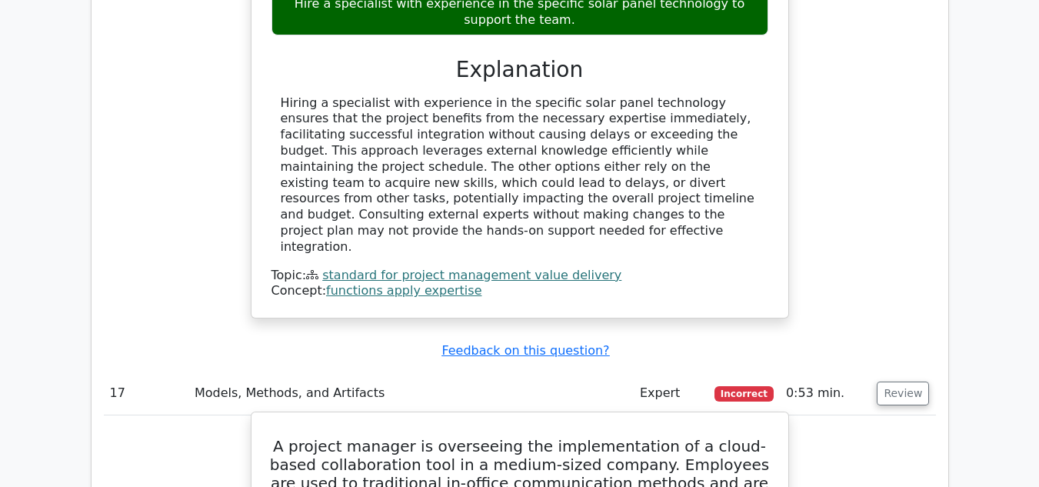
scroll to position [7069, 0]
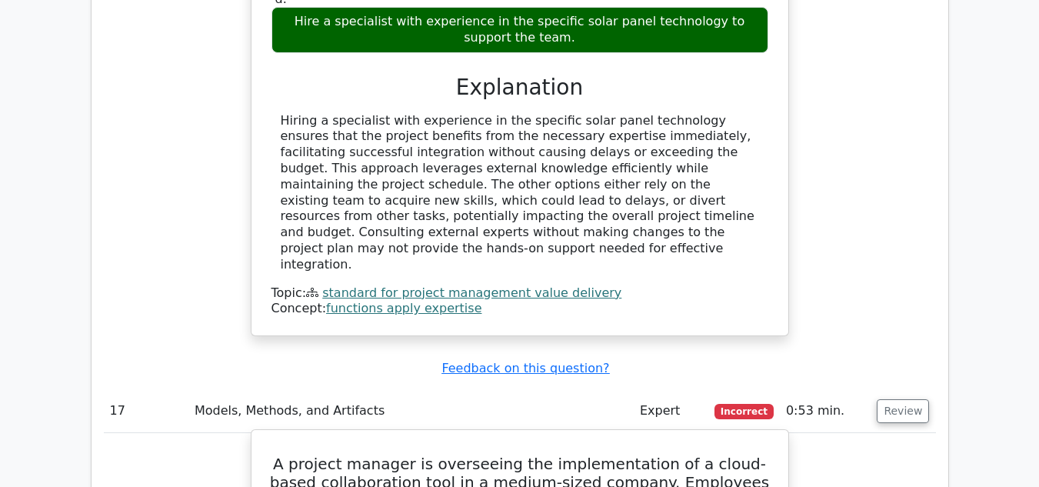
drag, startPoint x: 512, startPoint y: 172, endPoint x: 668, endPoint y: 164, distance: 156.3
copy h5 "Lewin’s Change Model"
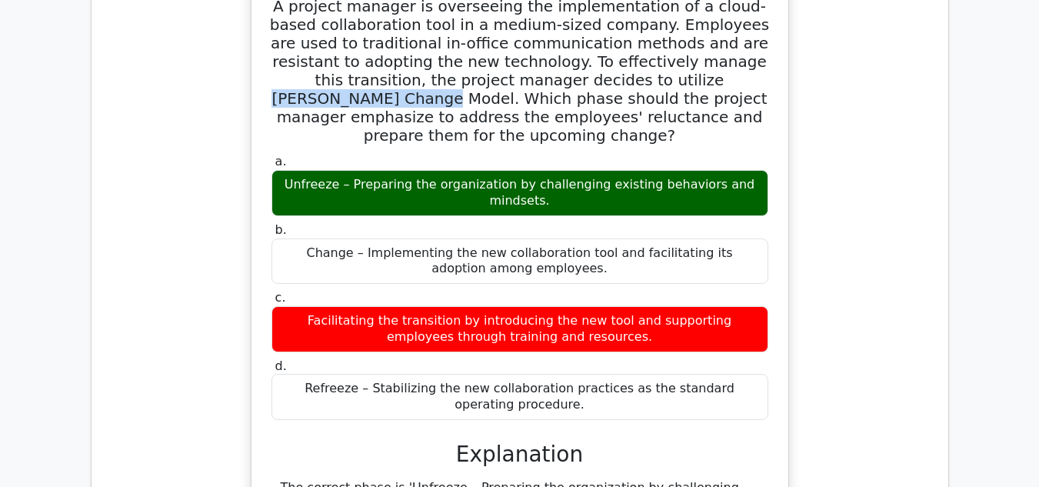
scroll to position [7608, 0]
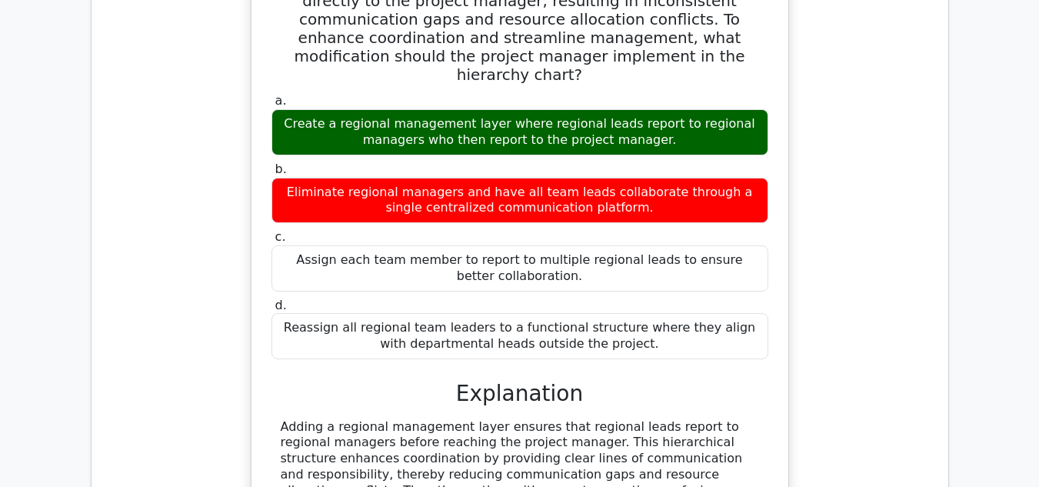
scroll to position [8377, 0]
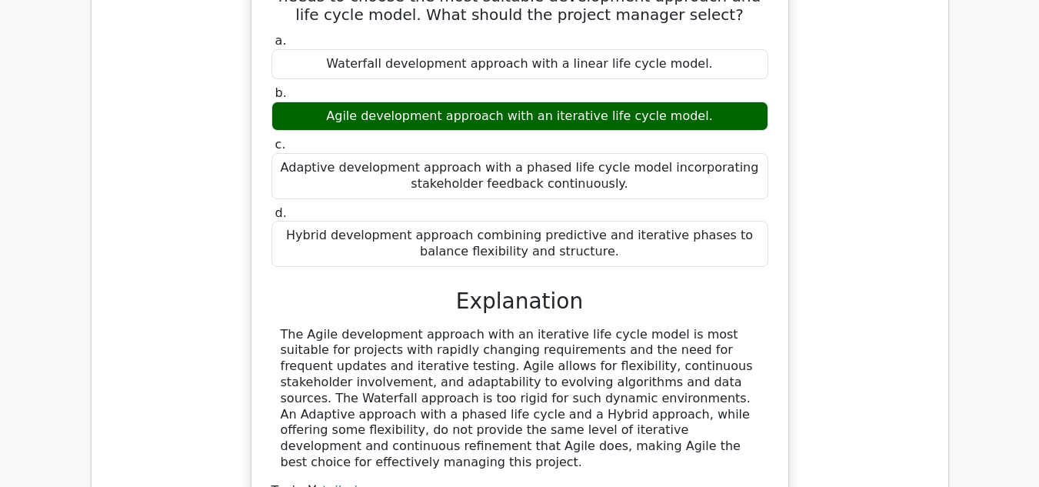
scroll to position [9223, 0]
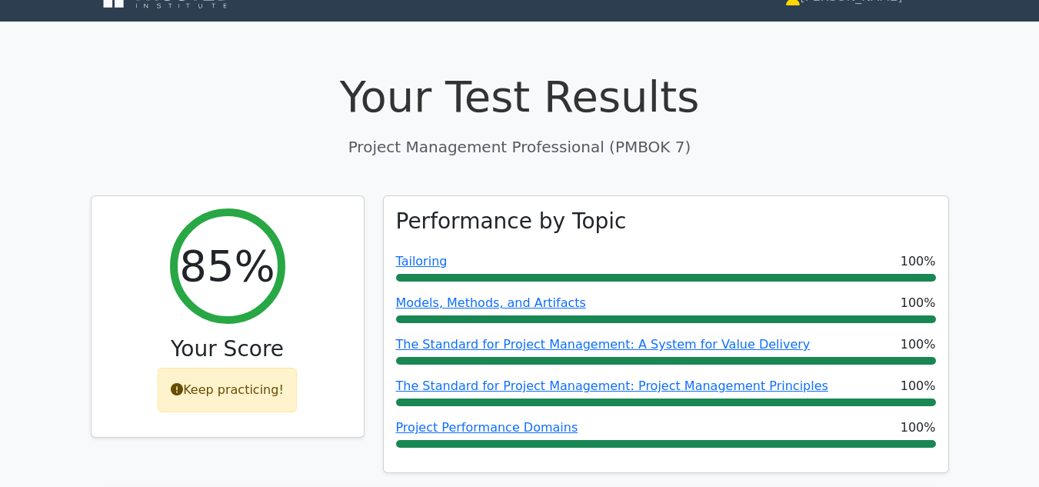
scroll to position [0, 0]
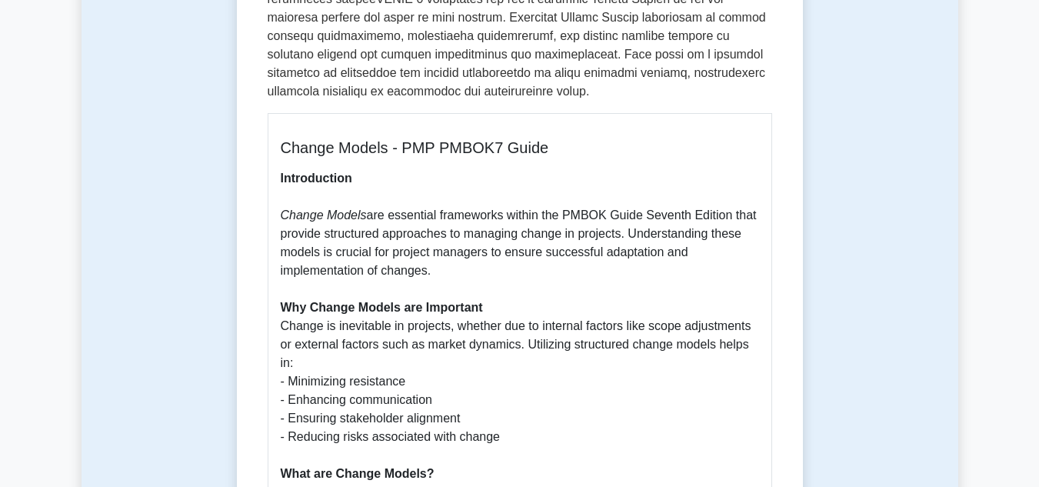
scroll to position [308, 0]
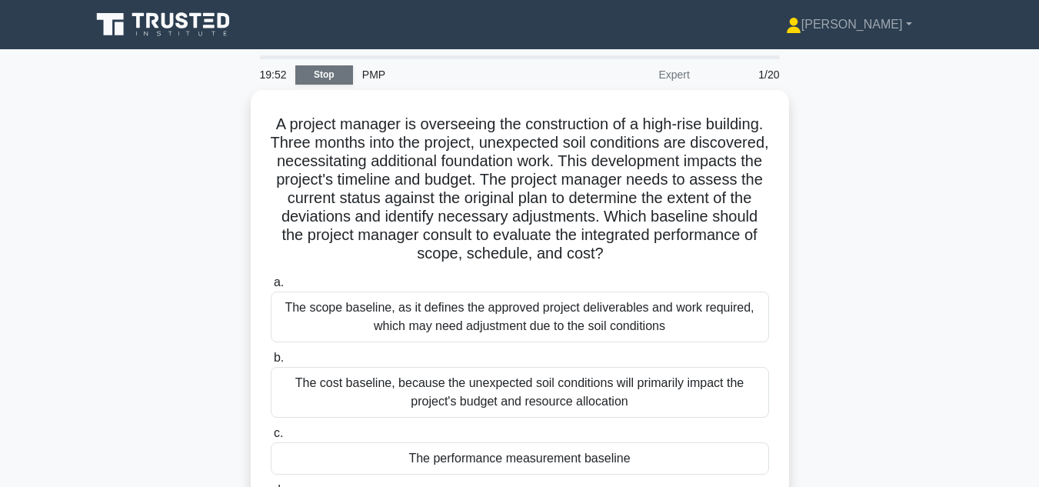
click at [316, 70] on link "Stop" at bounding box center [324, 74] width 58 height 19
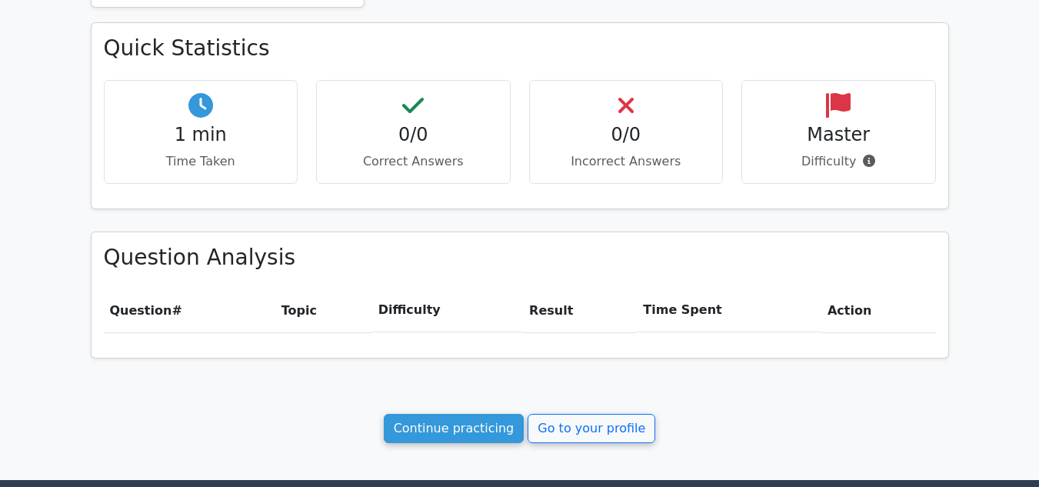
scroll to position [538, 0]
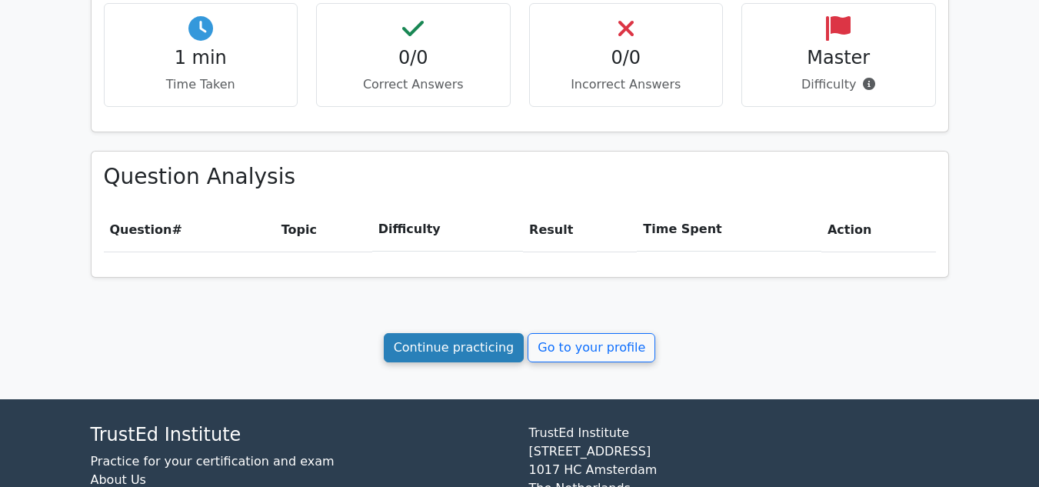
click at [488, 352] on link "Continue practicing" at bounding box center [454, 347] width 141 height 29
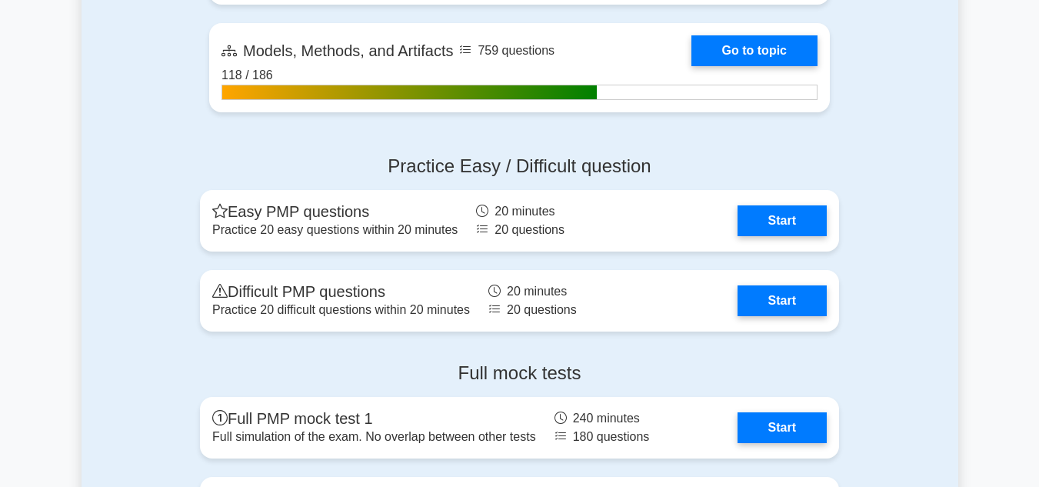
scroll to position [1231, 0]
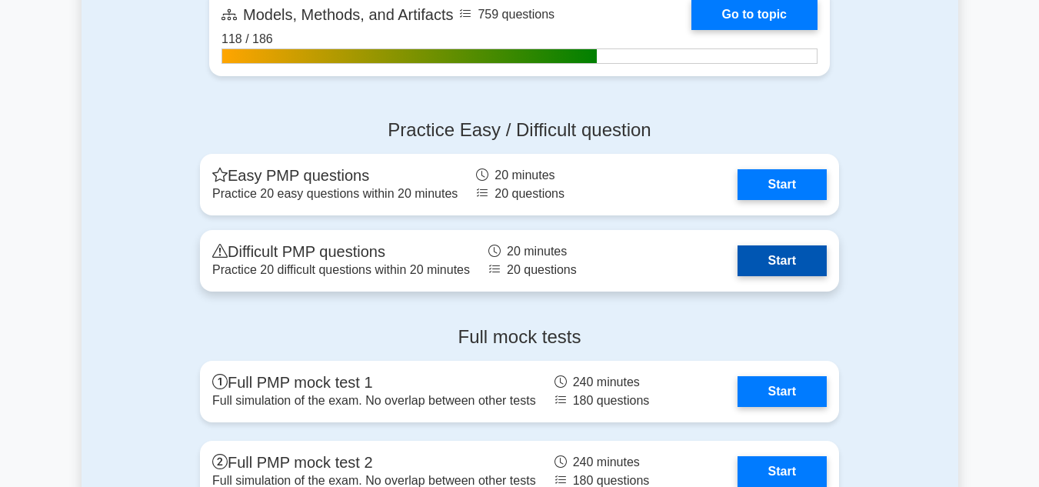
click at [768, 262] on link "Start" at bounding box center [782, 260] width 89 height 31
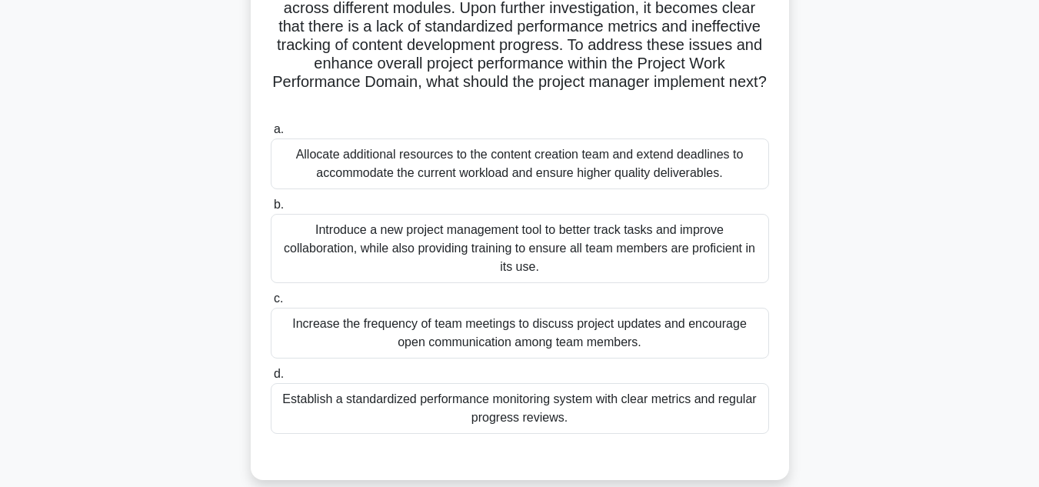
scroll to position [231, 0]
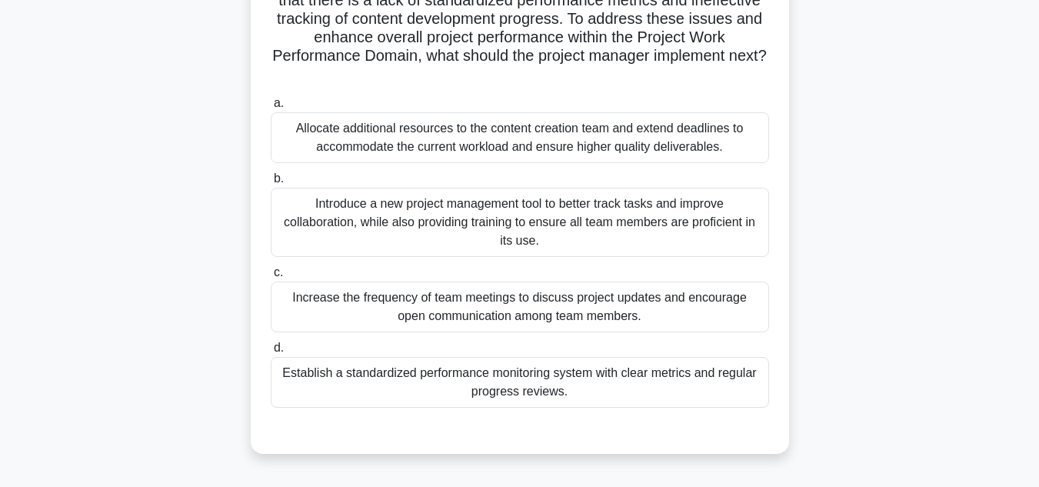
click at [410, 375] on div "Establish a standardized performance monitoring system with clear metrics and r…" at bounding box center [520, 382] width 498 height 51
click at [271, 353] on input "d. Establish a standardized performance monitoring system with clear metrics an…" at bounding box center [271, 348] width 0 height 10
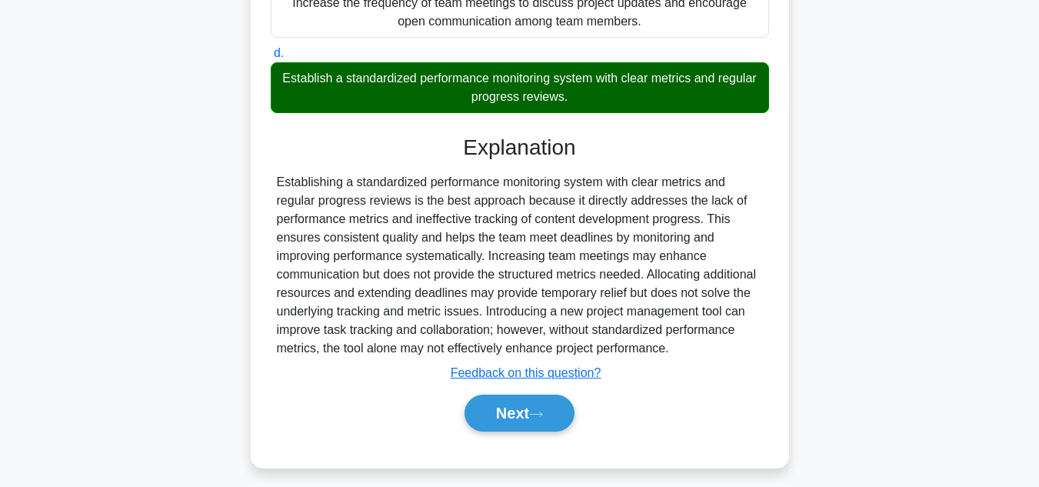
scroll to position [536, 0]
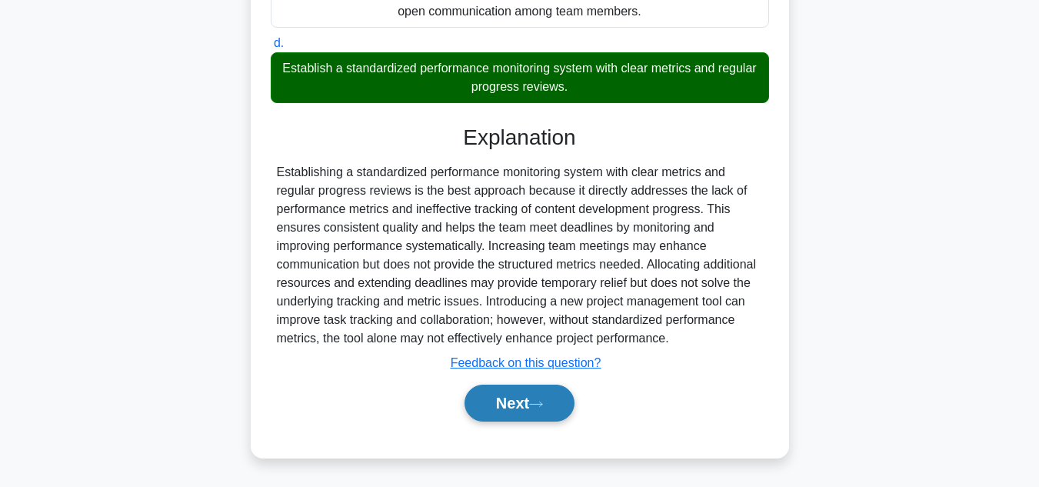
click at [483, 402] on button "Next" at bounding box center [520, 403] width 110 height 37
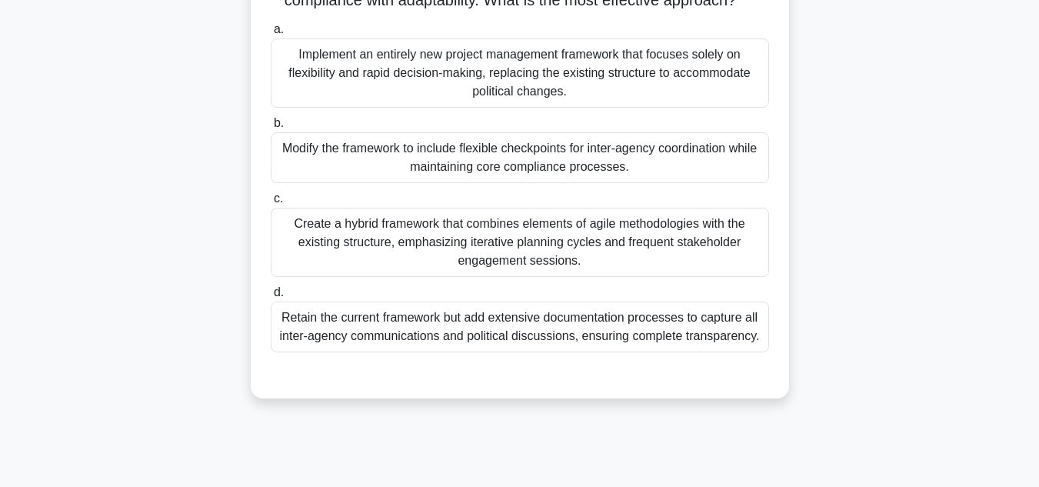
scroll to position [154, 0]
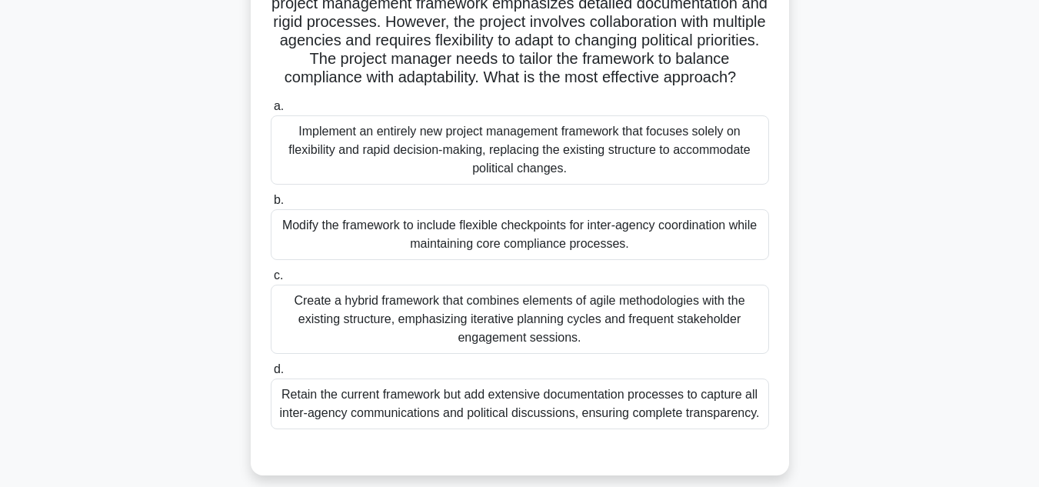
click at [600, 172] on div "Implement an entirely new project management framework that focuses solely on f…" at bounding box center [520, 149] width 498 height 69
click at [271, 112] on input "a. Implement an entirely new project management framework that focuses solely o…" at bounding box center [271, 107] width 0 height 10
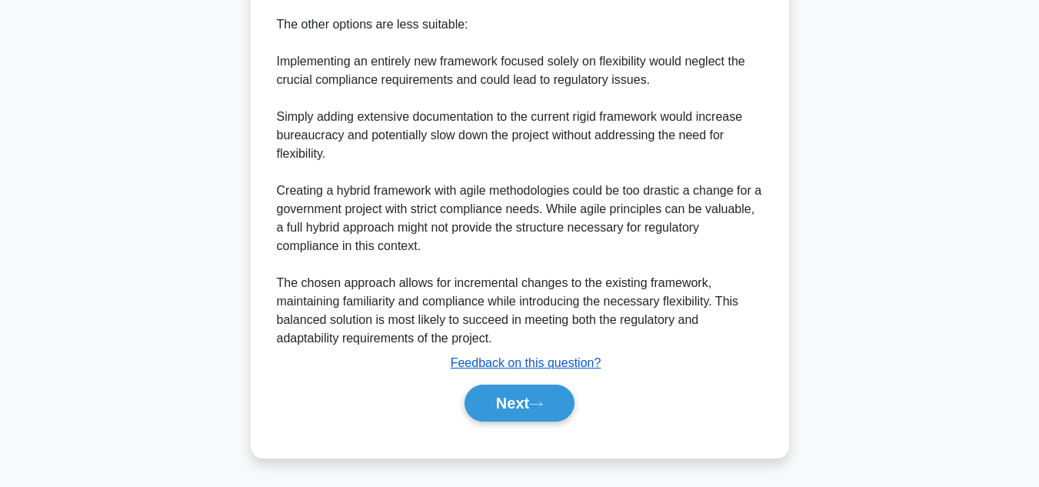
scroll to position [925, 0]
click at [508, 405] on button "Next" at bounding box center [520, 403] width 110 height 37
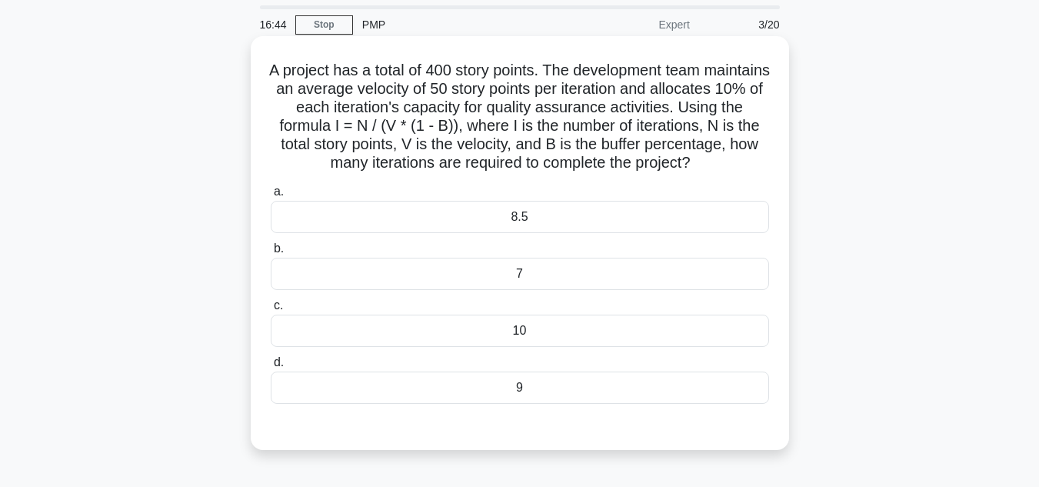
scroll to position [77, 0]
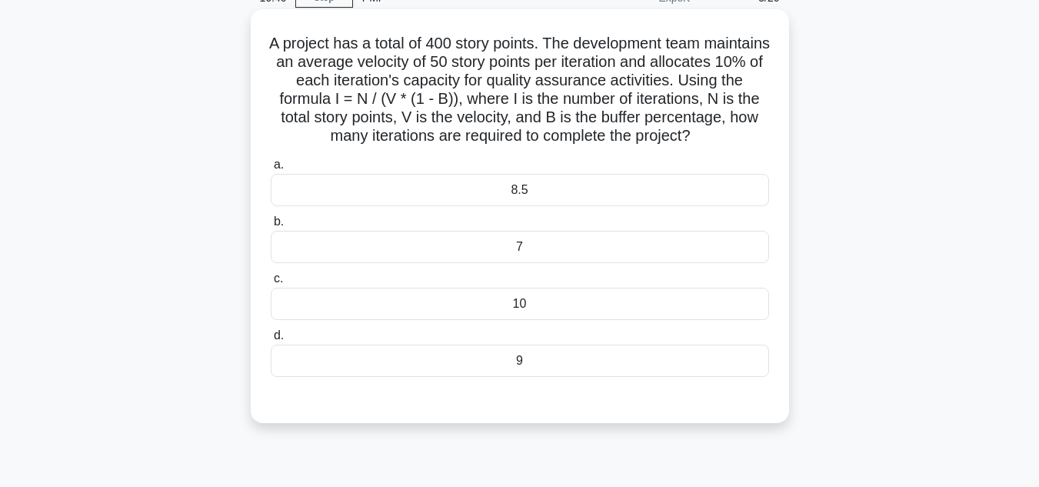
click at [526, 320] on div "10" at bounding box center [520, 304] width 498 height 32
click at [271, 284] on input "c. 10" at bounding box center [271, 279] width 0 height 10
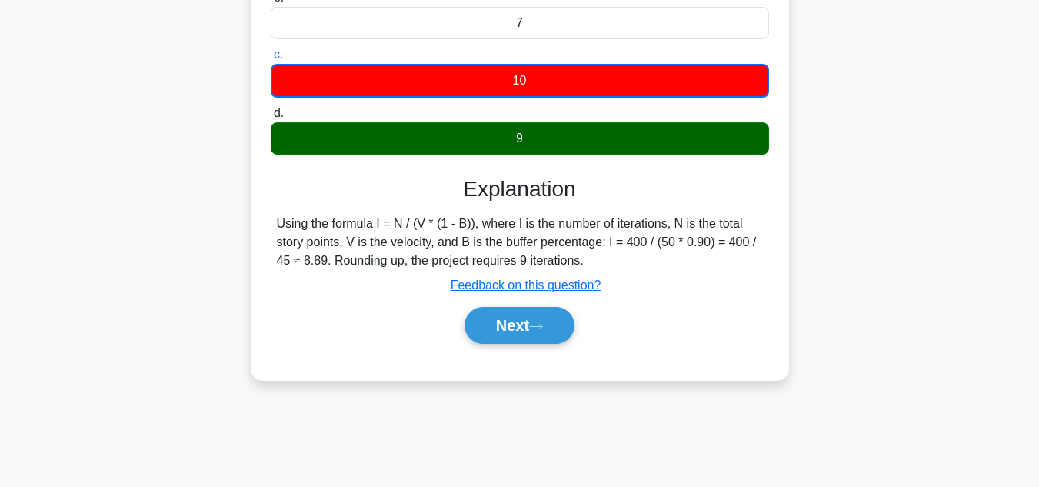
scroll to position [308, 0]
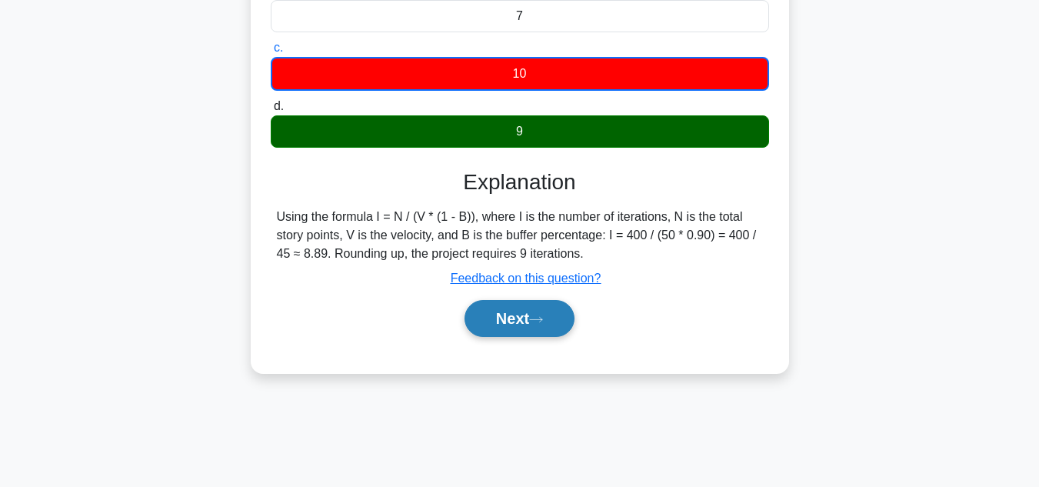
click at [542, 324] on icon at bounding box center [536, 319] width 14 height 8
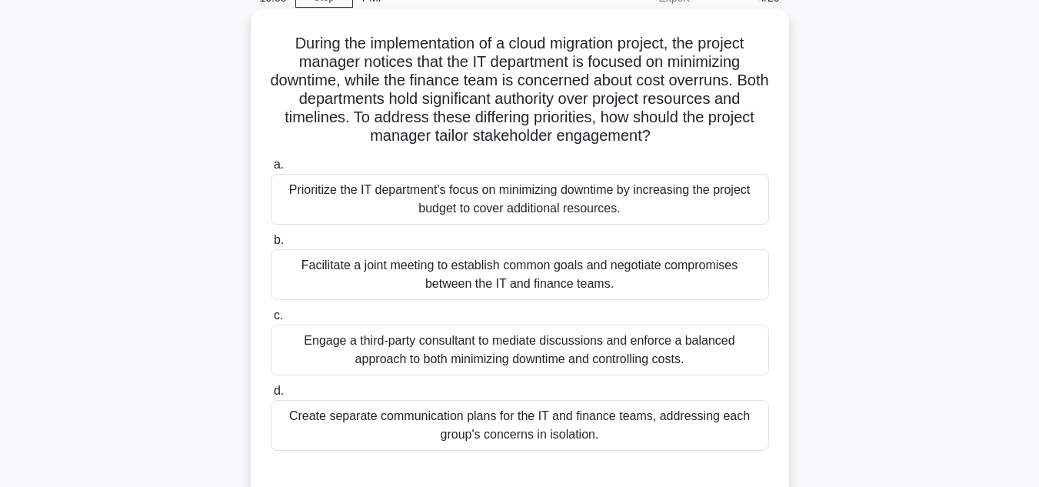
scroll to position [154, 0]
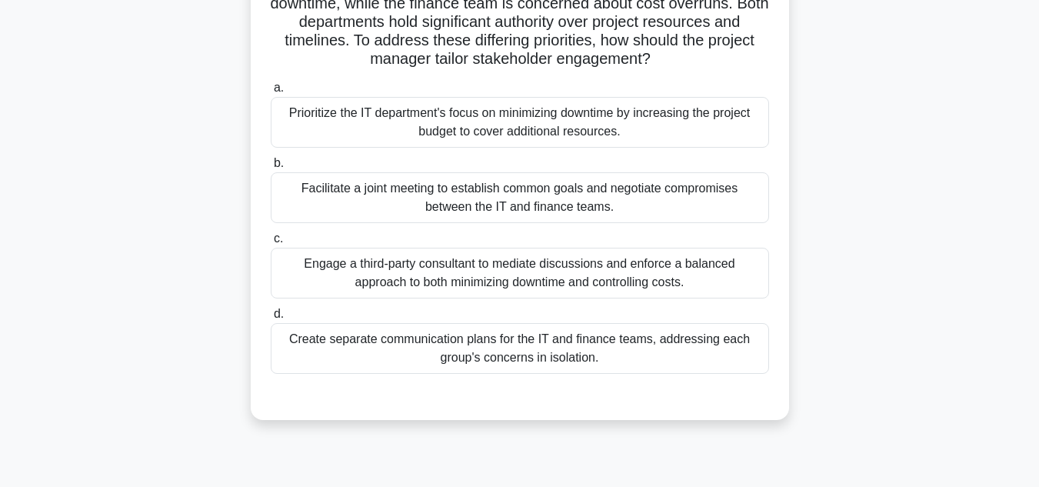
click at [496, 219] on div "Facilitate a joint meeting to establish common goals and negotiate compromises …" at bounding box center [520, 197] width 498 height 51
click at [271, 168] on input "b. Facilitate a joint meeting to establish common goals and negotiate compromis…" at bounding box center [271, 163] width 0 height 10
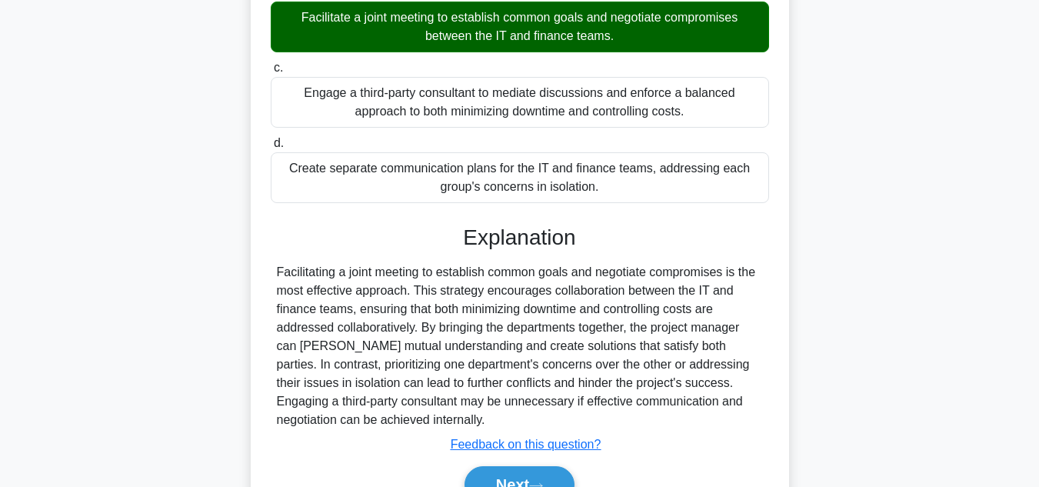
scroll to position [407, 0]
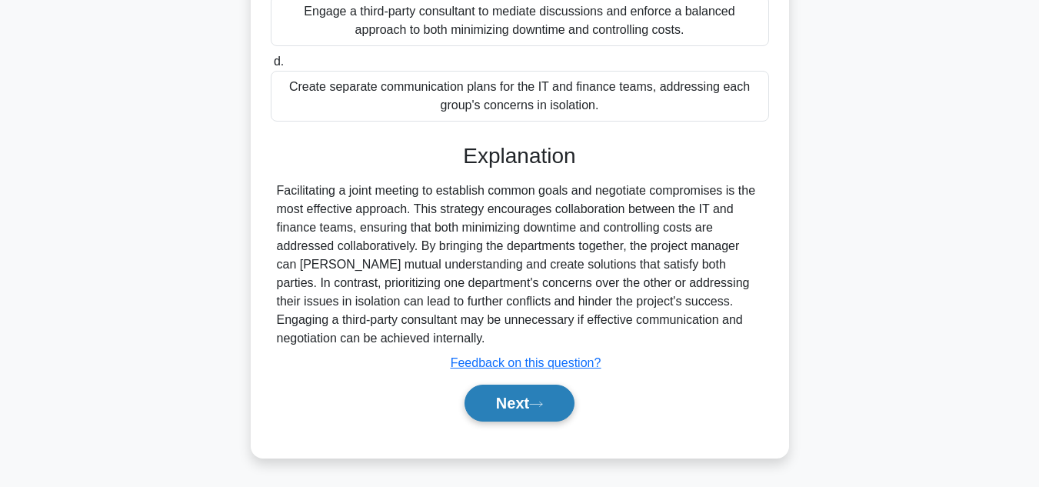
click at [502, 408] on button "Next" at bounding box center [520, 403] width 110 height 37
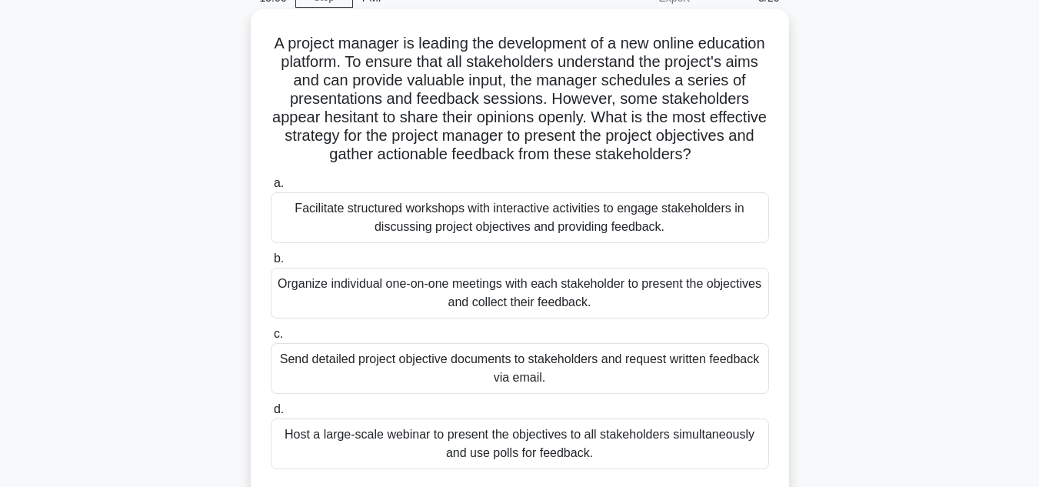
scroll to position [154, 0]
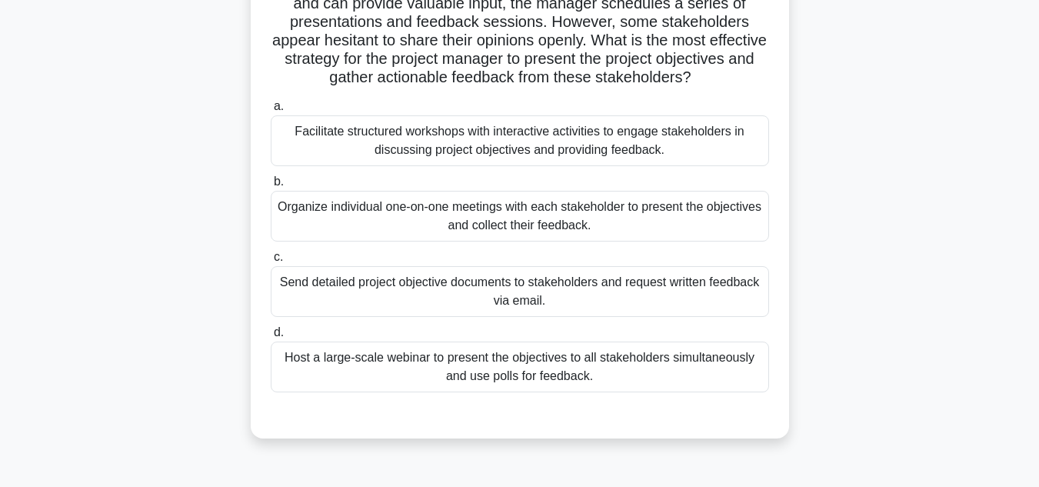
click at [549, 130] on div "Facilitate structured workshops with interactive activities to engage stakehold…" at bounding box center [520, 140] width 498 height 51
click at [271, 112] on input "a. Facilitate structured workshops with interactive activities to engage stakeh…" at bounding box center [271, 107] width 0 height 10
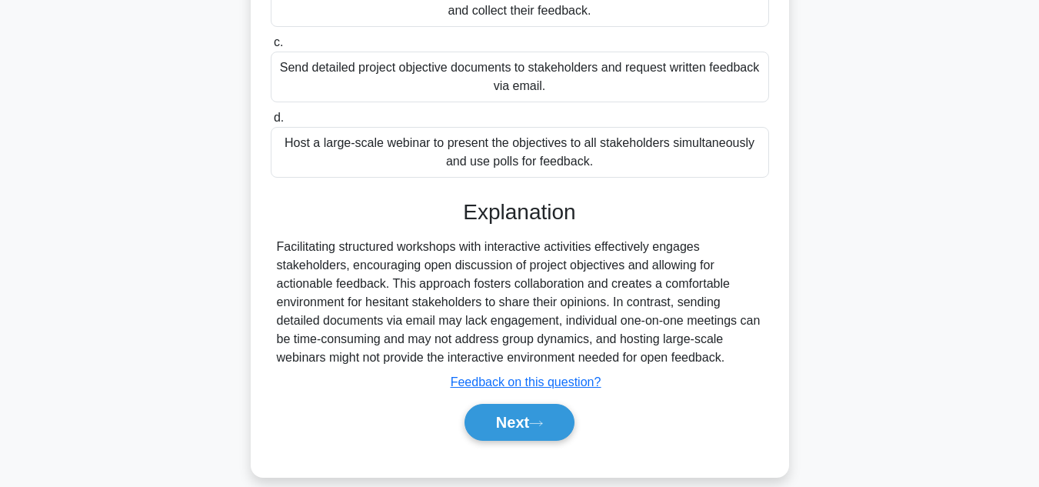
scroll to position [388, 0]
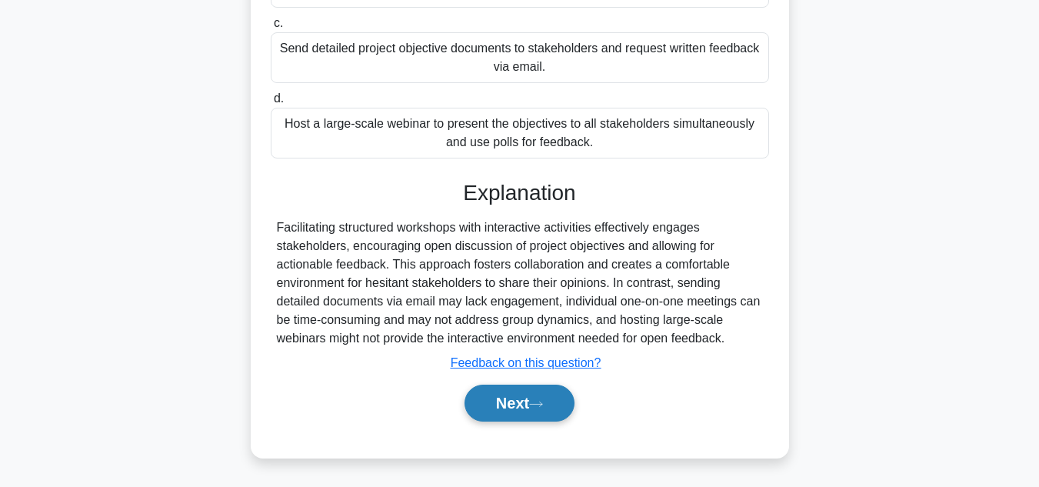
click at [489, 411] on button "Next" at bounding box center [520, 403] width 110 height 37
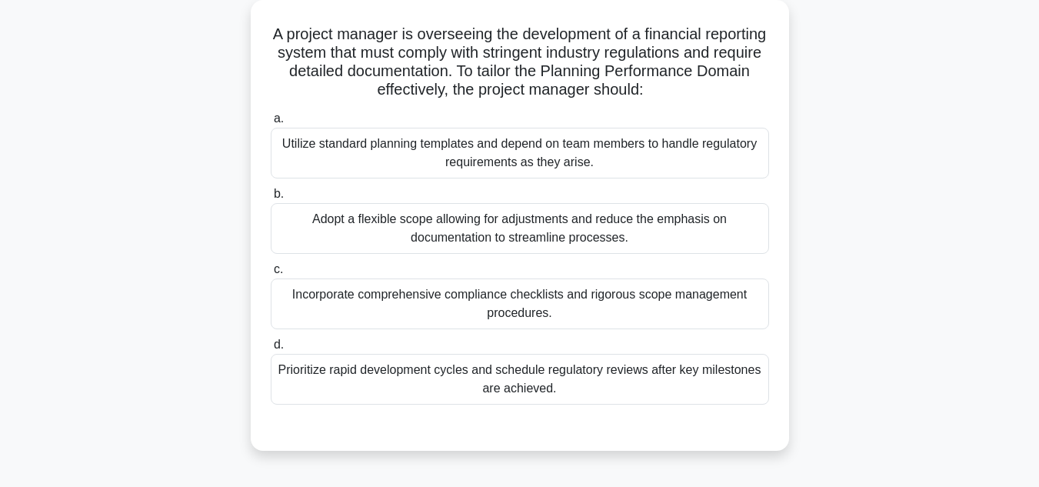
scroll to position [113, 0]
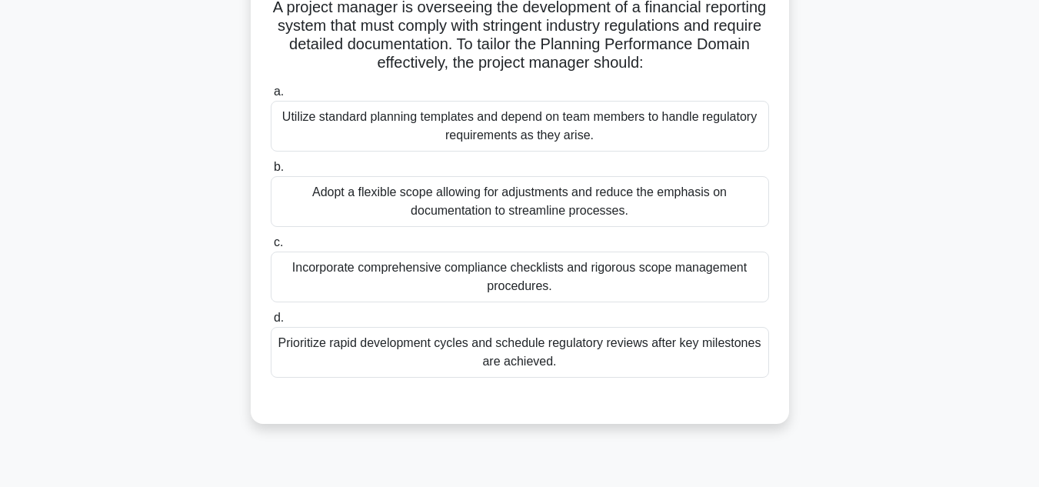
click at [528, 278] on div "Incorporate comprehensive compliance checklists and rigorous scope management p…" at bounding box center [520, 277] width 498 height 51
click at [271, 248] on input "c. Incorporate comprehensive compliance checklists and rigorous scope managemen…" at bounding box center [271, 243] width 0 height 10
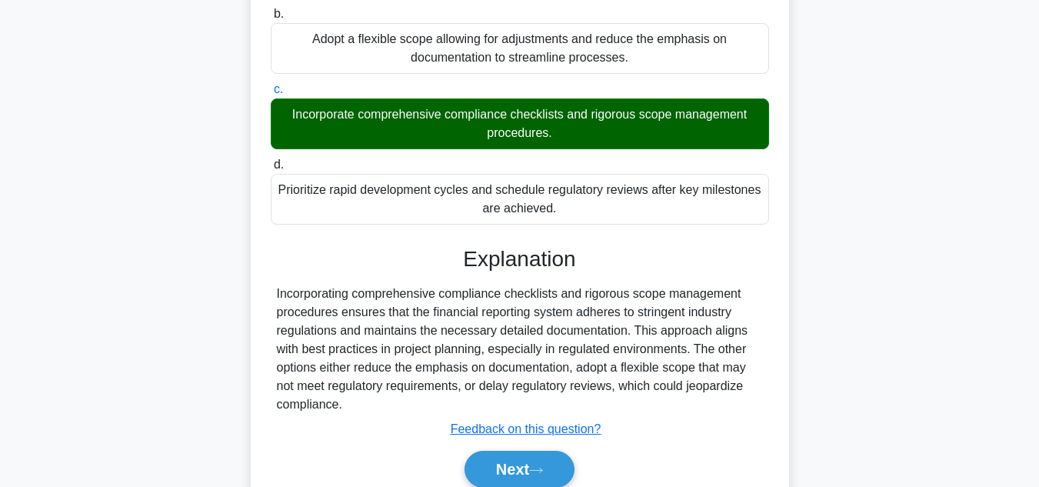
scroll to position [344, 0]
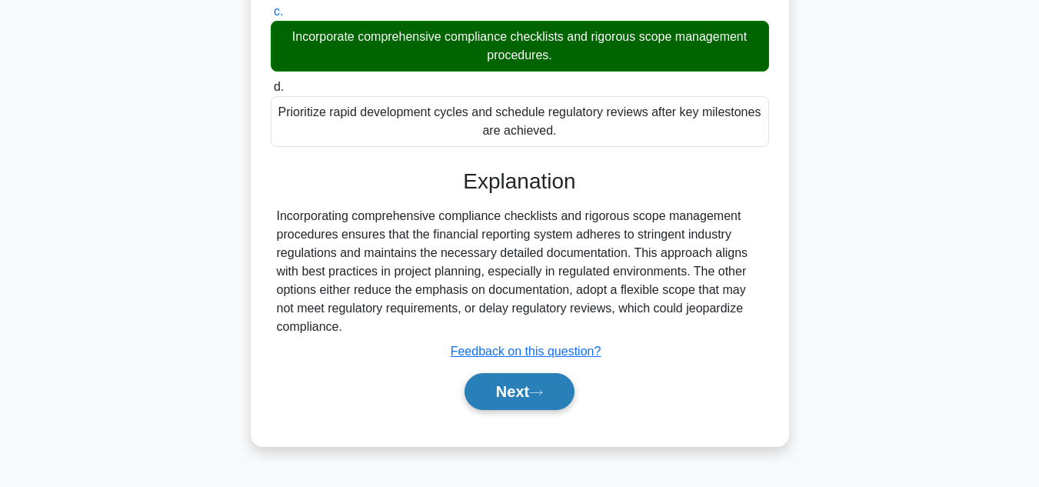
click at [515, 396] on button "Next" at bounding box center [520, 391] width 110 height 37
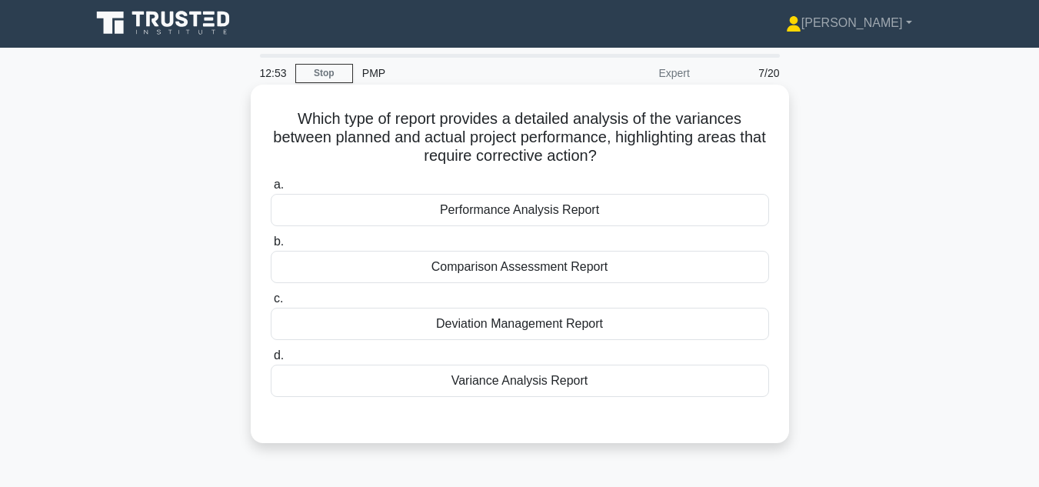
scroll to position [0, 0]
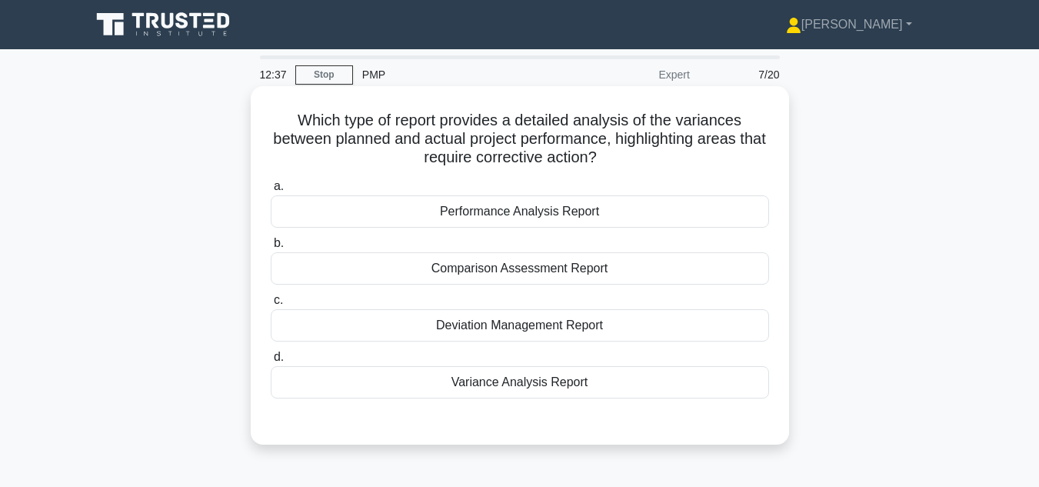
click at [496, 385] on div "Variance Analysis Report" at bounding box center [520, 382] width 498 height 32
click at [271, 362] on input "d. Variance Analysis Report" at bounding box center [271, 357] width 0 height 10
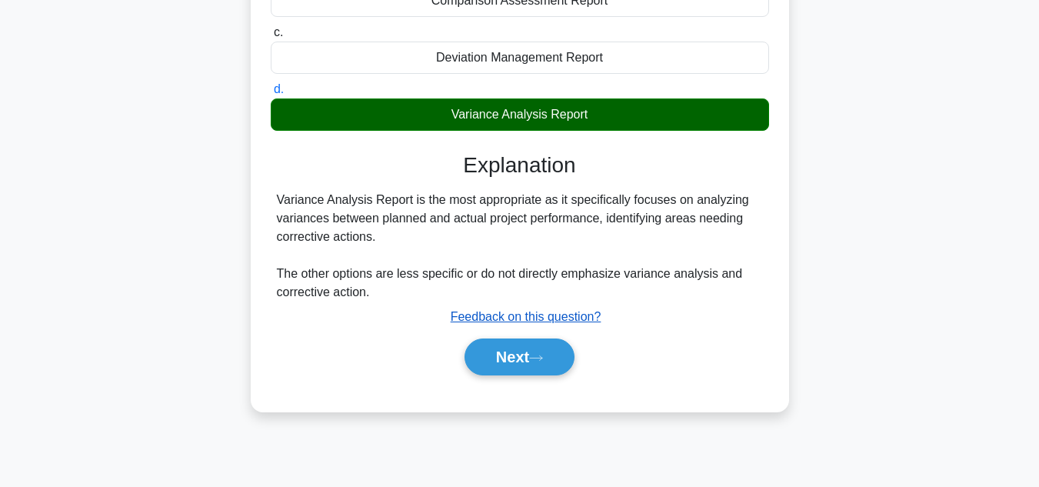
scroll to position [344, 0]
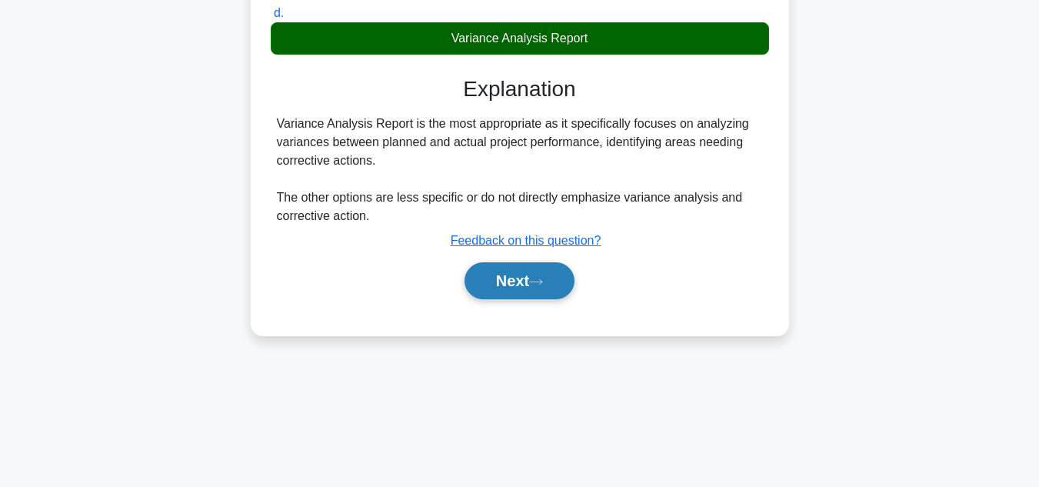
click at [515, 285] on button "Next" at bounding box center [520, 280] width 110 height 37
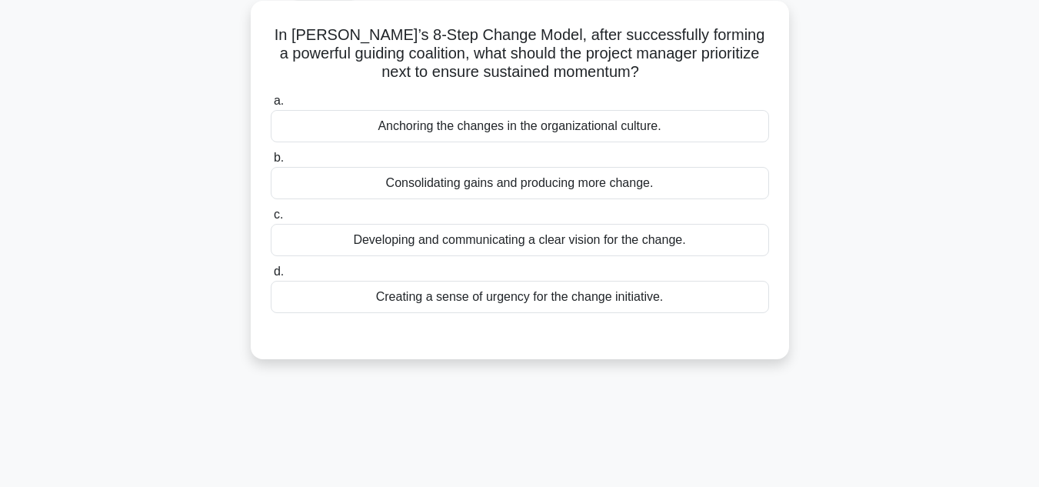
scroll to position [36, 0]
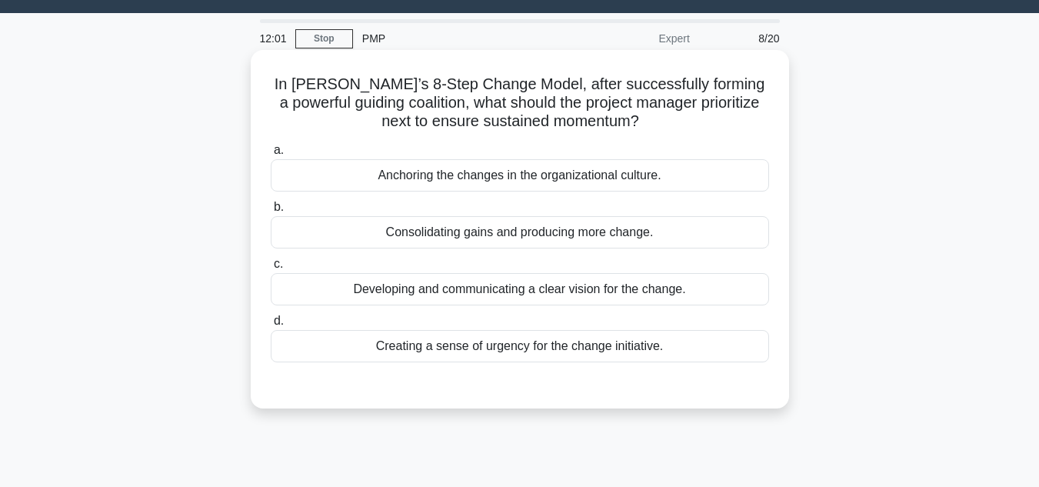
click at [615, 295] on div "Developing and communicating a clear vision for the change." at bounding box center [520, 289] width 498 height 32
click at [271, 269] on input "c. Developing and communicating a clear vision for the change." at bounding box center [271, 264] width 0 height 10
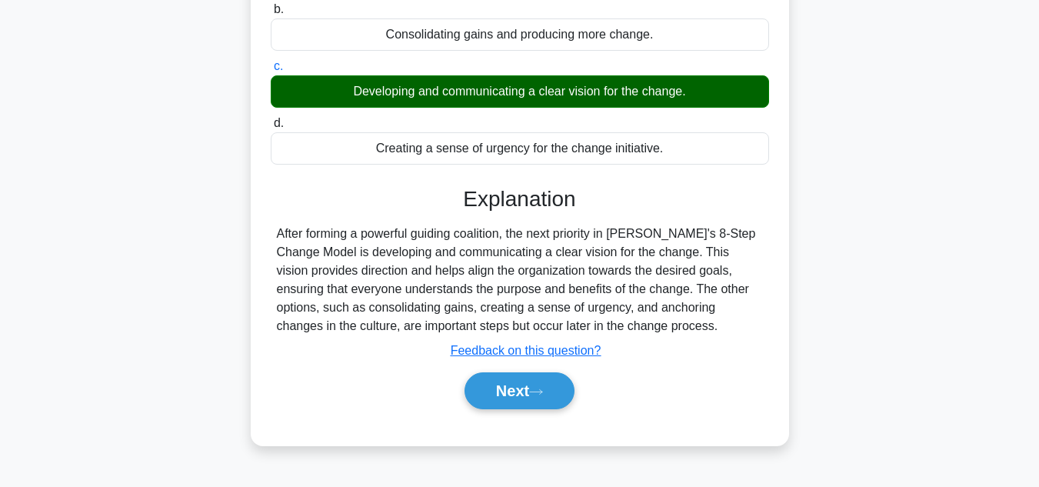
scroll to position [344, 0]
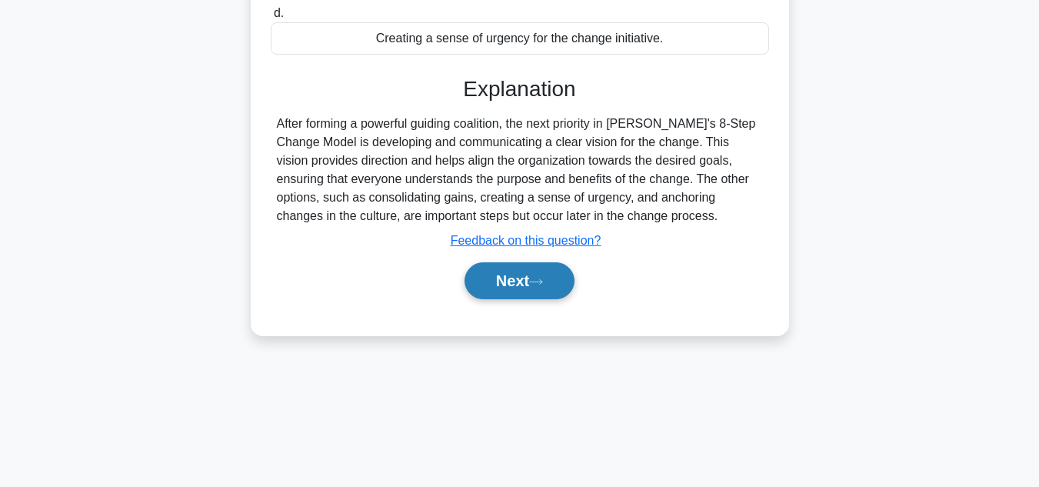
click at [522, 289] on button "Next" at bounding box center [520, 280] width 110 height 37
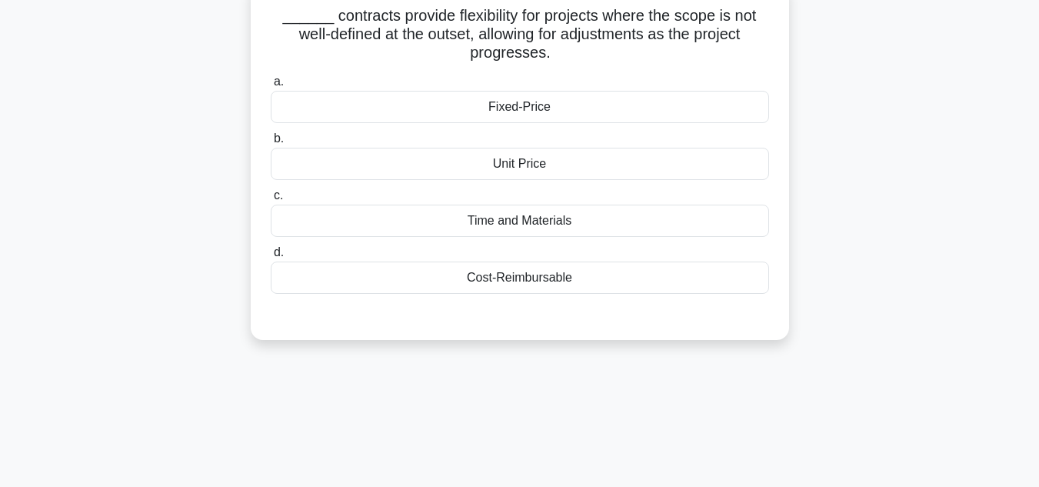
scroll to position [0, 0]
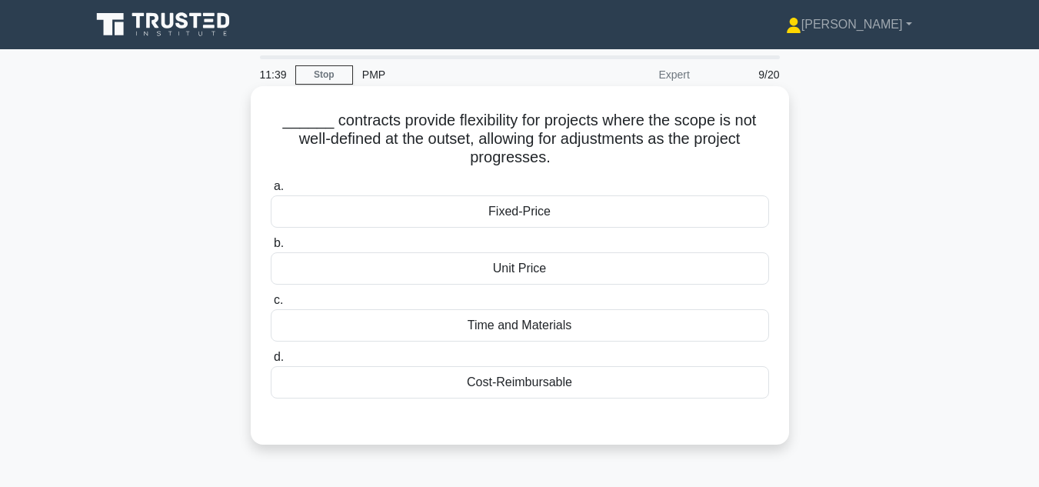
click at [542, 332] on div "Time and Materials" at bounding box center [520, 325] width 498 height 32
click at [271, 305] on input "c. Time and Materials" at bounding box center [271, 300] width 0 height 10
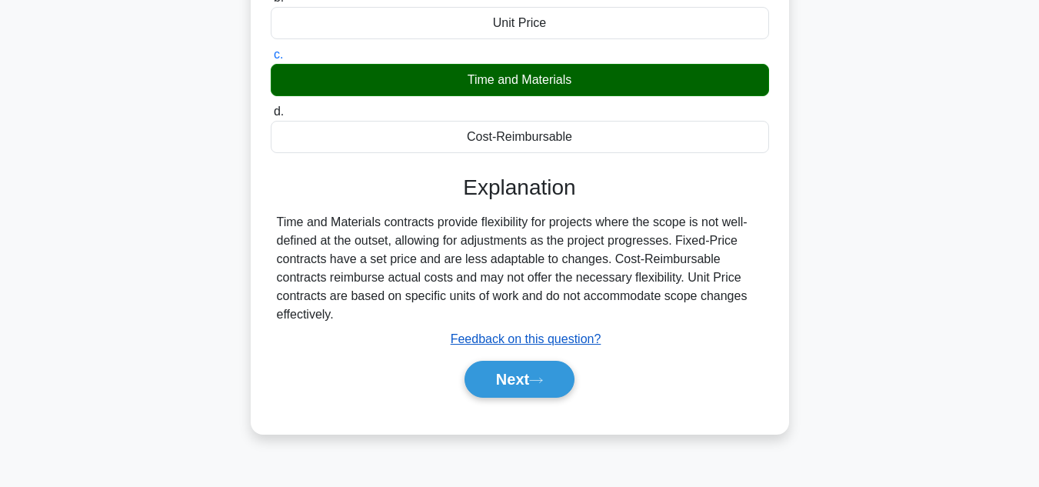
scroll to position [344, 0]
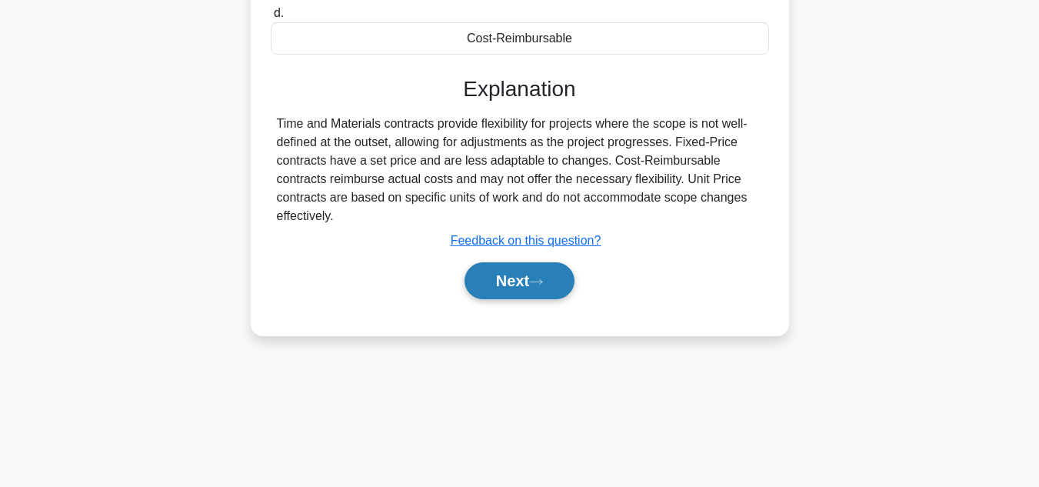
click at [522, 282] on button "Next" at bounding box center [520, 280] width 110 height 37
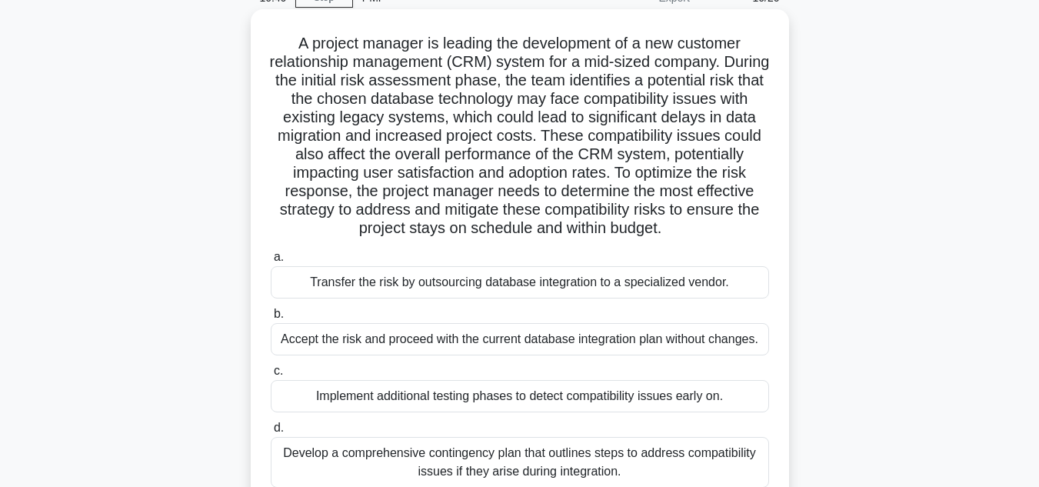
scroll to position [154, 0]
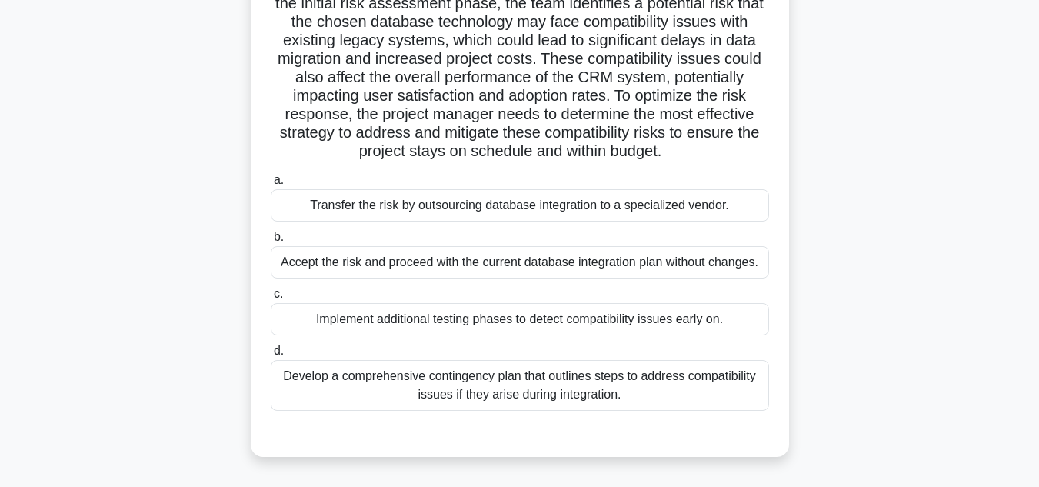
click at [508, 327] on div "Implement additional testing phases to detect compatibility issues early on." at bounding box center [520, 319] width 498 height 32
click at [271, 299] on input "c. Implement additional testing phases to detect compatibility issues early on." at bounding box center [271, 294] width 0 height 10
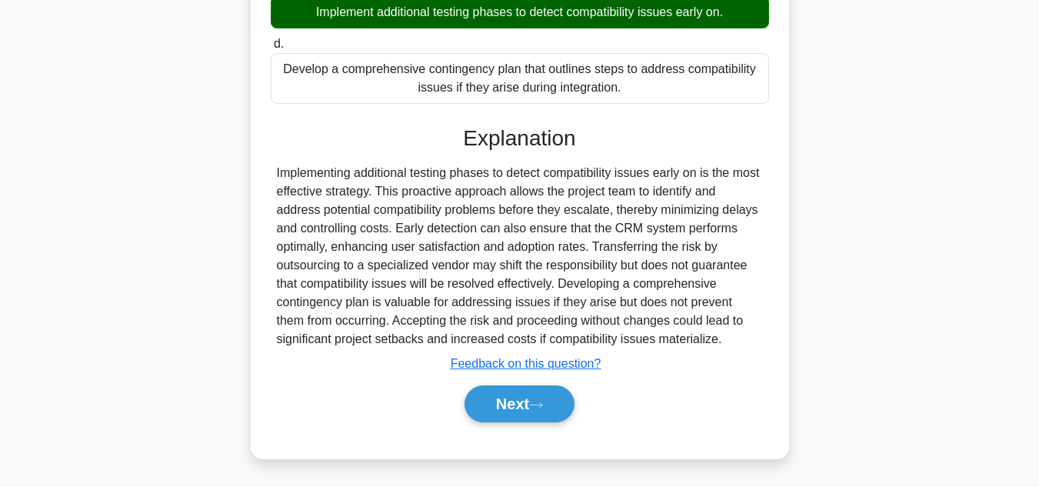
scroll to position [462, 0]
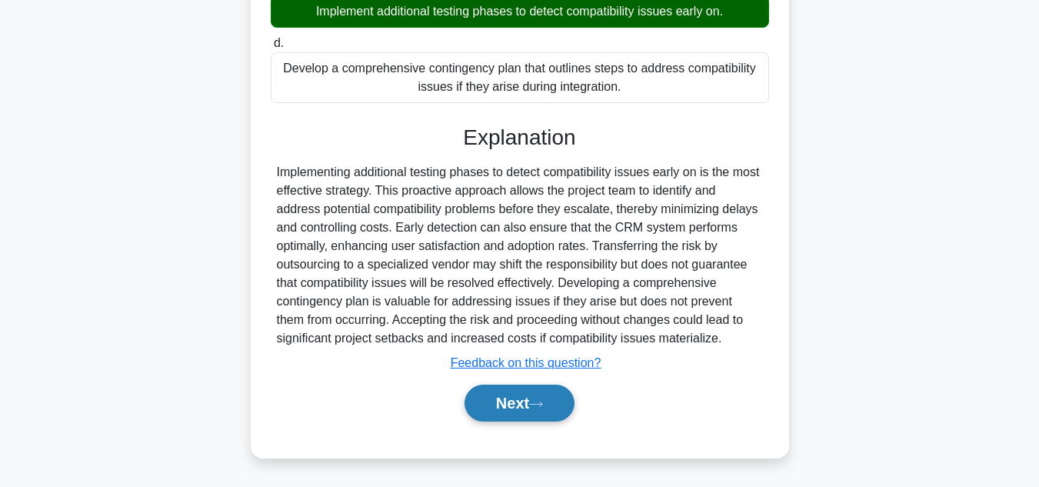
click at [509, 408] on button "Next" at bounding box center [520, 403] width 110 height 37
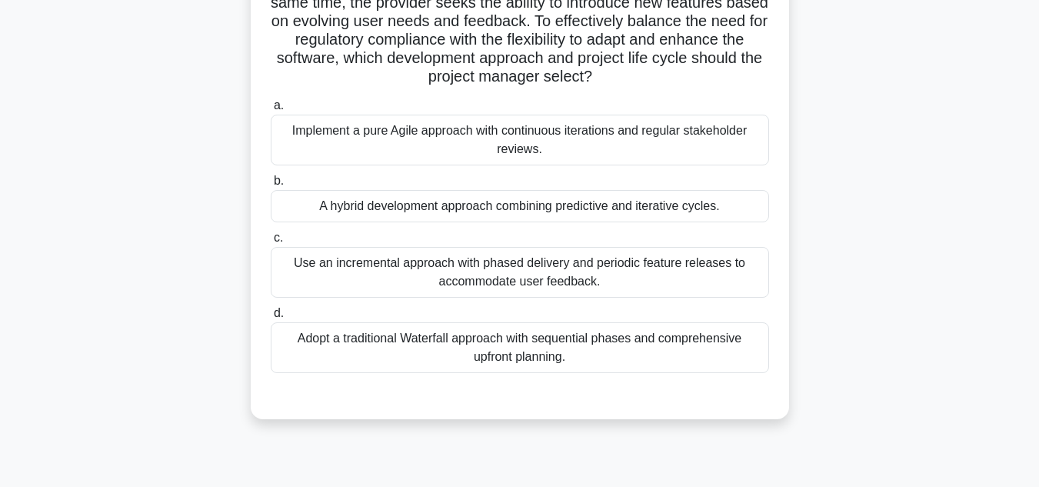
scroll to position [231, 0]
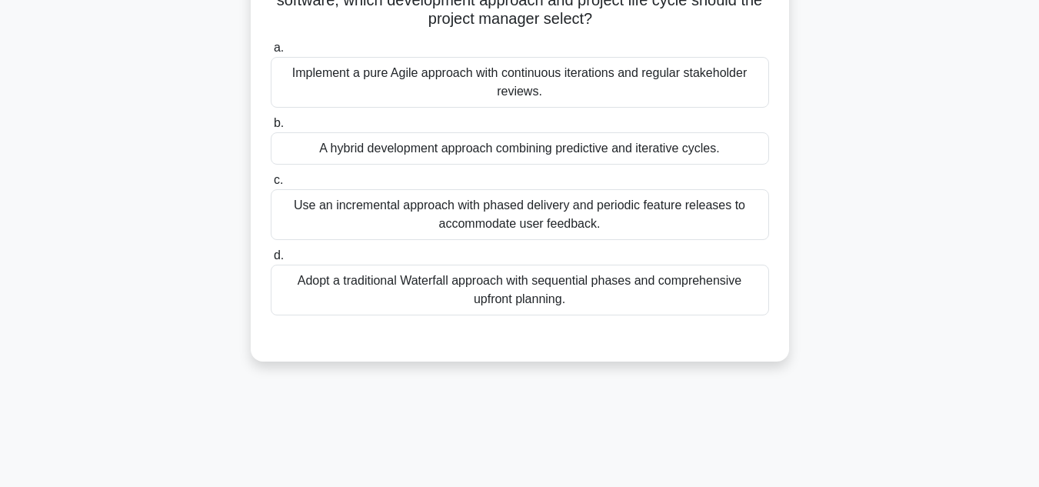
click at [408, 152] on div "A hybrid development approach combining predictive and iterative cycles." at bounding box center [520, 148] width 498 height 32
click at [271, 128] on input "b. A hybrid development approach combining predictive and iterative cycles." at bounding box center [271, 123] width 0 height 10
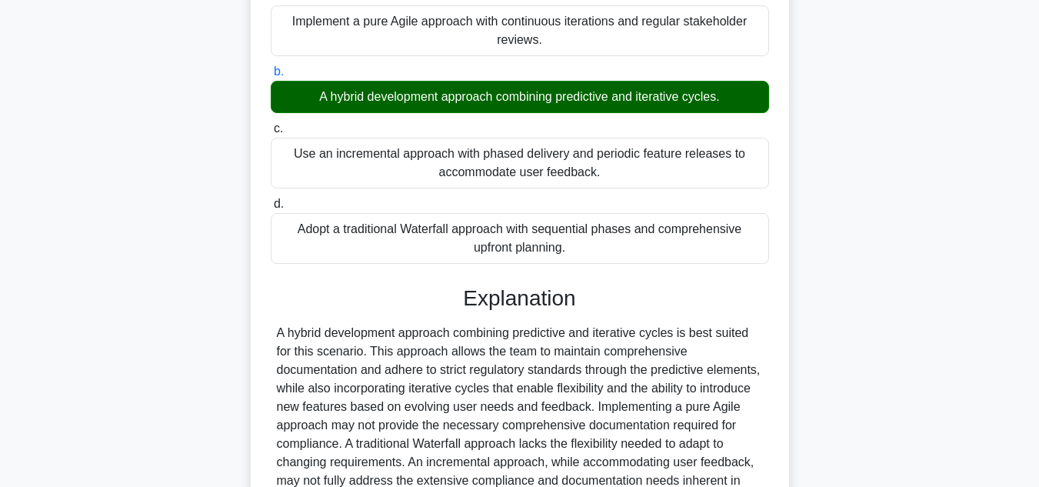
scroll to position [444, 0]
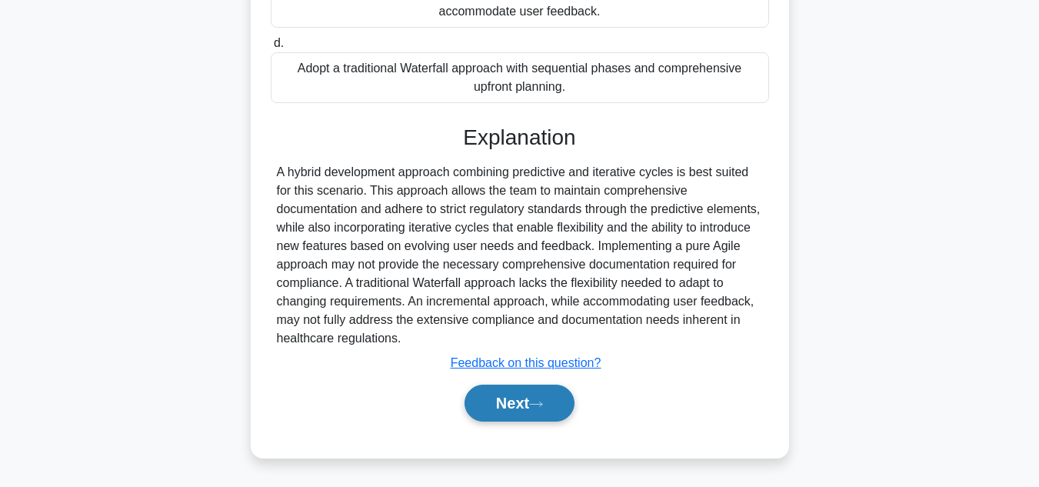
click at [503, 405] on button "Next" at bounding box center [520, 403] width 110 height 37
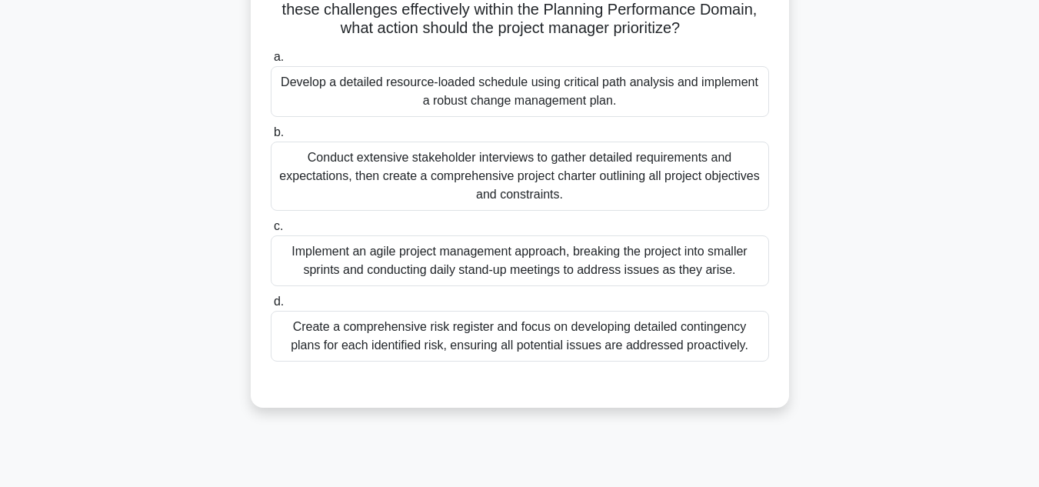
scroll to position [267, 0]
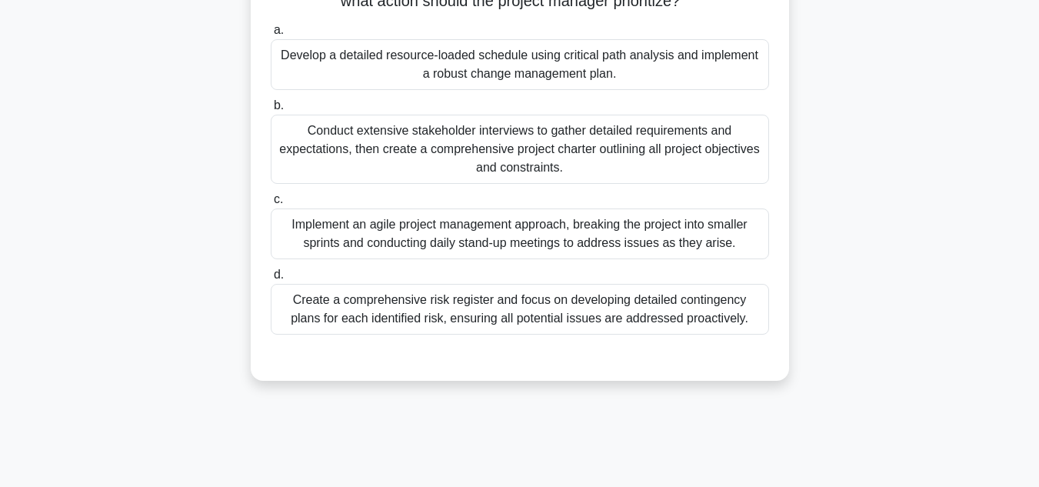
click at [482, 322] on div "Create a comprehensive risk register and focus on developing detailed contingen…" at bounding box center [520, 309] width 498 height 51
click at [271, 280] on input "d. Create a comprehensive risk register and focus on developing detailed contin…" at bounding box center [271, 275] width 0 height 10
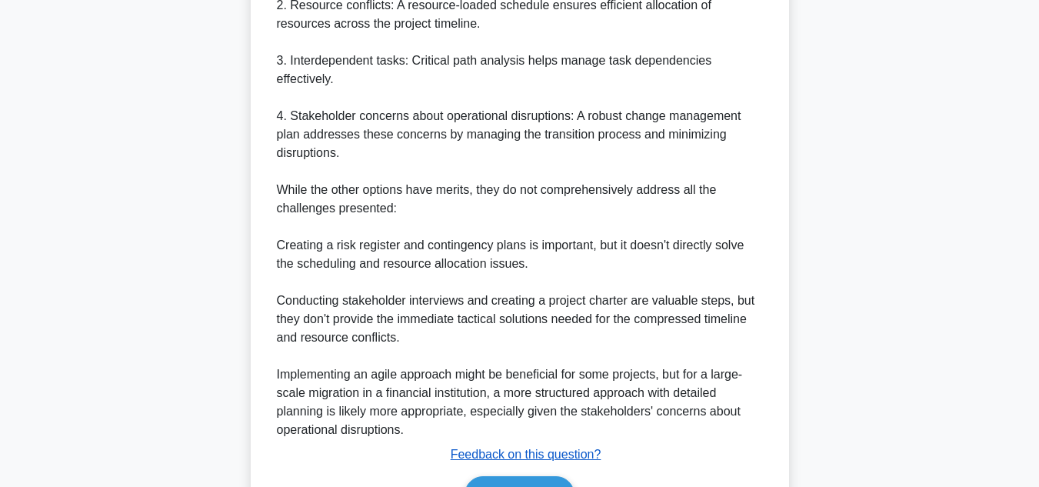
scroll to position [925, 0]
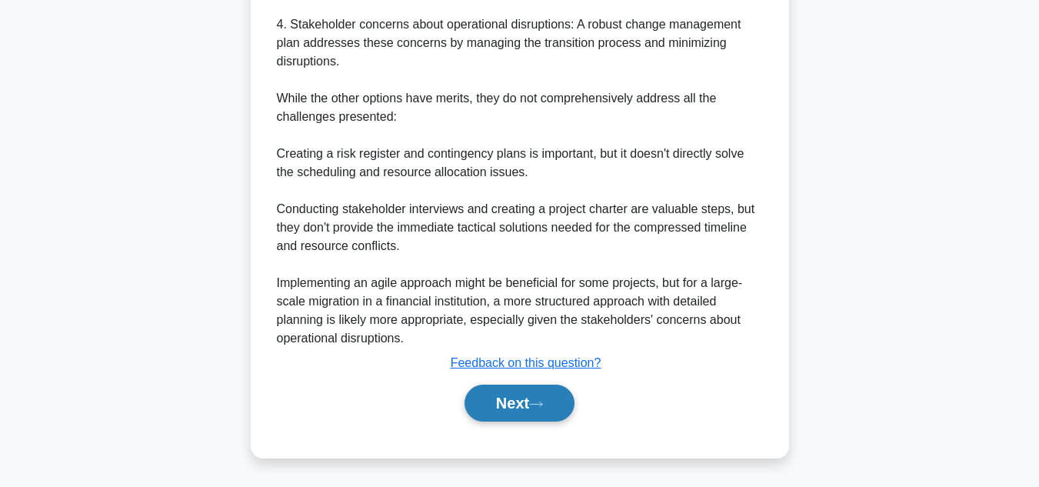
click at [515, 404] on button "Next" at bounding box center [520, 403] width 110 height 37
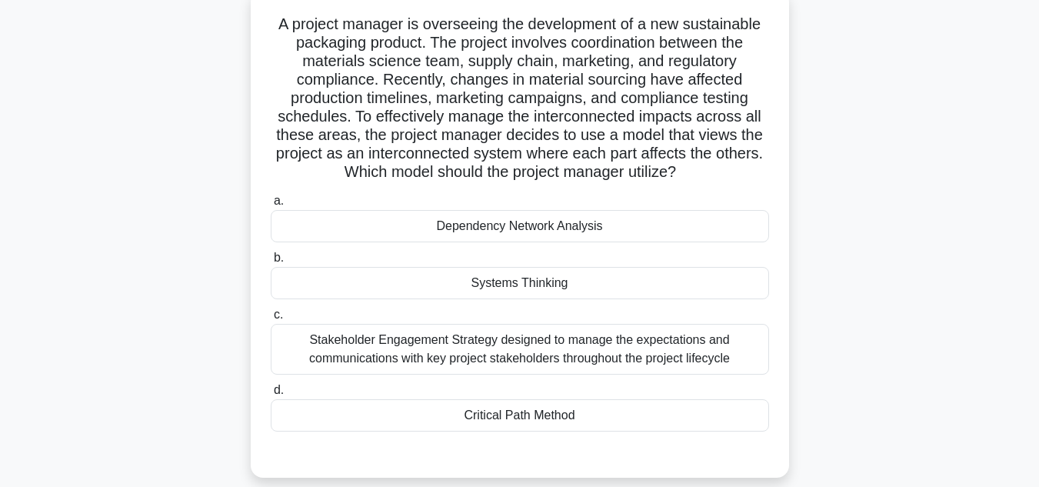
scroll to position [154, 0]
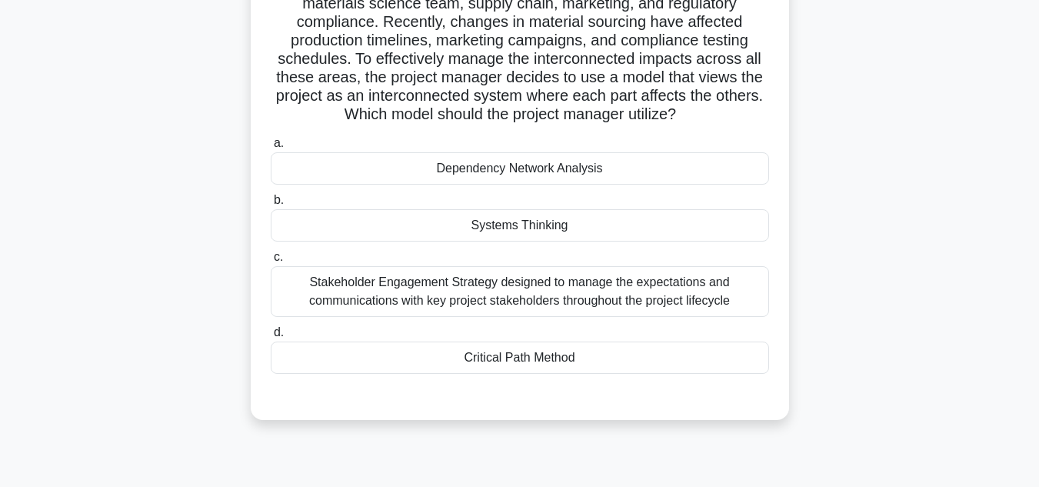
click at [541, 232] on div "Systems Thinking" at bounding box center [520, 225] width 498 height 32
click at [271, 205] on input "b. Systems Thinking" at bounding box center [271, 200] width 0 height 10
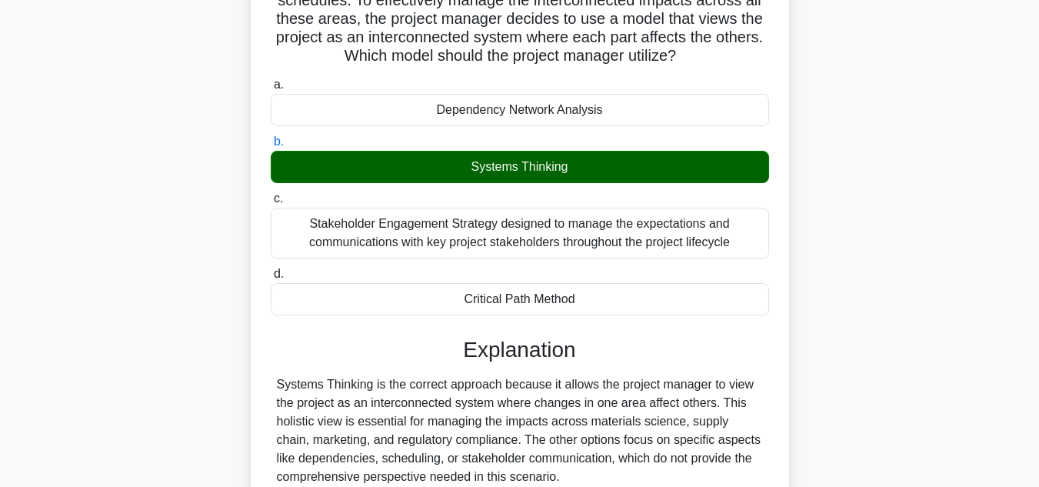
scroll to position [352, 0]
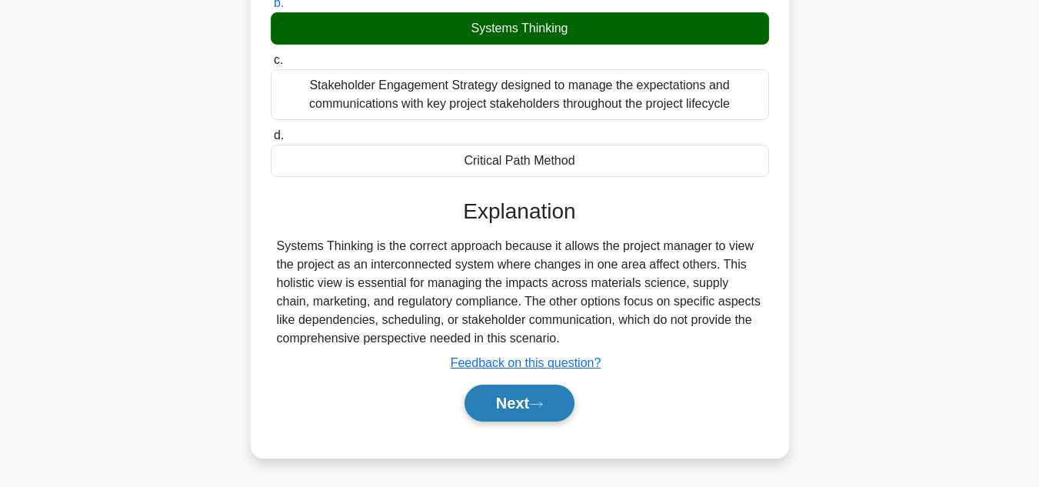
click at [504, 402] on button "Next" at bounding box center [520, 403] width 110 height 37
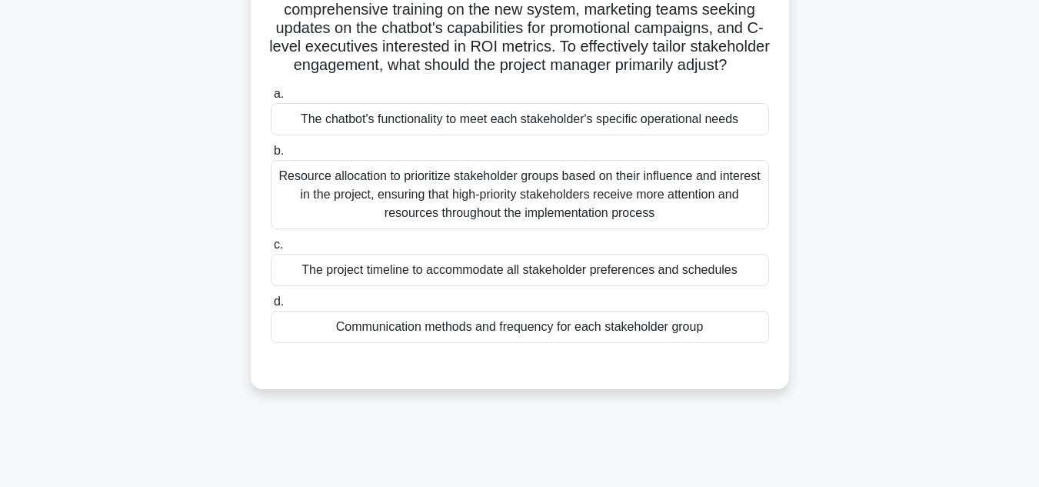
scroll to position [190, 0]
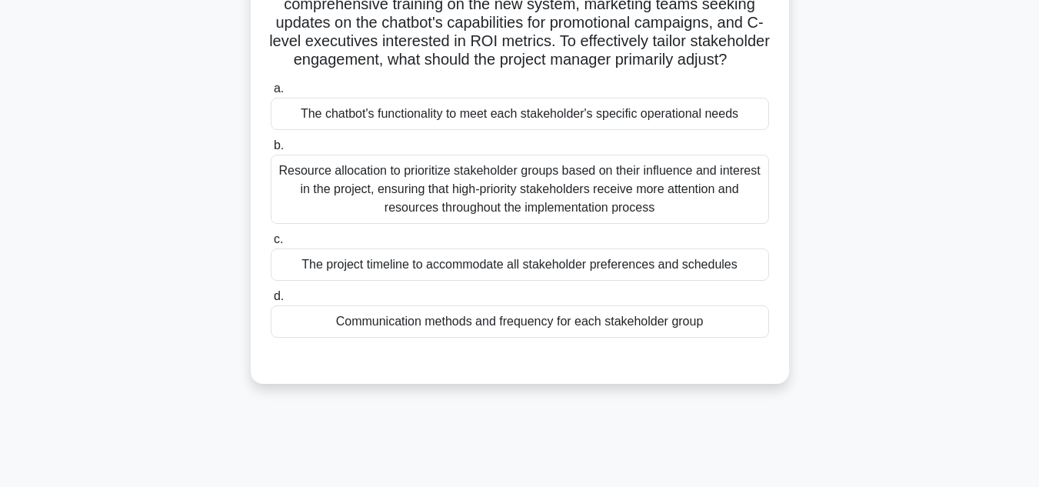
click at [563, 338] on div "Communication methods and frequency for each stakeholder group" at bounding box center [520, 321] width 498 height 32
click at [271, 302] on input "d. Communication methods and frequency for each stakeholder group" at bounding box center [271, 297] width 0 height 10
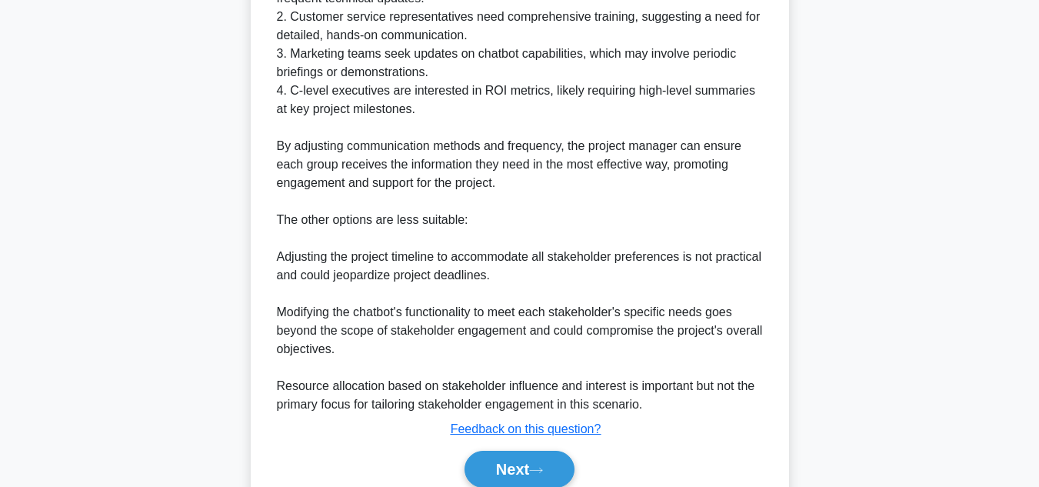
scroll to position [887, 0]
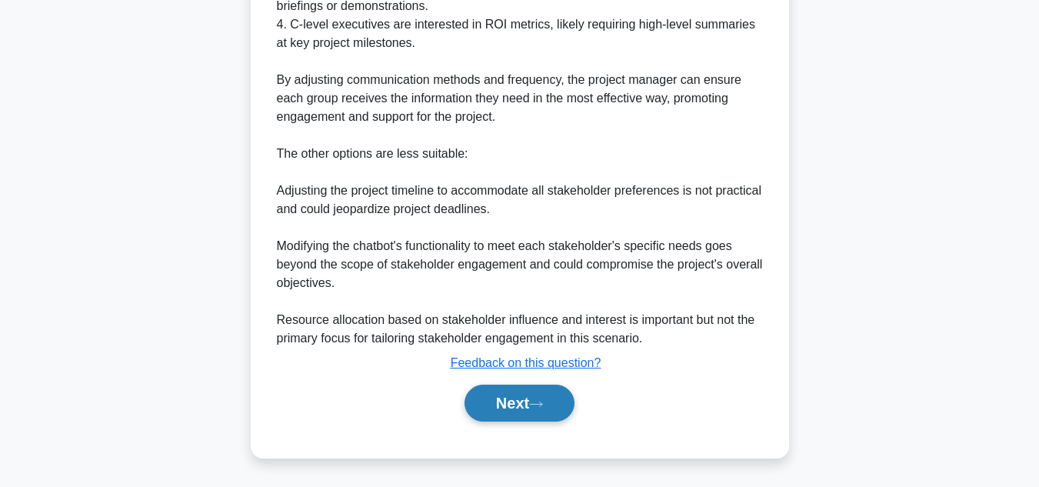
click at [518, 407] on button "Next" at bounding box center [520, 403] width 110 height 37
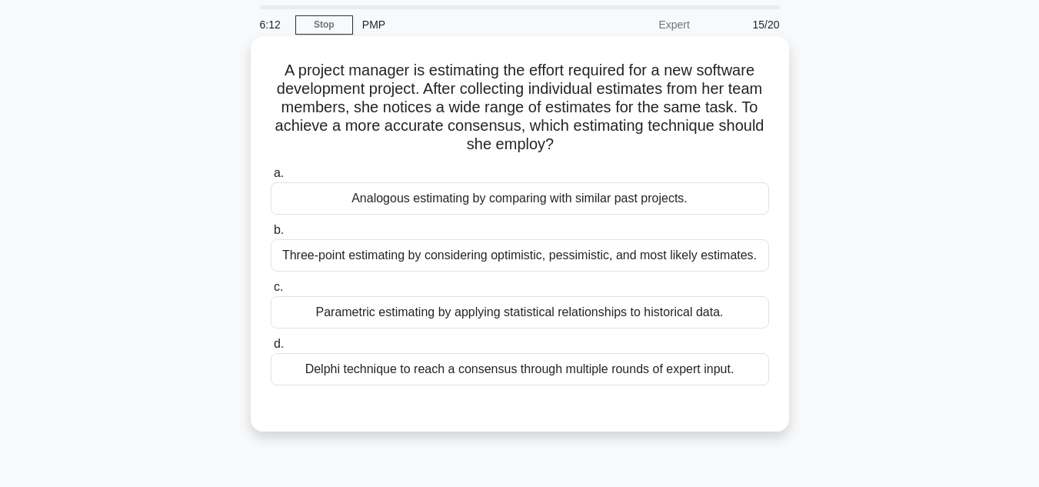
scroll to position [77, 0]
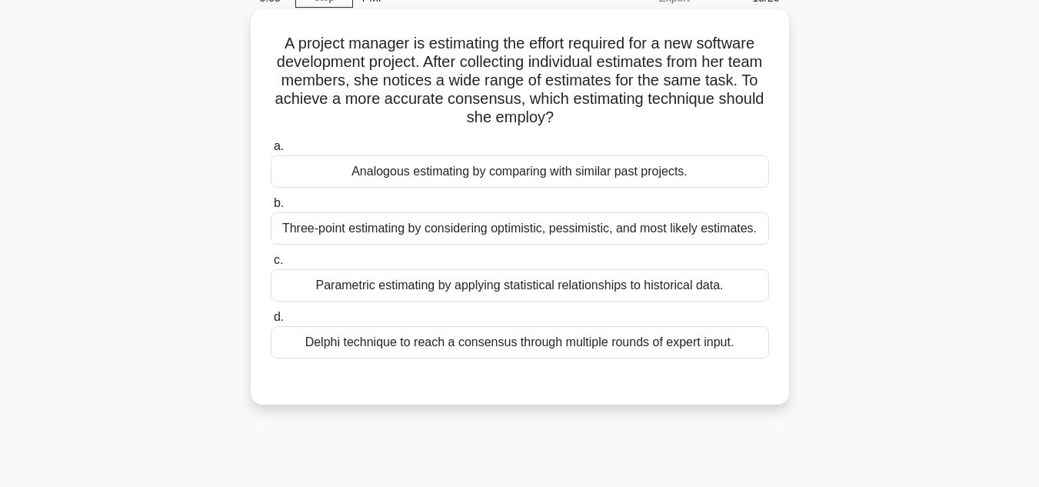
click at [419, 342] on div "Delphi technique to reach a consensus through multiple rounds of expert input." at bounding box center [520, 342] width 498 height 32
click at [271, 322] on input "d. Delphi technique to reach a consensus through multiple rounds of expert inpu…" at bounding box center [271, 317] width 0 height 10
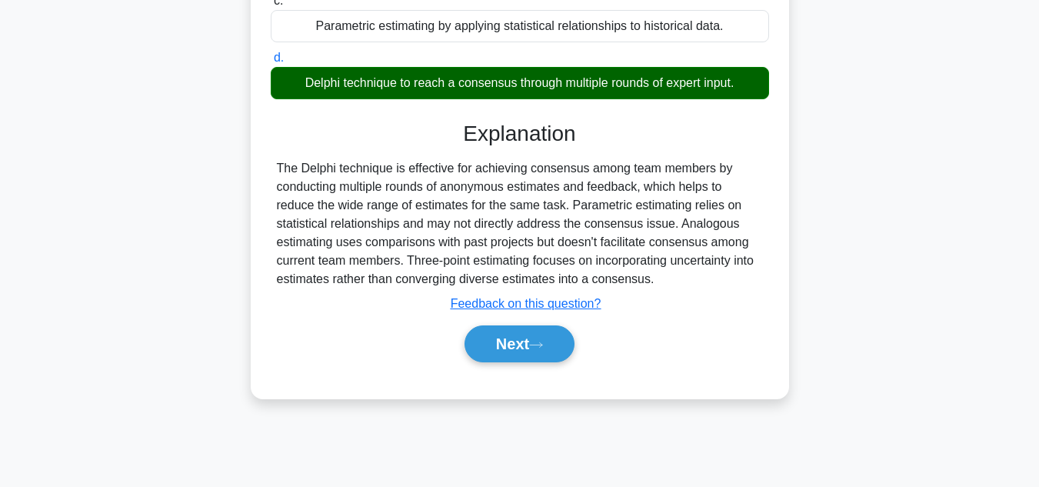
scroll to position [344, 0]
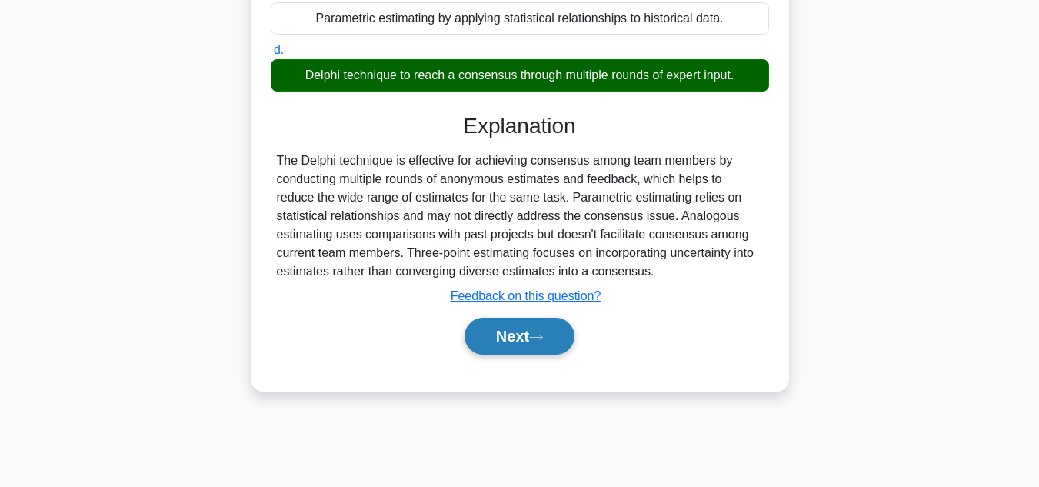
click at [489, 332] on button "Next" at bounding box center [520, 336] width 110 height 37
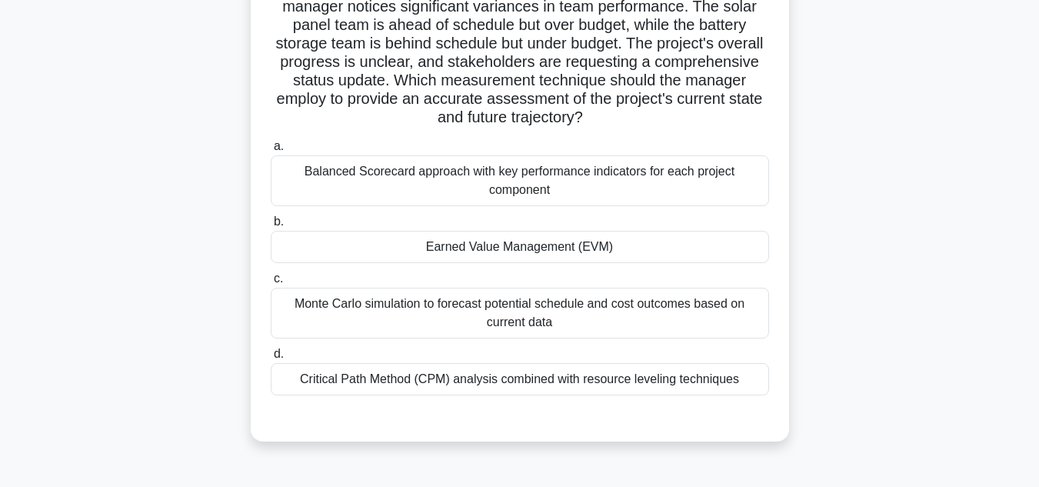
scroll to position [154, 0]
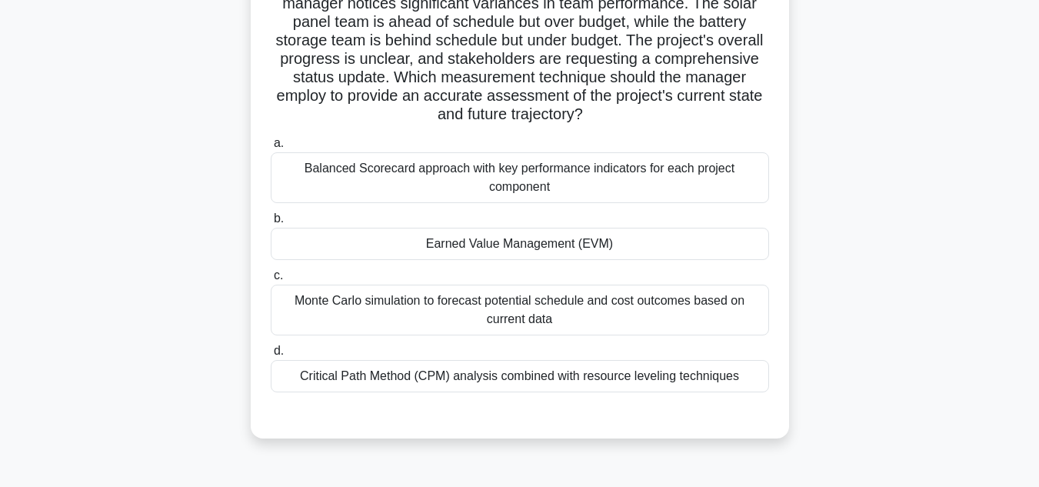
click at [532, 252] on div "Earned Value Management (EVM)" at bounding box center [520, 244] width 498 height 32
click at [271, 224] on input "b. Earned Value Management (EVM)" at bounding box center [271, 219] width 0 height 10
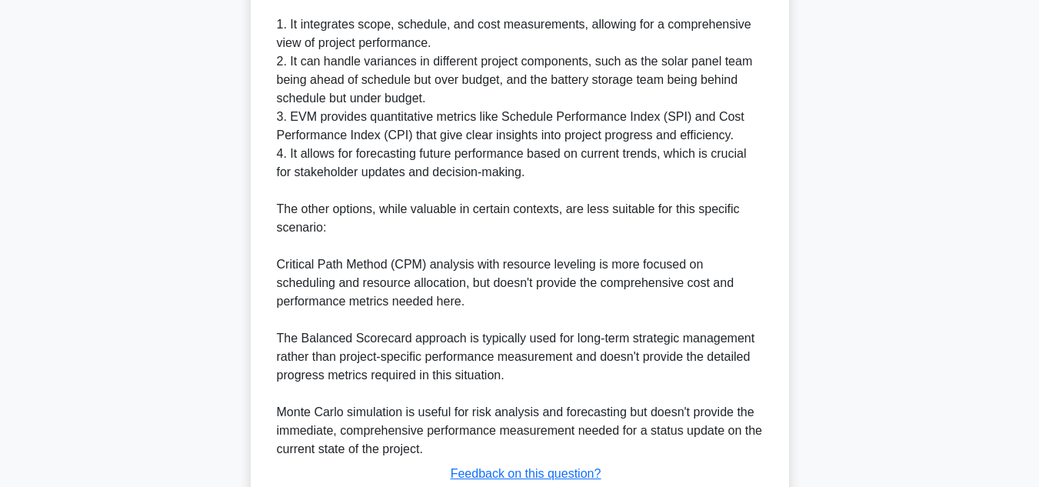
scroll to position [795, 0]
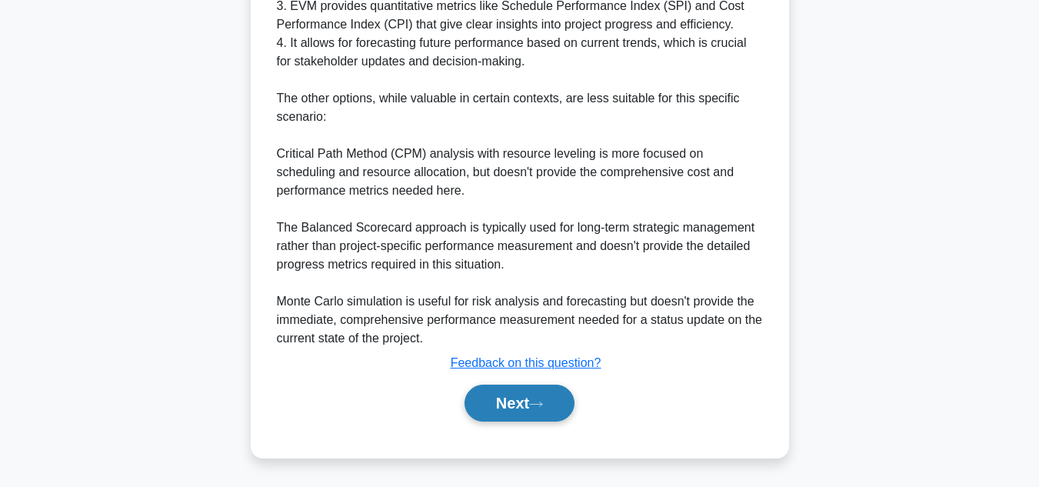
click at [498, 397] on button "Next" at bounding box center [520, 403] width 110 height 37
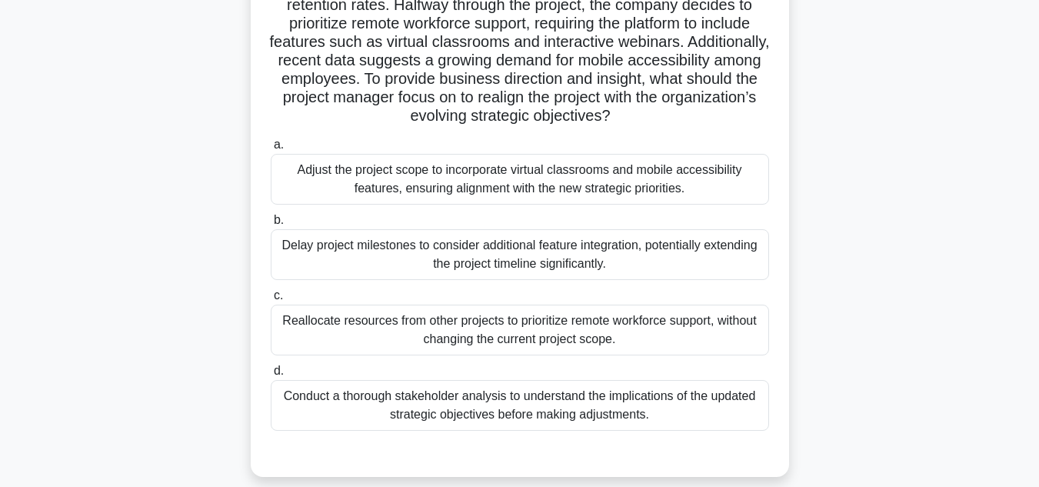
scroll to position [179, 0]
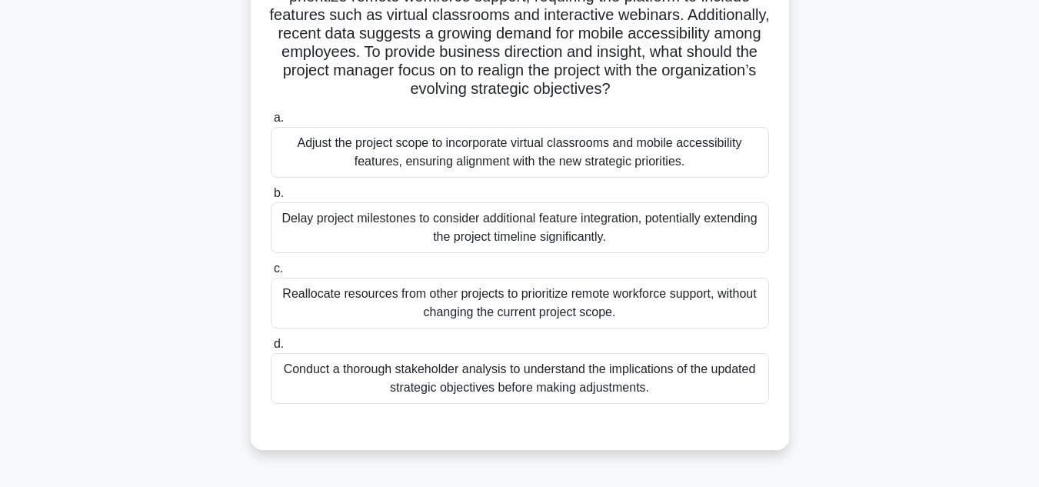
click at [429, 158] on div "Adjust the project scope to incorporate virtual classrooms and mobile accessibi…" at bounding box center [520, 152] width 498 height 51
click at [271, 123] on input "a. Adjust the project scope to incorporate virtual classrooms and mobile access…" at bounding box center [271, 118] width 0 height 10
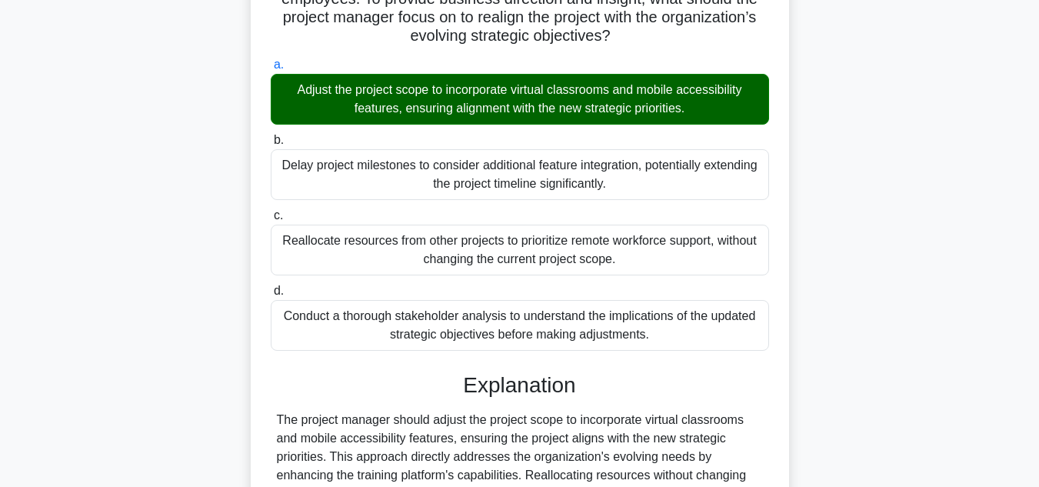
scroll to position [444, 0]
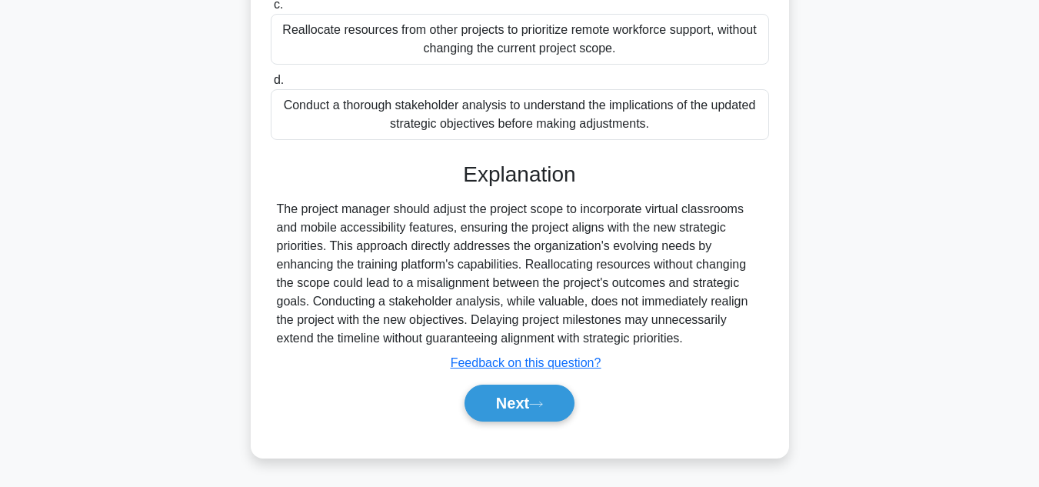
drag, startPoint x: 511, startPoint y: 401, endPoint x: 531, endPoint y: 332, distance: 72.1
click at [512, 402] on button "Next" at bounding box center [520, 403] width 110 height 37
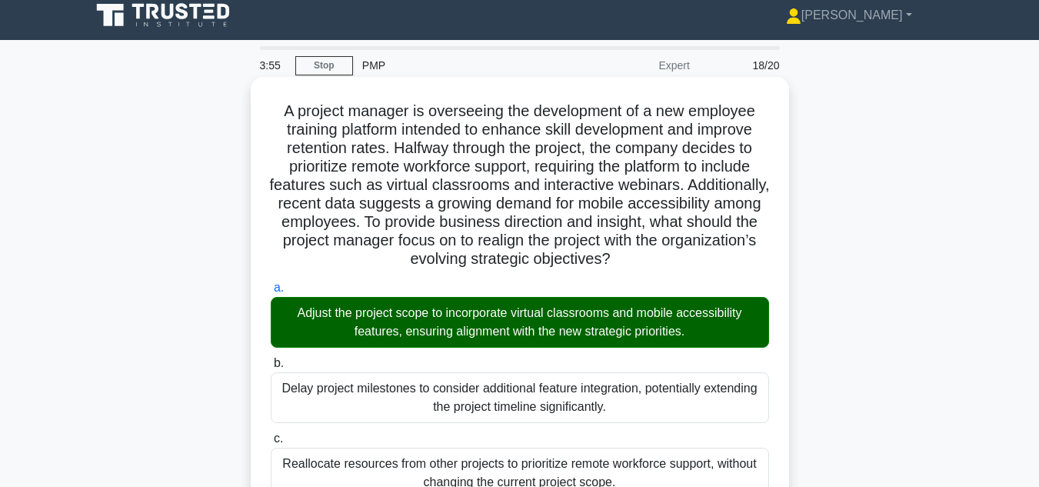
scroll to position [0, 0]
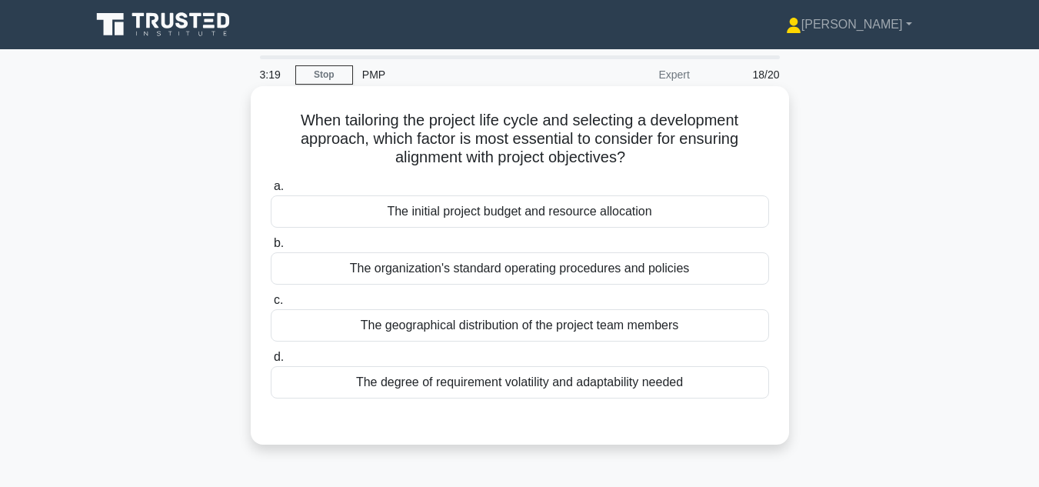
click at [441, 272] on div "The organization's standard operating procedures and policies" at bounding box center [520, 268] width 498 height 32
click at [271, 248] on input "b. The organization's standard operating procedures and policies" at bounding box center [271, 243] width 0 height 10
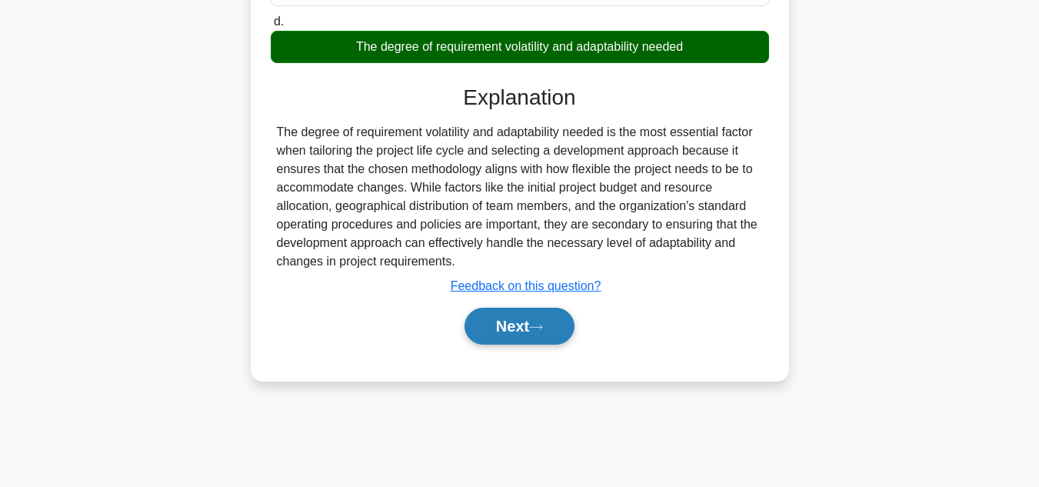
scroll to position [344, 0]
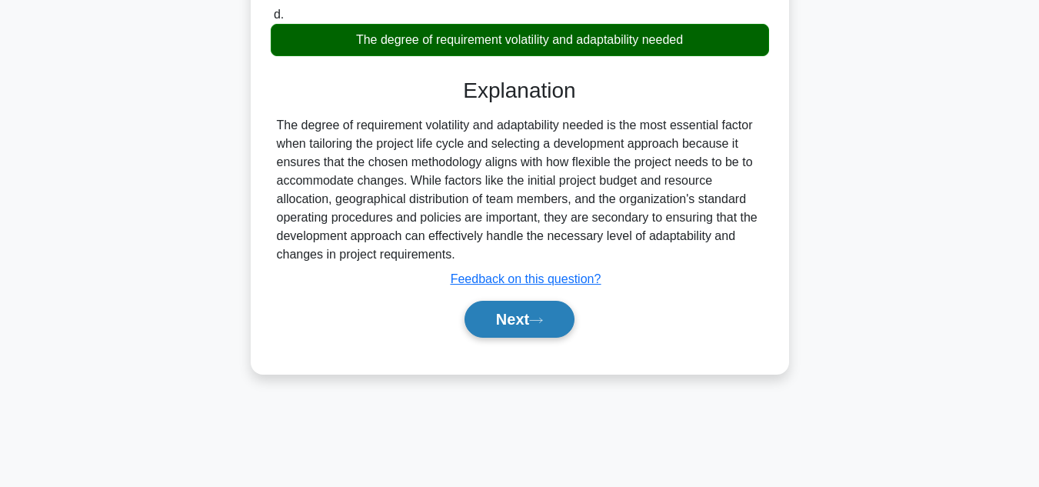
click at [497, 315] on button "Next" at bounding box center [520, 319] width 110 height 37
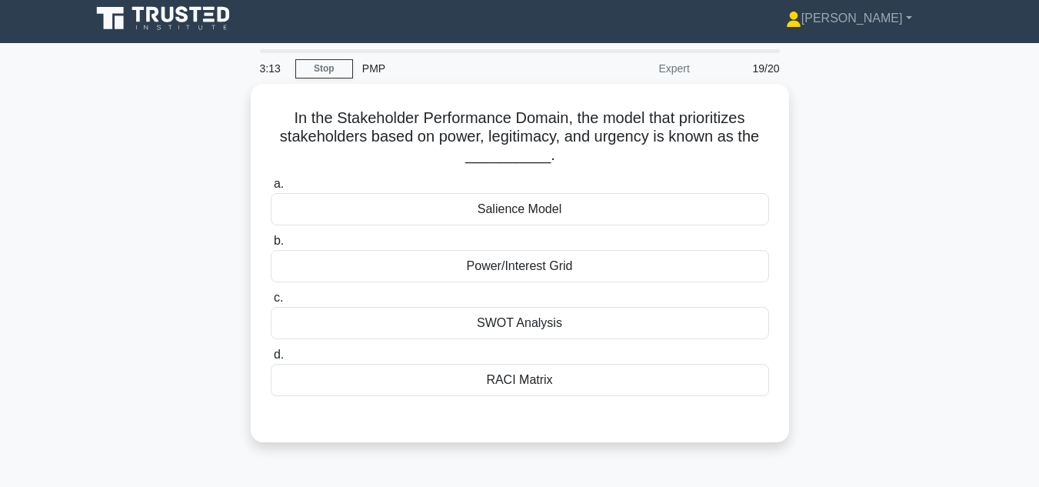
scroll to position [0, 0]
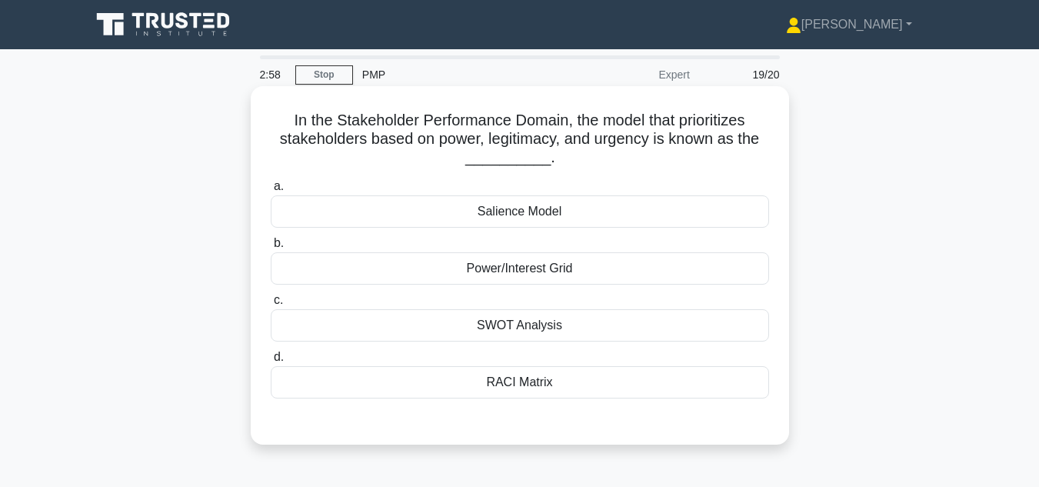
click at [529, 215] on div "Salience Model" at bounding box center [520, 211] width 498 height 32
click at [271, 192] on input "a. Salience Model" at bounding box center [271, 187] width 0 height 10
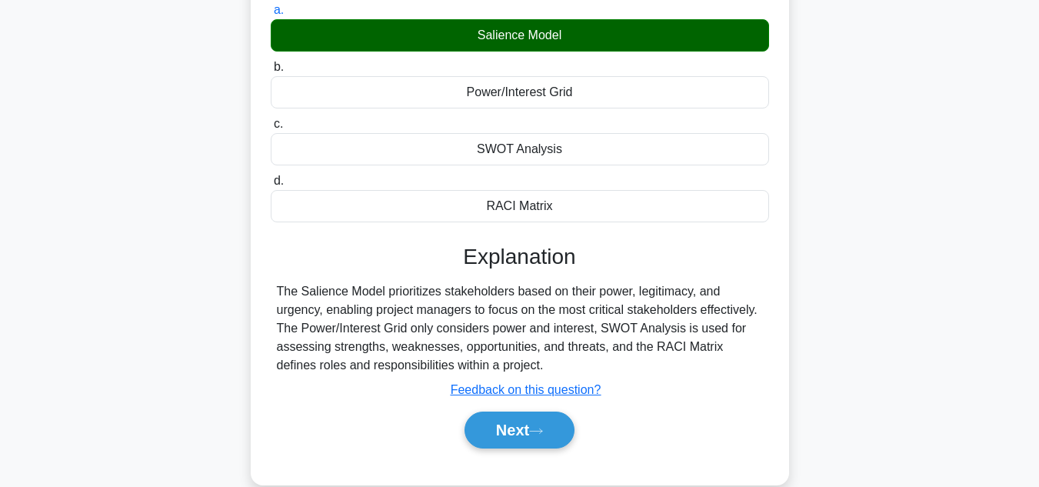
scroll to position [344, 0]
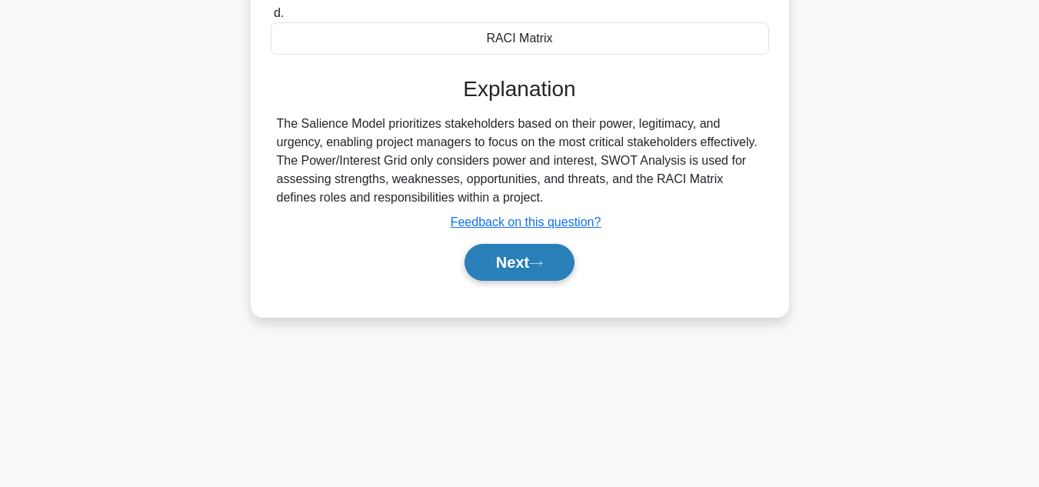
click at [518, 260] on button "Next" at bounding box center [520, 262] width 110 height 37
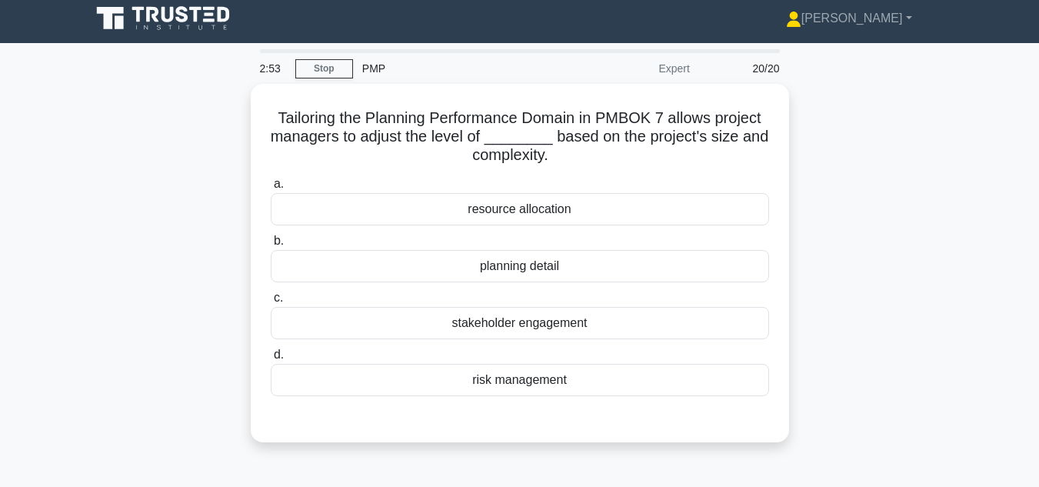
scroll to position [0, 0]
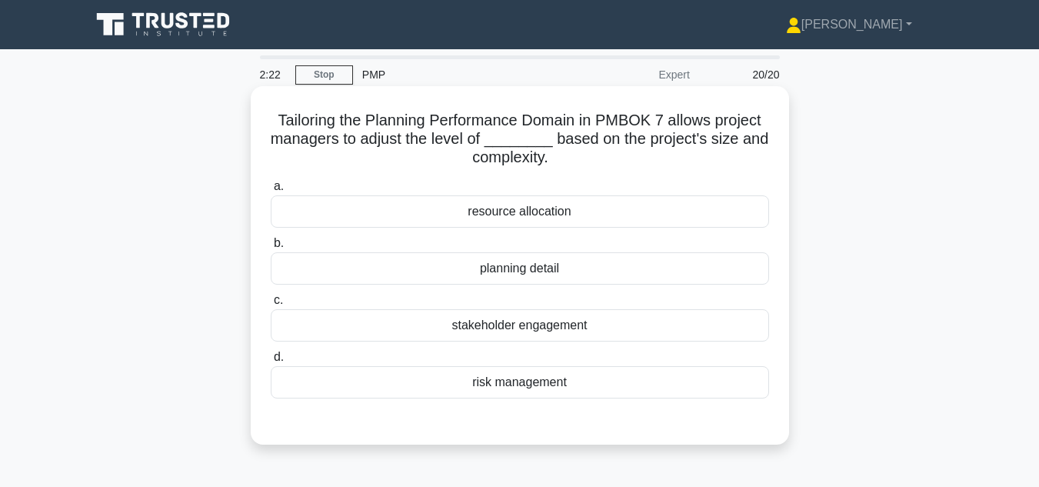
click at [535, 268] on div "planning detail" at bounding box center [520, 268] width 498 height 32
click at [271, 248] on input "b. planning detail" at bounding box center [271, 243] width 0 height 10
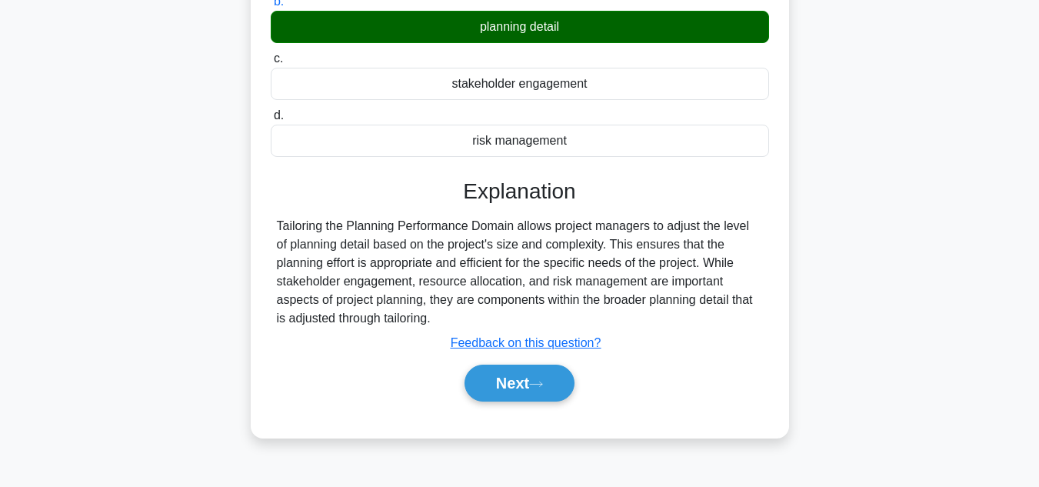
scroll to position [344, 0]
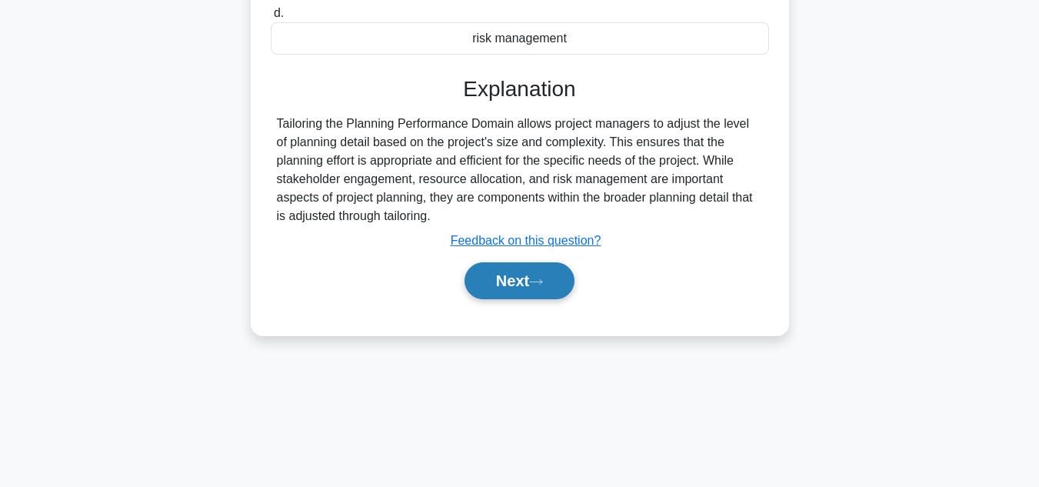
click at [525, 280] on button "Next" at bounding box center [520, 280] width 110 height 37
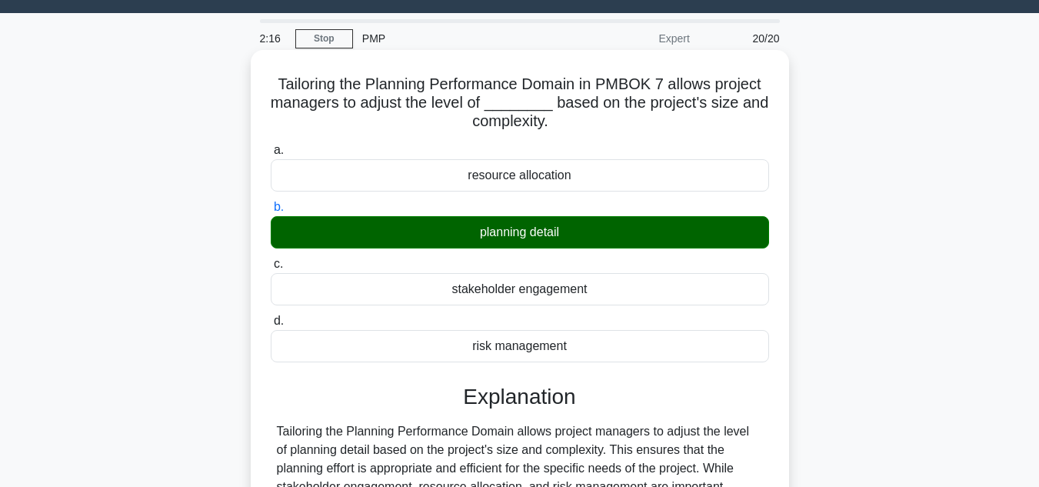
scroll to position [0, 0]
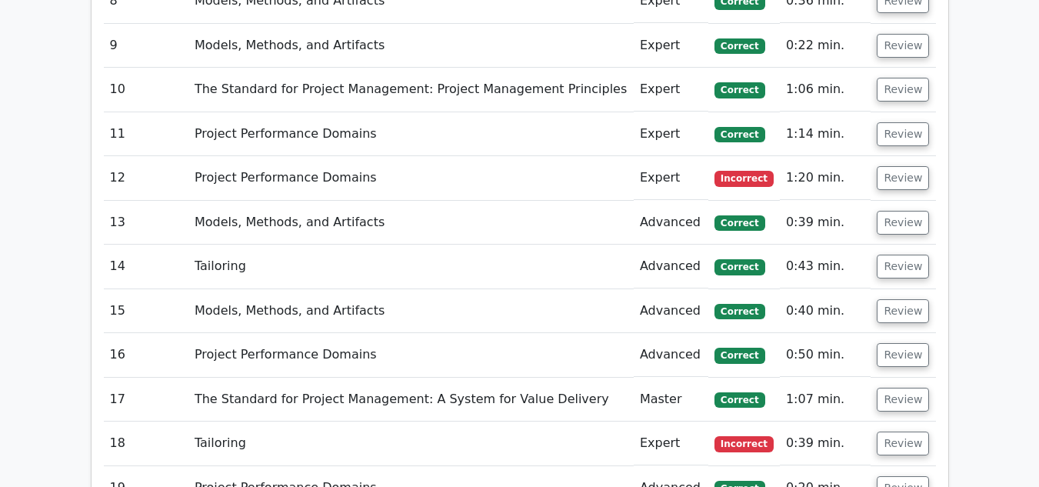
scroll to position [2077, 0]
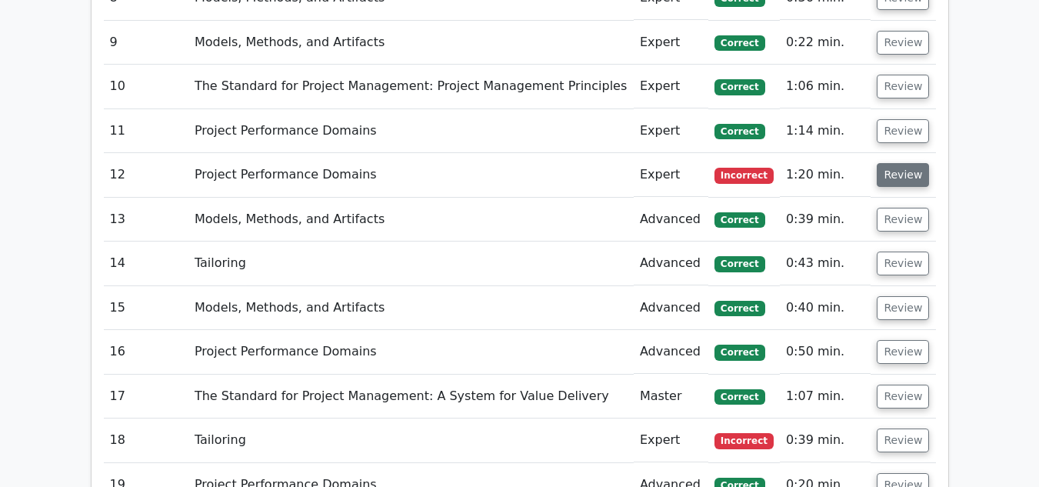
click at [896, 163] on button "Review" at bounding box center [903, 175] width 52 height 24
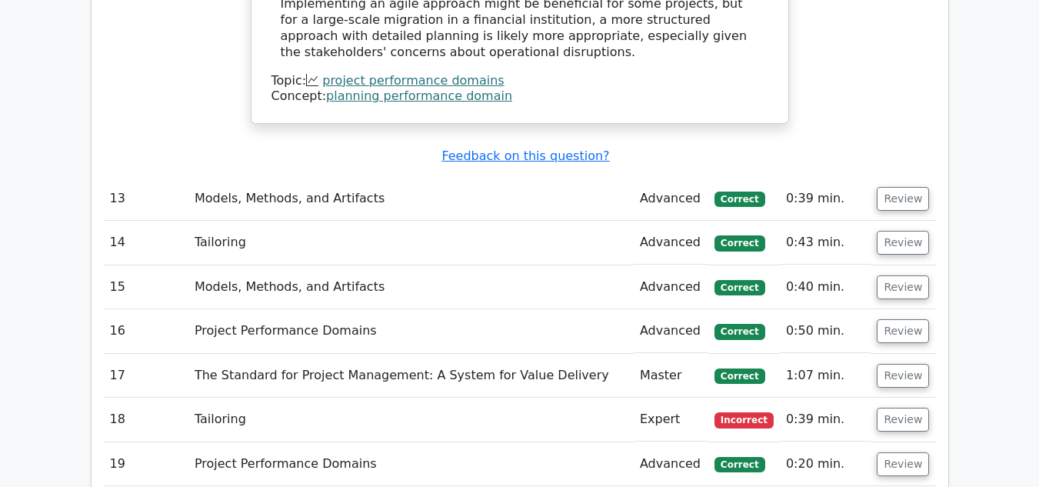
scroll to position [3385, 0]
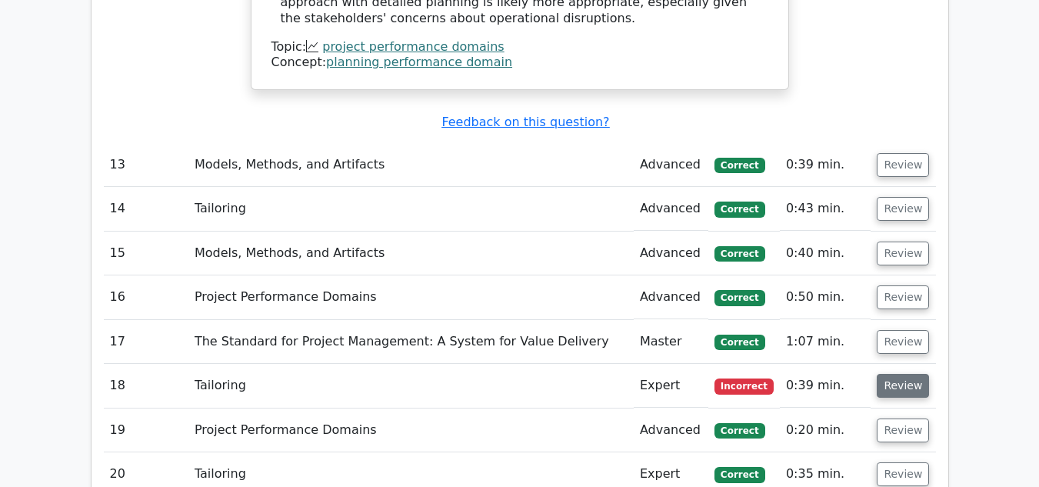
click at [905, 374] on button "Review" at bounding box center [903, 386] width 52 height 24
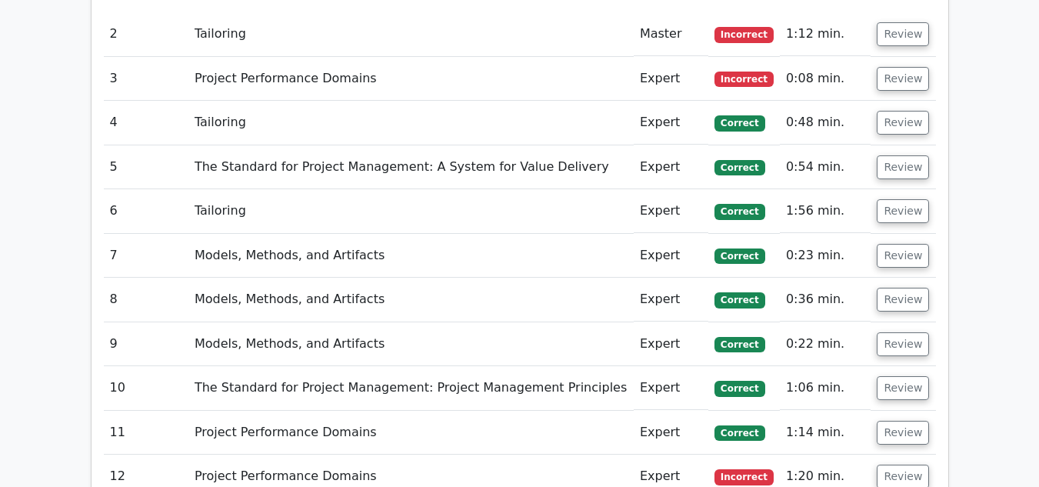
scroll to position [1698, 0]
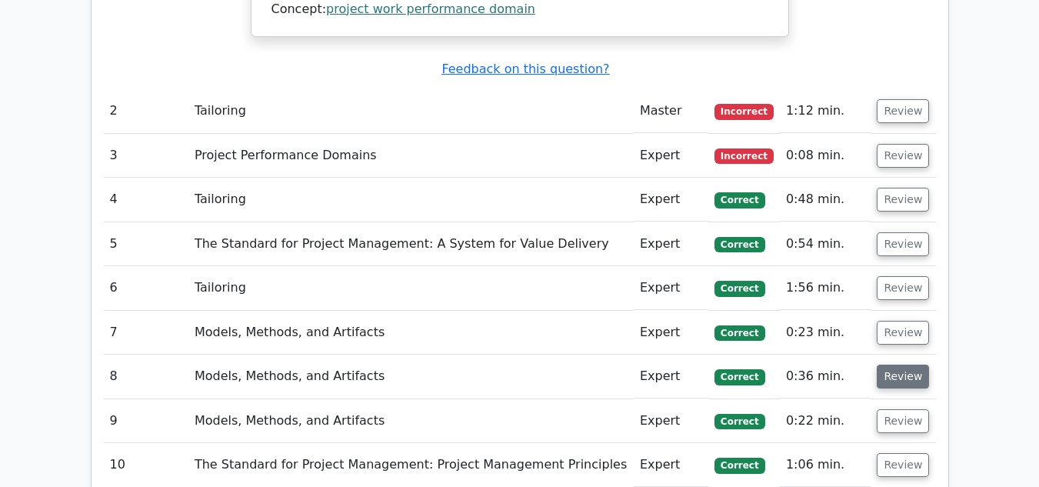
click at [891, 365] on button "Review" at bounding box center [903, 377] width 52 height 24
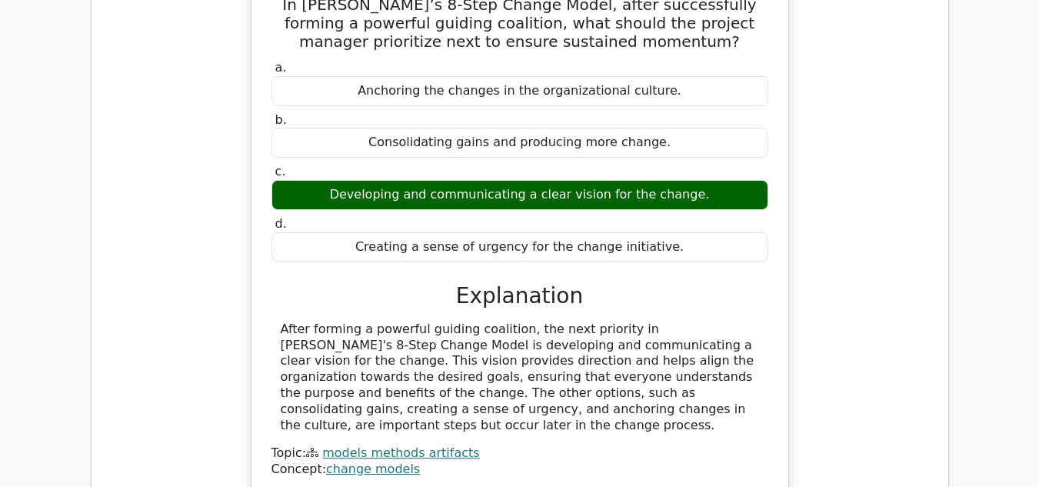
scroll to position [2237, 0]
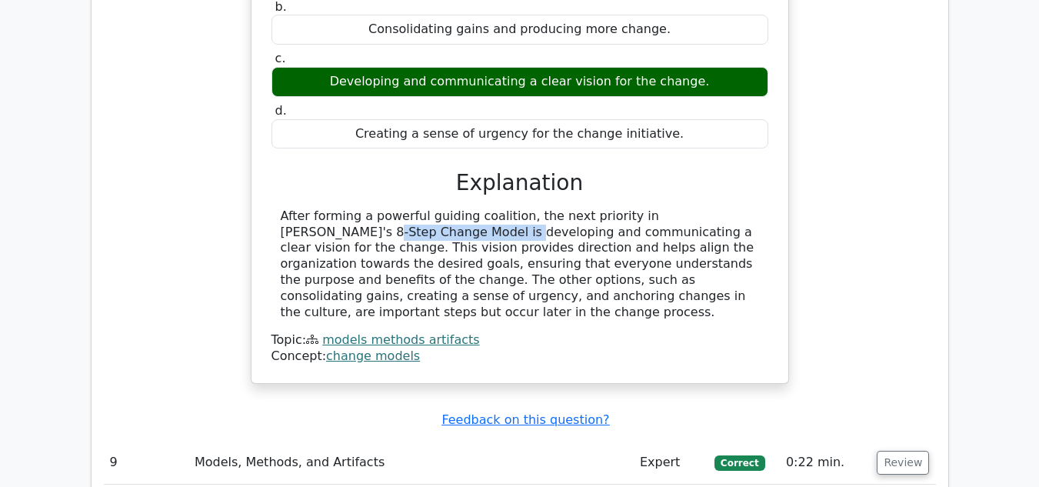
drag, startPoint x: 618, startPoint y: 161, endPoint x: 742, endPoint y: 159, distance: 124.6
click at [742, 208] on div "After forming a powerful guiding coalition, the next priority in [PERSON_NAME]'…" at bounding box center [520, 264] width 478 height 112
copy div "[PERSON_NAME]'s 8-Step Change"
